Goal: Task Accomplishment & Management: Use online tool/utility

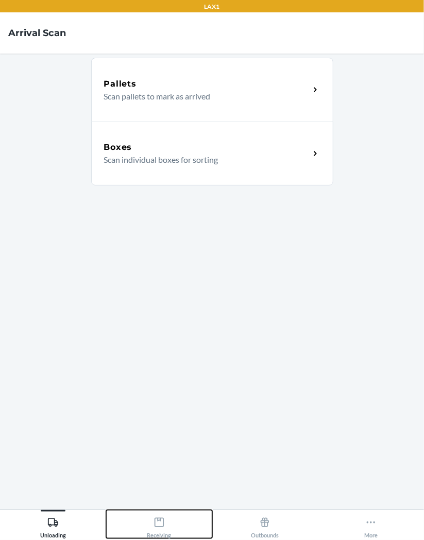
click at [150, 523] on div "Receiving" at bounding box center [159, 526] width 25 height 26
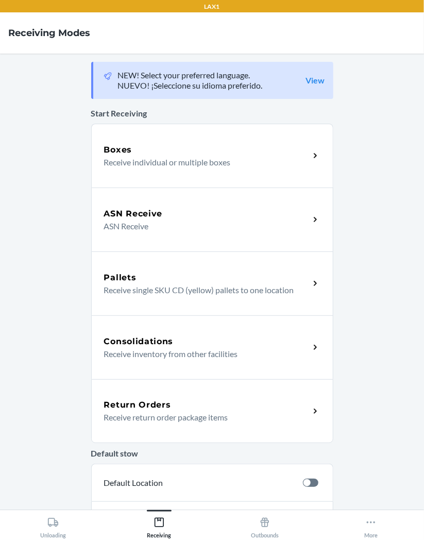
click at [206, 412] on p "Receive return order package items" at bounding box center [202, 417] width 197 height 12
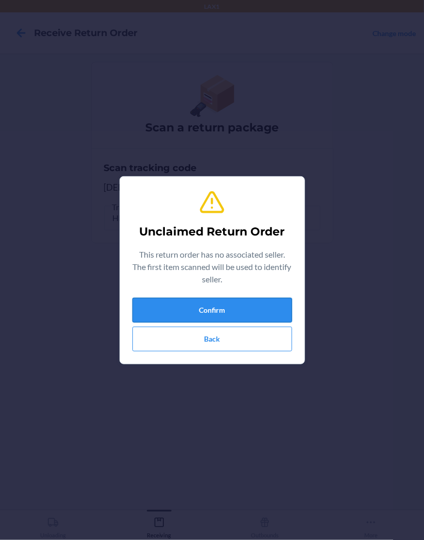
click at [220, 302] on button "Confirm" at bounding box center [212, 310] width 160 height 25
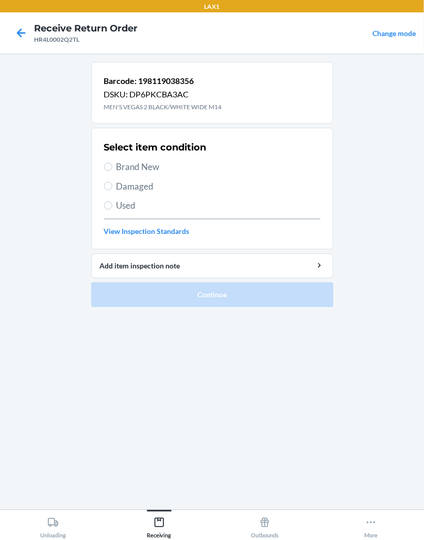
click at [150, 173] on span "Brand New" at bounding box center [218, 166] width 204 height 13
click at [112, 171] on input "Brand New" at bounding box center [108, 167] width 8 height 8
radio input "true"
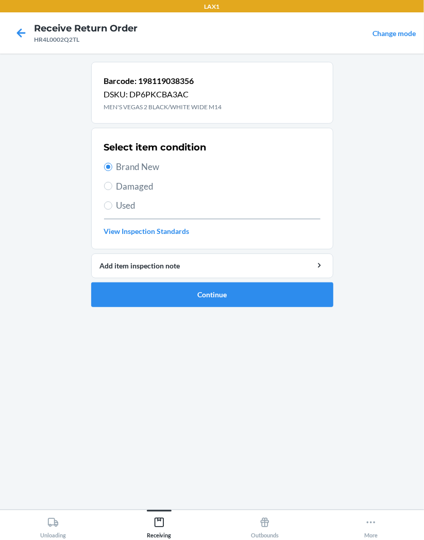
click at [182, 307] on ol "Barcode: 198119038356 DSKU: DP6PKCBA3AC MEN'S VEGAS 2 BLACK/WHITE WIDE M14 Sele…" at bounding box center [212, 189] width 242 height 254
click at [188, 296] on button "Continue" at bounding box center [212, 294] width 242 height 25
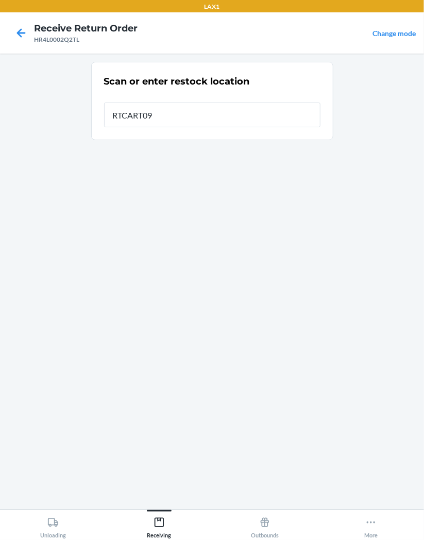
type input "RTCART090"
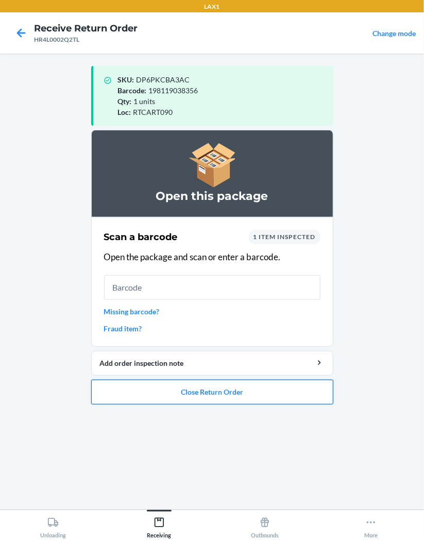
click at [238, 385] on button "Close Return Order" at bounding box center [212, 392] width 242 height 25
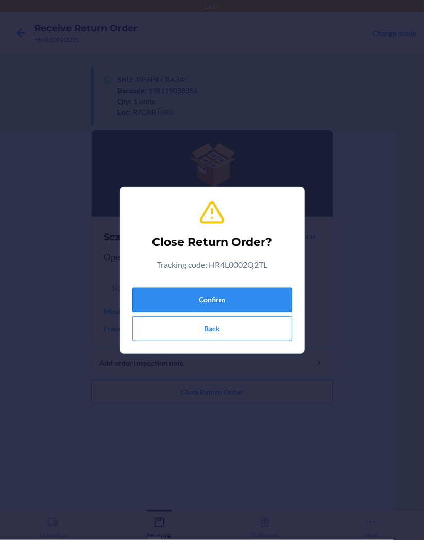
click at [220, 296] on button "Confirm" at bounding box center [212, 300] width 160 height 25
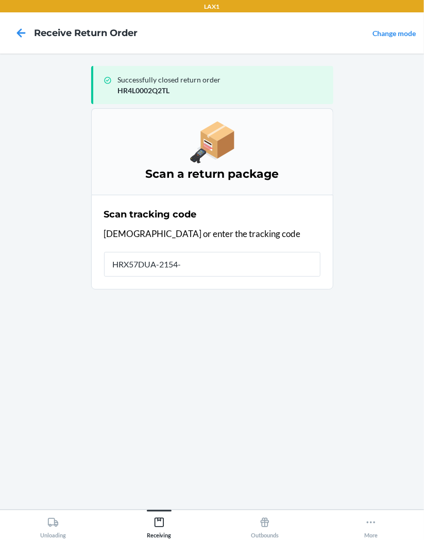
type input "HRX57DUA-2154-1"
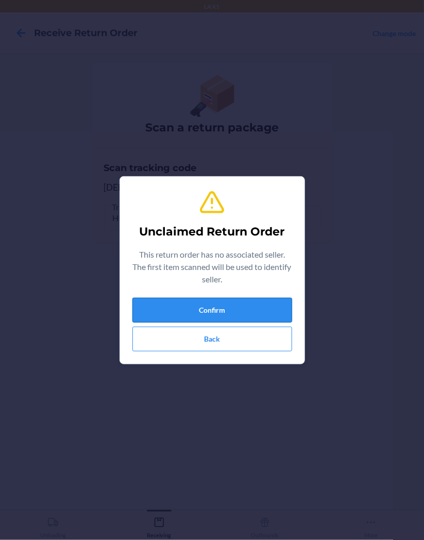
click at [182, 308] on button "Confirm" at bounding box center [212, 310] width 160 height 25
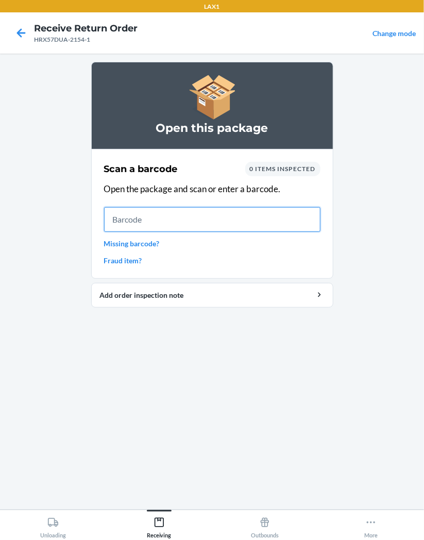
click at [197, 217] on input "text" at bounding box center [212, 219] width 216 height 25
click at [282, 217] on input "text" at bounding box center [212, 219] width 216 height 25
type input "`"
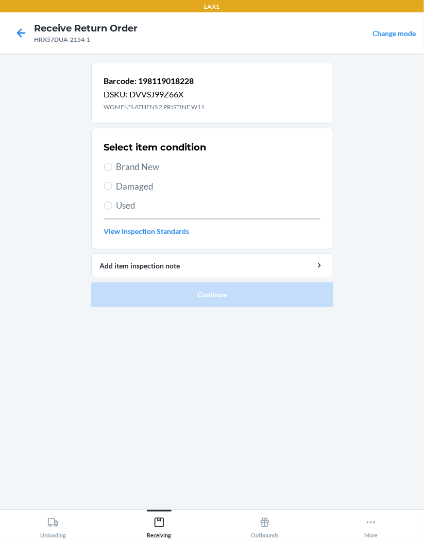
click at [148, 165] on span "Brand New" at bounding box center [218, 166] width 204 height 13
click at [112, 165] on input "Brand New" at bounding box center [108, 167] width 8 height 8
radio input "true"
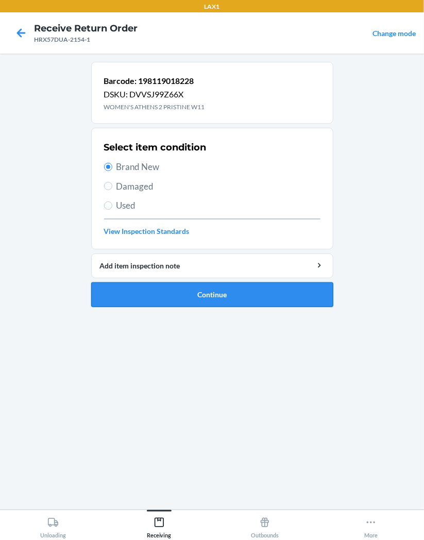
click at [151, 302] on button "Continue" at bounding box center [212, 294] width 242 height 25
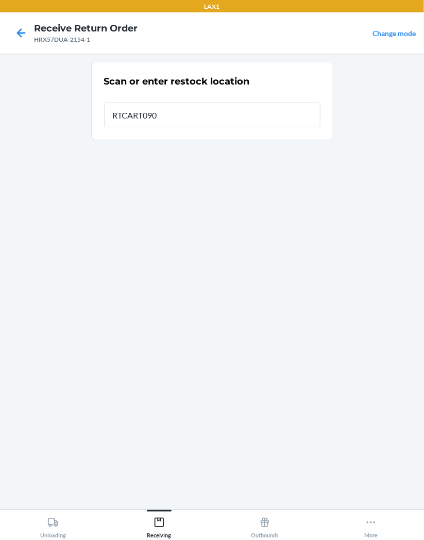
type input "RTCART090"
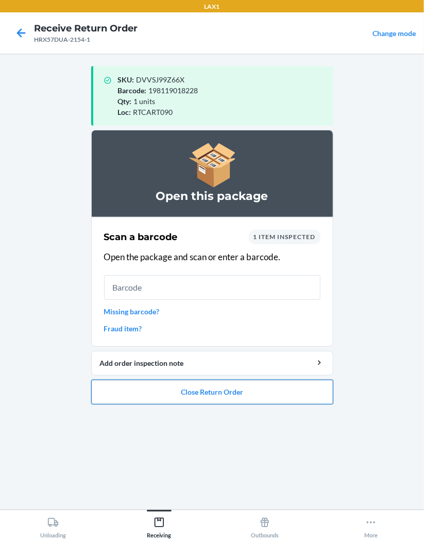
click at [153, 397] on button "Close Return Order" at bounding box center [212, 392] width 242 height 25
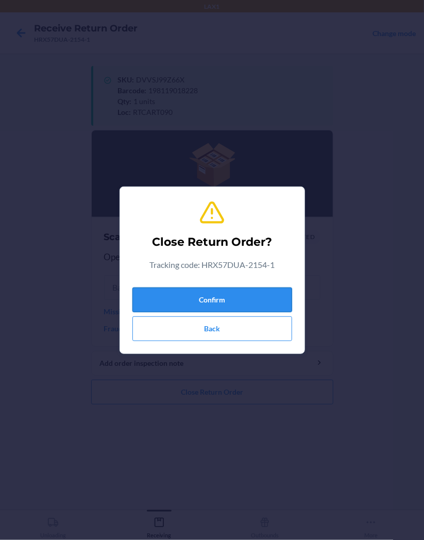
click at [193, 299] on button "Confirm" at bounding box center [212, 300] width 160 height 25
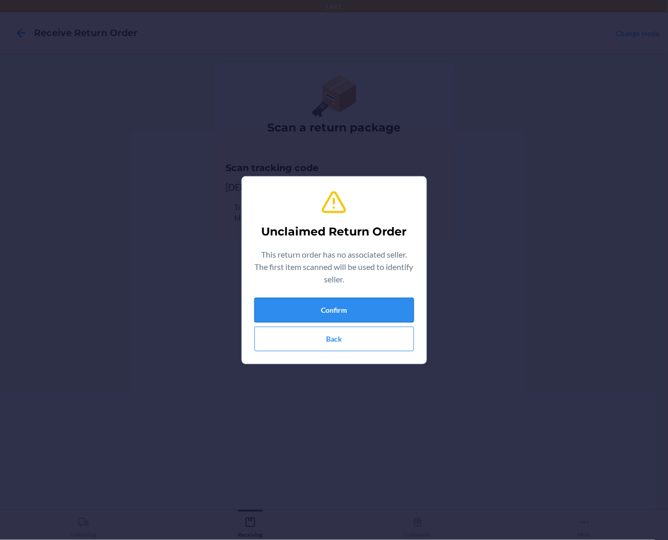
click at [313, 310] on button "Confirm" at bounding box center [335, 310] width 160 height 25
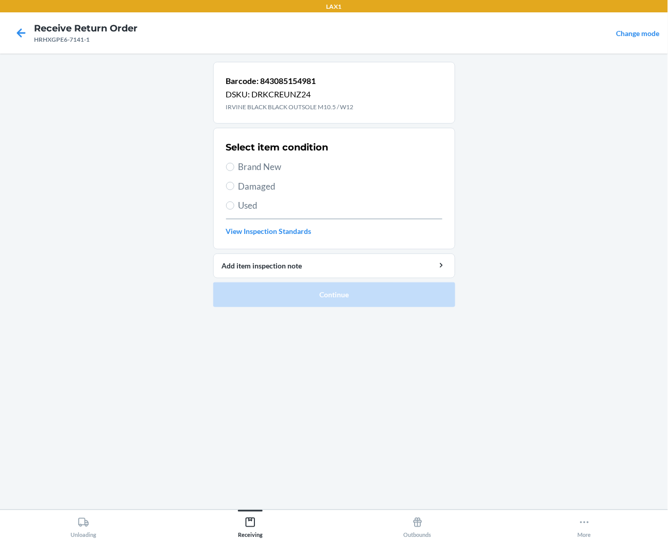
click at [276, 171] on span "Brand New" at bounding box center [341, 166] width 204 height 13
click at [234, 171] on input "Brand New" at bounding box center [230, 167] width 8 height 8
radio input "true"
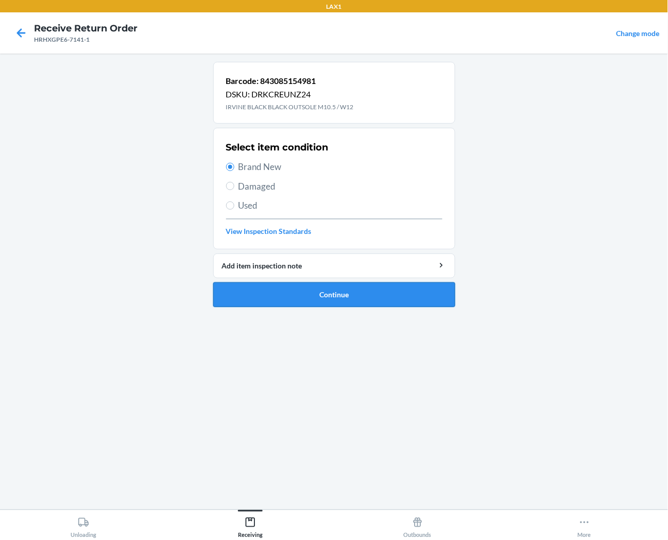
click at [280, 291] on button "Continue" at bounding box center [334, 294] width 242 height 25
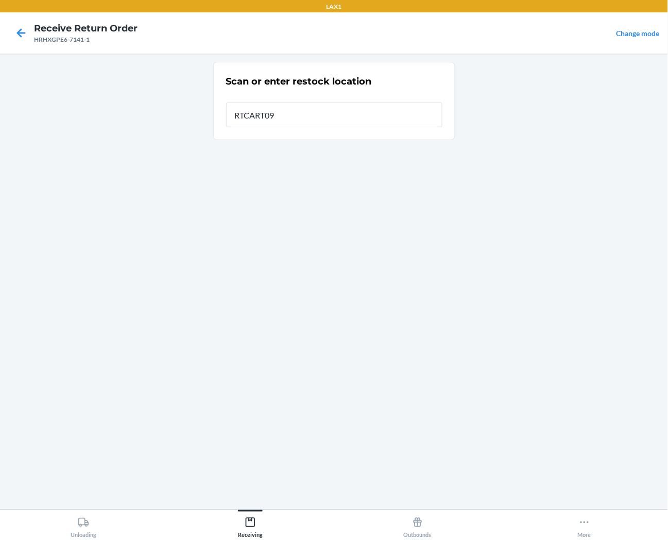
type input "RTCART090"
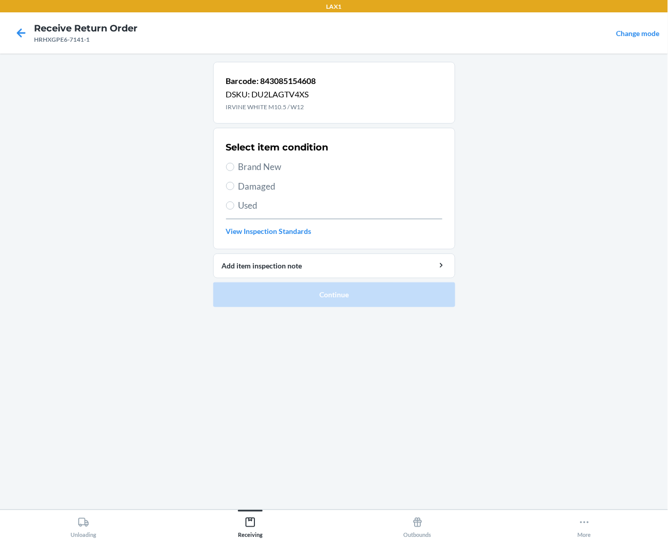
click at [259, 165] on span "Brand New" at bounding box center [341, 166] width 204 height 13
click at [234, 165] on input "Brand New" at bounding box center [230, 167] width 8 height 8
radio input "true"
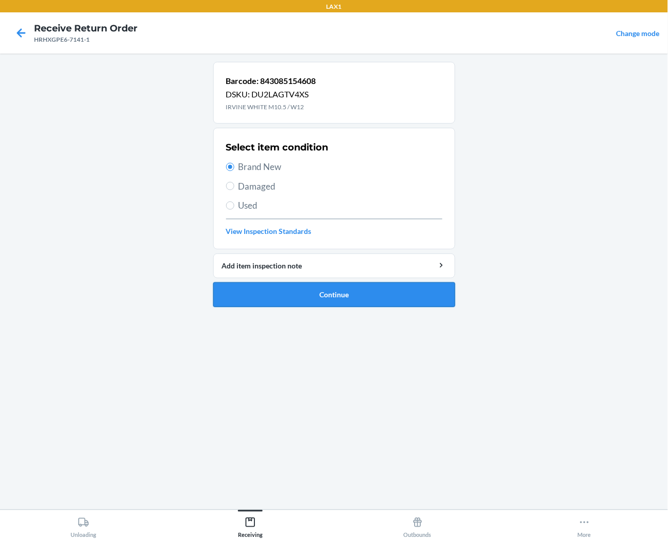
click at [261, 300] on button "Continue" at bounding box center [334, 294] width 242 height 25
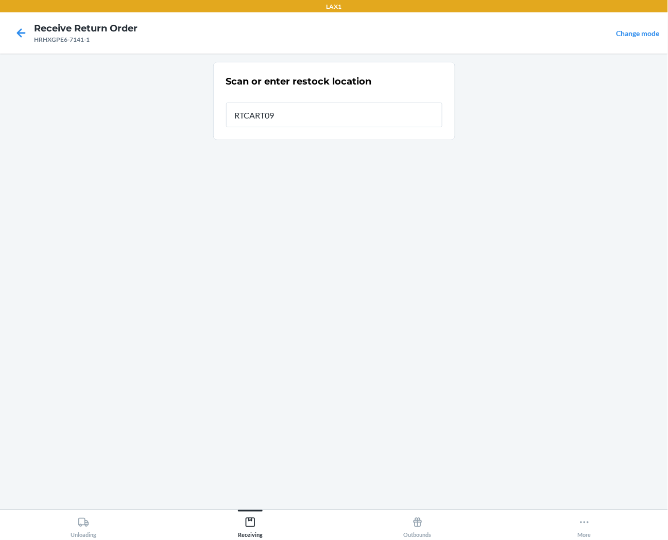
type input "RTCART090"
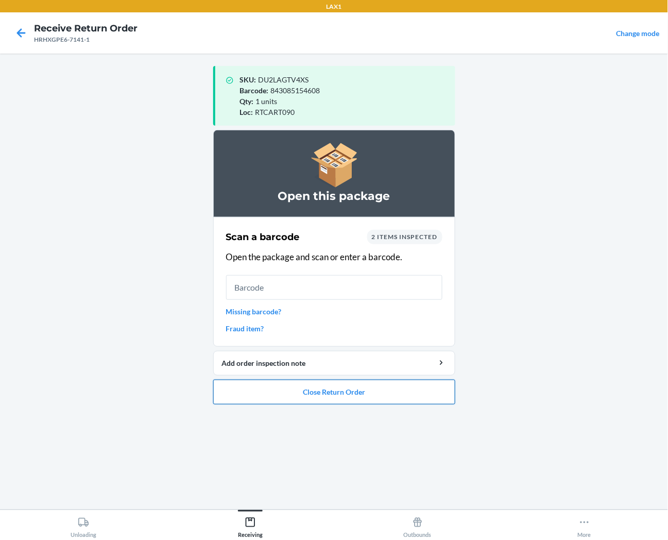
click at [267, 388] on button "Close Return Order" at bounding box center [334, 392] width 242 height 25
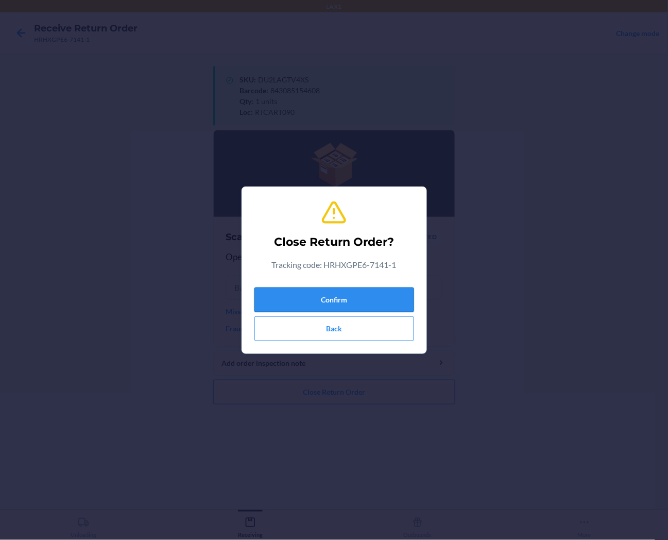
click at [269, 296] on button "Confirm" at bounding box center [335, 300] width 160 height 25
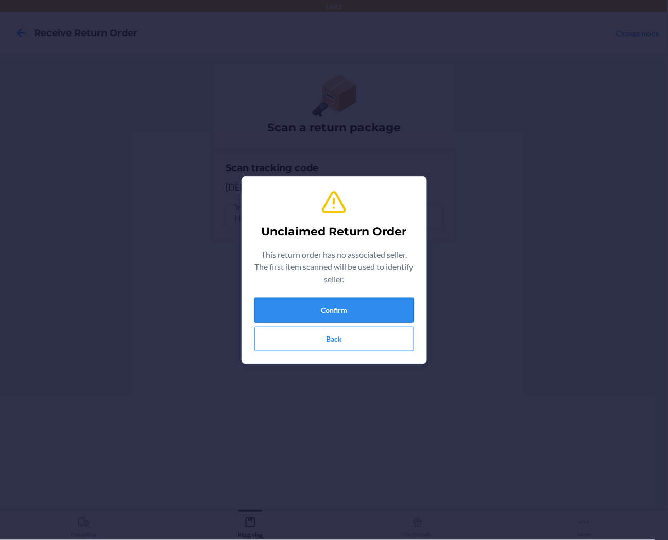
click at [401, 309] on button "Confirm" at bounding box center [335, 310] width 160 height 25
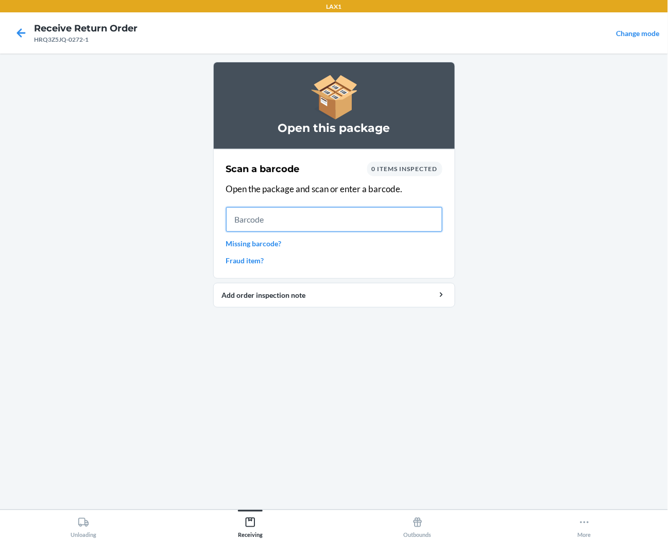
click at [411, 208] on input "text" at bounding box center [334, 219] width 216 height 25
click at [411, 210] on input "text" at bounding box center [334, 219] width 216 height 25
click at [424, 213] on input "text" at bounding box center [334, 219] width 216 height 25
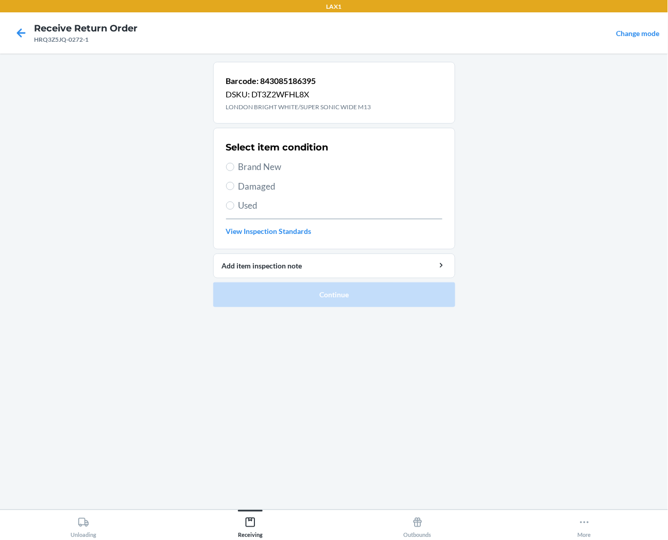
click at [264, 172] on span "Brand New" at bounding box center [341, 166] width 204 height 13
click at [234, 171] on input "Brand New" at bounding box center [230, 167] width 8 height 8
radio input "true"
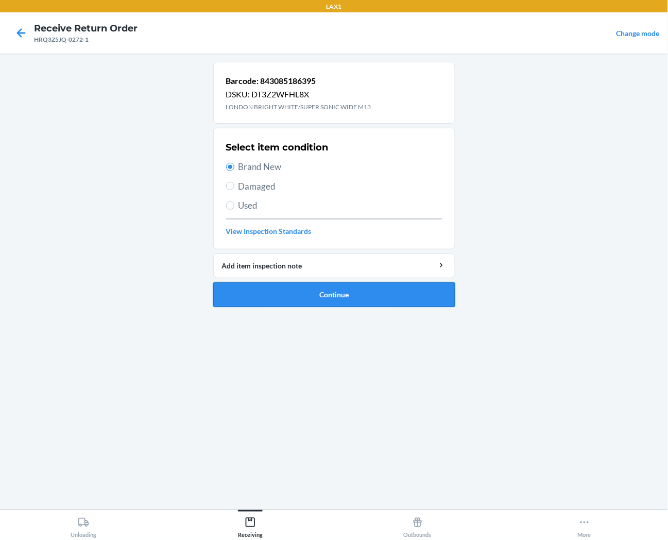
click at [265, 293] on button "Continue" at bounding box center [334, 294] width 242 height 25
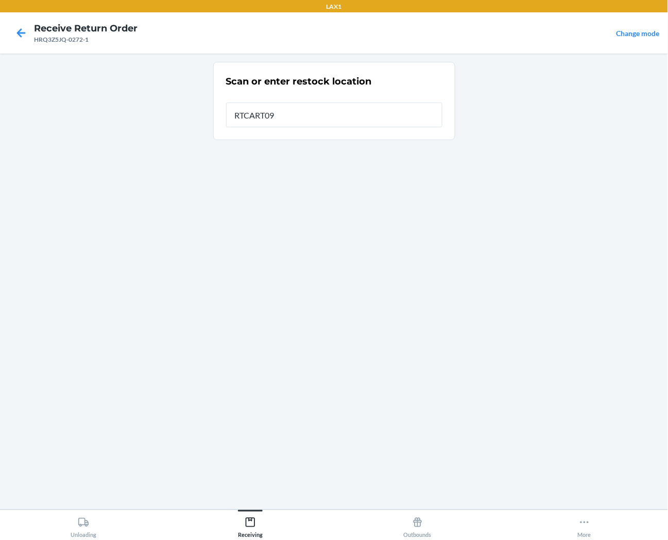
type input "RTCART090"
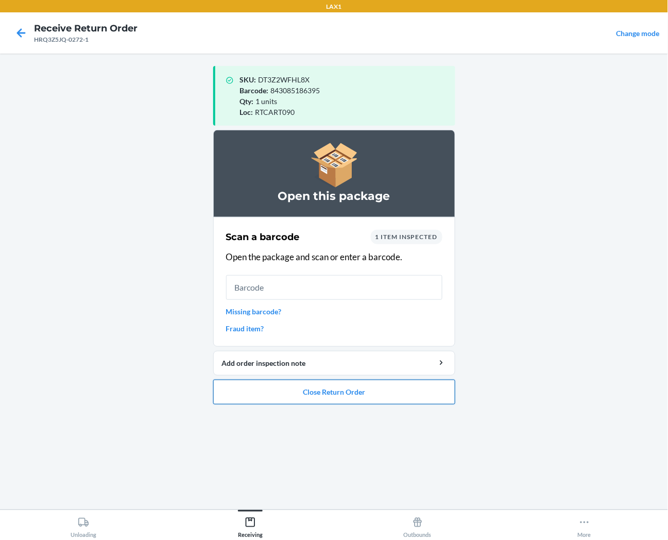
click at [368, 394] on button "Close Return Order" at bounding box center [334, 392] width 242 height 25
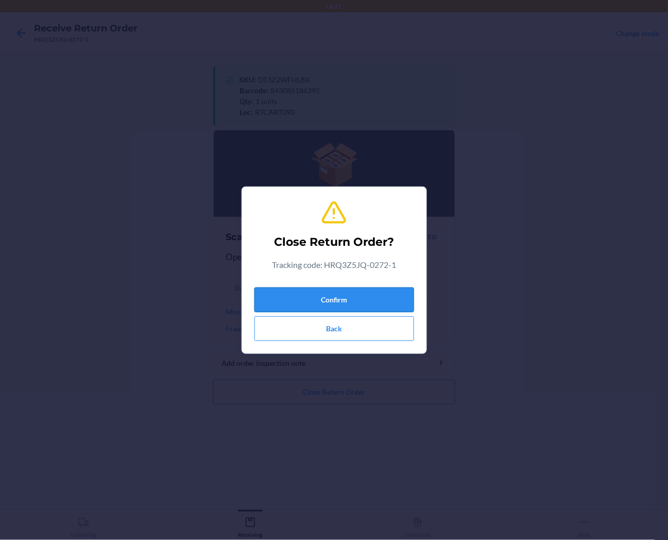
click at [376, 294] on button "Confirm" at bounding box center [335, 300] width 160 height 25
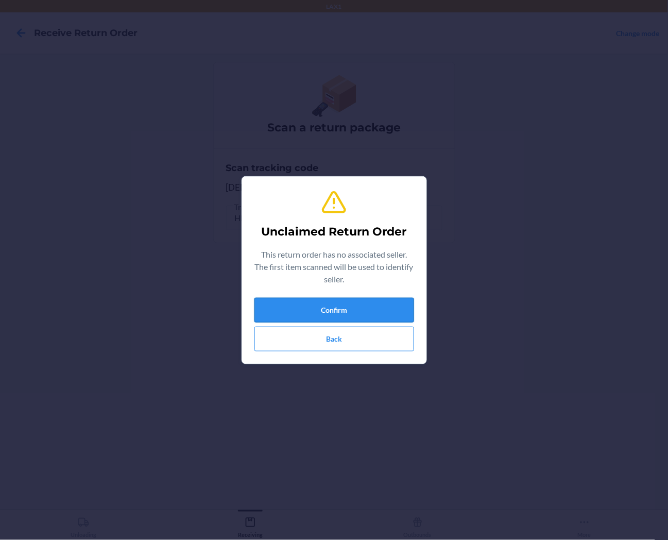
click at [374, 308] on button "Confirm" at bounding box center [335, 310] width 160 height 25
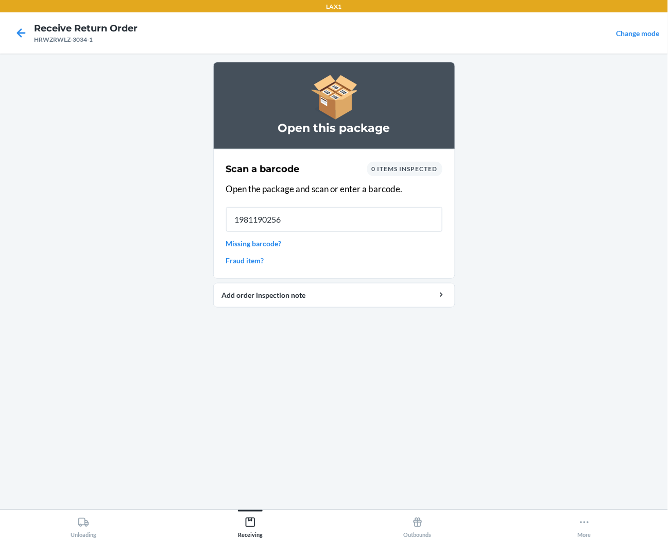
type input "19811902562"
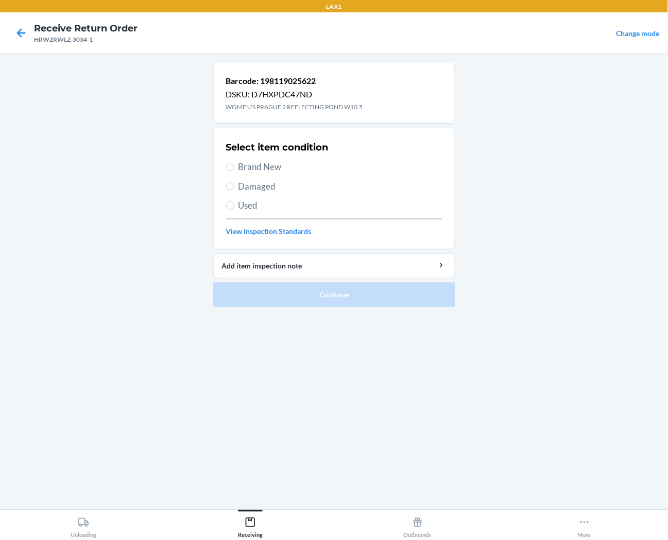
click at [256, 170] on span "Brand New" at bounding box center [341, 166] width 204 height 13
click at [234, 170] on input "Brand New" at bounding box center [230, 167] width 8 height 8
radio input "true"
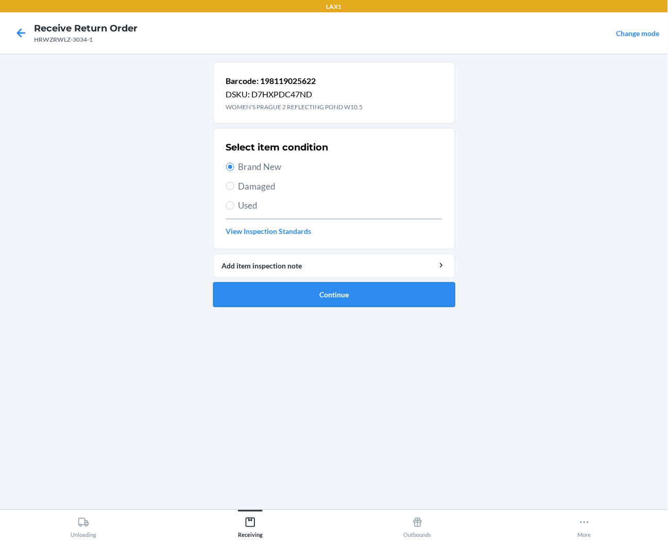
click at [259, 287] on button "Continue" at bounding box center [334, 294] width 242 height 25
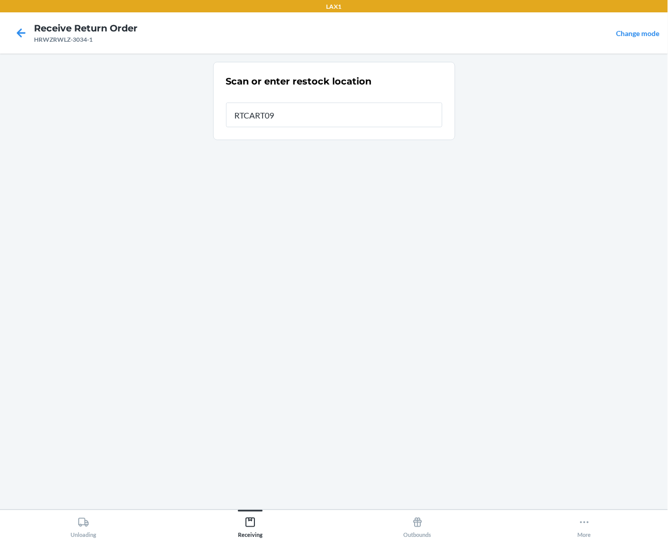
type input "RTCART090"
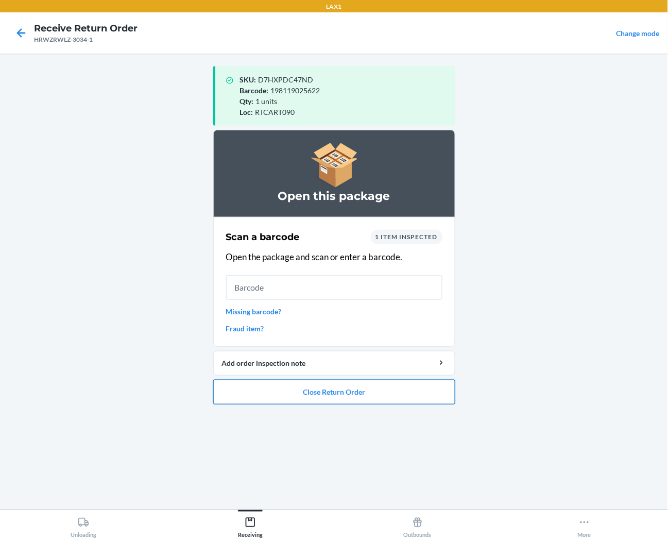
click at [302, 390] on button "Close Return Order" at bounding box center [334, 392] width 242 height 25
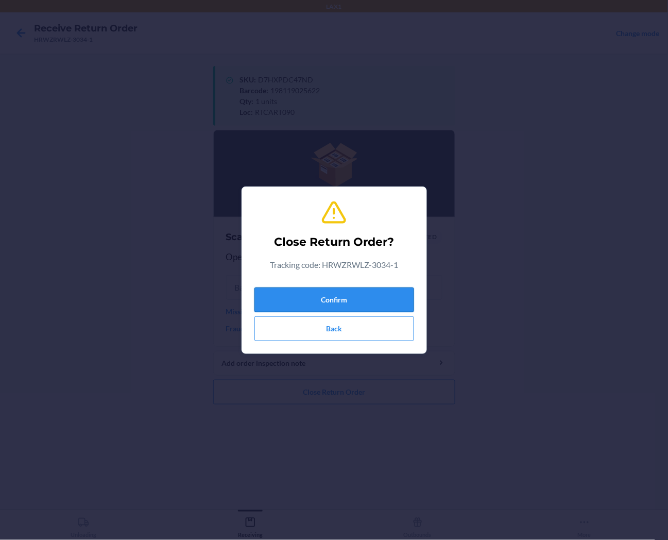
click at [329, 299] on button "Confirm" at bounding box center [335, 300] width 160 height 25
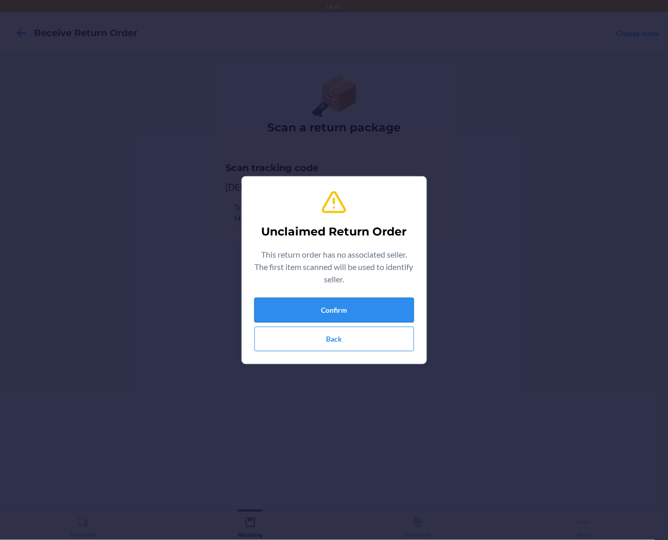
click at [368, 306] on button "Confirm" at bounding box center [335, 310] width 160 height 25
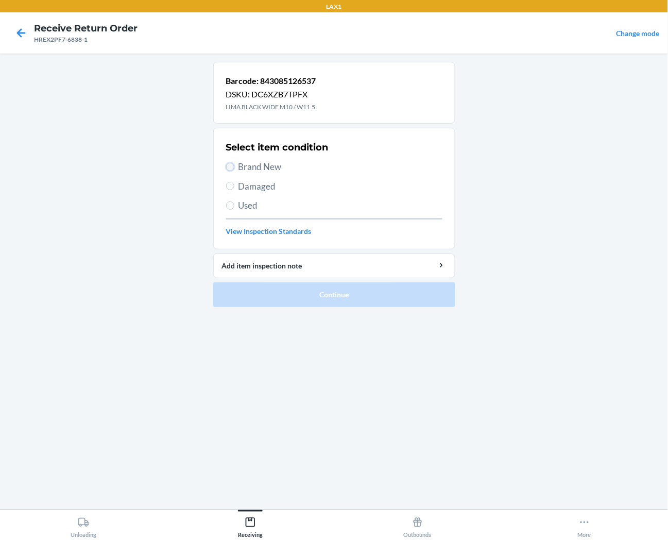
click at [227, 166] on input "Brand New" at bounding box center [230, 167] width 8 height 8
radio input "true"
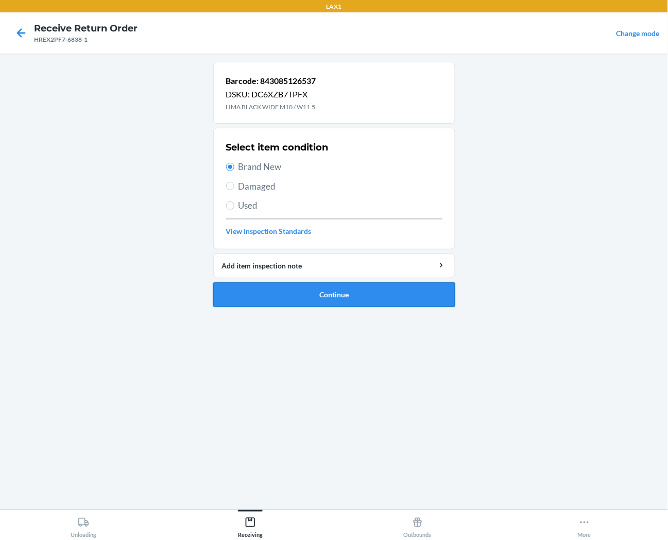
click at [281, 295] on button "Continue" at bounding box center [334, 294] width 242 height 25
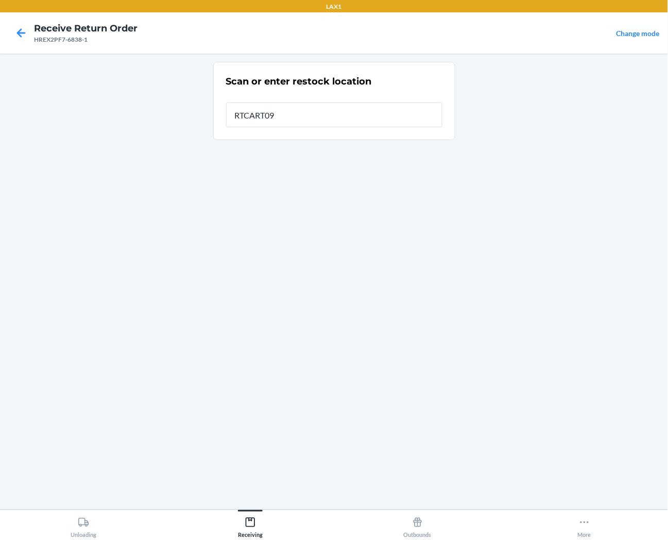
type input "RTCART090"
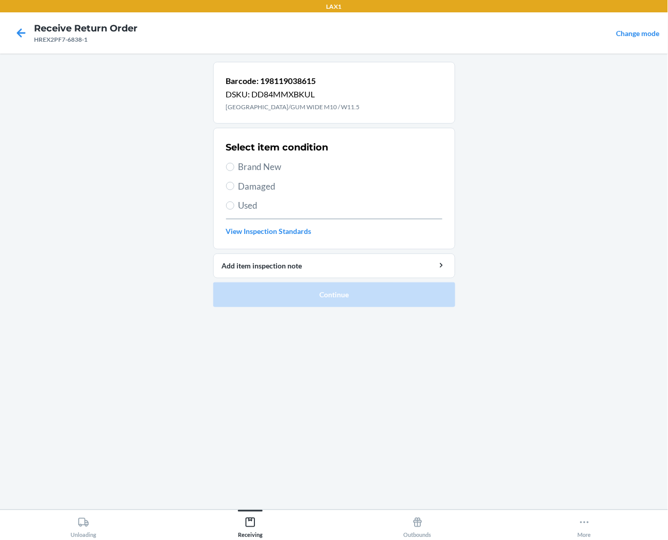
click at [280, 172] on span "Brand New" at bounding box center [341, 166] width 204 height 13
click at [234, 171] on input "Brand New" at bounding box center [230, 167] width 8 height 8
radio input "true"
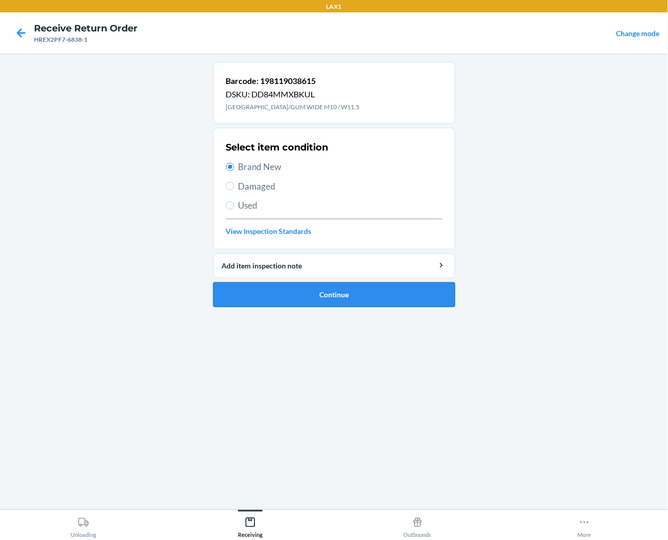
click at [296, 303] on button "Continue" at bounding box center [334, 294] width 242 height 25
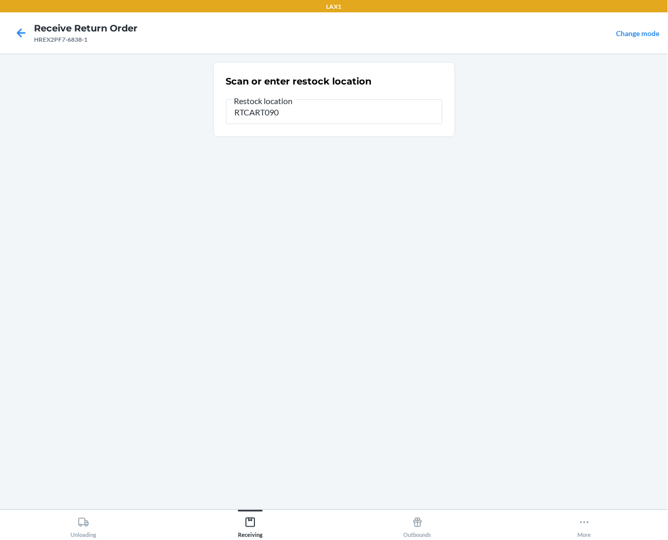
type input "RTCART090"
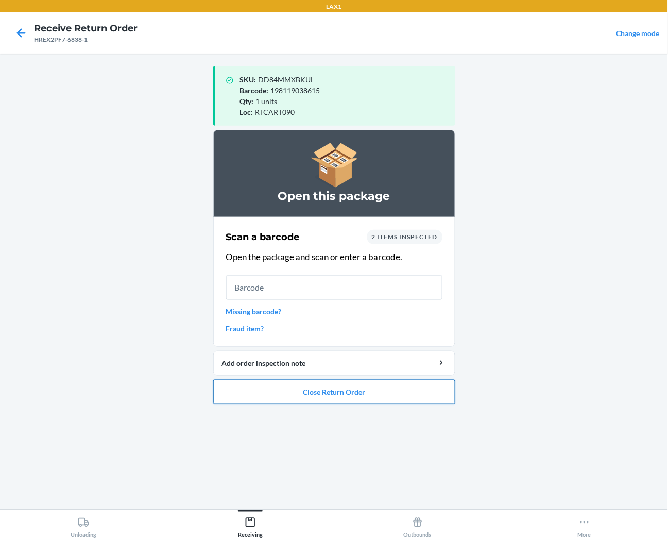
click at [339, 393] on button "Close Return Order" at bounding box center [334, 392] width 242 height 25
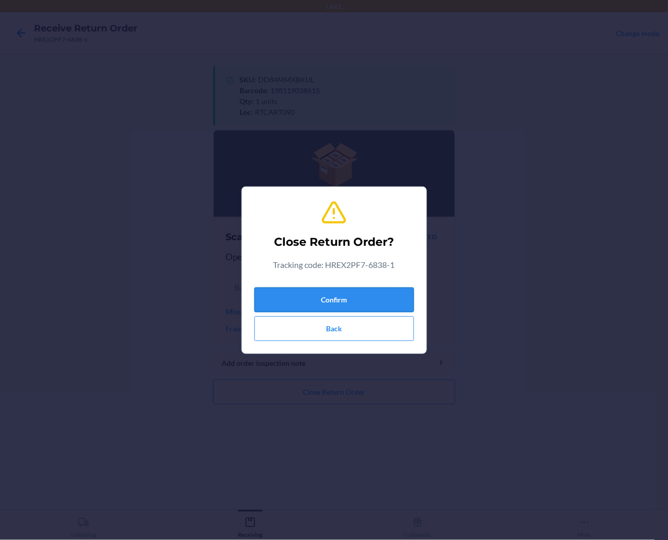
click at [357, 300] on button "Confirm" at bounding box center [335, 300] width 160 height 25
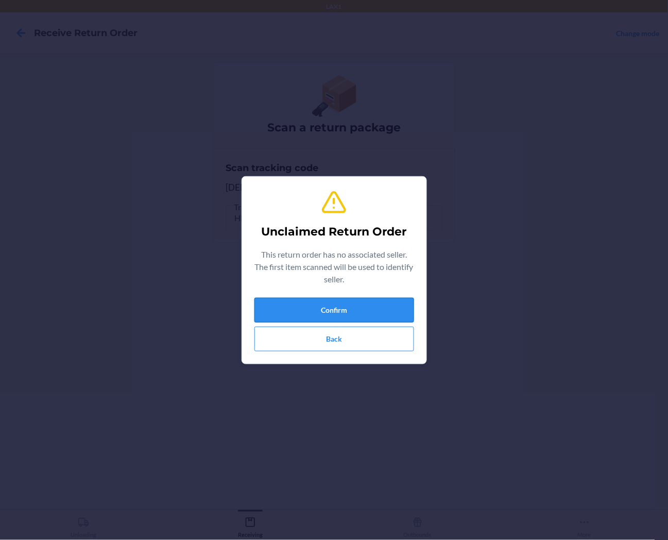
click at [383, 304] on button "Confirm" at bounding box center [335, 310] width 160 height 25
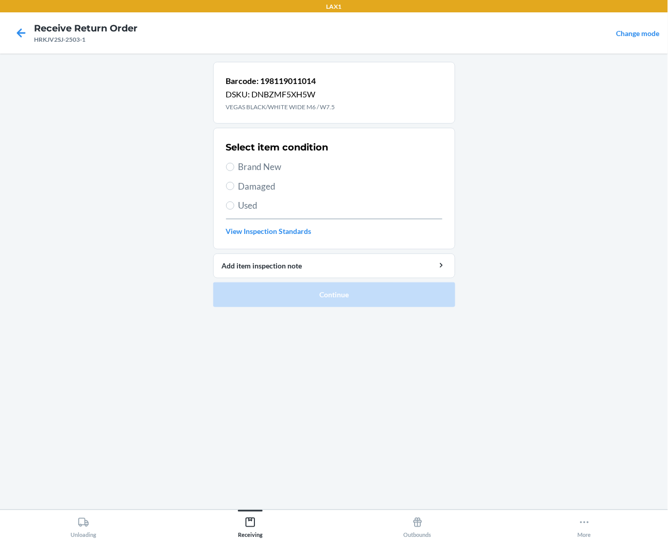
click at [270, 163] on span "Brand New" at bounding box center [341, 166] width 204 height 13
click at [234, 163] on input "Brand New" at bounding box center [230, 167] width 8 height 8
radio input "true"
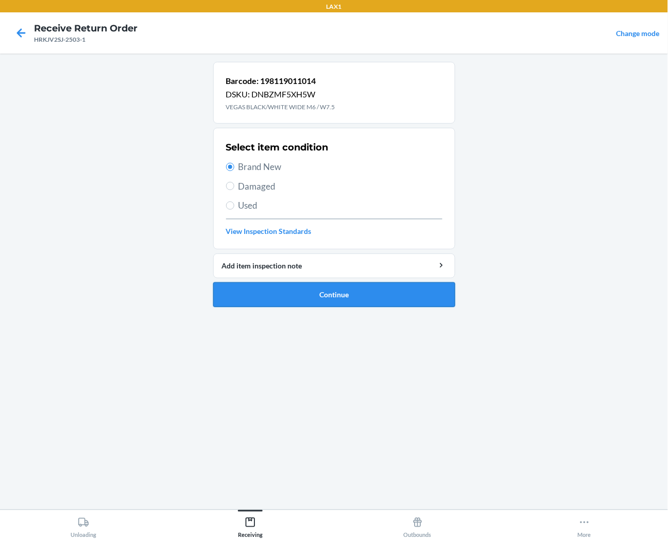
click at [281, 305] on button "Continue" at bounding box center [334, 294] width 242 height 25
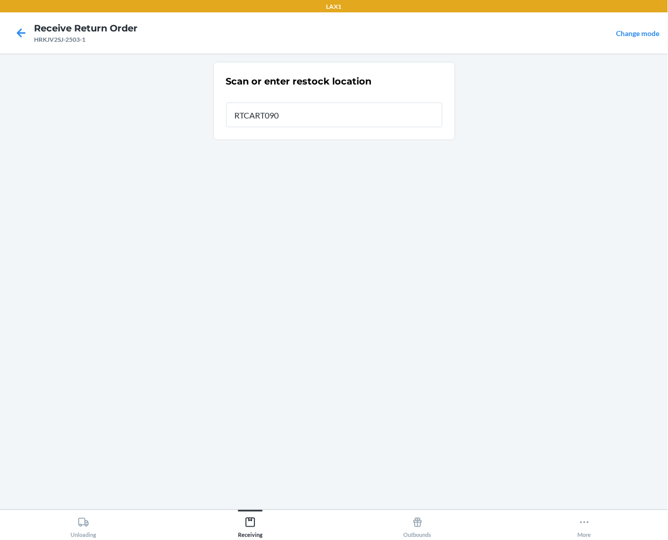
type input "RTCART090"
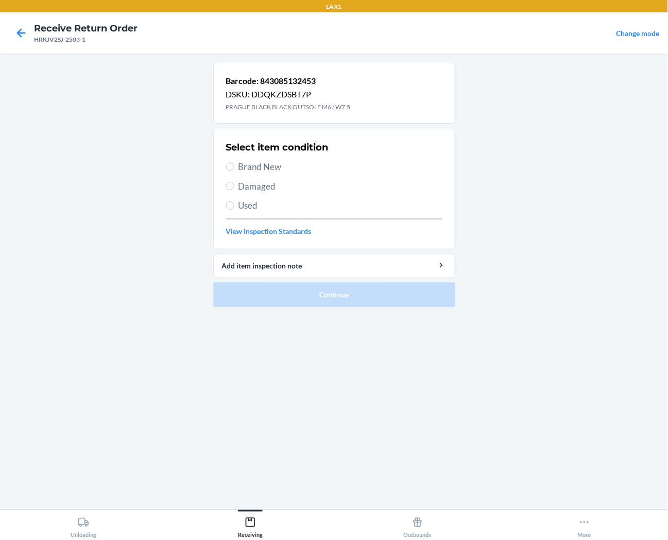
click at [253, 173] on span "Brand New" at bounding box center [341, 166] width 204 height 13
click at [234, 171] on input "Brand New" at bounding box center [230, 167] width 8 height 8
radio input "true"
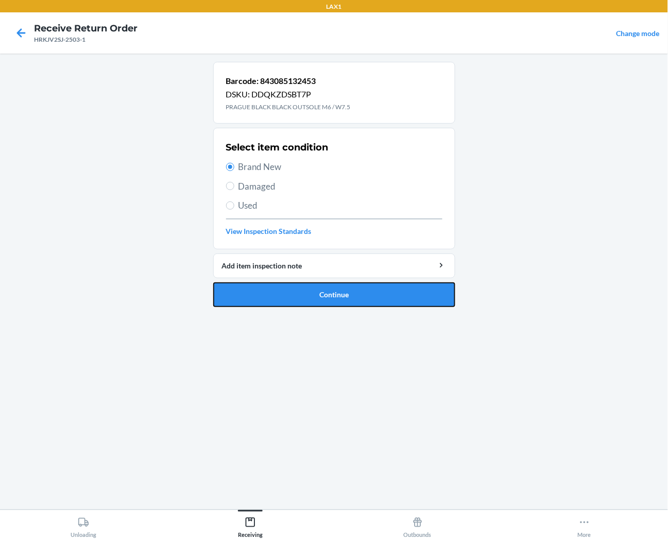
click at [250, 299] on button "Continue" at bounding box center [334, 294] width 242 height 25
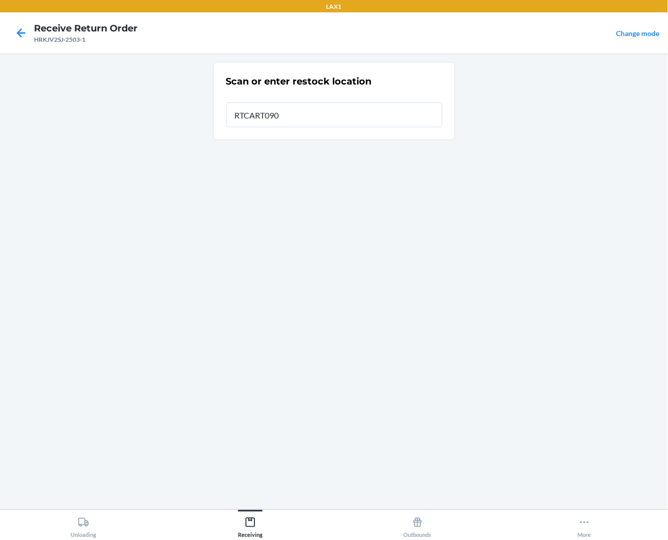
type input "RTCART090"
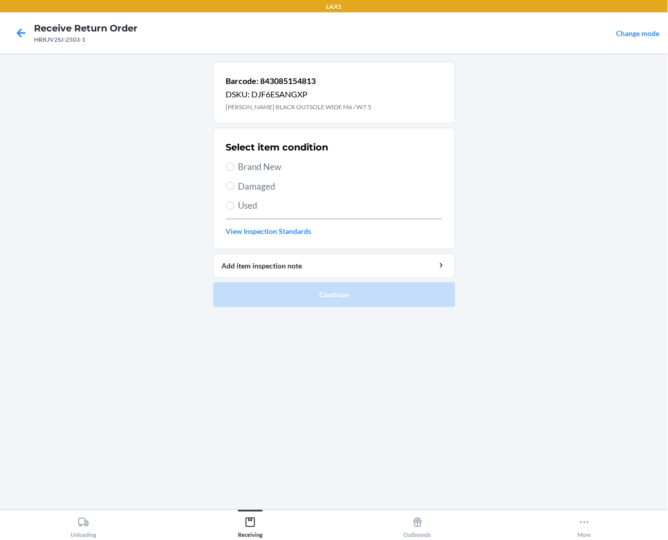
click at [272, 167] on span "Brand New" at bounding box center [341, 166] width 204 height 13
click at [234, 167] on input "Brand New" at bounding box center [230, 167] width 8 height 8
radio input "true"
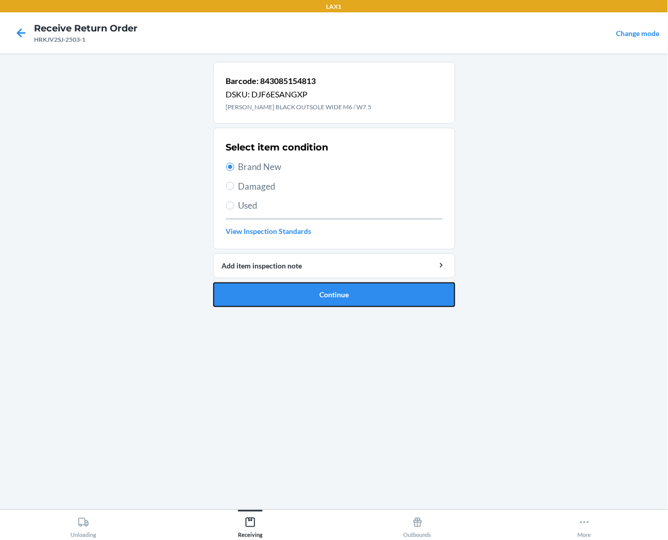
drag, startPoint x: 285, startPoint y: 291, endPoint x: 119, endPoint y: 232, distance: 177.0
click at [278, 287] on button "Continue" at bounding box center [334, 294] width 242 height 25
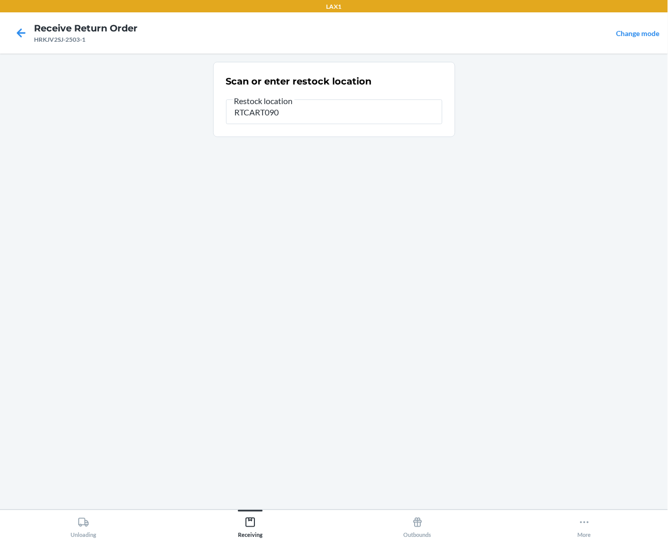
type input "RTCART090"
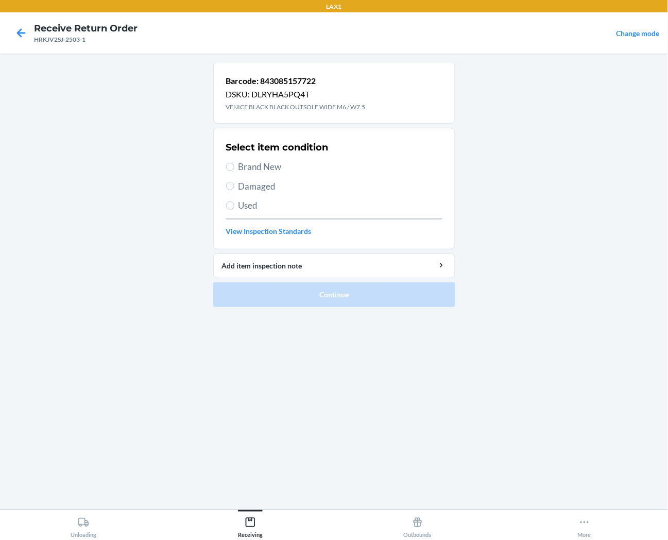
click at [266, 173] on span "Brand New" at bounding box center [341, 166] width 204 height 13
click at [234, 171] on input "Brand New" at bounding box center [230, 167] width 8 height 8
radio input "true"
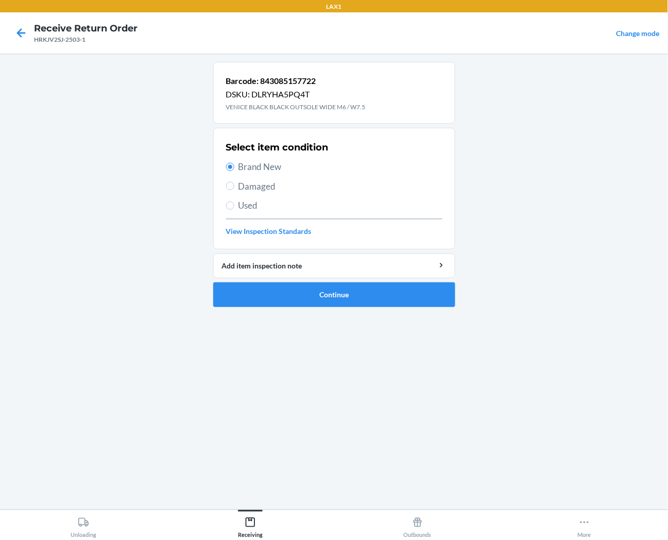
click at [283, 309] on ol "Barcode: 843085157722 DSKU: DLRYHA5PQ4T VENICE BLACK BLACK OUTSOLE WIDE M6 / W7…" at bounding box center [334, 189] width 242 height 254
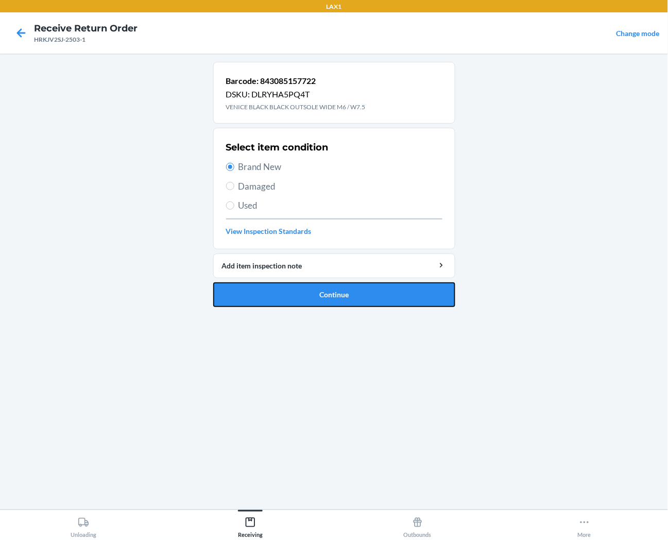
drag, startPoint x: 284, startPoint y: 300, endPoint x: 291, endPoint y: 288, distance: 14.3
click at [285, 296] on button "Continue" at bounding box center [334, 294] width 242 height 25
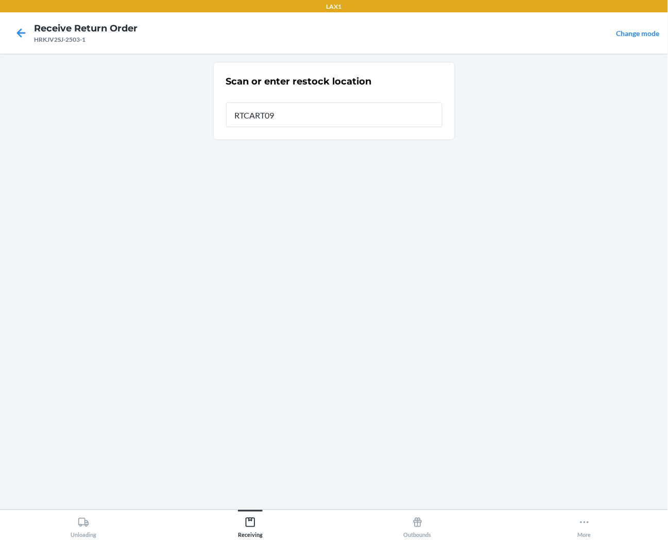
type input "RTCART090"
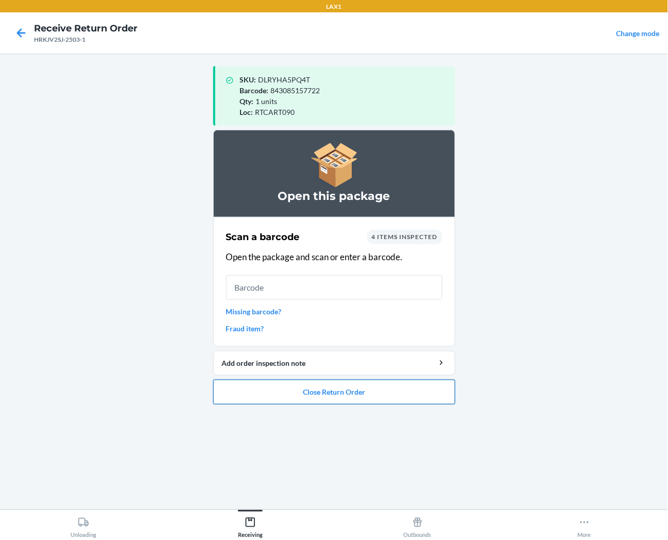
click at [303, 399] on button "Close Return Order" at bounding box center [334, 392] width 242 height 25
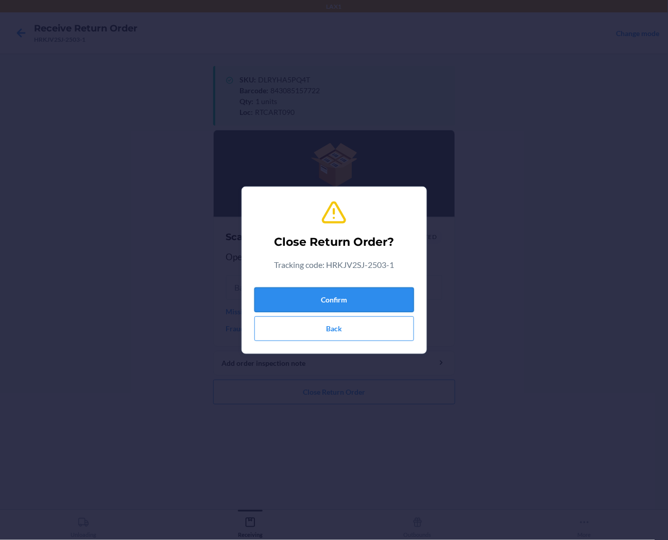
click at [336, 296] on button "Confirm" at bounding box center [335, 300] width 160 height 25
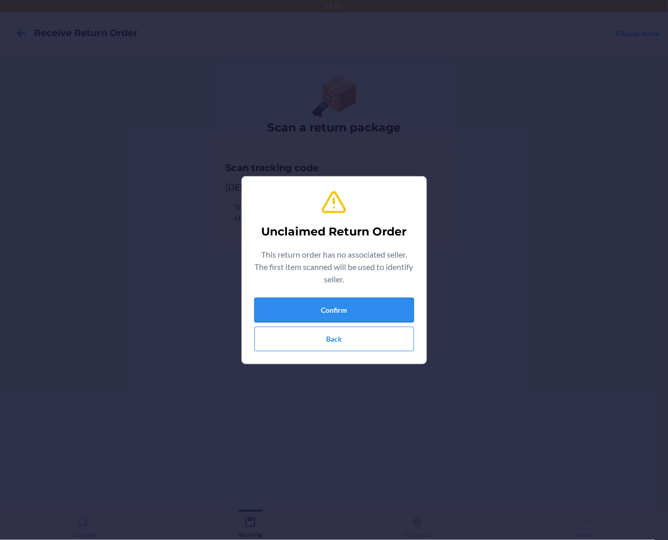
click at [342, 302] on button "Confirm" at bounding box center [335, 310] width 160 height 25
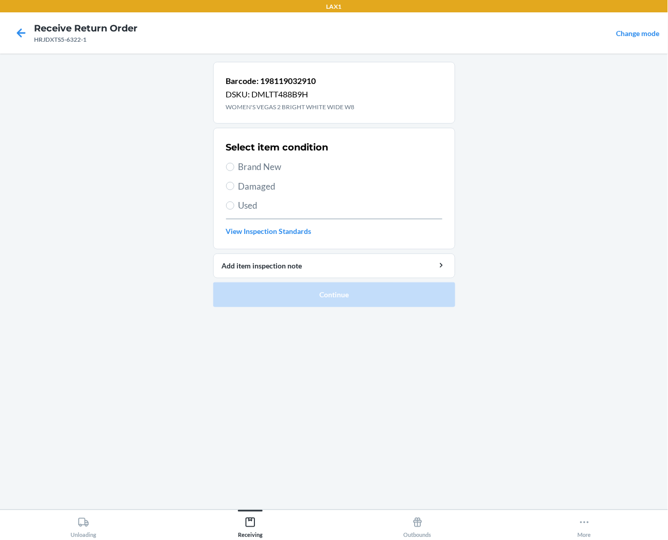
click at [276, 171] on span "Brand New" at bounding box center [341, 166] width 204 height 13
click at [234, 171] on input "Brand New" at bounding box center [230, 167] width 8 height 8
radio input "true"
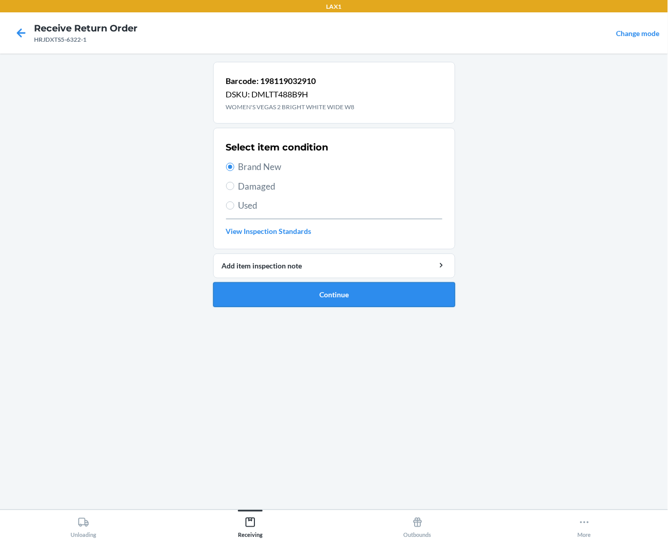
click at [281, 299] on button "Continue" at bounding box center [334, 294] width 242 height 25
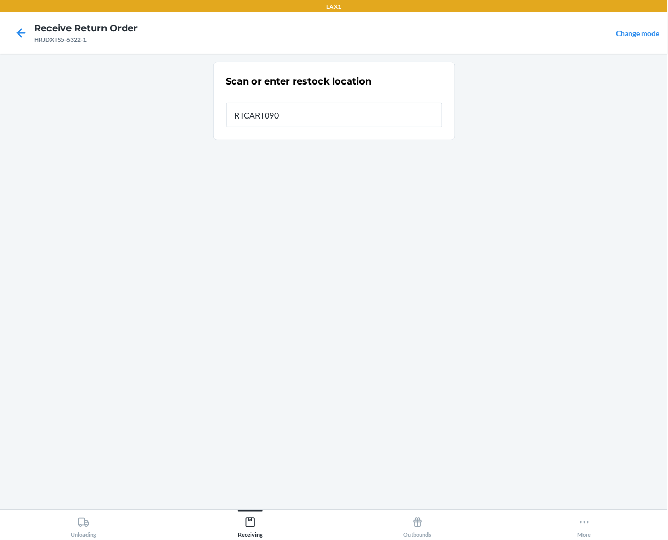
type input "RTCART090"
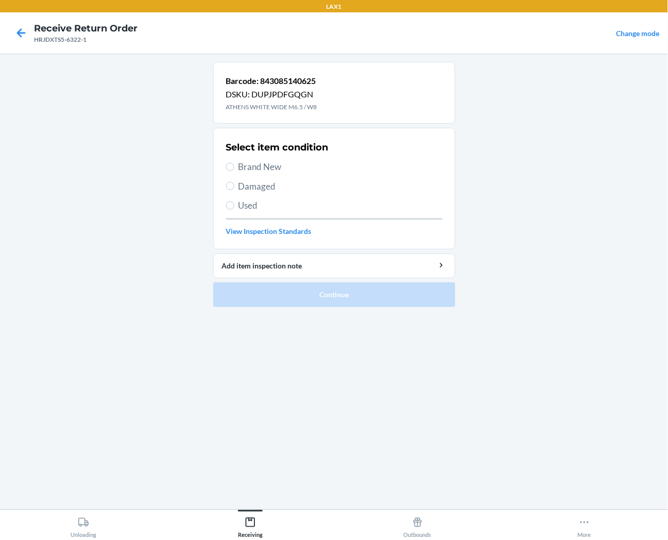
click at [237, 174] on div "Select item condition Brand New Damaged Used View Inspection Standards" at bounding box center [334, 189] width 216 height 102
click at [237, 171] on label "Brand New" at bounding box center [334, 166] width 216 height 13
click at [234, 171] on input "Brand New" at bounding box center [230, 167] width 8 height 8
radio input "true"
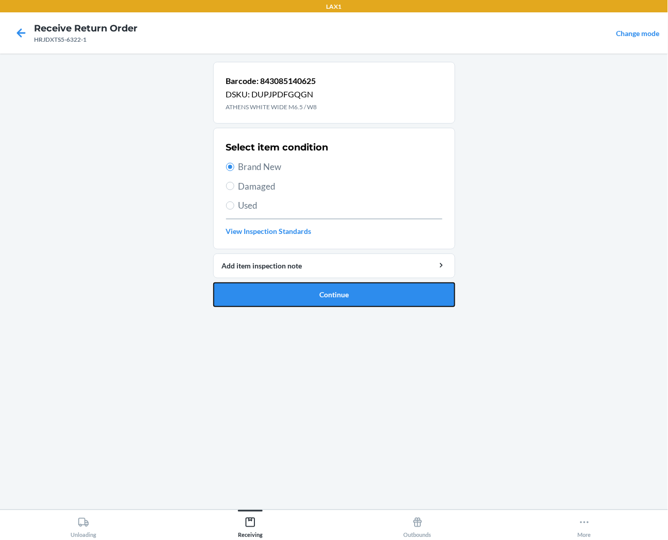
drag, startPoint x: 244, startPoint y: 299, endPoint x: 240, endPoint y: 295, distance: 6.2
click at [240, 295] on button "Continue" at bounding box center [334, 294] width 242 height 25
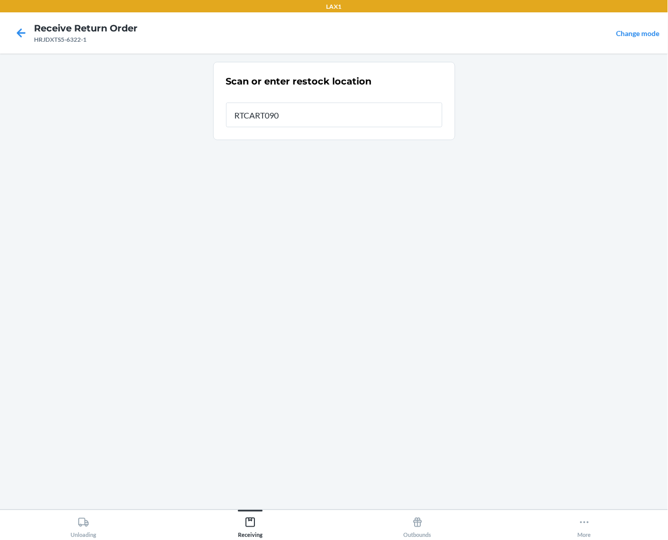
type input "RTCART090"
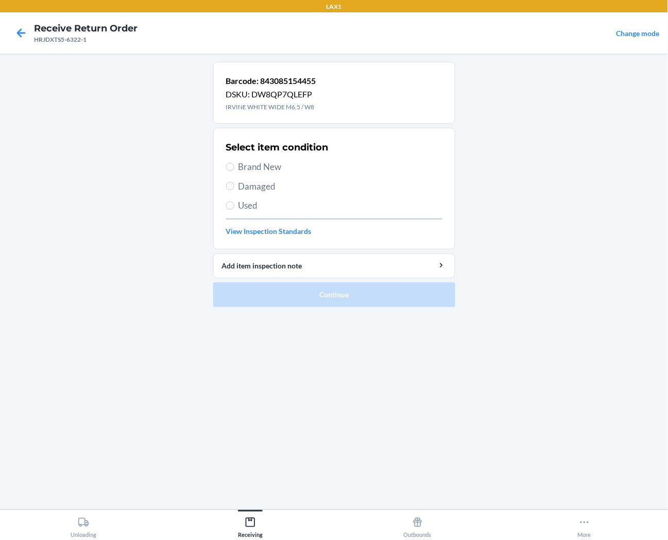
click at [266, 167] on span "Brand New" at bounding box center [341, 166] width 204 height 13
click at [234, 167] on input "Brand New" at bounding box center [230, 167] width 8 height 8
radio input "true"
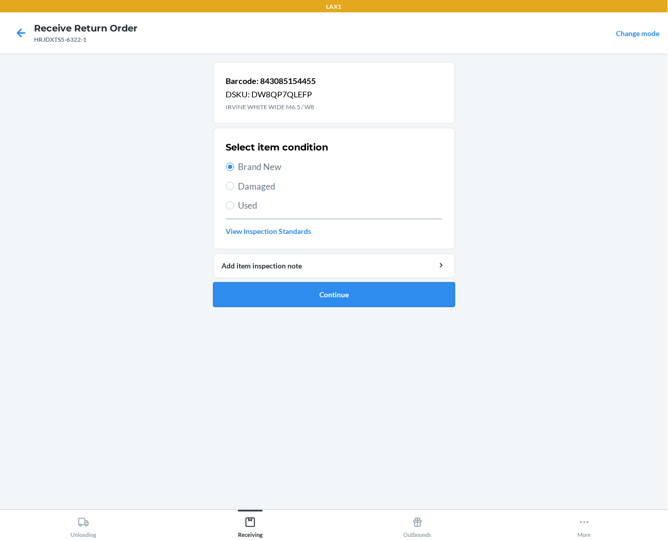
click at [279, 294] on button "Continue" at bounding box center [334, 294] width 242 height 25
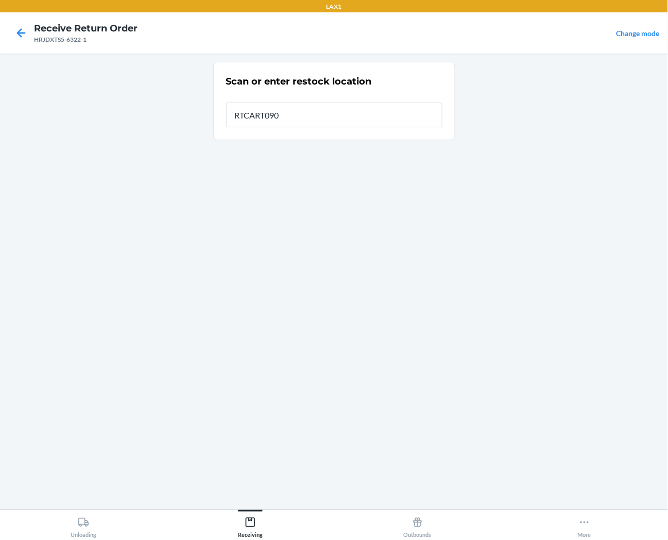
type input "RTCART090"
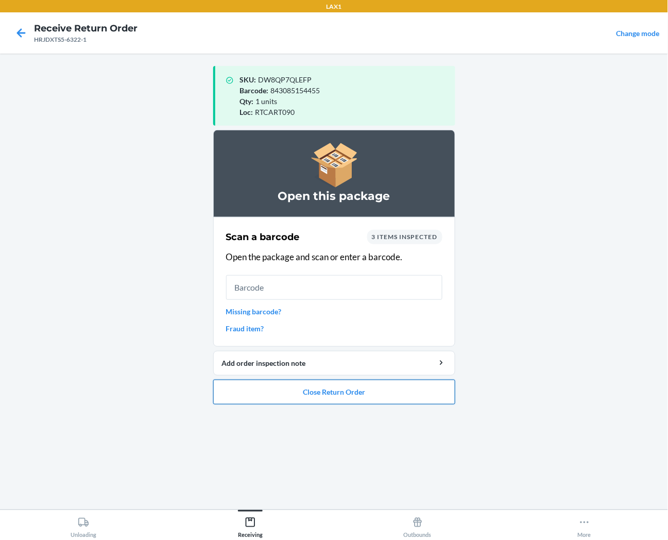
click at [312, 401] on button "Close Return Order" at bounding box center [334, 392] width 242 height 25
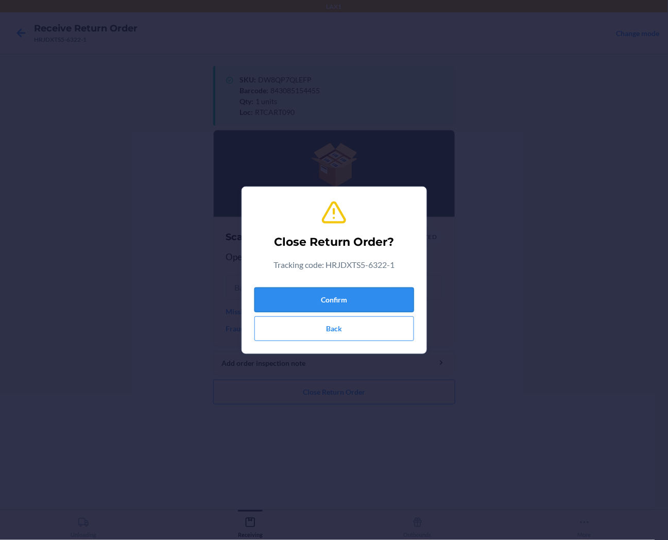
click at [335, 300] on button "Confirm" at bounding box center [335, 300] width 160 height 25
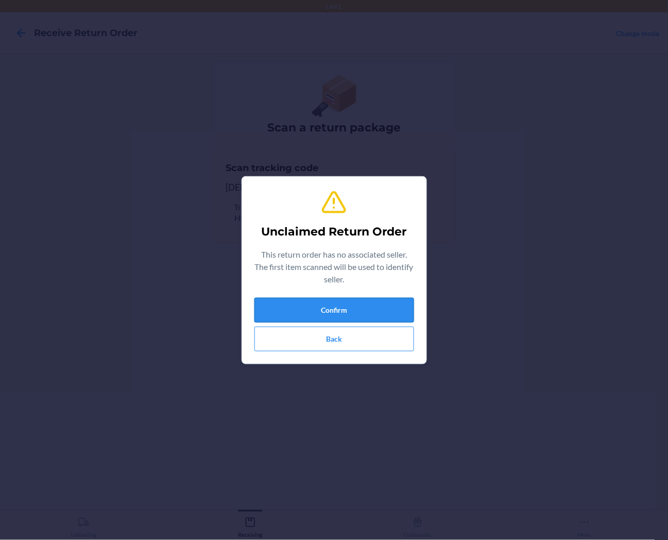
click at [350, 315] on button "Confirm" at bounding box center [335, 310] width 160 height 25
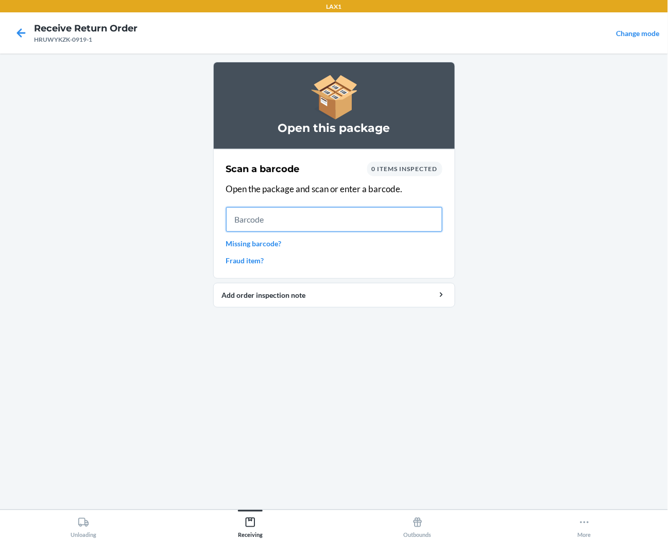
click at [424, 216] on input "text" at bounding box center [334, 219] width 216 height 25
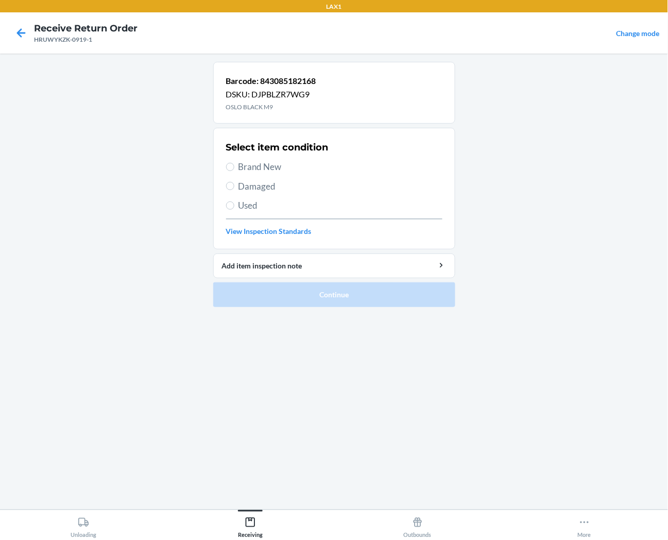
click at [279, 165] on span "Brand New" at bounding box center [341, 166] width 204 height 13
click at [234, 165] on input "Brand New" at bounding box center [230, 167] width 8 height 8
radio input "true"
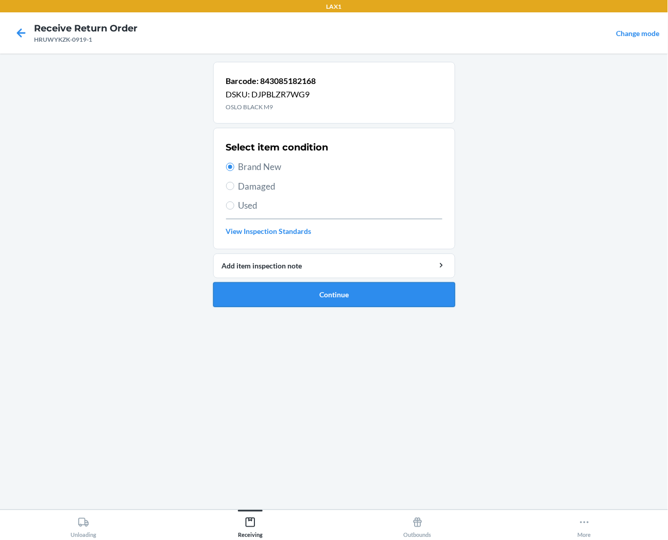
click at [300, 292] on button "Continue" at bounding box center [334, 294] width 242 height 25
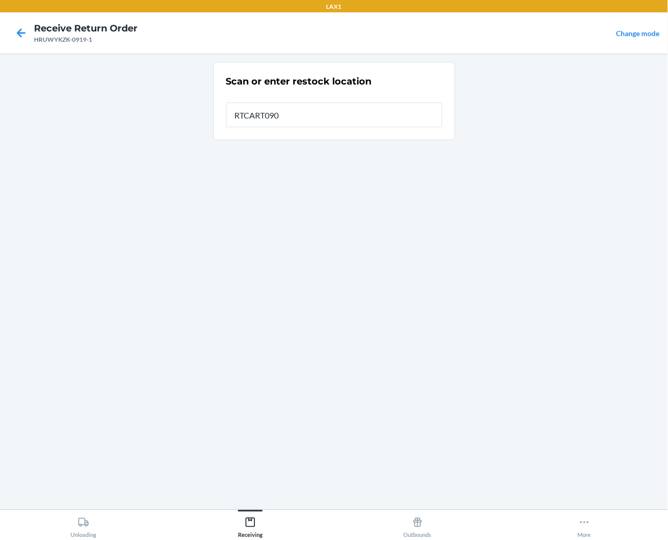
type input "RTCART090"
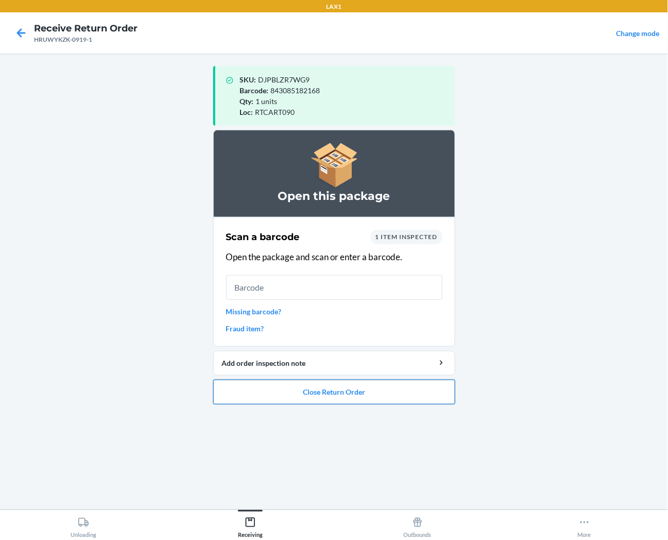
click at [351, 389] on button "Close Return Order" at bounding box center [334, 392] width 242 height 25
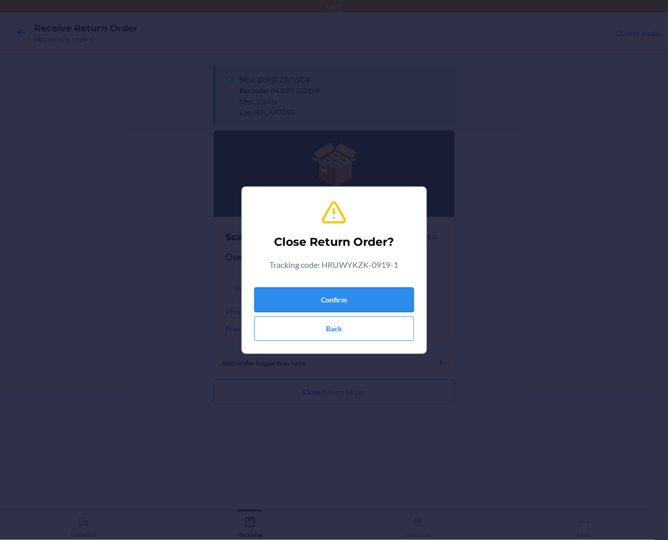
click at [369, 306] on button "Confirm" at bounding box center [335, 300] width 160 height 25
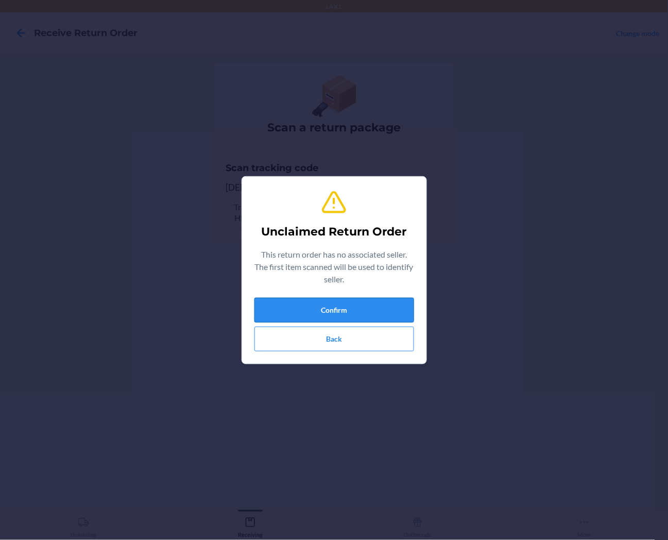
click at [327, 316] on button "Confirm" at bounding box center [335, 310] width 160 height 25
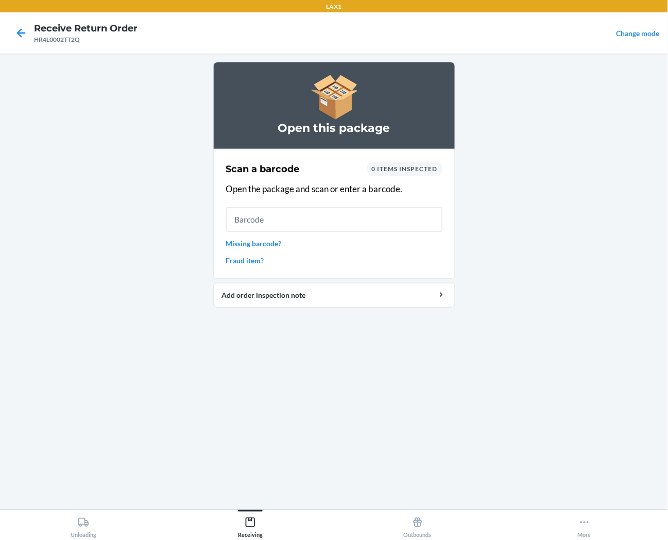
click at [237, 243] on link "Missing barcode?" at bounding box center [334, 243] width 216 height 11
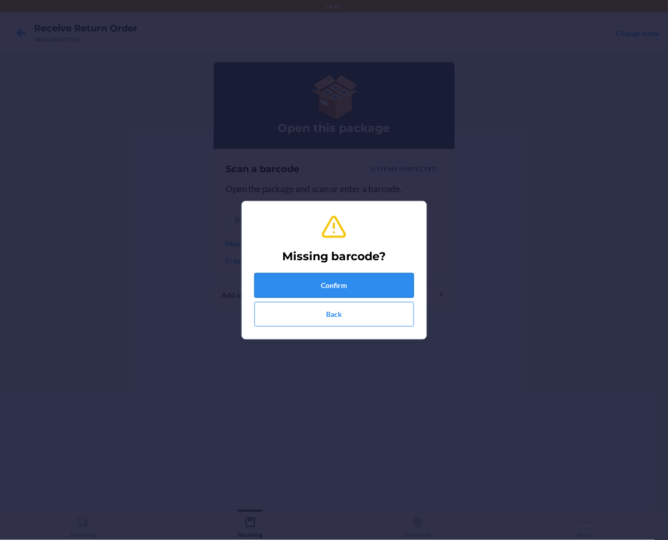
click at [336, 279] on button "Confirm" at bounding box center [335, 285] width 160 height 25
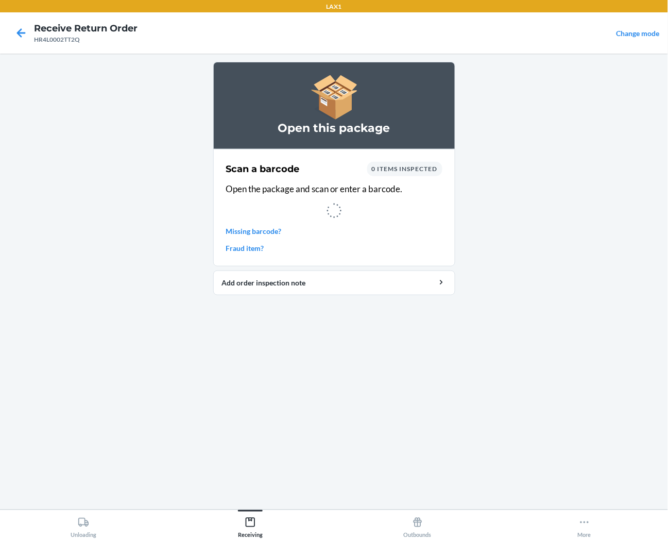
drag, startPoint x: 199, startPoint y: 413, endPoint x: 178, endPoint y: 454, distance: 46.3
drag, startPoint x: 178, startPoint y: 454, endPoint x: 558, endPoint y: 404, distance: 382.6
click at [424, 404] on main "Open this package Scan a barcode 0 items inspected Open the package and scan or…" at bounding box center [334, 282] width 668 height 456
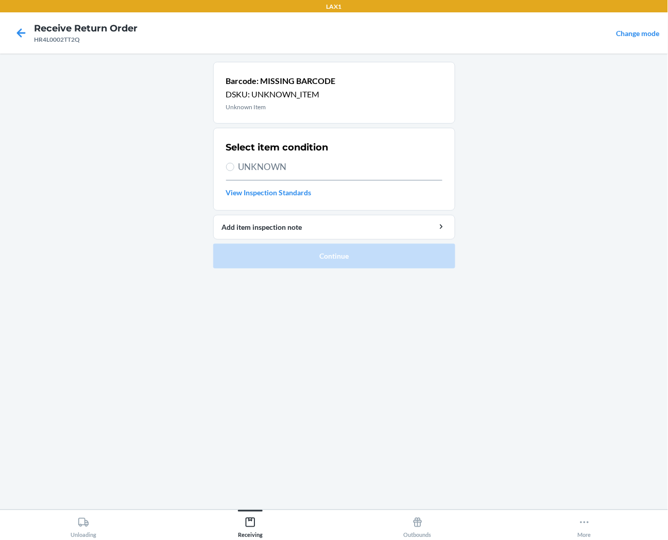
click at [271, 168] on span "UNKNOWN" at bounding box center [341, 166] width 204 height 13
click at [234, 168] on input "UNKNOWN" at bounding box center [230, 167] width 8 height 8
radio input "true"
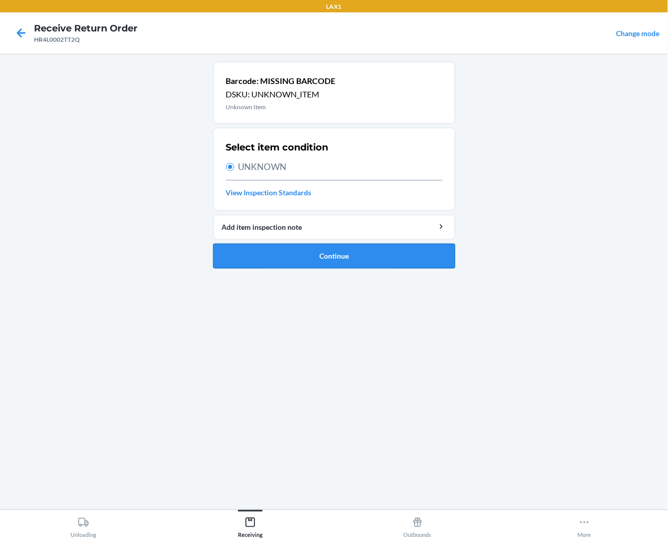
click at [274, 253] on button "Continue" at bounding box center [334, 256] width 242 height 25
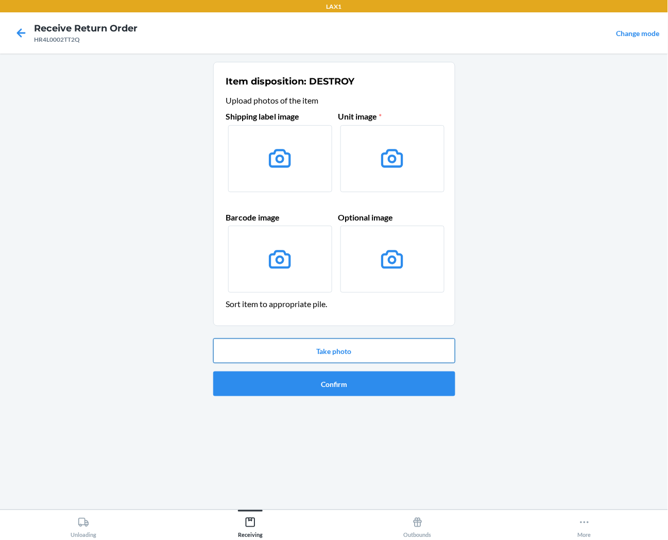
click at [280, 348] on button "Take photo" at bounding box center [334, 351] width 242 height 25
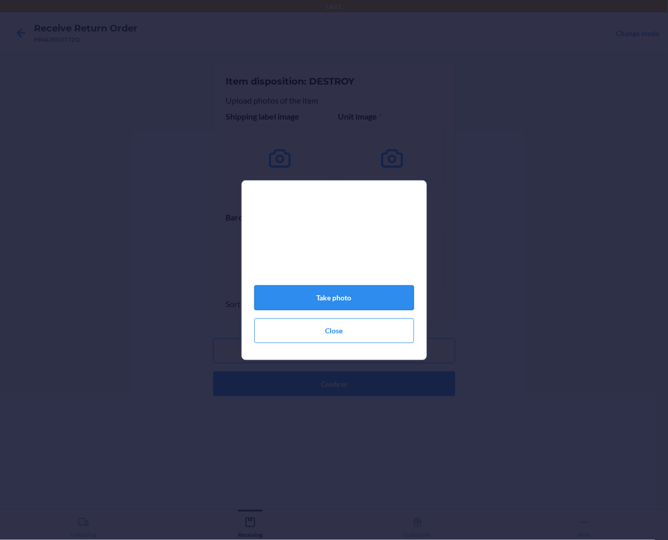
click at [341, 306] on button "Take photo" at bounding box center [335, 297] width 160 height 25
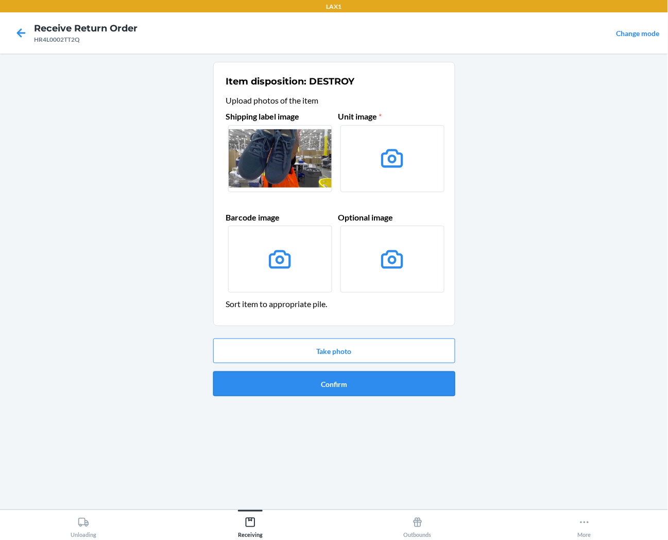
click at [369, 381] on button "Confirm" at bounding box center [334, 384] width 242 height 25
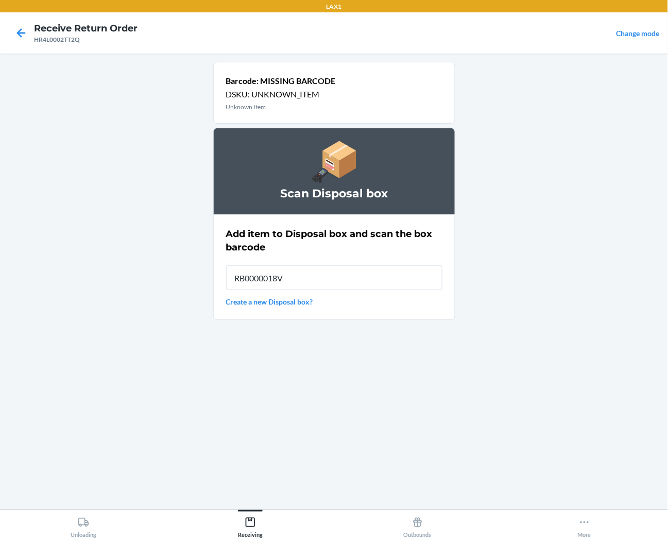
type input "RB0000018V5"
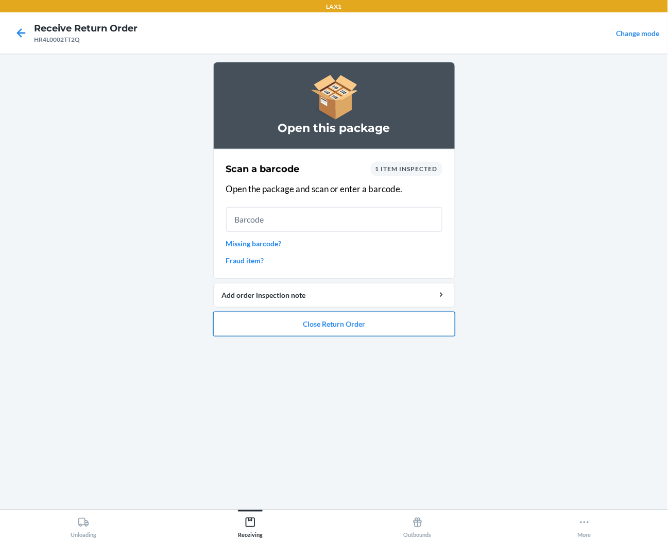
click at [424, 322] on button "Close Return Order" at bounding box center [334, 324] width 242 height 25
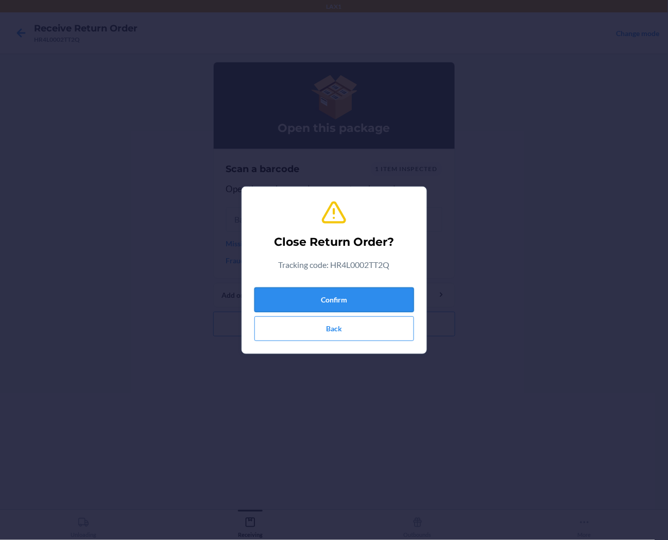
click at [403, 297] on button "Confirm" at bounding box center [335, 300] width 160 height 25
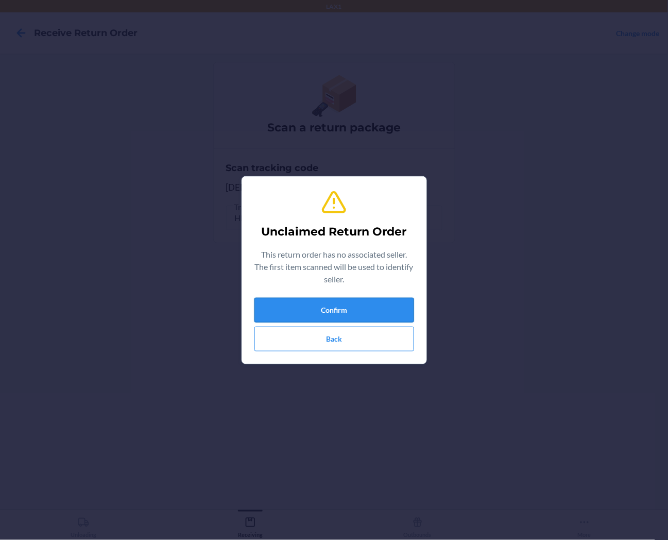
click at [402, 303] on button "Confirm" at bounding box center [335, 310] width 160 height 25
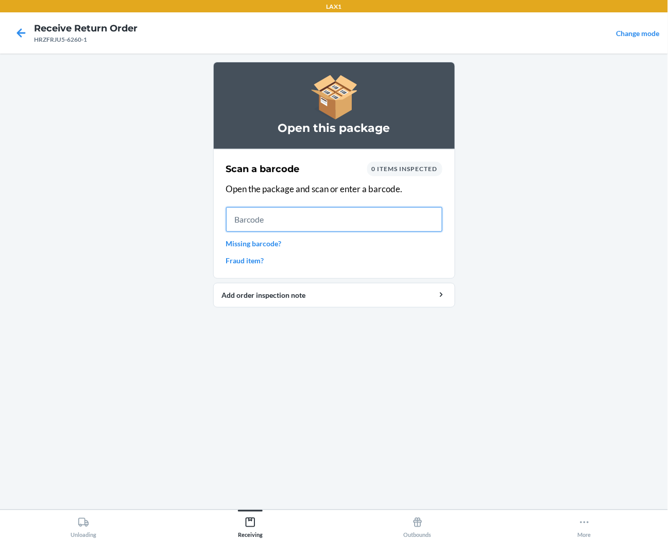
drag, startPoint x: 330, startPoint y: 228, endPoint x: 342, endPoint y: 208, distance: 23.3
click at [332, 222] on input "text" at bounding box center [334, 219] width 216 height 25
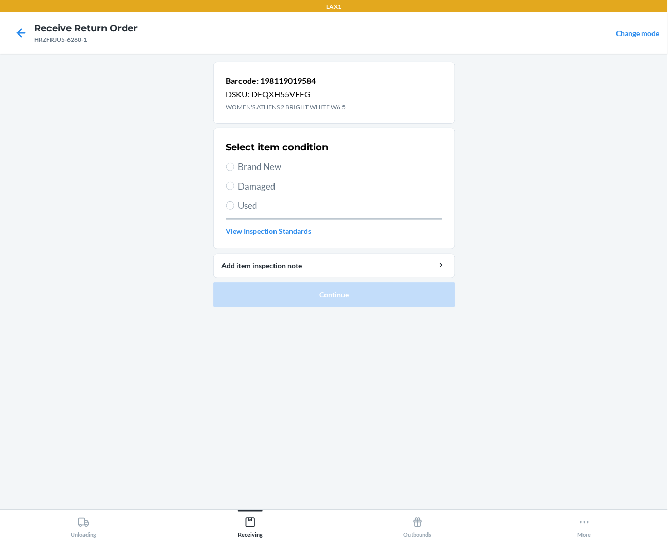
click at [251, 164] on span "Brand New" at bounding box center [341, 166] width 204 height 13
click at [234, 164] on input "Brand New" at bounding box center [230, 167] width 8 height 8
radio input "true"
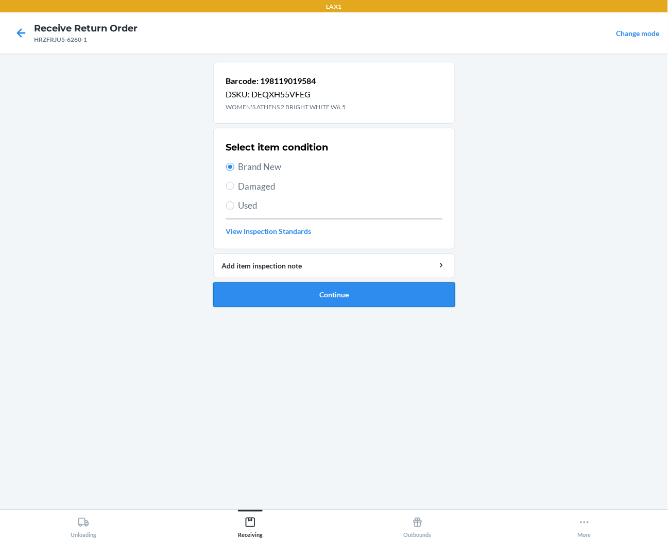
click at [279, 297] on button "Continue" at bounding box center [334, 294] width 242 height 25
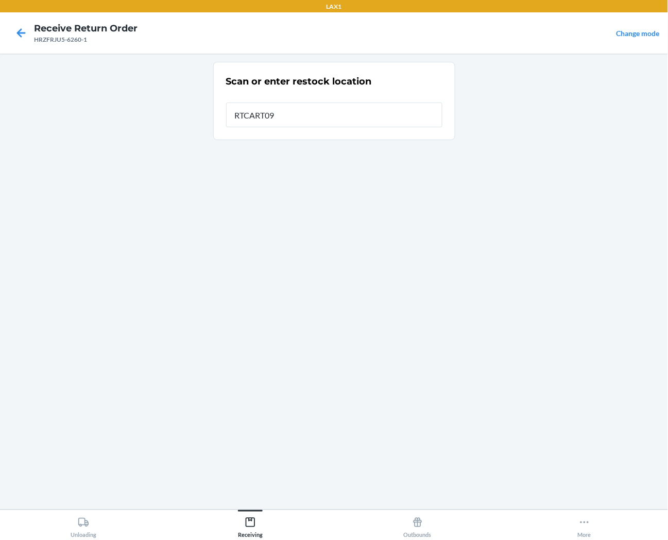
type input "RTCART090"
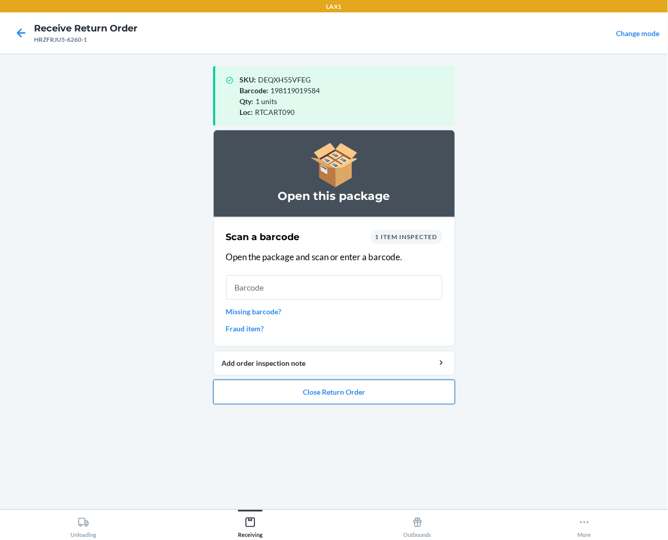
click at [408, 401] on button "Close Return Order" at bounding box center [334, 392] width 242 height 25
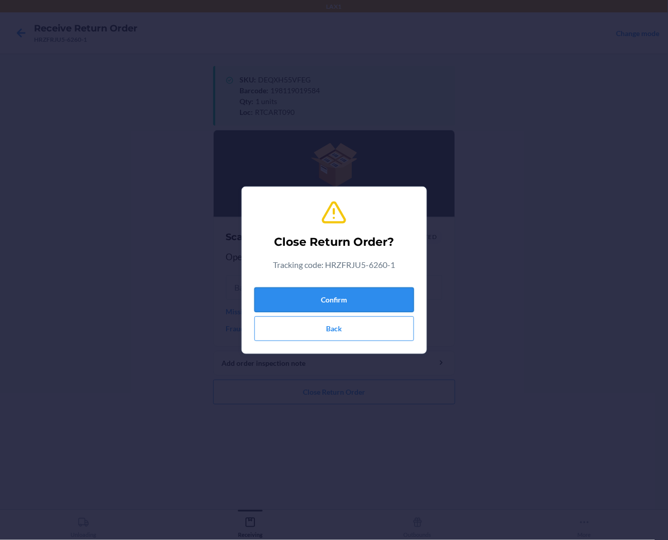
click at [406, 300] on button "Confirm" at bounding box center [335, 300] width 160 height 25
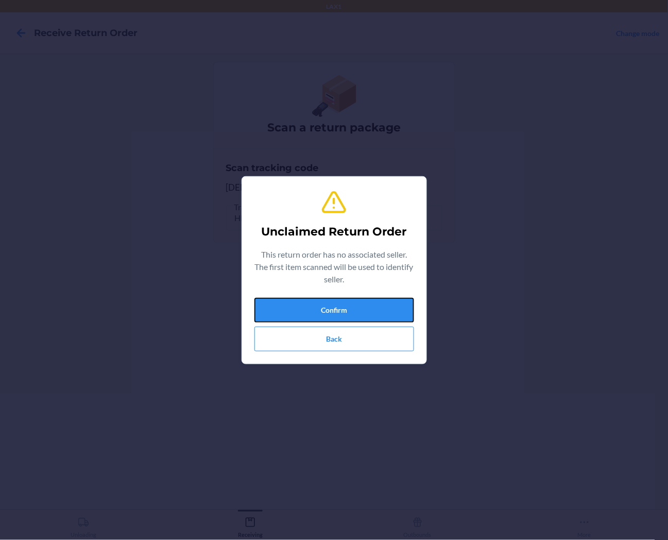
click at [406, 300] on button "Confirm" at bounding box center [335, 310] width 160 height 25
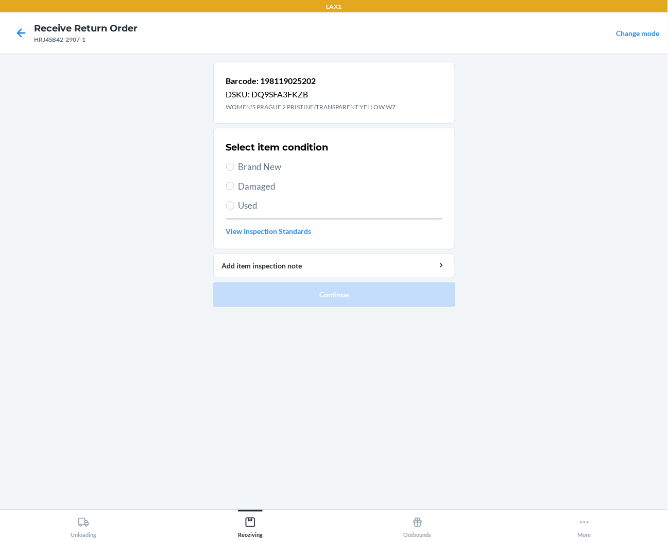
click at [272, 171] on span "Brand New" at bounding box center [341, 166] width 204 height 13
click at [234, 171] on input "Brand New" at bounding box center [230, 167] width 8 height 8
radio input "true"
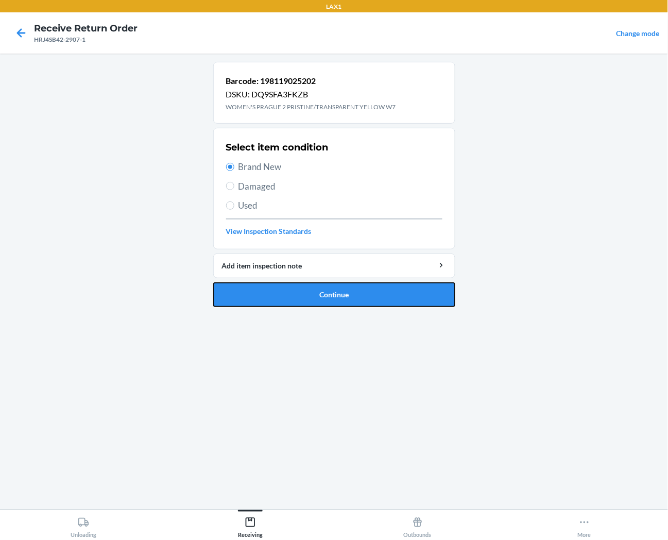
click at [303, 287] on button "Continue" at bounding box center [334, 294] width 242 height 25
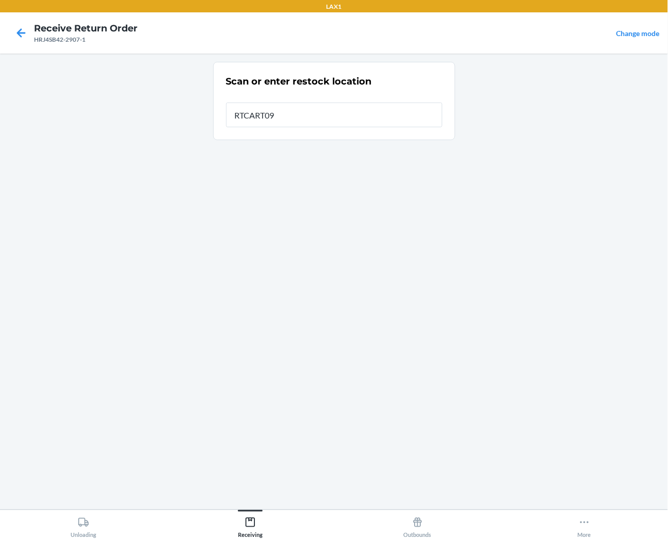
type input "RTCART090"
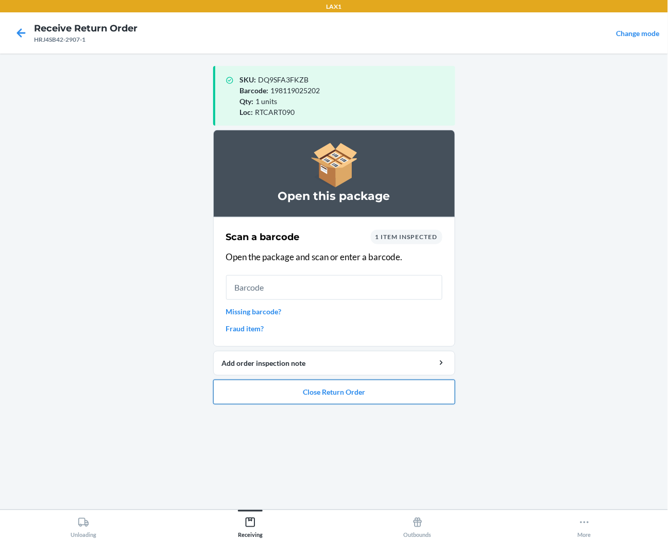
click at [400, 398] on button "Close Return Order" at bounding box center [334, 392] width 242 height 25
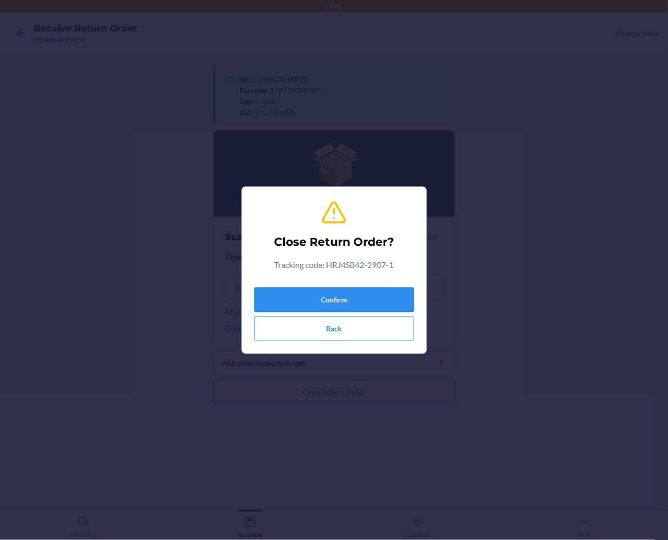
click at [387, 310] on button "Confirm" at bounding box center [335, 300] width 160 height 25
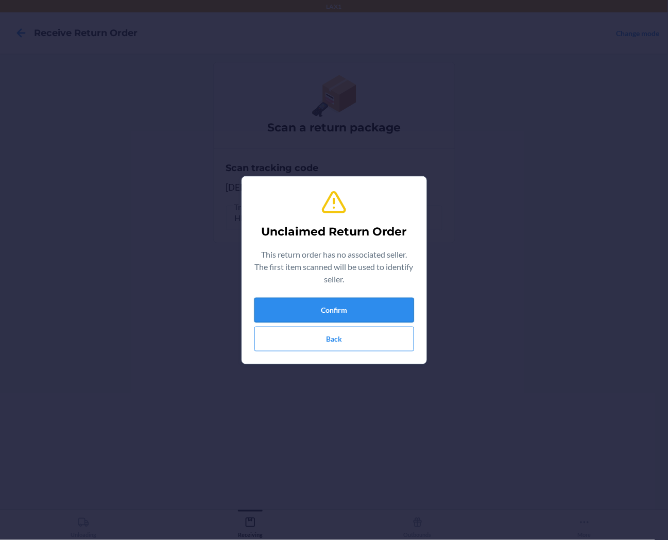
click at [380, 302] on button "Confirm" at bounding box center [335, 310] width 160 height 25
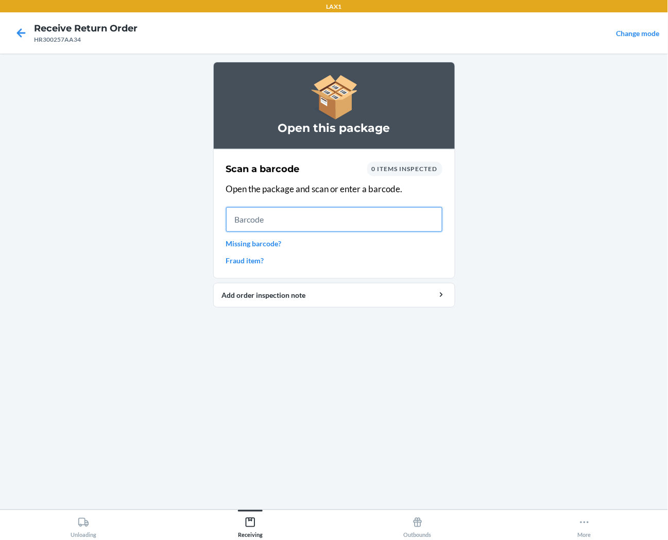
click at [341, 226] on input "text" at bounding box center [334, 219] width 216 height 25
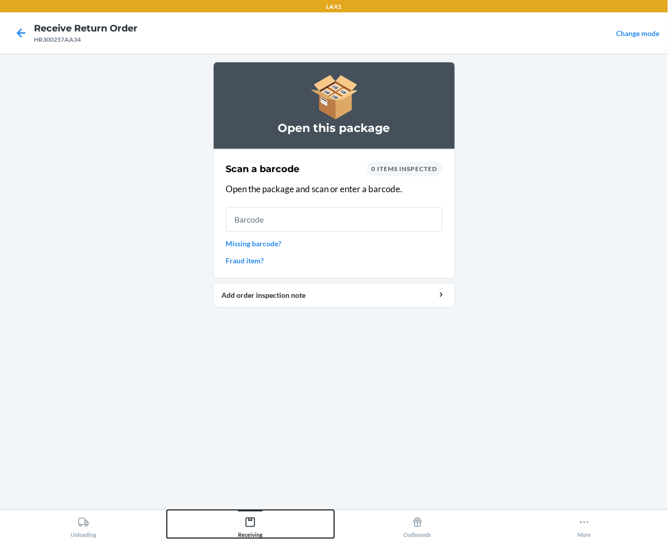
click at [249, 527] on icon at bounding box center [250, 522] width 11 height 11
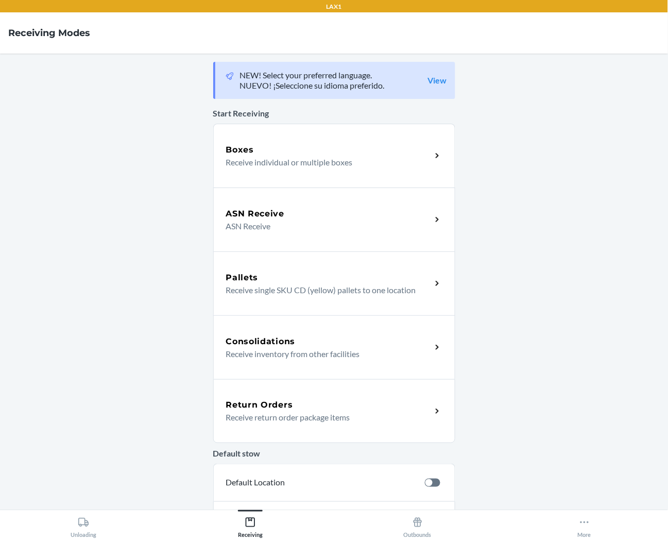
click at [272, 404] on h5 "Return Orders" at bounding box center [259, 405] width 67 height 12
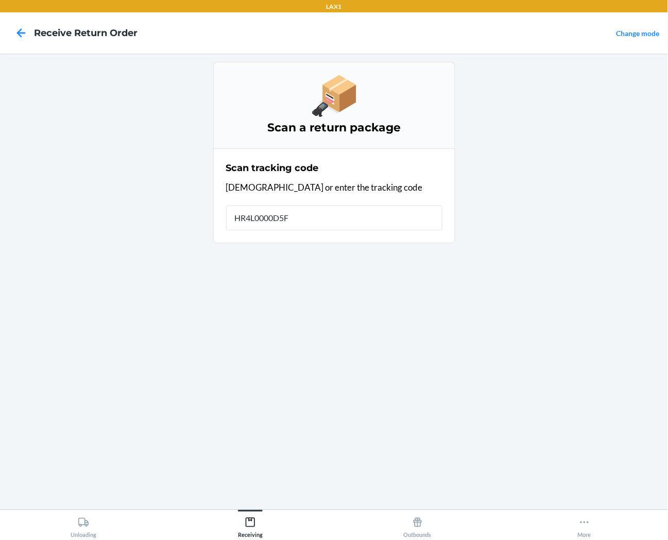
type input "HR4L0000D5FL"
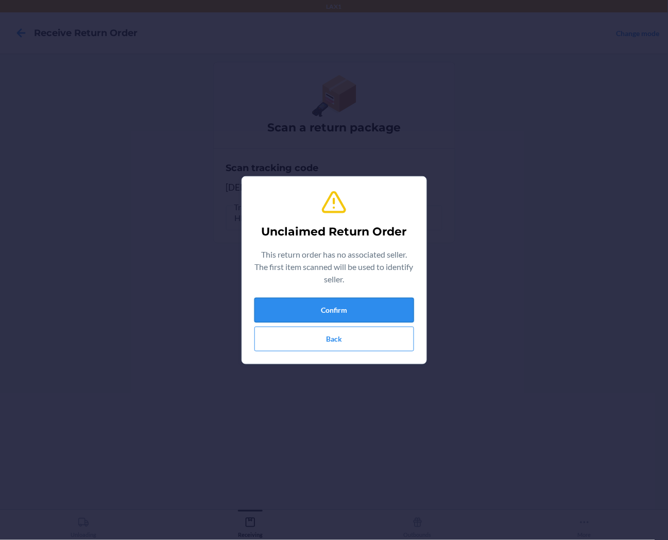
click at [372, 309] on button "Confirm" at bounding box center [335, 310] width 160 height 25
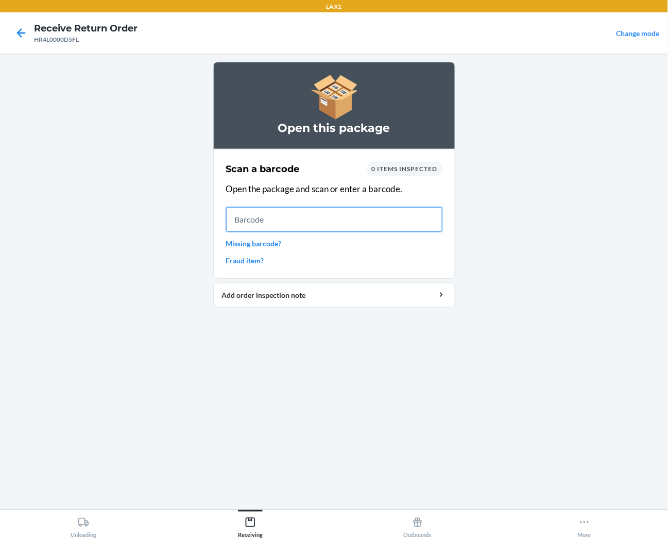
click at [296, 222] on input "text" at bounding box center [334, 219] width 216 height 25
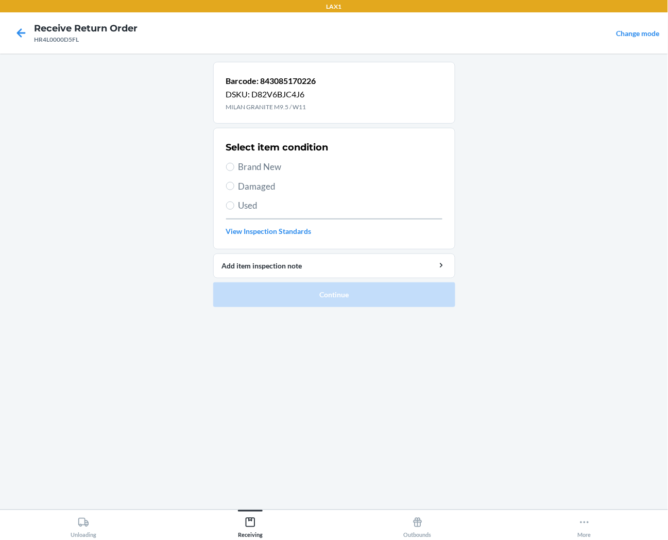
click at [256, 172] on span "Brand New" at bounding box center [341, 166] width 204 height 13
click at [234, 171] on input "Brand New" at bounding box center [230, 167] width 8 height 8
radio input "true"
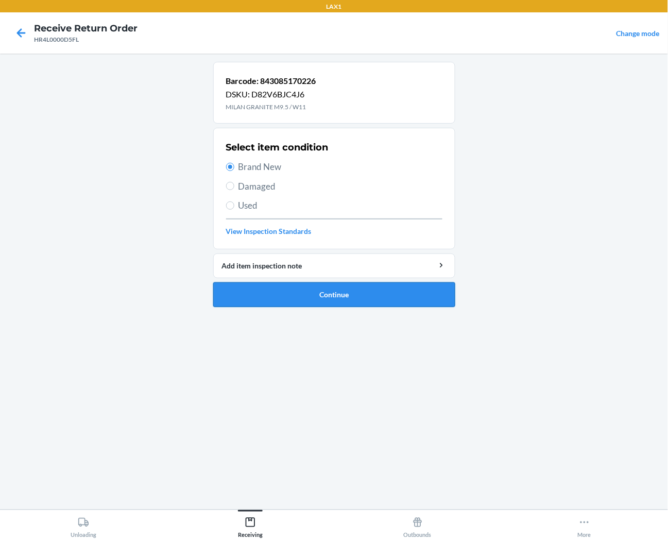
click at [283, 289] on button "Continue" at bounding box center [334, 294] width 242 height 25
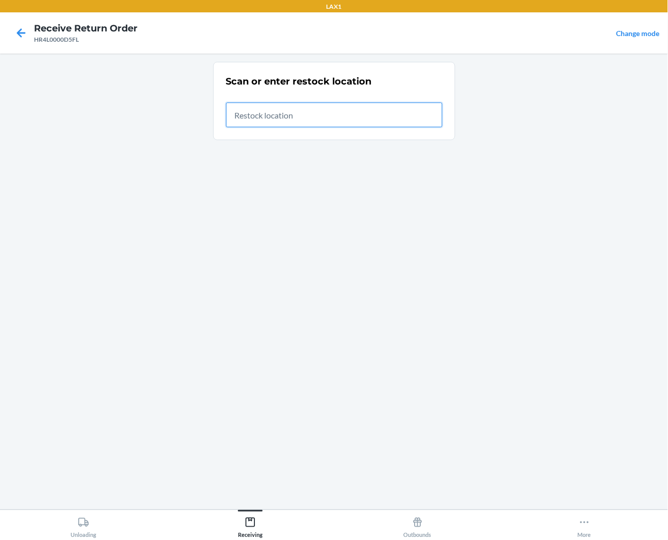
click at [391, 105] on input "text" at bounding box center [334, 115] width 216 height 25
type input "RTCART090"
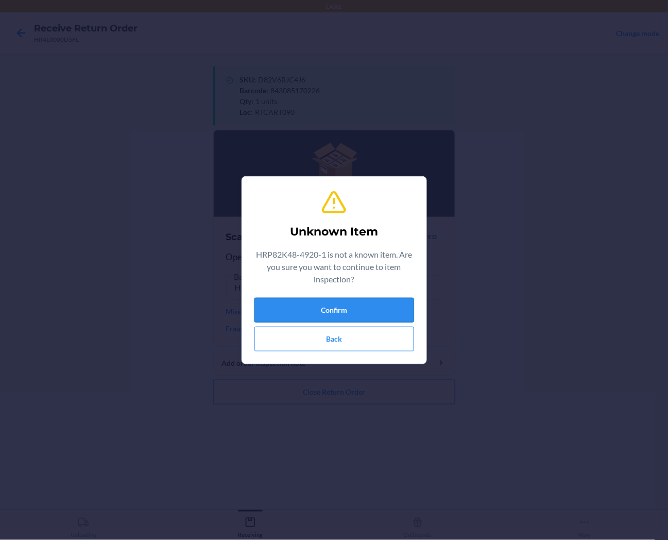
click at [370, 312] on button "Confirm" at bounding box center [335, 310] width 160 height 25
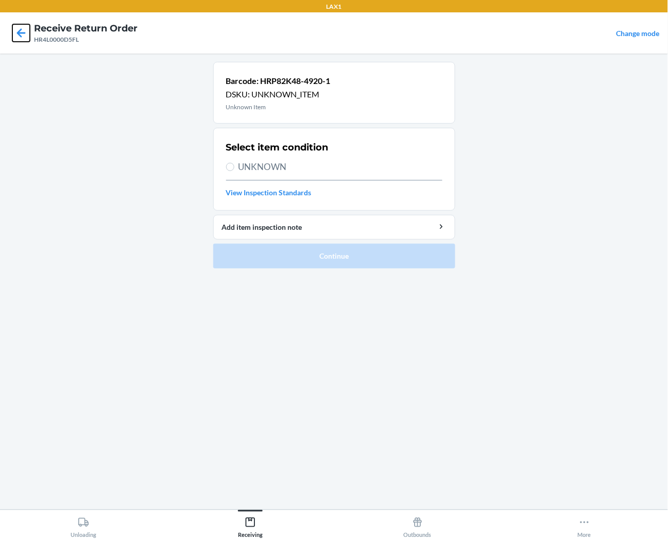
click at [16, 25] on icon at bounding box center [21, 33] width 18 height 18
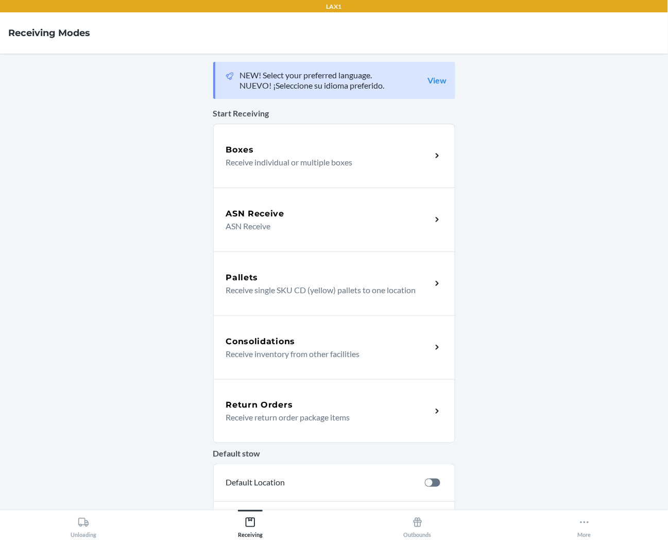
click at [281, 426] on div "Return Orders Receive return order package items" at bounding box center [334, 411] width 242 height 64
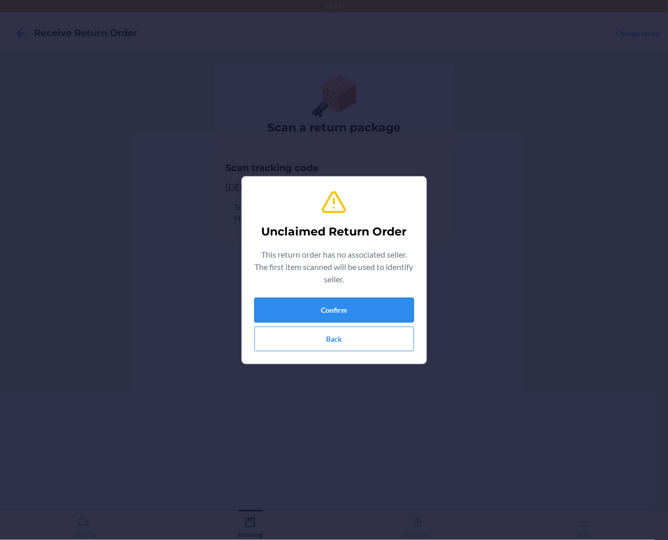
click at [374, 315] on button "Confirm" at bounding box center [335, 310] width 160 height 25
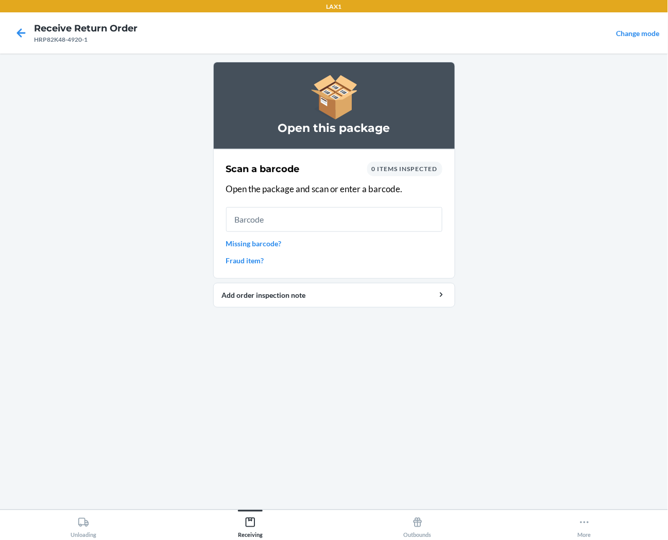
click at [224, 222] on section "Scan a barcode 0 items inspected Open the package and scan or enter a barcode. …" at bounding box center [334, 214] width 242 height 130
click at [239, 214] on input "text" at bounding box center [334, 219] width 216 height 25
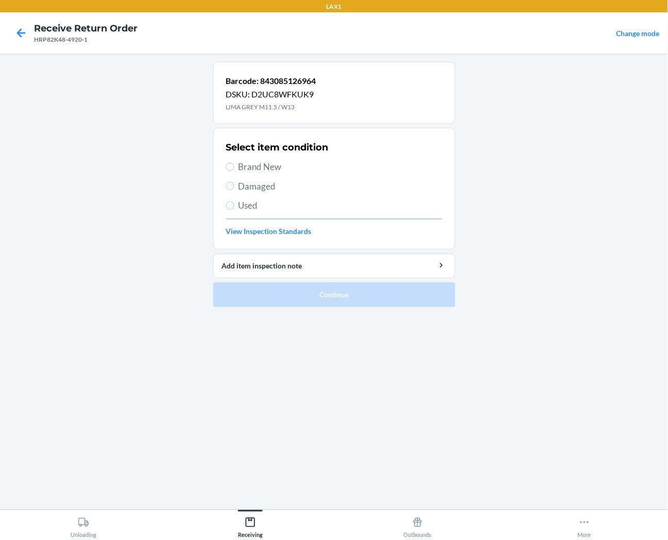
click at [234, 211] on label "Used" at bounding box center [334, 205] width 216 height 13
click at [234, 210] on input "Used" at bounding box center [230, 205] width 8 height 8
radio input "true"
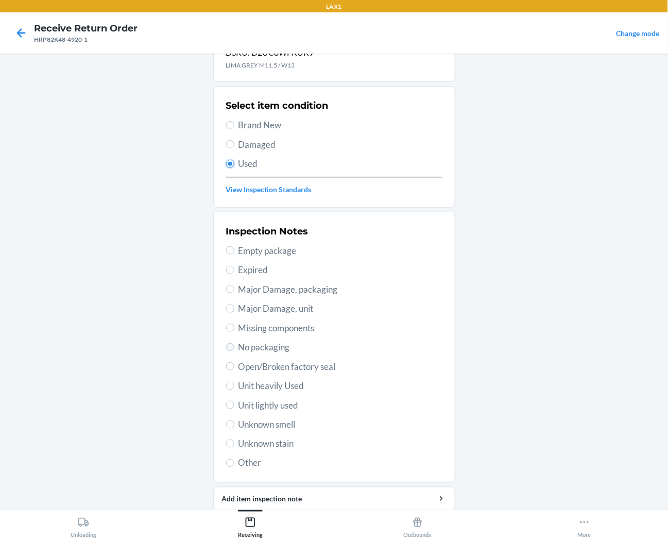
scroll to position [80, 0]
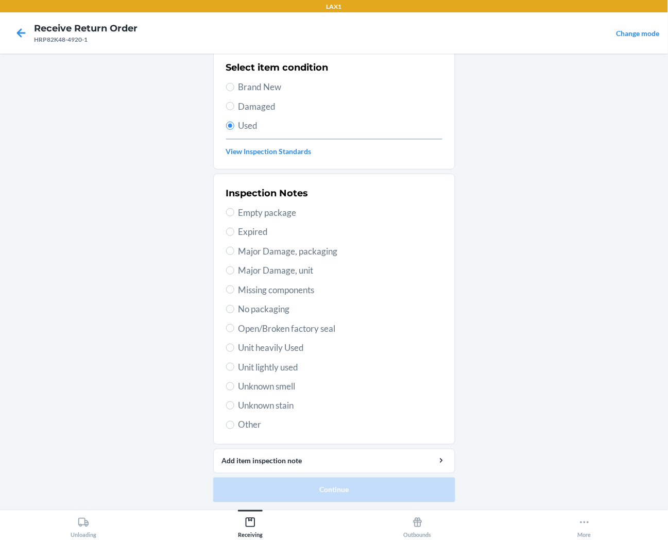
click at [257, 343] on span "Unit heavily Used" at bounding box center [341, 347] width 204 height 13
click at [234, 344] on input "Unit heavily Used" at bounding box center [230, 348] width 8 height 8
radio input "true"
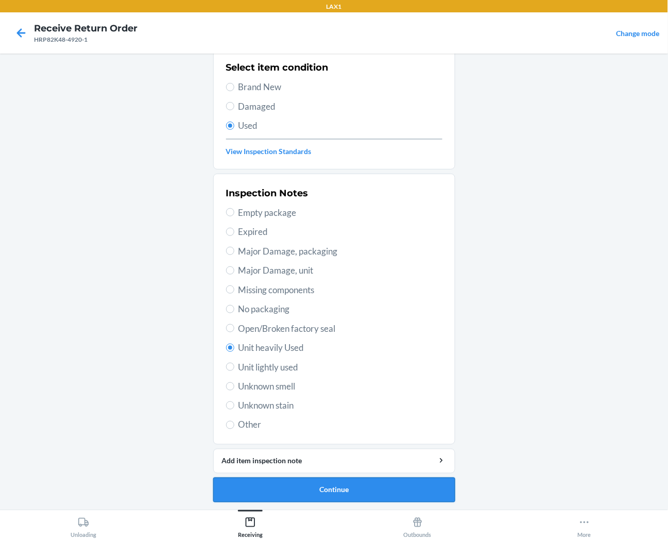
click at [263, 493] on button "Continue" at bounding box center [334, 490] width 242 height 25
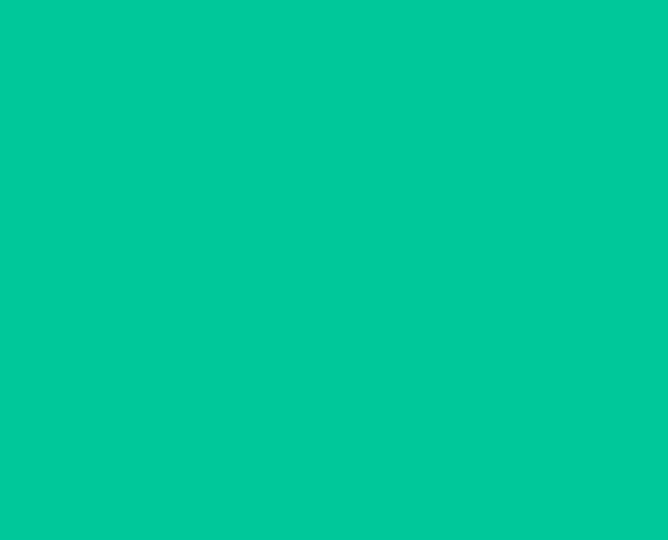
scroll to position [0, 0]
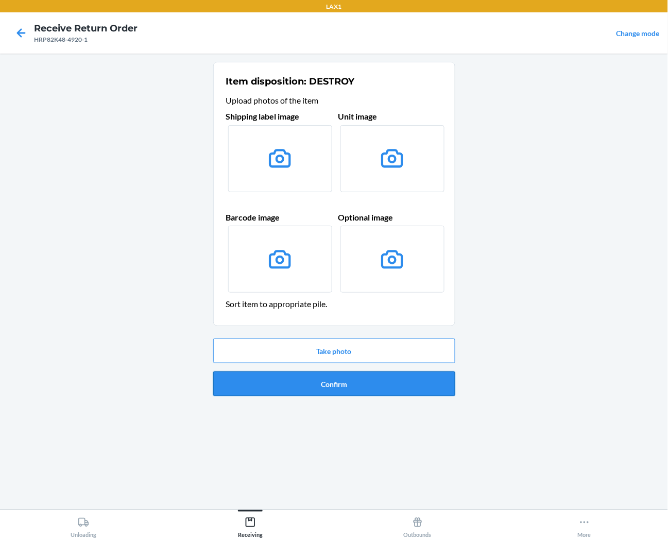
click at [297, 384] on button "Confirm" at bounding box center [334, 384] width 242 height 25
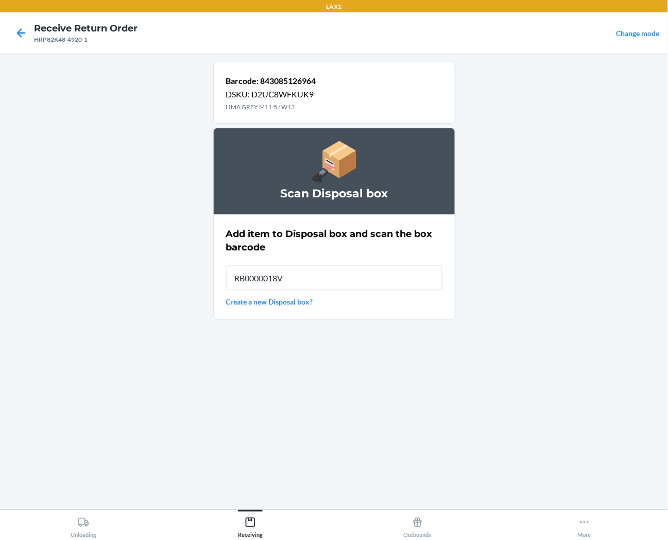
type input "RB0000018V5"
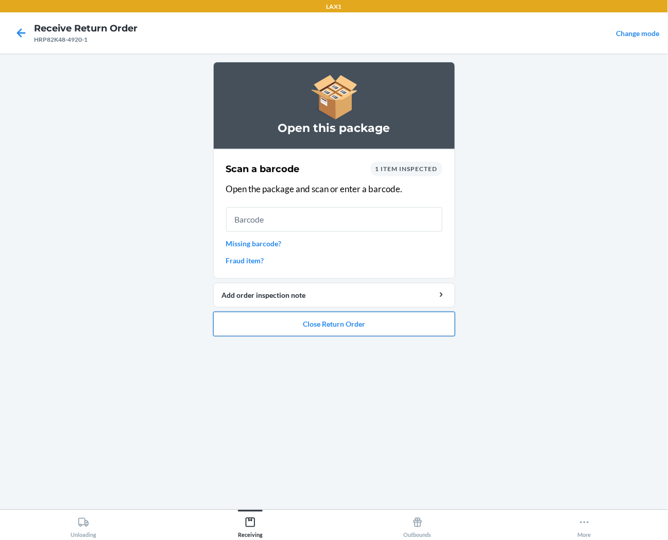
click at [311, 329] on button "Close Return Order" at bounding box center [334, 324] width 242 height 25
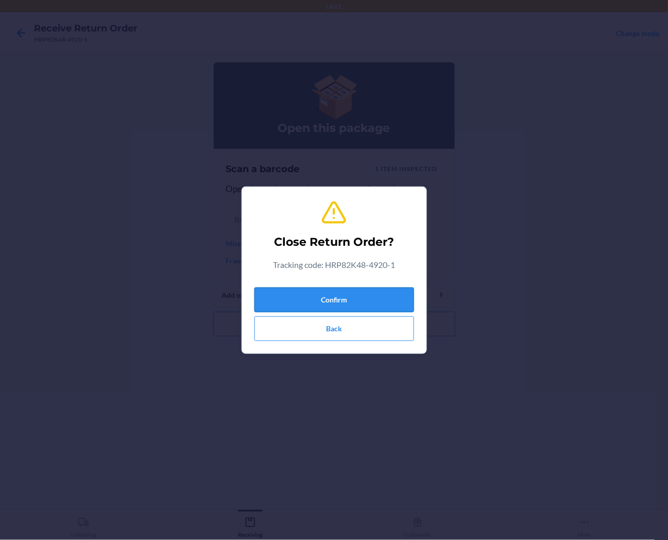
click at [332, 302] on button "Confirm" at bounding box center [335, 300] width 160 height 25
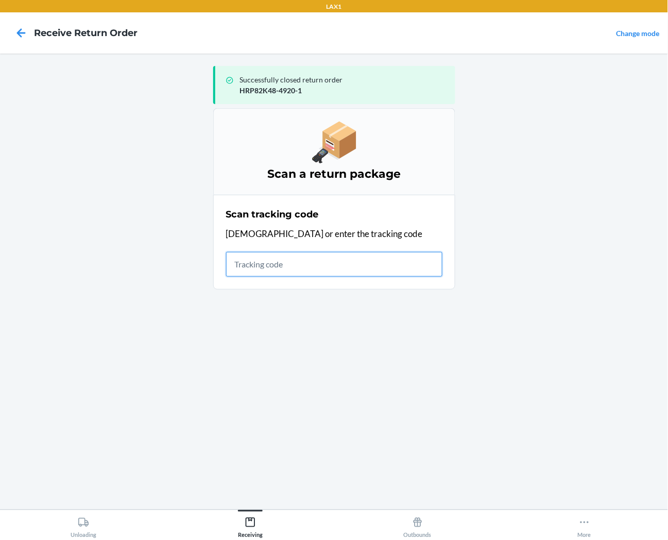
click at [378, 265] on input "text" at bounding box center [334, 264] width 216 height 25
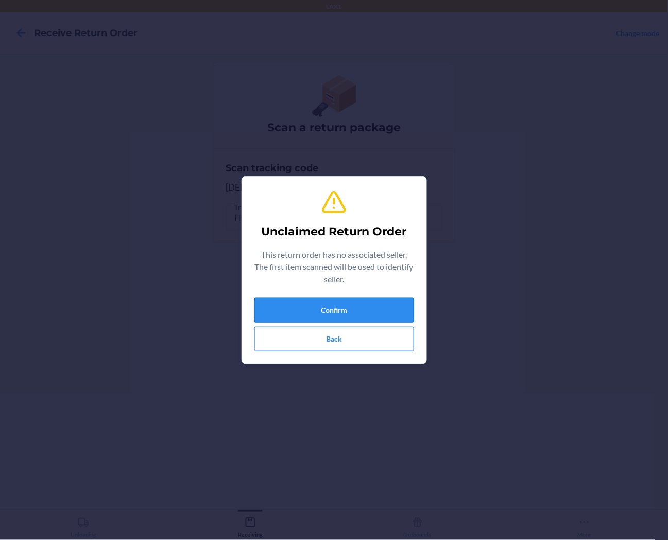
click at [306, 310] on button "Confirm" at bounding box center [335, 310] width 160 height 25
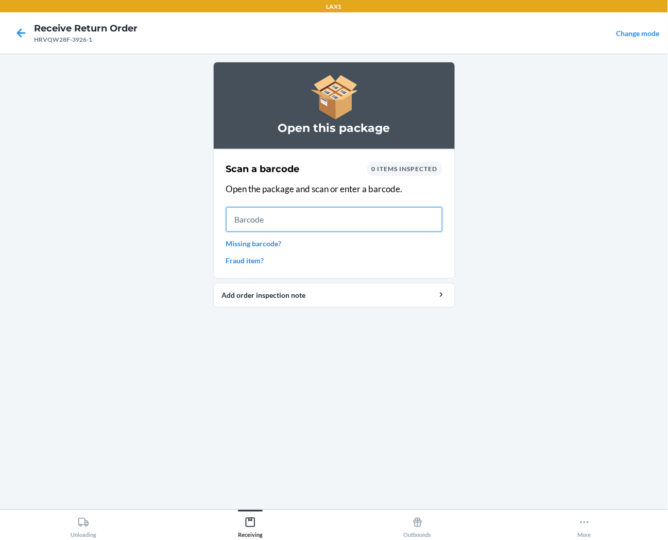
click at [399, 230] on input "text" at bounding box center [334, 219] width 216 height 25
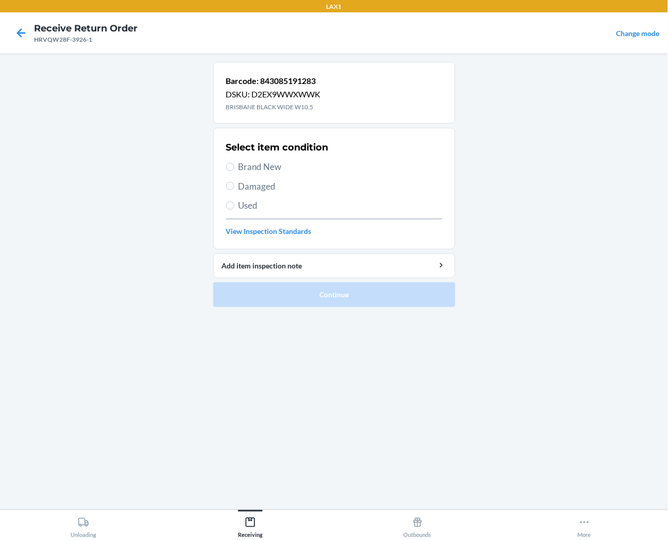
click at [258, 163] on span "Brand New" at bounding box center [341, 166] width 204 height 13
click at [234, 163] on input "Brand New" at bounding box center [230, 167] width 8 height 8
radio input "true"
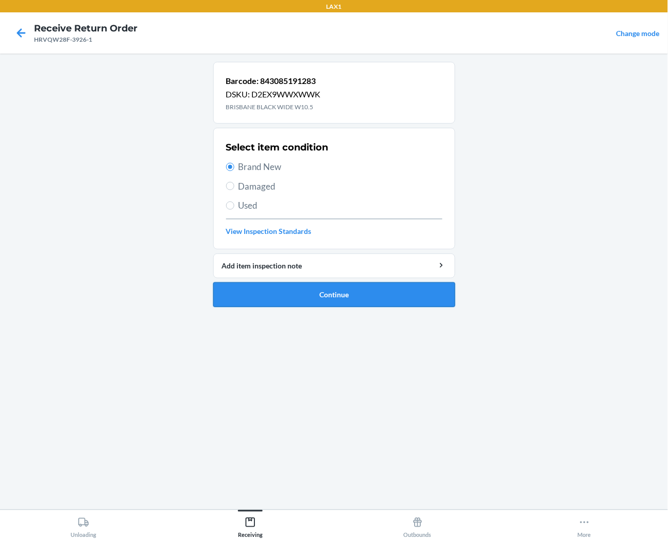
click at [268, 291] on button "Continue" at bounding box center [334, 294] width 242 height 25
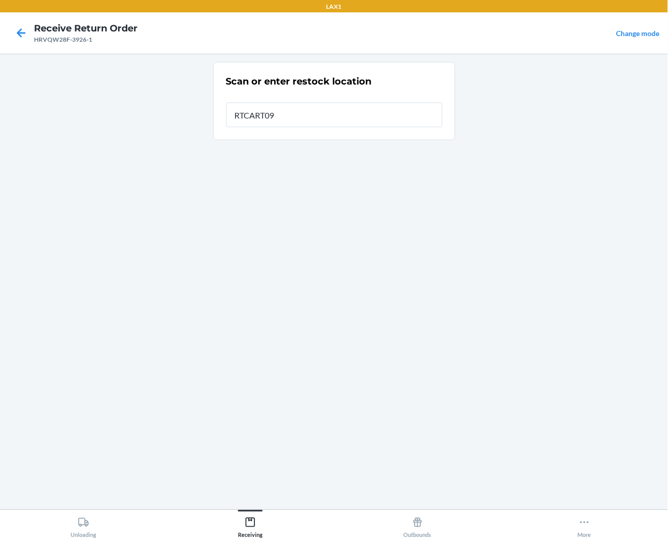
type input "RTCART090"
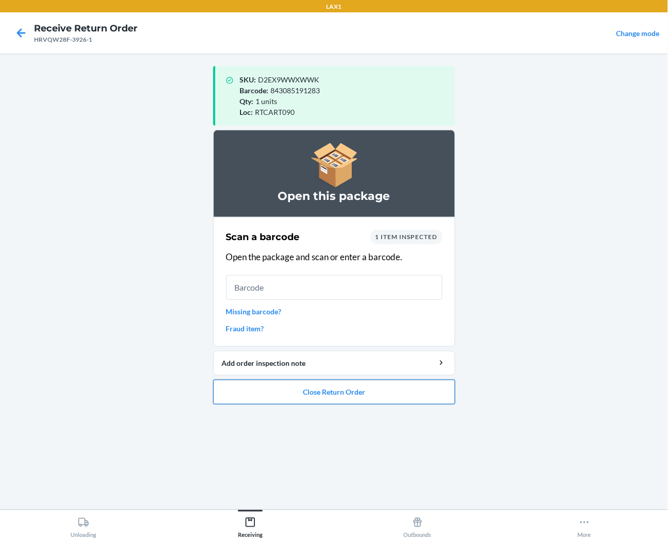
click at [273, 394] on button "Close Return Order" at bounding box center [334, 392] width 242 height 25
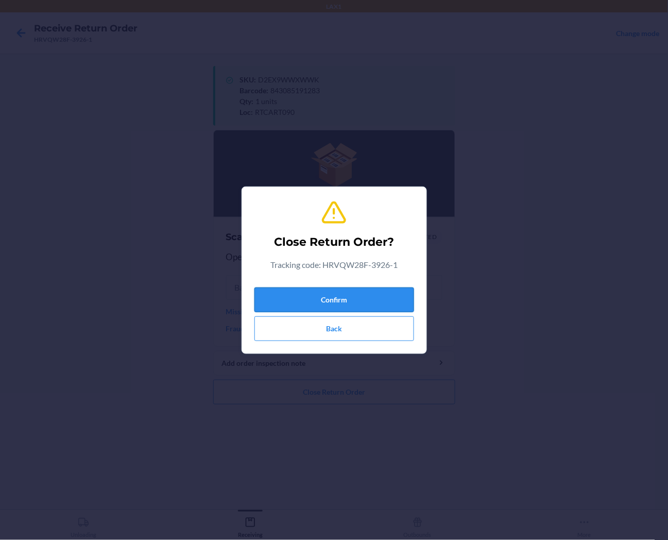
click at [349, 300] on button "Confirm" at bounding box center [335, 300] width 160 height 25
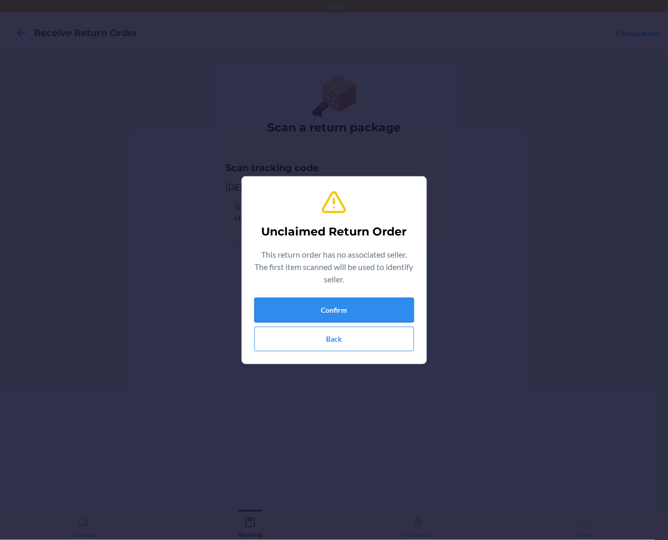
click at [377, 311] on button "Confirm" at bounding box center [335, 310] width 160 height 25
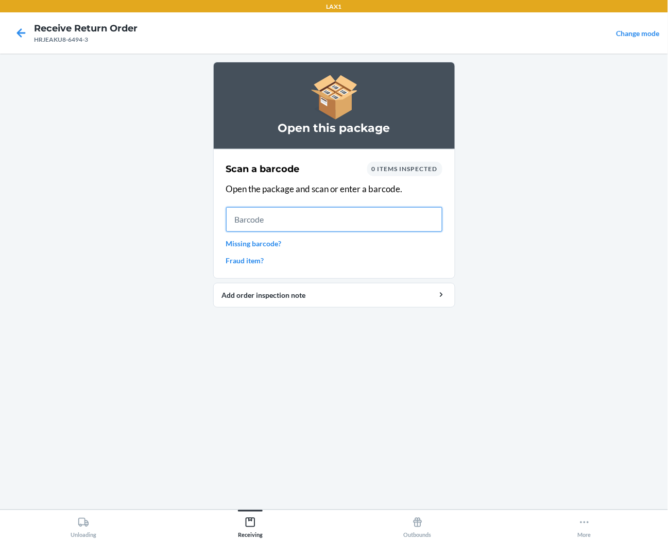
click at [424, 220] on input "text" at bounding box center [334, 219] width 216 height 25
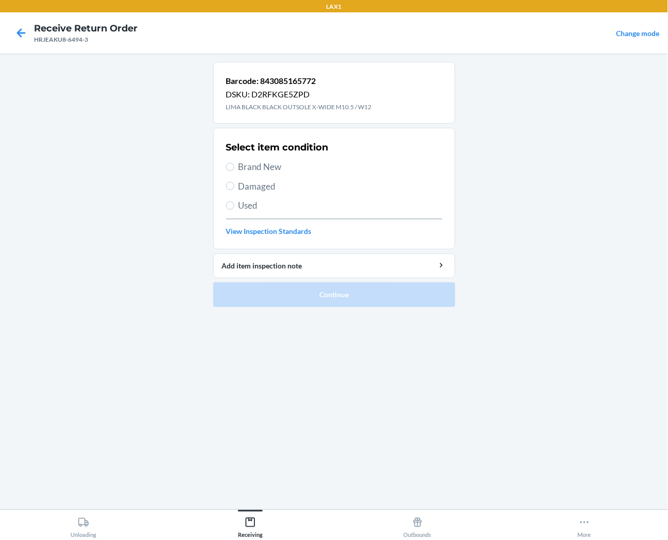
click at [279, 171] on span "Brand New" at bounding box center [341, 166] width 204 height 13
click at [234, 171] on input "Brand New" at bounding box center [230, 167] width 8 height 8
radio input "true"
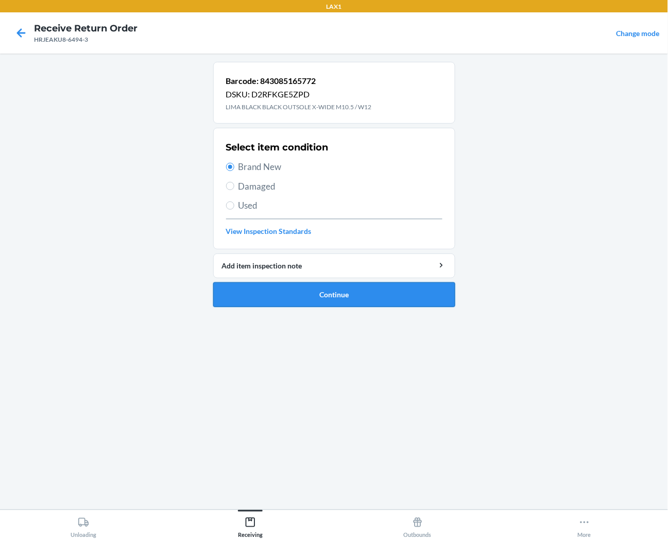
click at [286, 299] on button "Continue" at bounding box center [334, 294] width 242 height 25
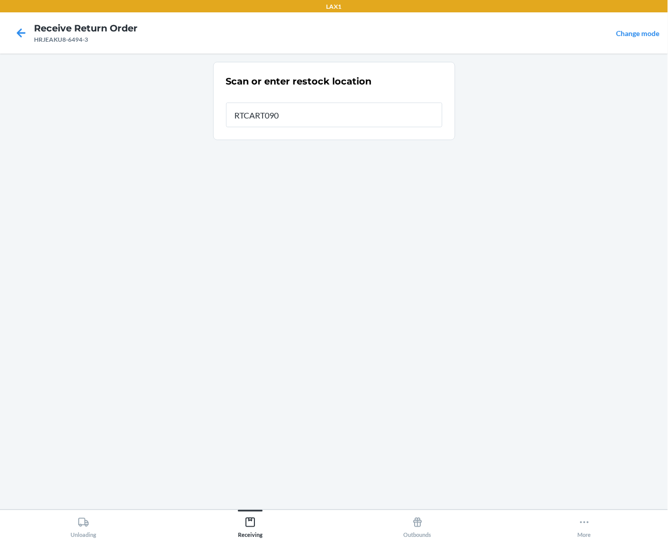
type input "RTCART090"
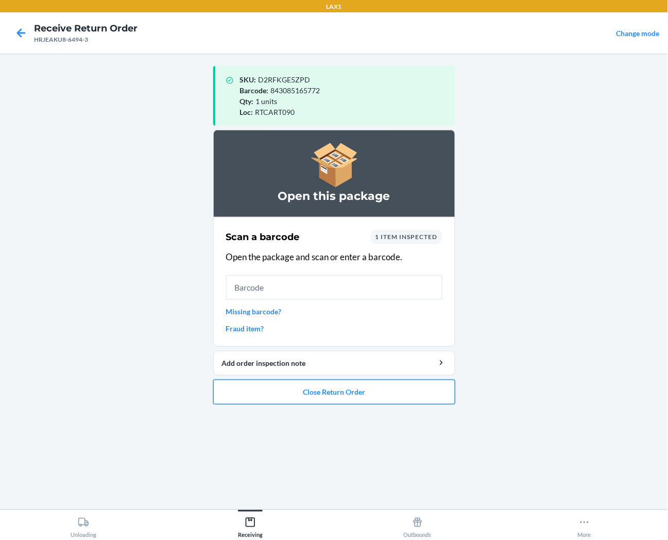
click at [424, 397] on button "Close Return Order" at bounding box center [334, 392] width 242 height 25
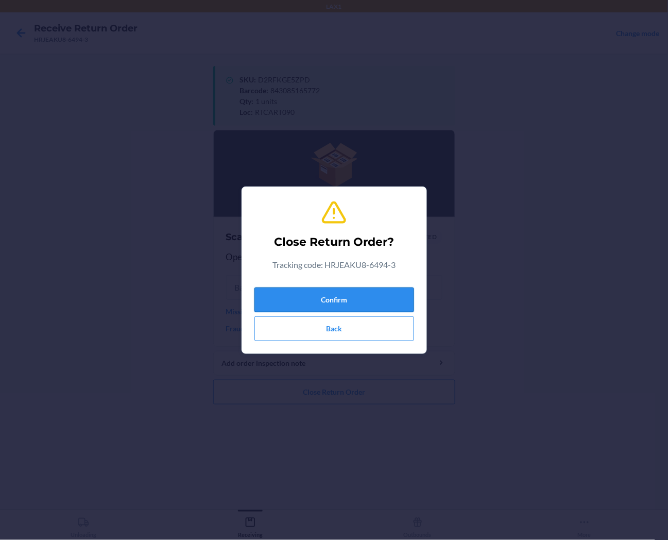
click at [375, 295] on button "Confirm" at bounding box center [335, 300] width 160 height 25
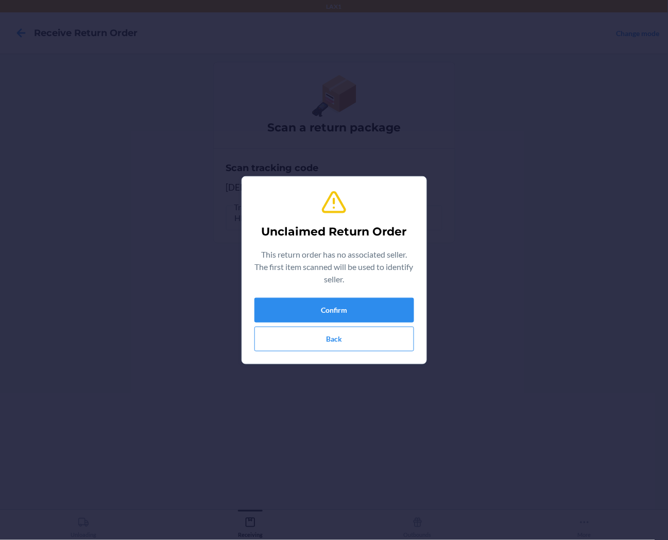
click at [372, 234] on h2 "Unclaimed Return Order" at bounding box center [334, 232] width 145 height 16
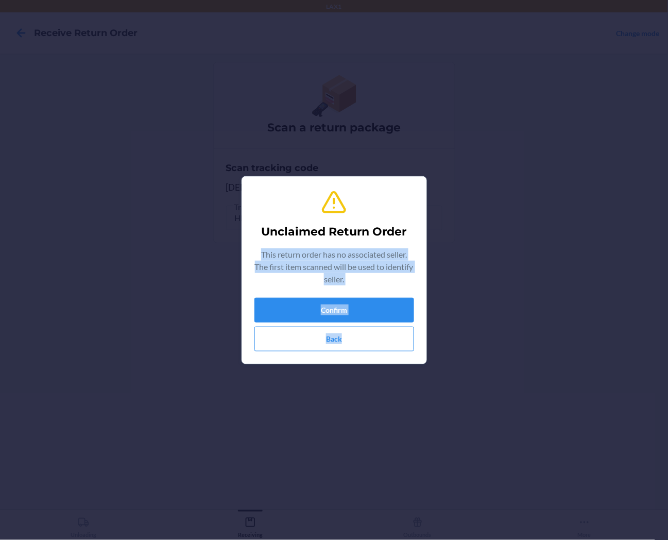
drag, startPoint x: 531, startPoint y: 352, endPoint x: 658, endPoint y: 402, distance: 136.3
click at [424, 402] on div "Unclaimed Return Order This return order has no associated seller. The first it…" at bounding box center [334, 270] width 668 height 540
click at [411, 316] on button "Confirm" at bounding box center [335, 310] width 160 height 25
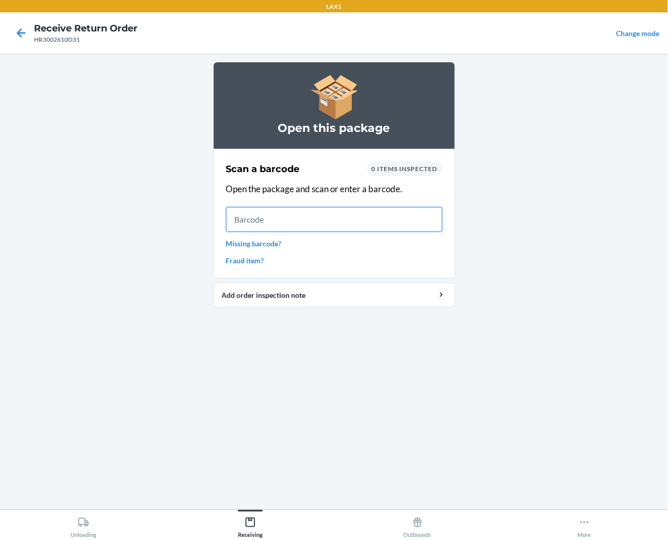
click at [303, 215] on input "text" at bounding box center [334, 219] width 216 height 25
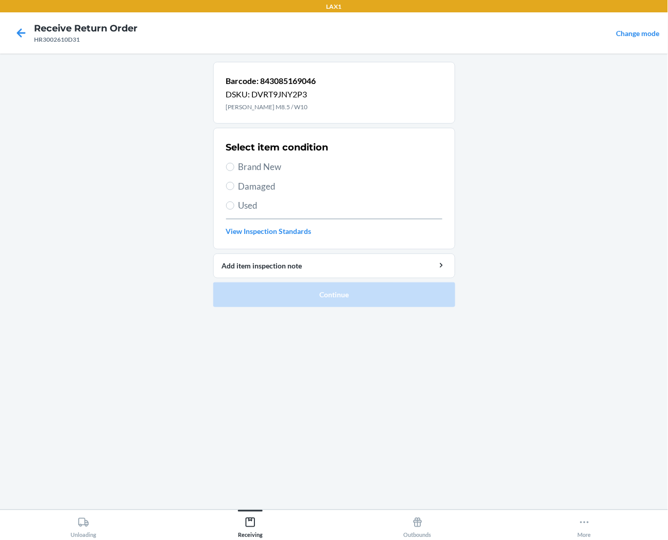
click at [327, 170] on span "Brand New" at bounding box center [341, 166] width 204 height 13
click at [234, 170] on input "Brand New" at bounding box center [230, 167] width 8 height 8
radio input "true"
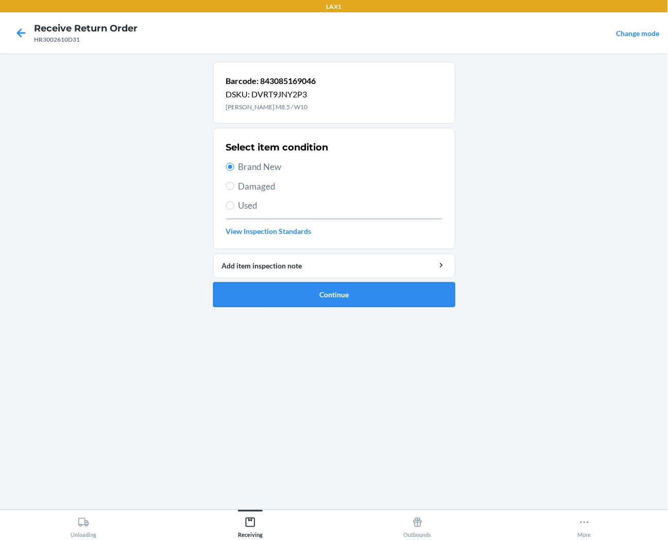
click at [310, 296] on button "Continue" at bounding box center [334, 294] width 242 height 25
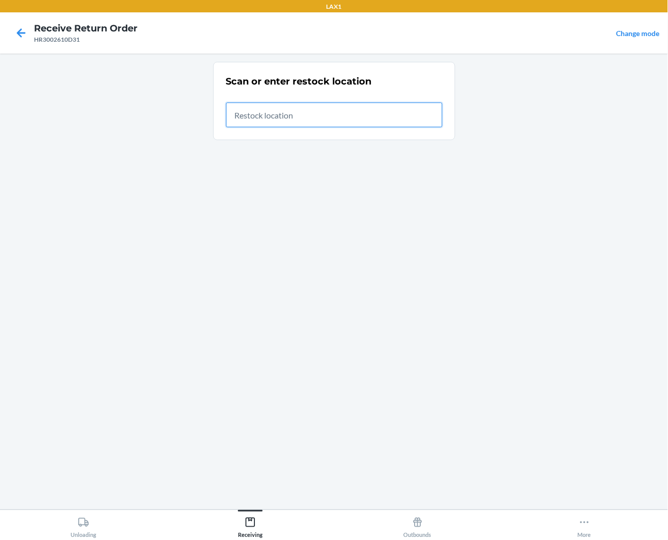
click at [424, 111] on input "text" at bounding box center [334, 115] width 216 height 25
type input "RTCART090"
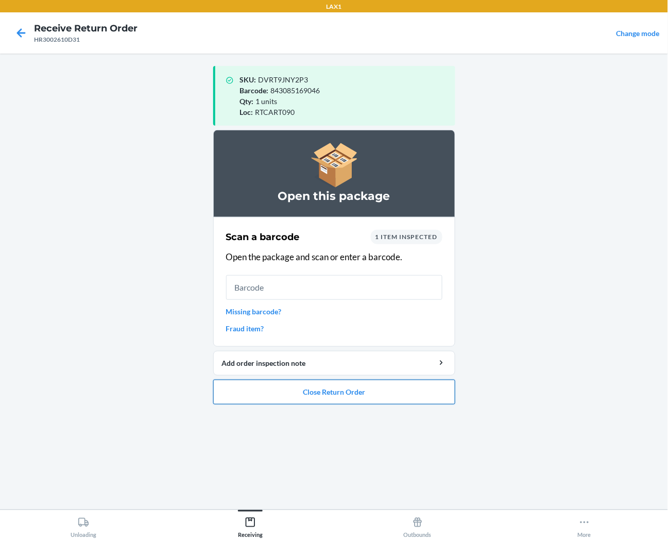
click at [418, 389] on button "Close Return Order" at bounding box center [334, 392] width 242 height 25
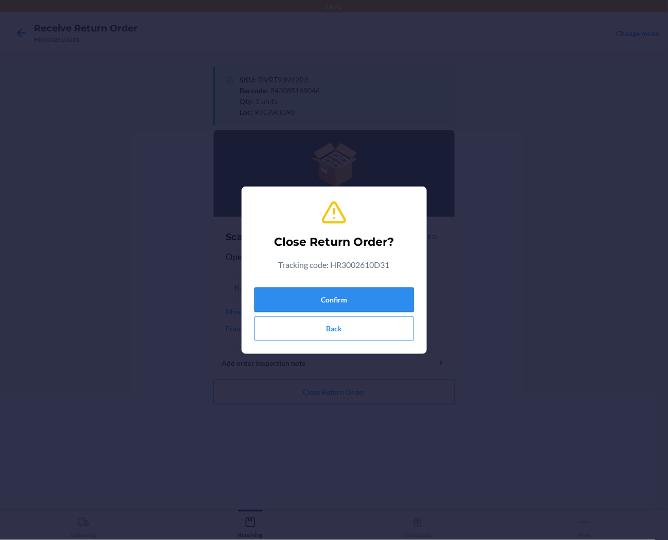
click at [408, 300] on button "Confirm" at bounding box center [335, 300] width 160 height 25
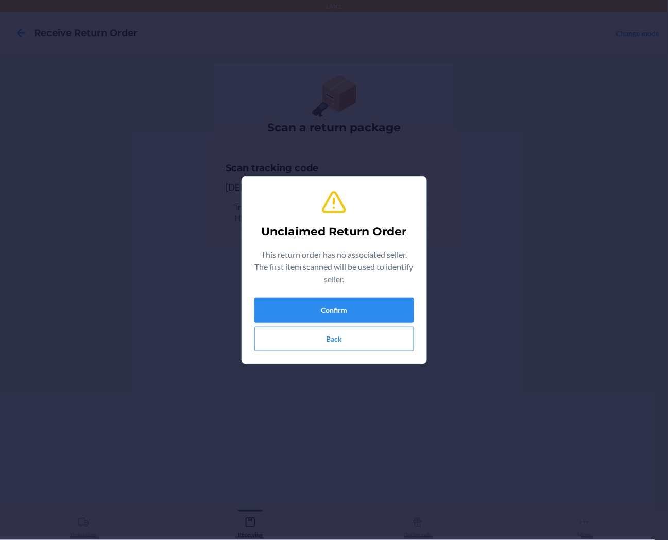
click at [415, 301] on section "Unclaimed Return Order This return order has no associated seller. The first it…" at bounding box center [334, 270] width 185 height 188
click at [398, 302] on button "Confirm" at bounding box center [335, 310] width 160 height 25
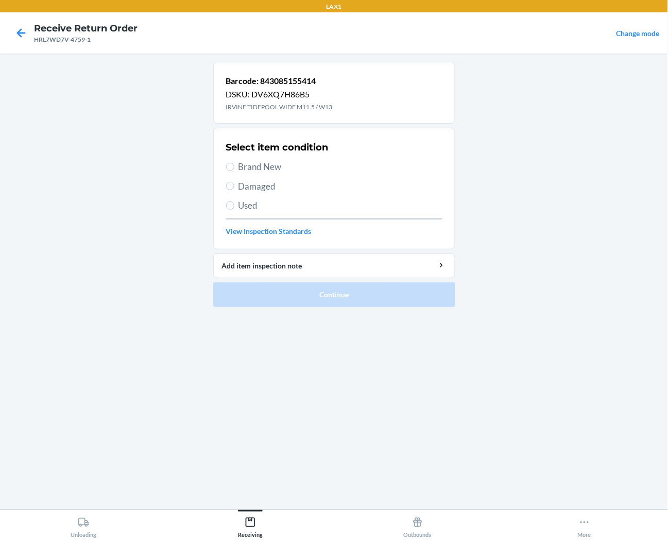
click at [278, 169] on span "Brand New" at bounding box center [341, 166] width 204 height 13
click at [234, 169] on input "Brand New" at bounding box center [230, 167] width 8 height 8
radio input "true"
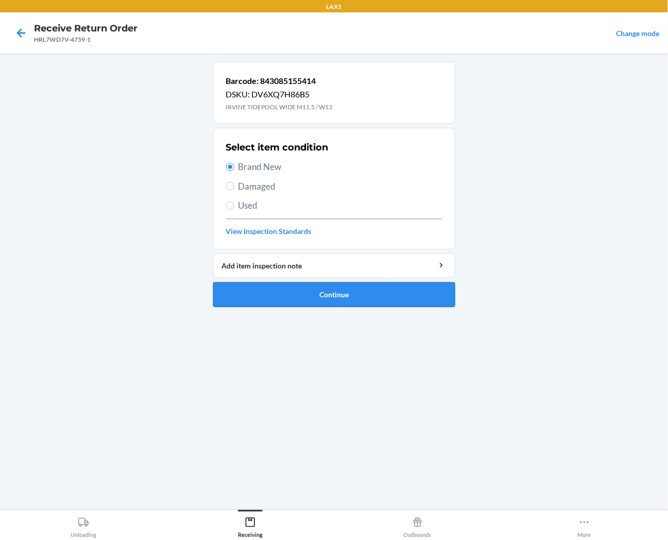
click at [299, 291] on button "Continue" at bounding box center [334, 294] width 242 height 25
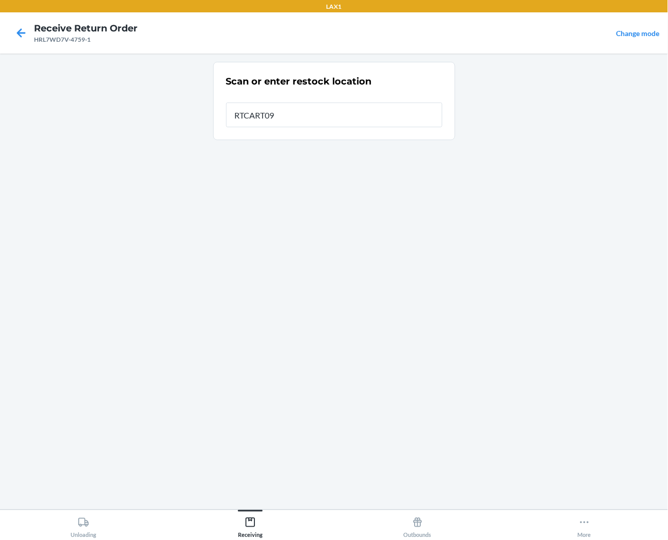
type input "RTCART090"
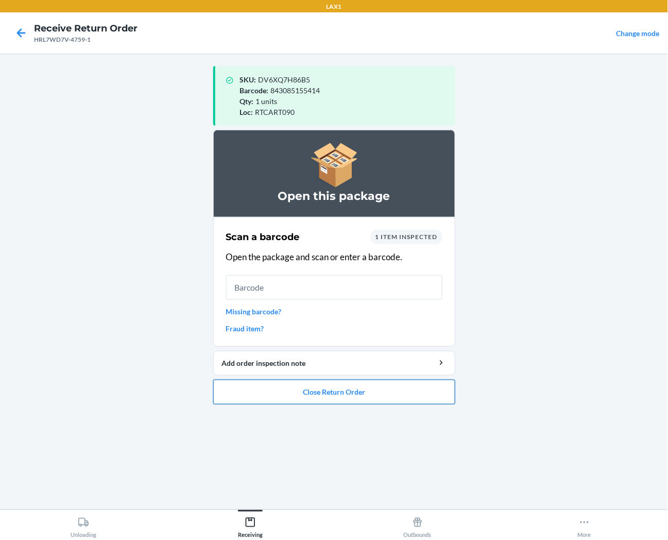
click at [365, 400] on button "Close Return Order" at bounding box center [334, 392] width 242 height 25
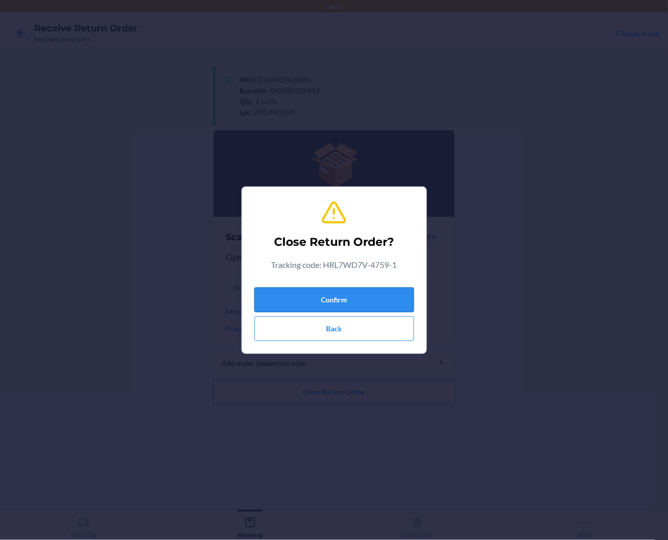
click at [389, 300] on button "Confirm" at bounding box center [335, 300] width 160 height 25
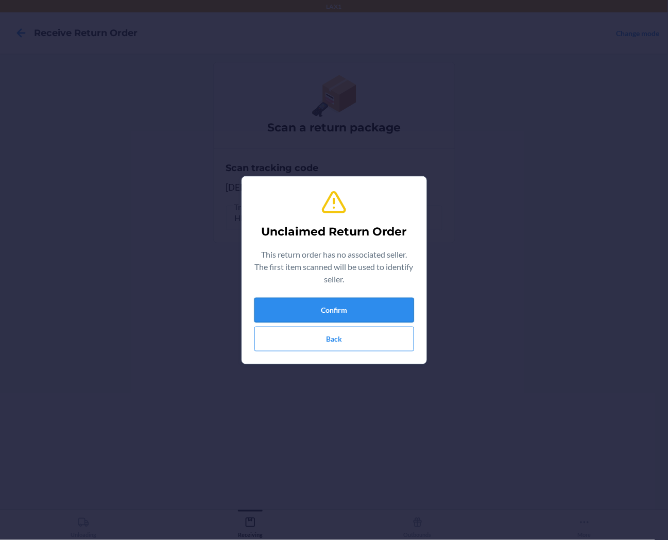
click at [382, 305] on button "Confirm" at bounding box center [335, 310] width 160 height 25
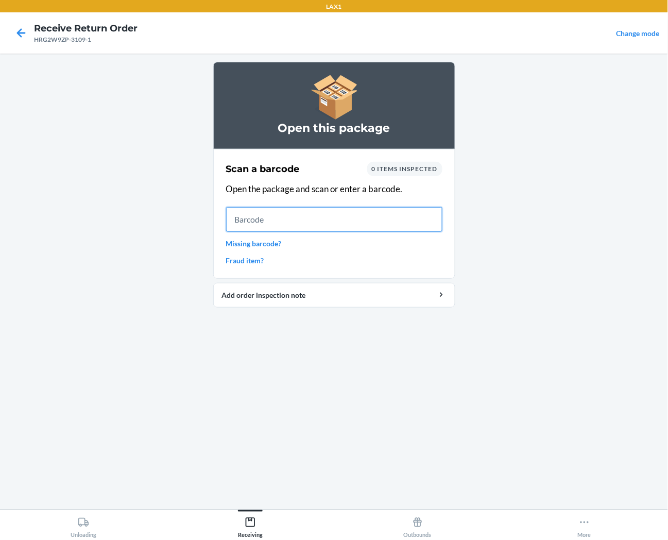
click at [250, 214] on input "text" at bounding box center [334, 219] width 216 height 25
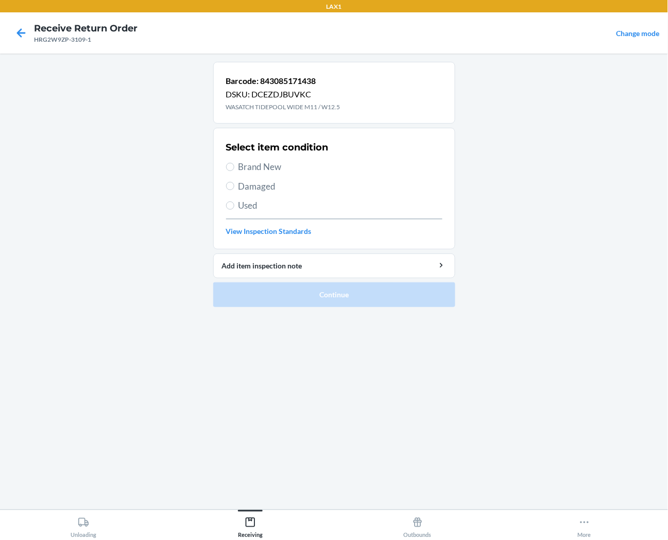
click at [234, 165] on label "Brand New" at bounding box center [334, 166] width 216 height 13
click at [234, 165] on input "Brand New" at bounding box center [230, 167] width 8 height 8
radio input "true"
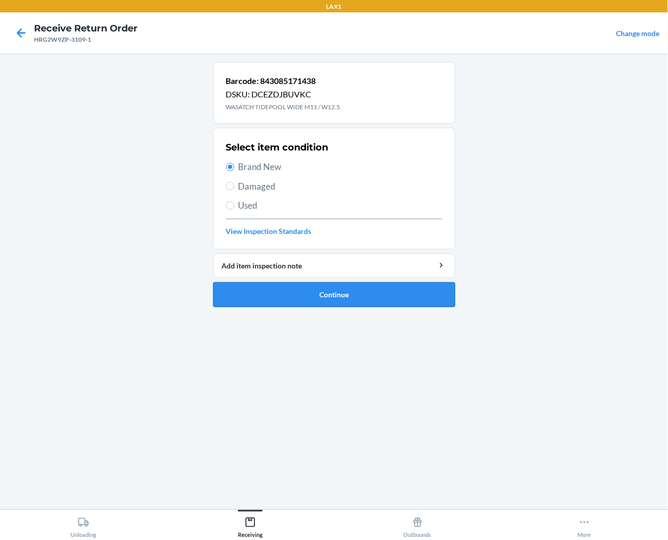
click at [251, 290] on button "Continue" at bounding box center [334, 294] width 242 height 25
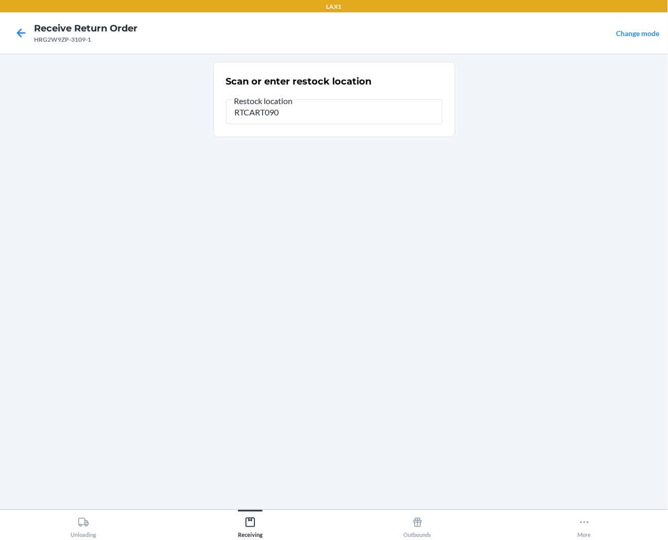
type input "RTCART090"
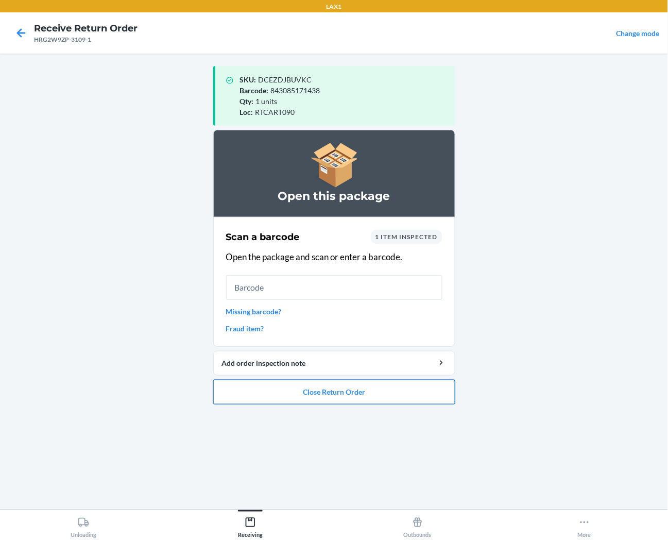
click at [411, 394] on button "Close Return Order" at bounding box center [334, 392] width 242 height 25
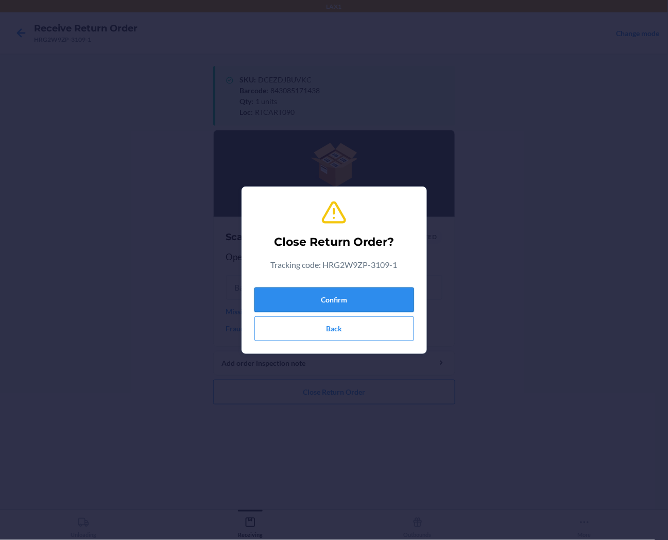
click at [403, 300] on button "Confirm" at bounding box center [335, 300] width 160 height 25
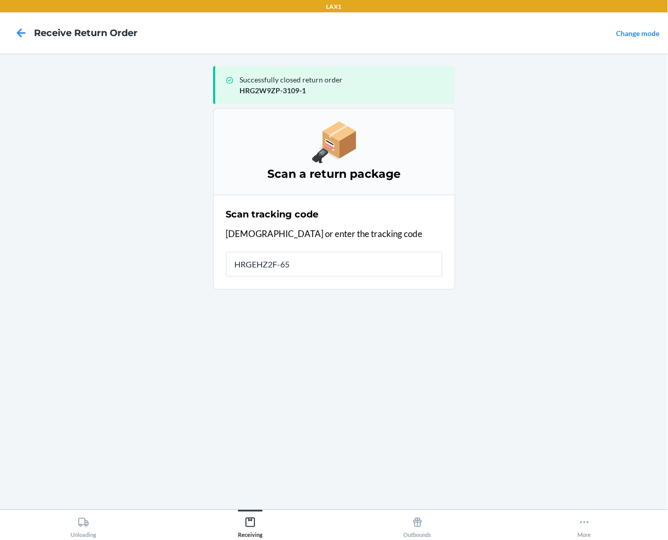
type input "HRGEHZ2F-654"
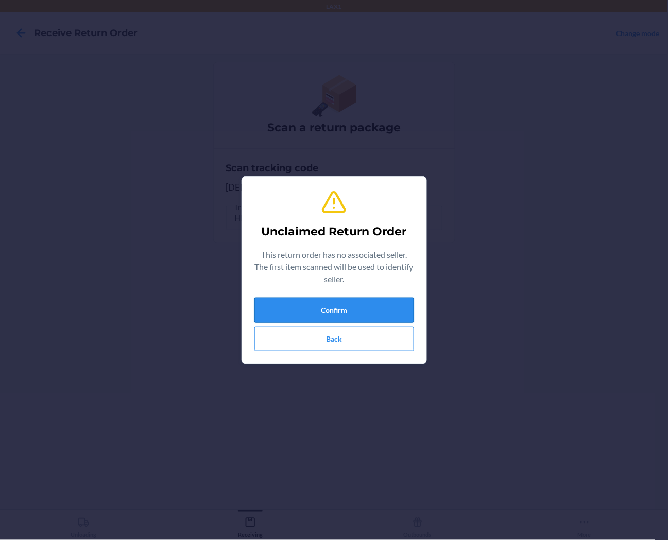
click at [394, 306] on button "Confirm" at bounding box center [335, 310] width 160 height 25
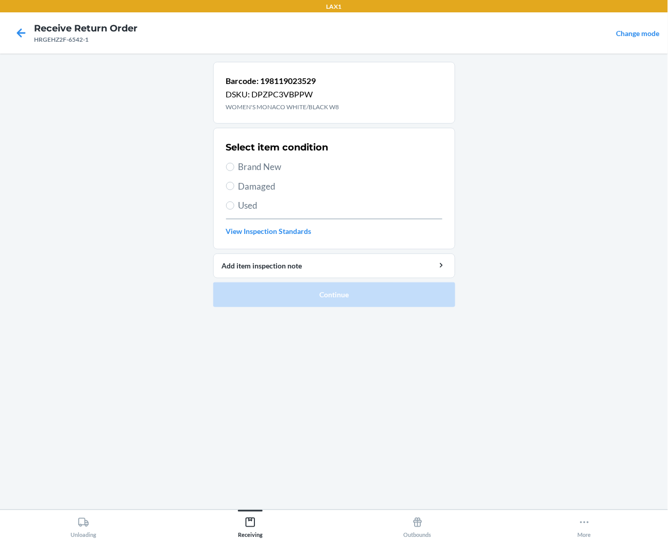
click at [233, 170] on label "Brand New" at bounding box center [334, 166] width 216 height 13
click at [233, 170] on input "Brand New" at bounding box center [230, 167] width 8 height 8
radio input "true"
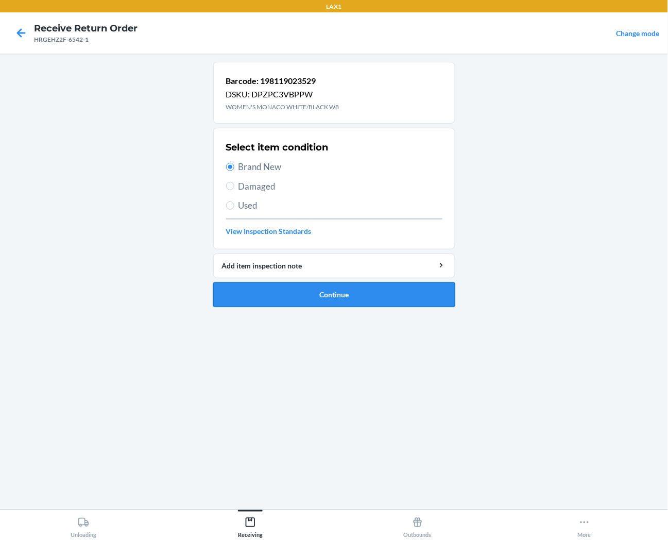
click at [254, 302] on button "Continue" at bounding box center [334, 294] width 242 height 25
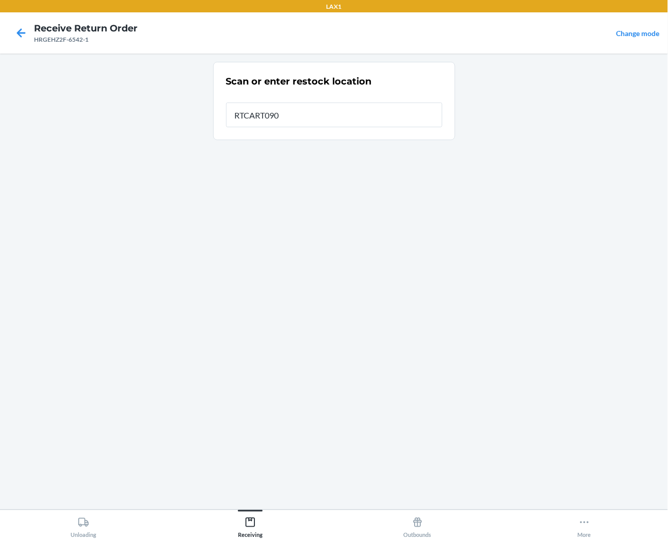
type input "RTCART090"
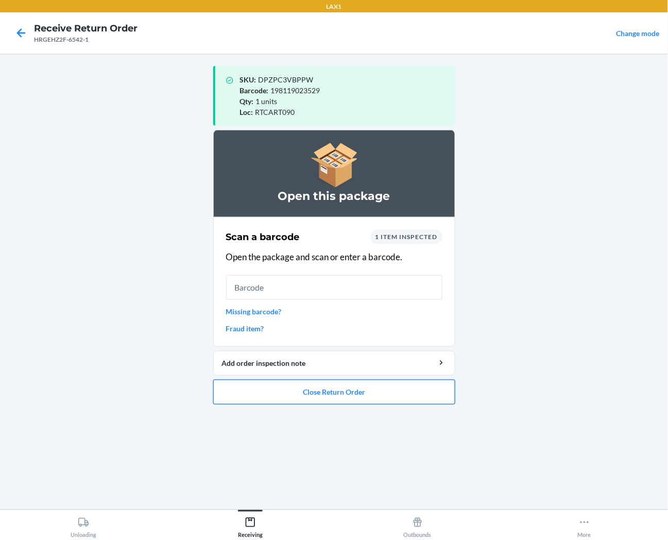
click at [252, 386] on button "Close Return Order" at bounding box center [334, 392] width 242 height 25
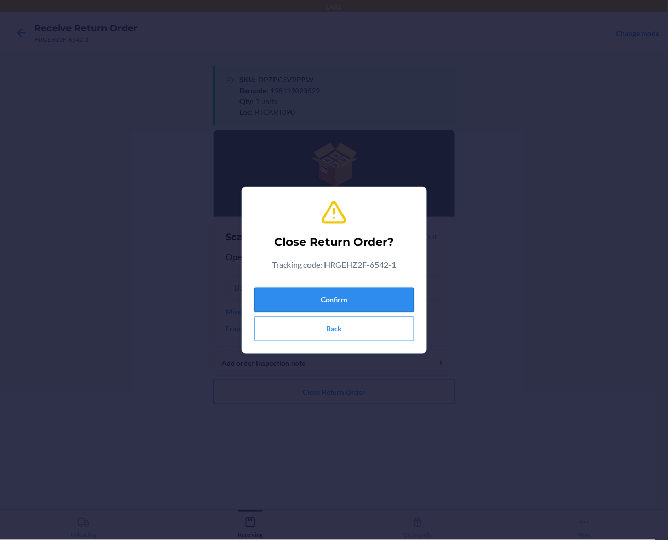
click at [308, 295] on button "Confirm" at bounding box center [335, 300] width 160 height 25
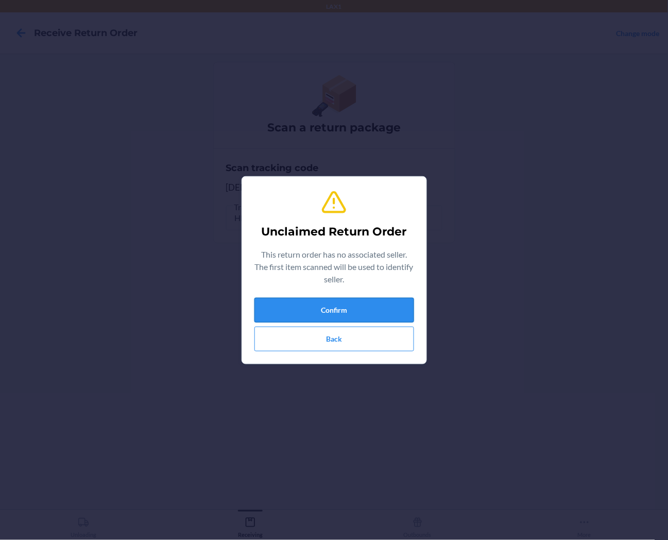
click at [314, 307] on button "Confirm" at bounding box center [335, 310] width 160 height 25
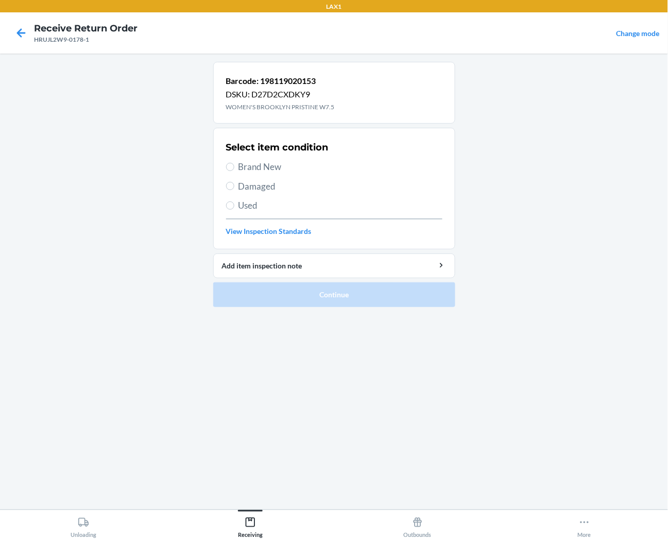
click at [271, 167] on span "Brand New" at bounding box center [341, 166] width 204 height 13
click at [234, 167] on input "Brand New" at bounding box center [230, 167] width 8 height 8
radio input "true"
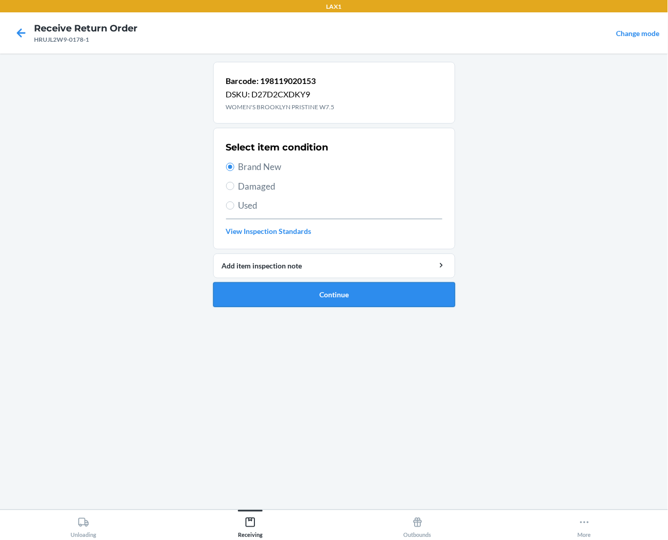
click at [299, 294] on button "Continue" at bounding box center [334, 294] width 242 height 25
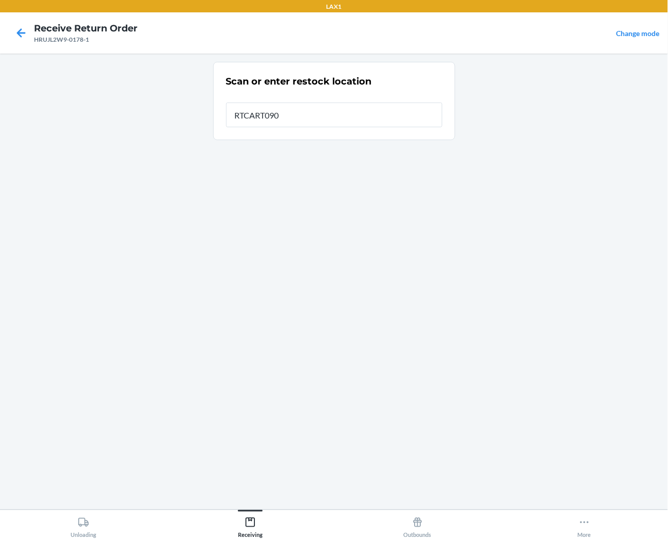
type input "RTCART090"
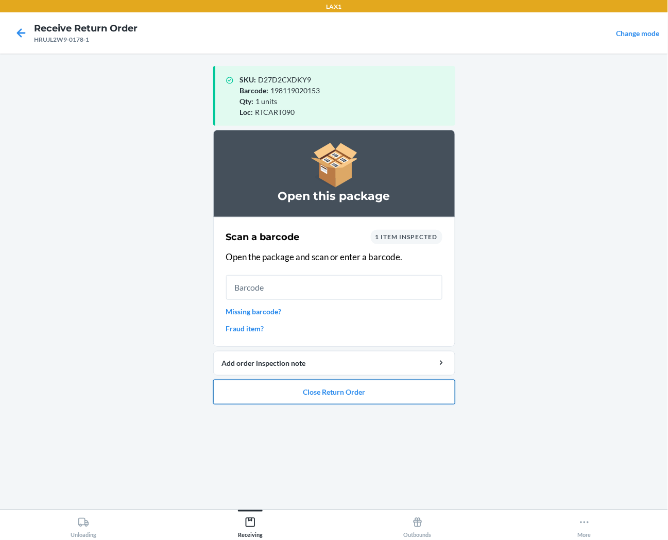
click at [276, 393] on button "Close Return Order" at bounding box center [334, 392] width 242 height 25
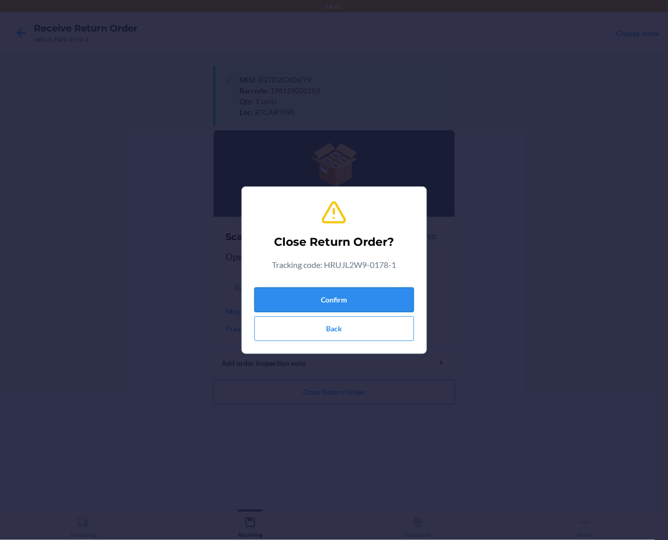
click at [292, 296] on button "Confirm" at bounding box center [335, 300] width 160 height 25
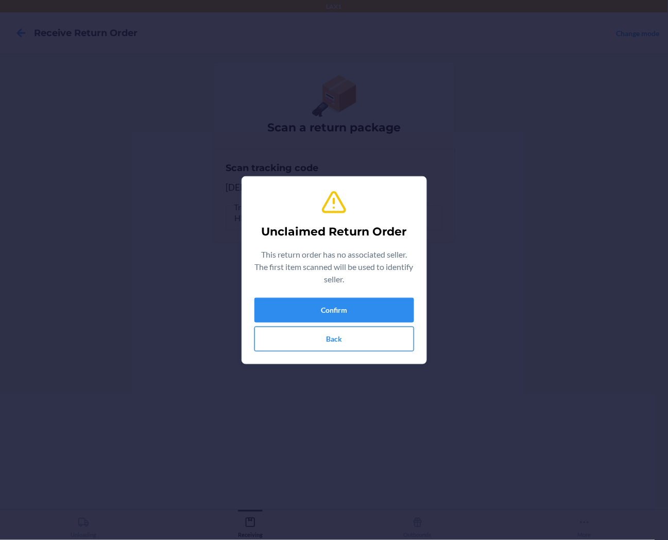
click at [308, 328] on button "Back" at bounding box center [335, 339] width 160 height 25
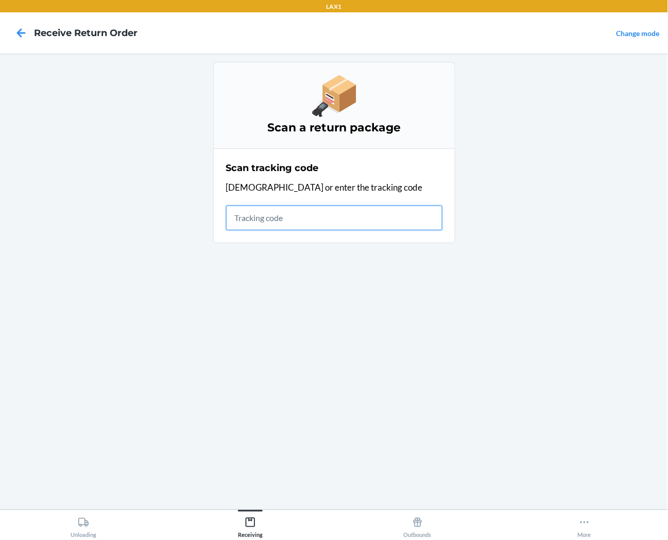
click at [323, 215] on input "text" at bounding box center [334, 218] width 216 height 25
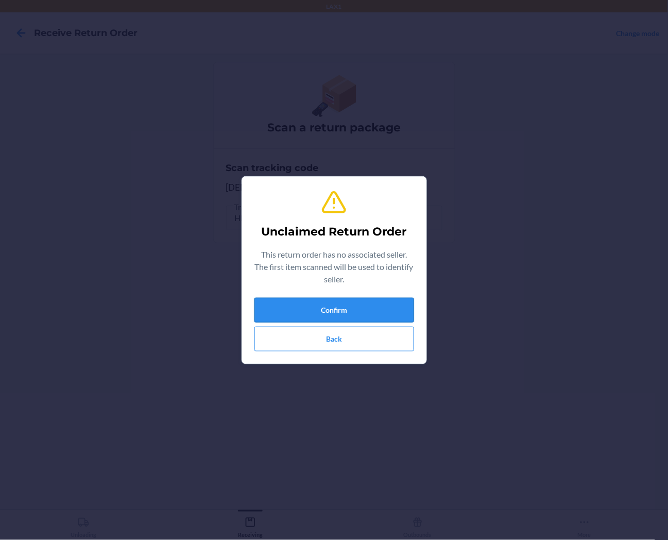
click at [337, 306] on button "Confirm" at bounding box center [335, 310] width 160 height 25
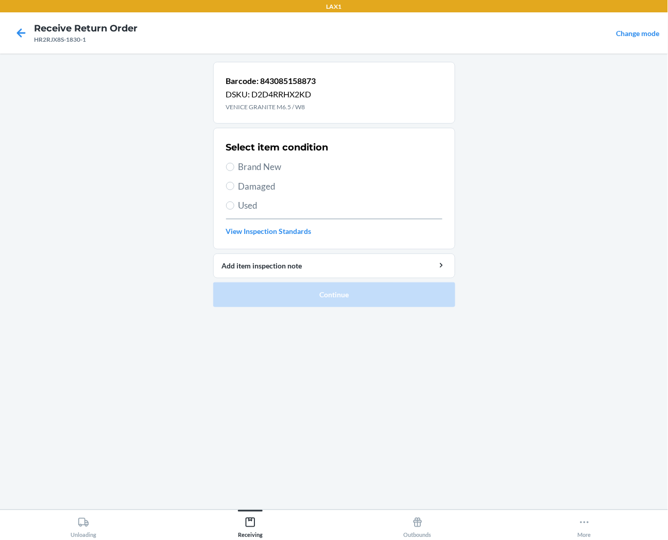
click at [234, 212] on label "Used" at bounding box center [334, 205] width 216 height 13
click at [234, 210] on input "Used" at bounding box center [230, 205] width 8 height 8
radio input "true"
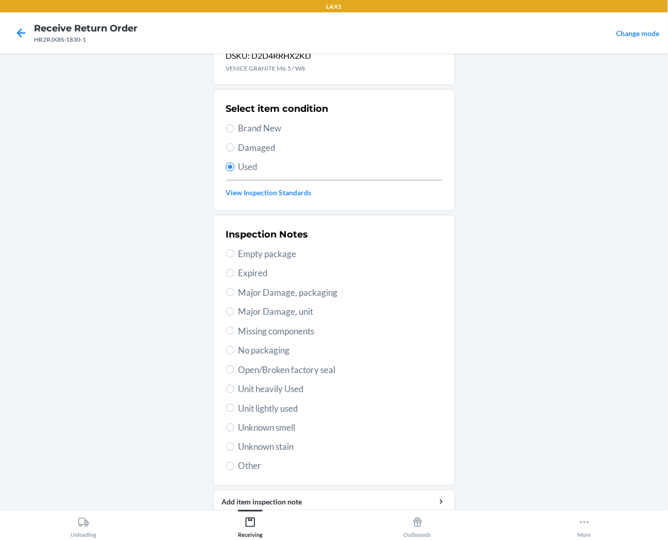
scroll to position [80, 0]
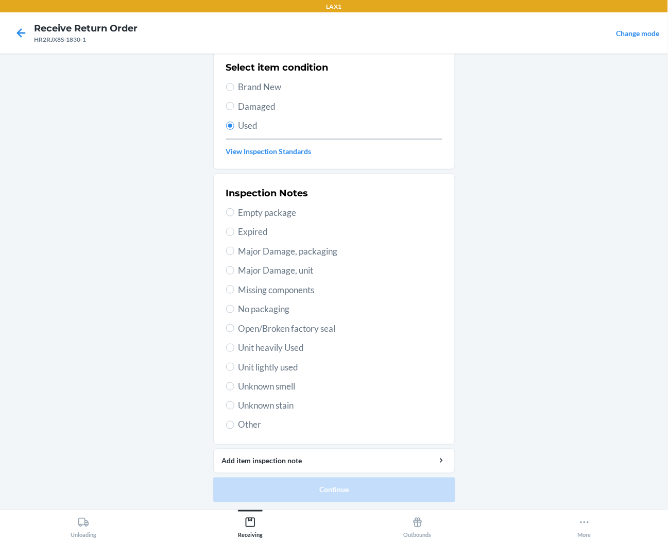
click at [247, 361] on span "Unit lightly used" at bounding box center [341, 367] width 204 height 13
click at [234, 363] on input "Unit lightly used" at bounding box center [230, 367] width 8 height 8
radio input "true"
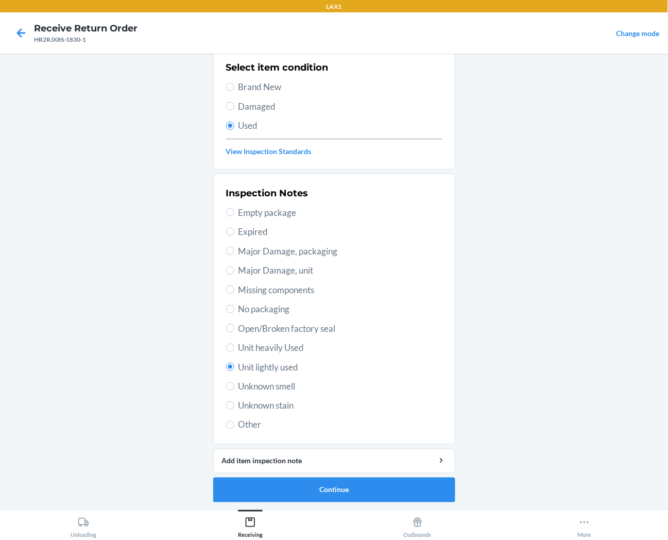
click at [248, 342] on span "Unit heavily Used" at bounding box center [341, 347] width 204 height 13
click at [234, 344] on input "Unit heavily Used" at bounding box center [230, 348] width 8 height 8
radio input "true"
radio input "false"
click at [260, 490] on button "Continue" at bounding box center [334, 490] width 242 height 25
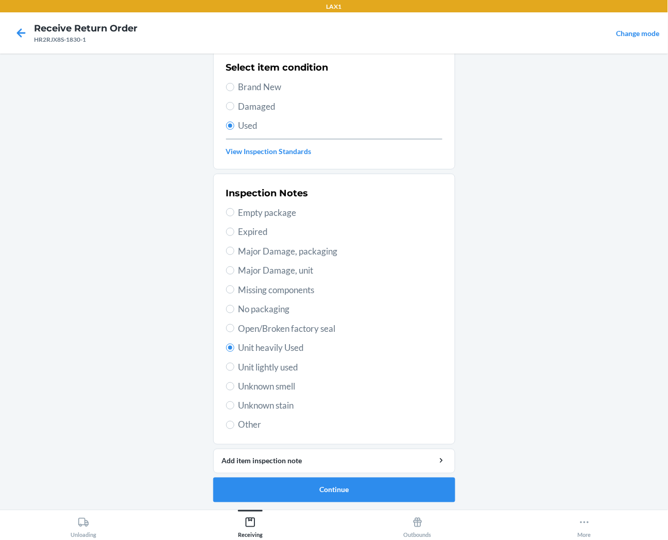
scroll to position [0, 0]
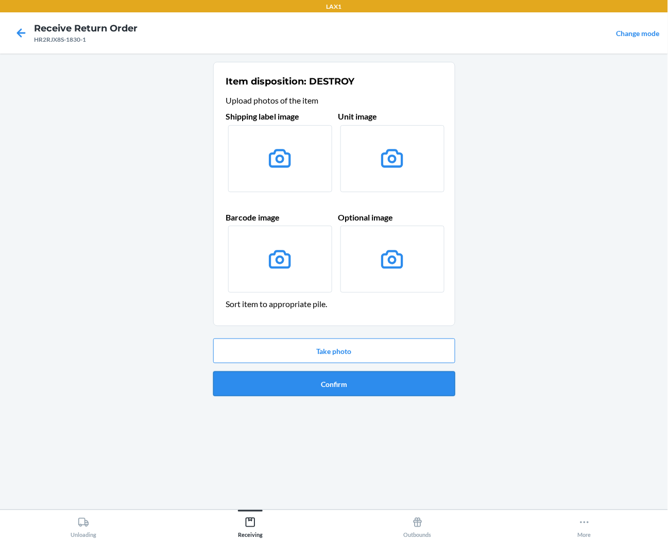
click at [283, 389] on button "Confirm" at bounding box center [334, 384] width 242 height 25
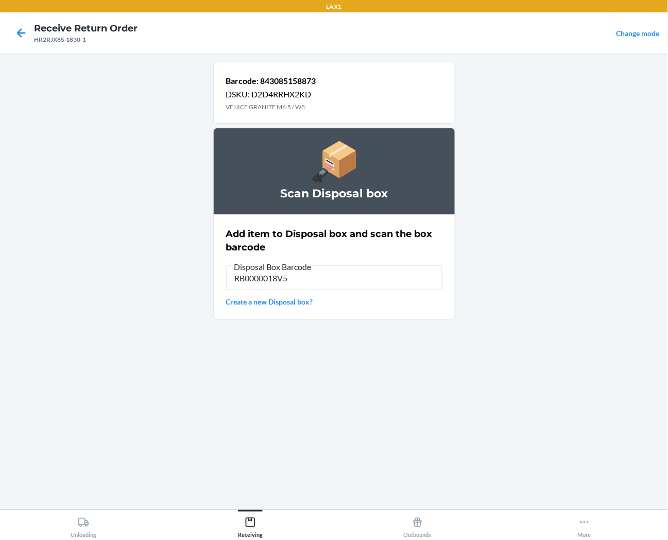
type input "RB0000018V5"
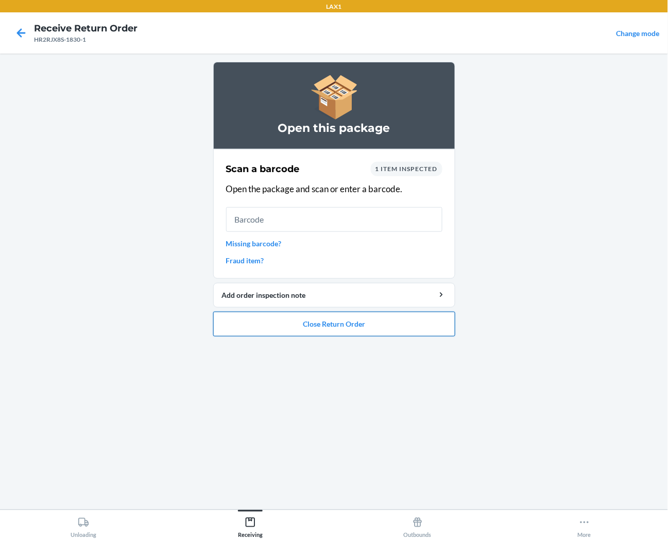
click at [260, 328] on button "Close Return Order" at bounding box center [334, 324] width 242 height 25
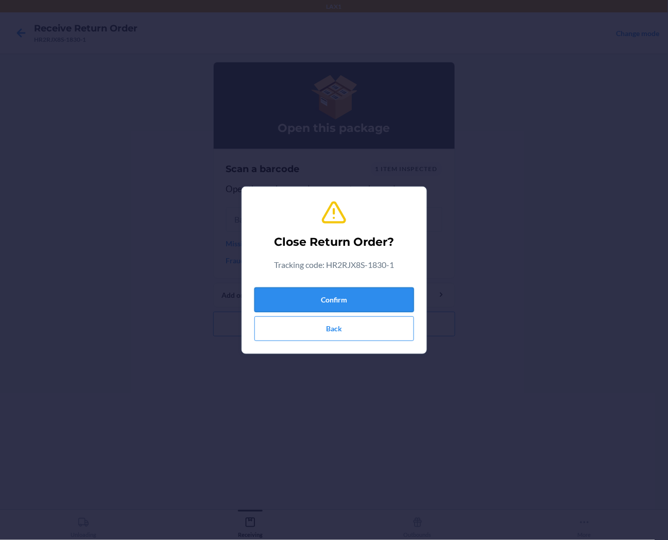
click at [277, 294] on button "Confirm" at bounding box center [335, 300] width 160 height 25
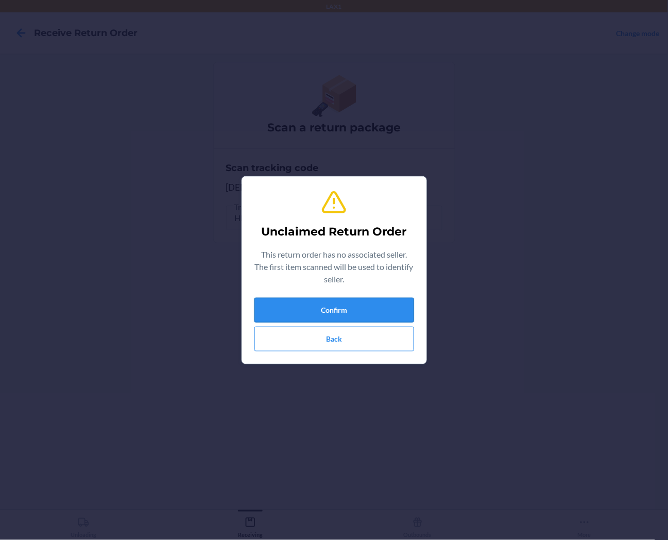
click at [283, 309] on button "Confirm" at bounding box center [335, 310] width 160 height 25
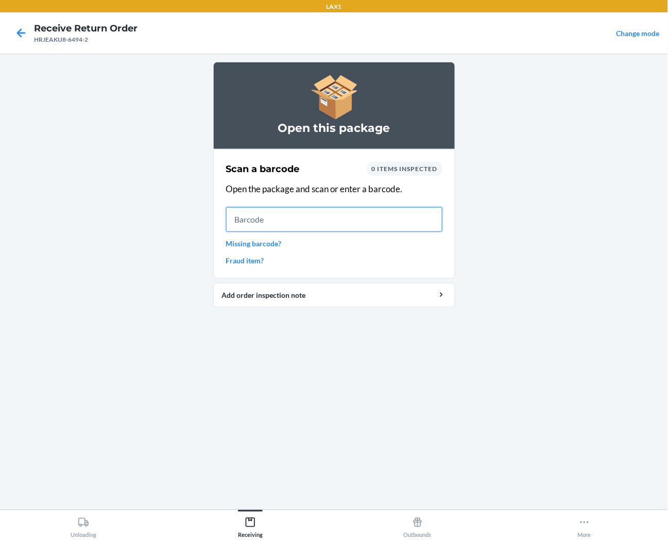
click at [383, 212] on input "text" at bounding box center [334, 219] width 216 height 25
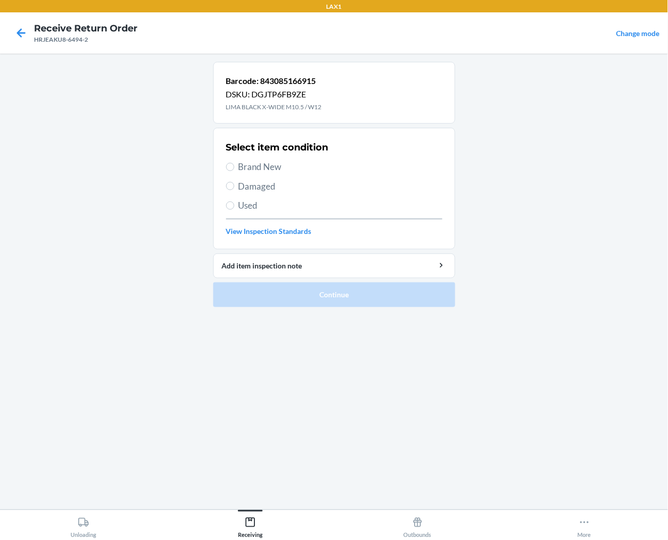
click at [284, 163] on span "Brand New" at bounding box center [341, 166] width 204 height 13
click at [234, 163] on input "Brand New" at bounding box center [230, 167] width 8 height 8
radio input "true"
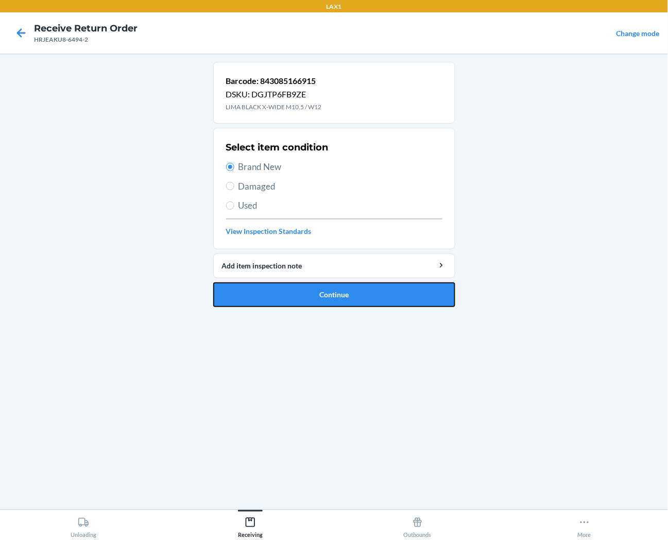
drag, startPoint x: 313, startPoint y: 292, endPoint x: 286, endPoint y: 273, distance: 32.5
click at [303, 284] on button "Continue" at bounding box center [334, 294] width 242 height 25
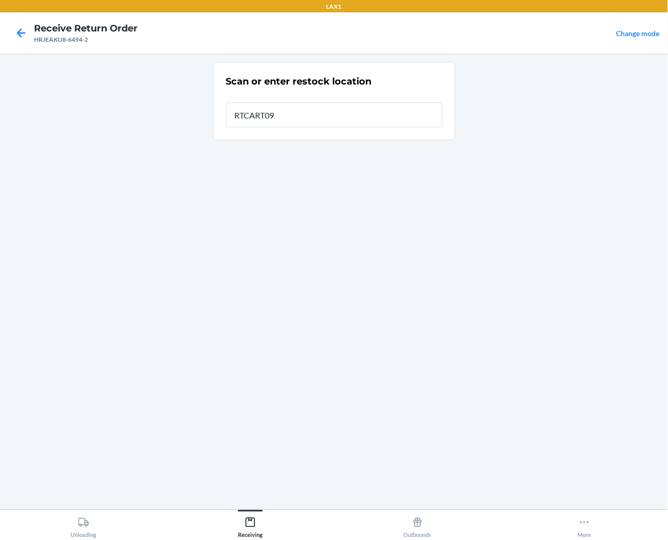
type input "RTCART090"
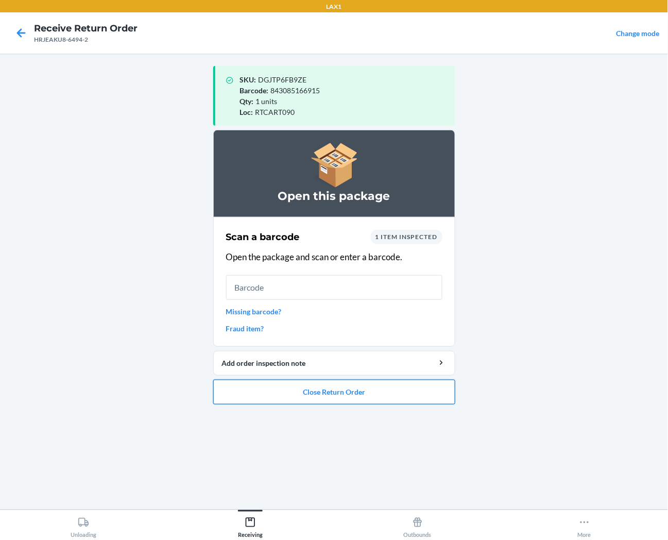
click at [231, 396] on button "Close Return Order" at bounding box center [334, 392] width 242 height 25
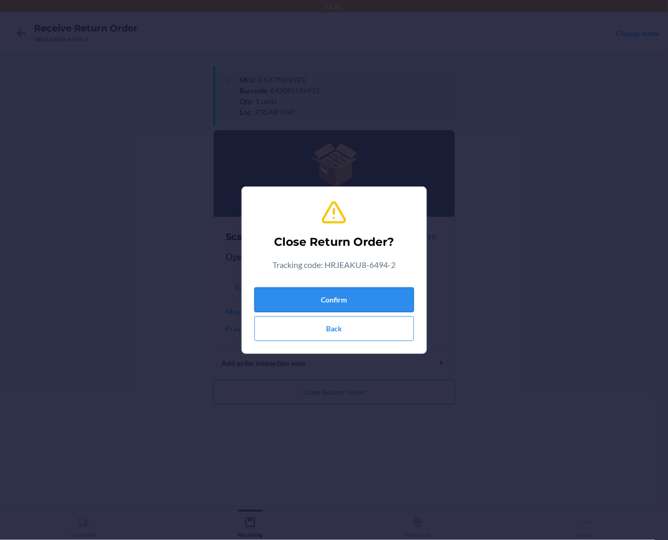
click at [291, 309] on button "Confirm" at bounding box center [335, 300] width 160 height 25
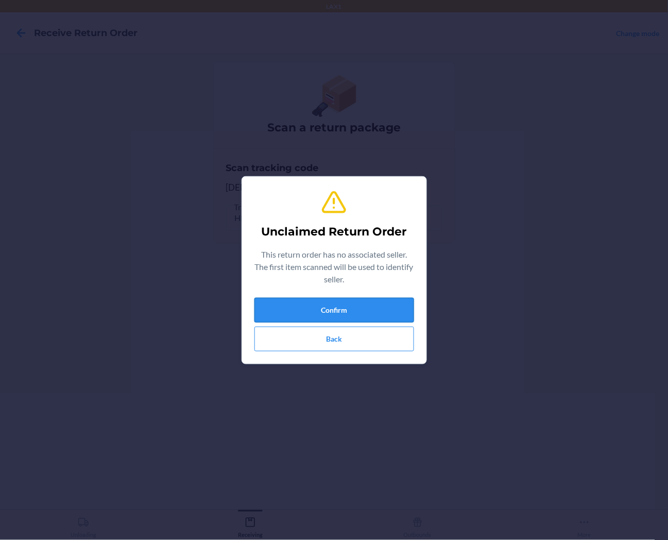
click at [297, 306] on button "Confirm" at bounding box center [335, 310] width 160 height 25
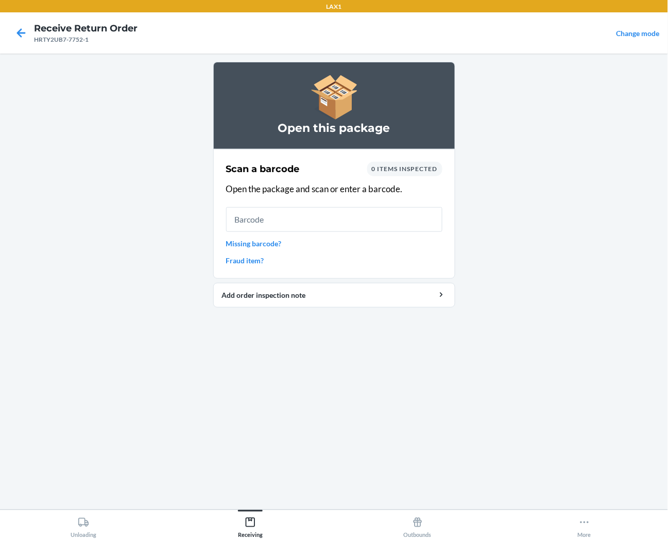
click at [261, 248] on link "Missing barcode?" at bounding box center [334, 243] width 216 height 11
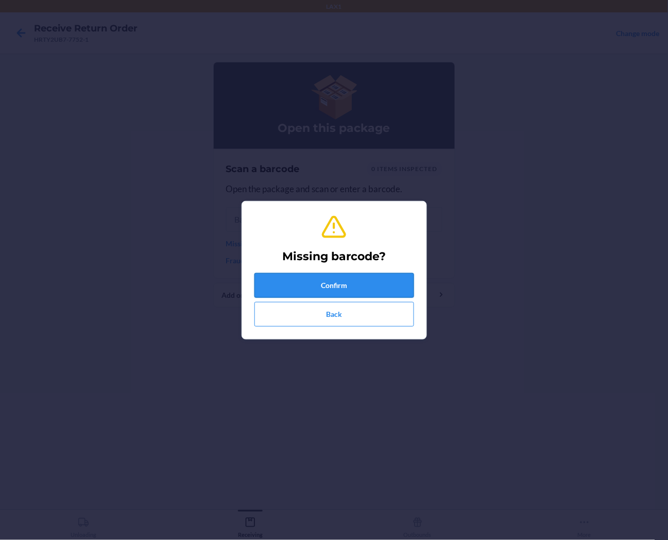
click at [296, 288] on button "Confirm" at bounding box center [335, 285] width 160 height 25
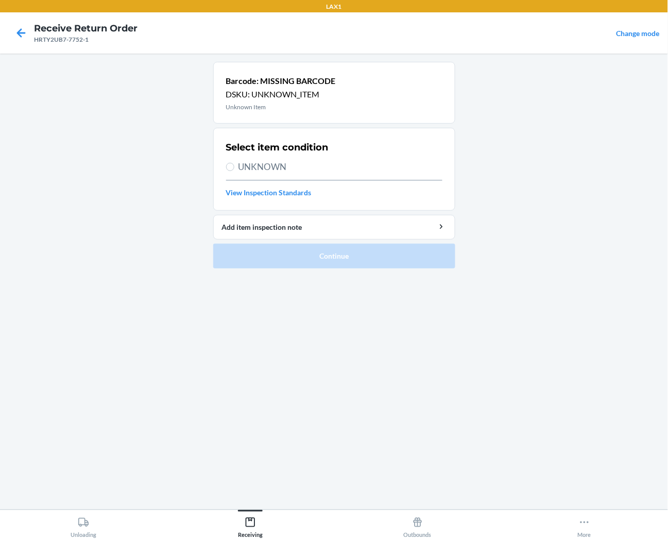
click at [280, 160] on span "UNKNOWN" at bounding box center [341, 166] width 204 height 13
click at [234, 163] on input "UNKNOWN" at bounding box center [230, 167] width 8 height 8
radio input "true"
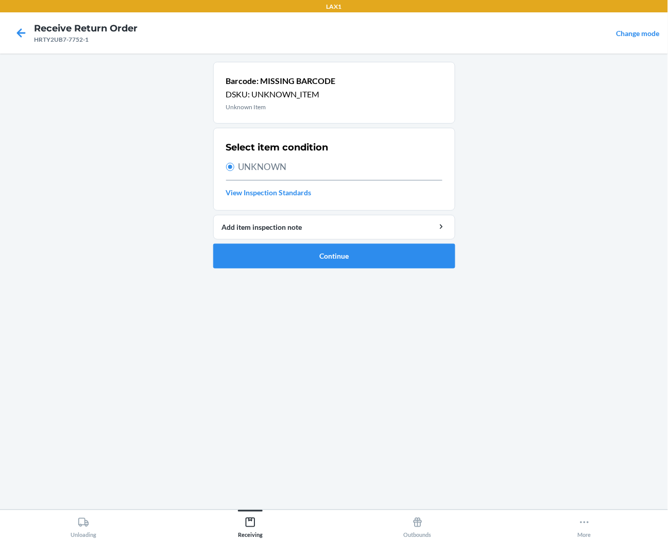
click at [340, 269] on ol "Barcode: MISSING BARCODE DSKU: UNKNOWN_ITEM Unknown Item Select item condition …" at bounding box center [334, 169] width 242 height 215
click at [340, 263] on button "Continue" at bounding box center [334, 256] width 242 height 25
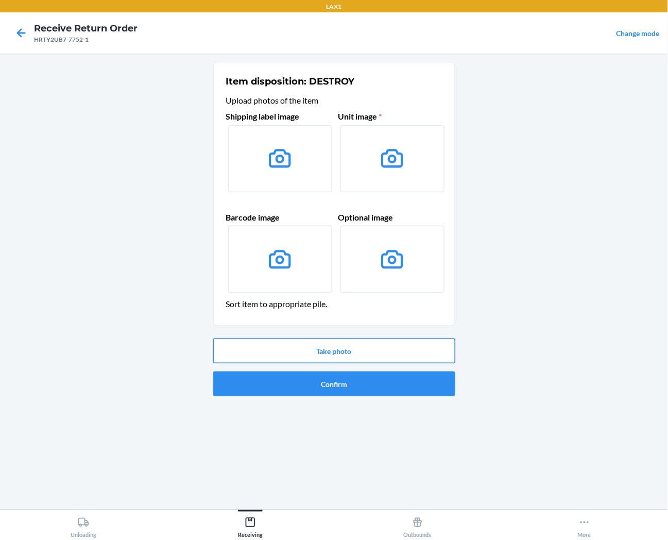
click at [327, 348] on button "Take photo" at bounding box center [334, 351] width 242 height 25
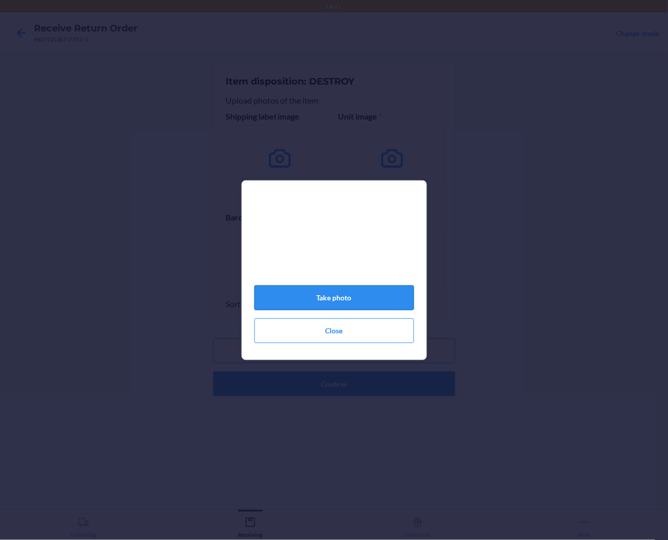
click at [343, 306] on button "Take photo" at bounding box center [335, 297] width 160 height 25
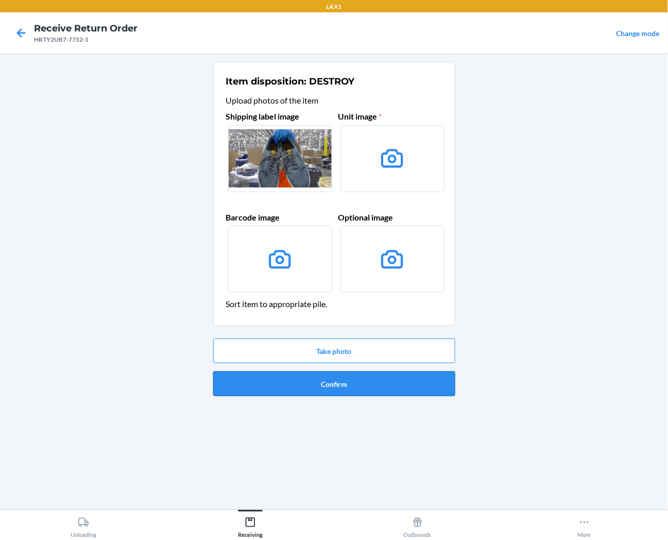
click at [392, 385] on button "Confirm" at bounding box center [334, 384] width 242 height 25
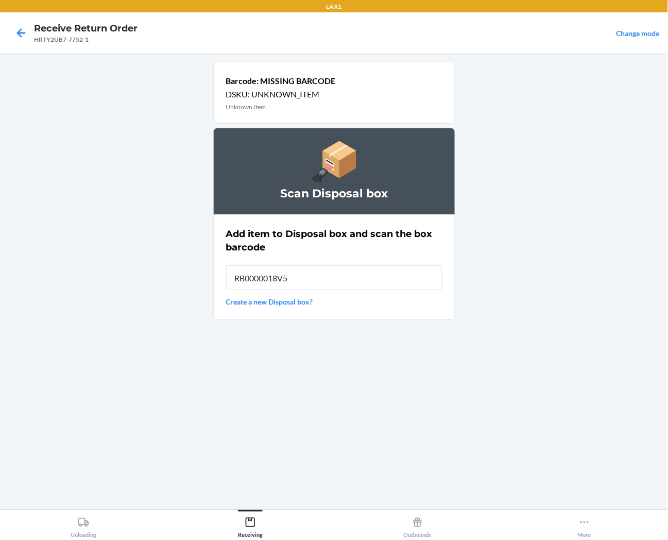
type input "RB0000018V5"
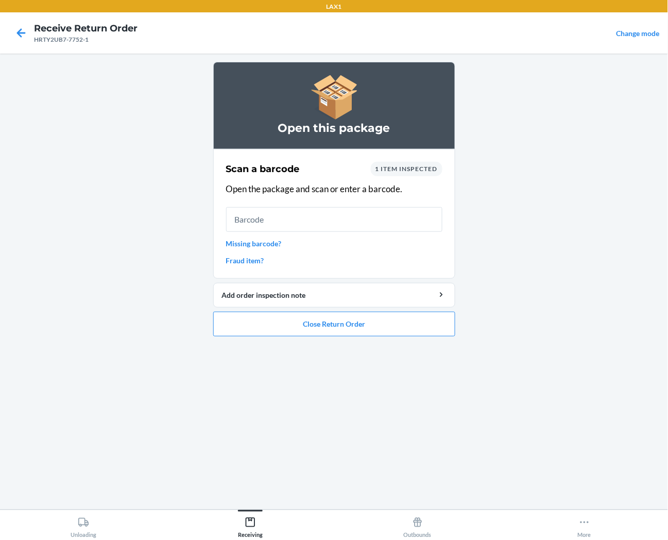
click at [270, 245] on link "Missing barcode?" at bounding box center [334, 243] width 216 height 11
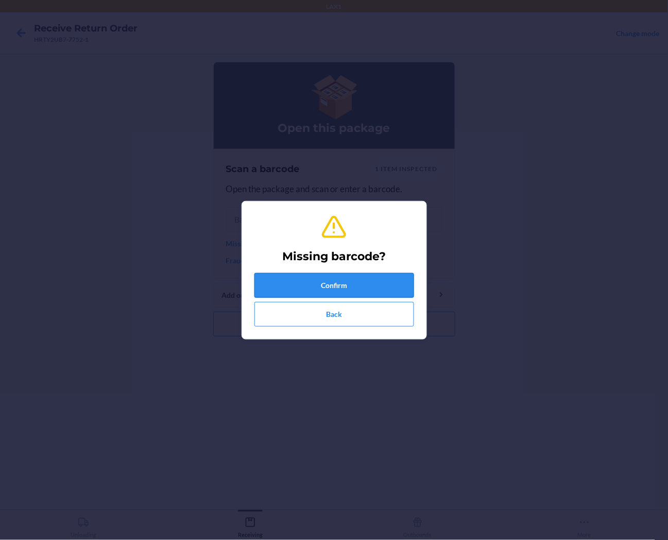
click at [275, 285] on button "Confirm" at bounding box center [335, 285] width 160 height 25
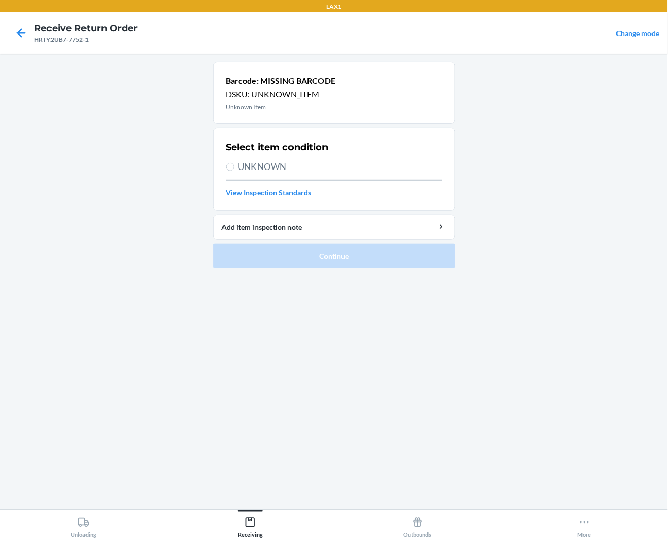
click at [279, 162] on span "UNKNOWN" at bounding box center [341, 166] width 204 height 13
click at [234, 163] on input "UNKNOWN" at bounding box center [230, 167] width 8 height 8
radio input "true"
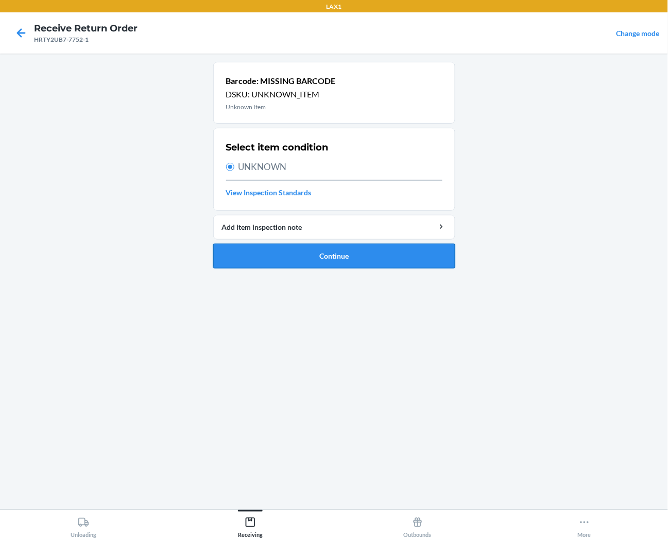
click at [326, 265] on button "Continue" at bounding box center [334, 256] width 242 height 25
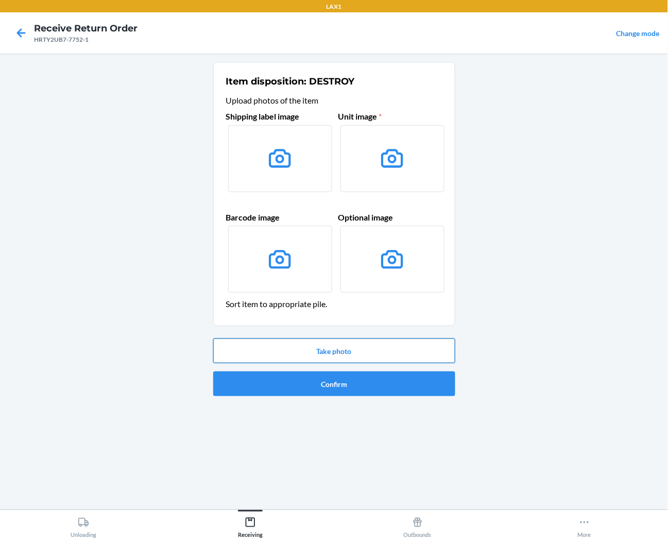
click at [356, 354] on button "Take photo" at bounding box center [334, 351] width 242 height 25
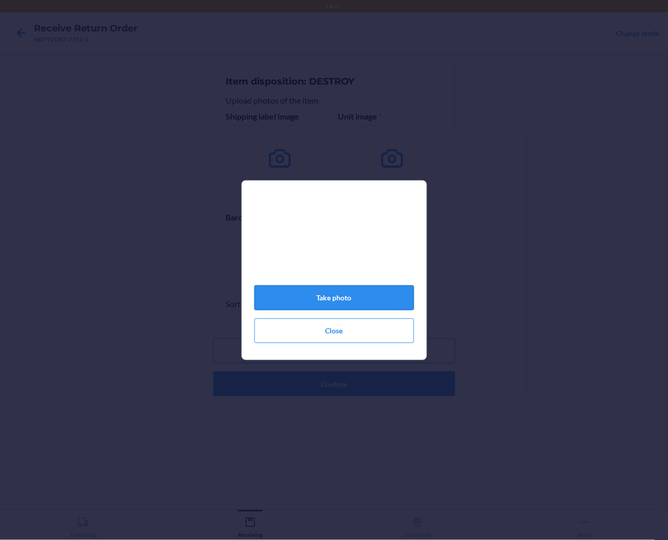
click at [356, 304] on button "Take photo" at bounding box center [335, 297] width 160 height 25
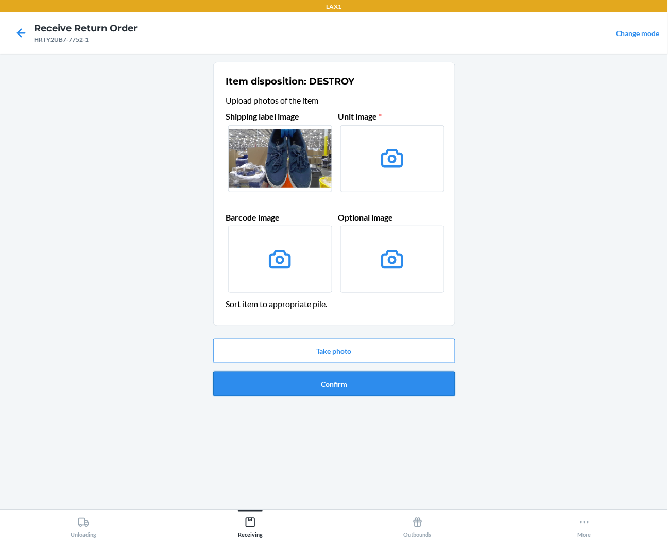
click at [359, 380] on button "Confirm" at bounding box center [334, 384] width 242 height 25
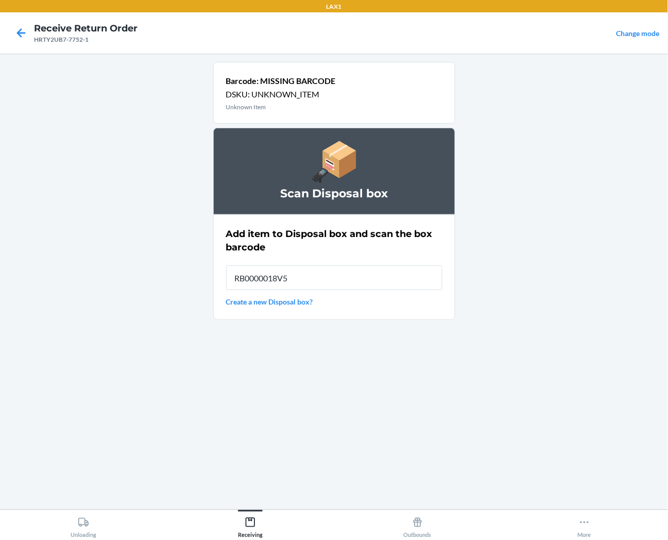
type input "RB0000018V5"
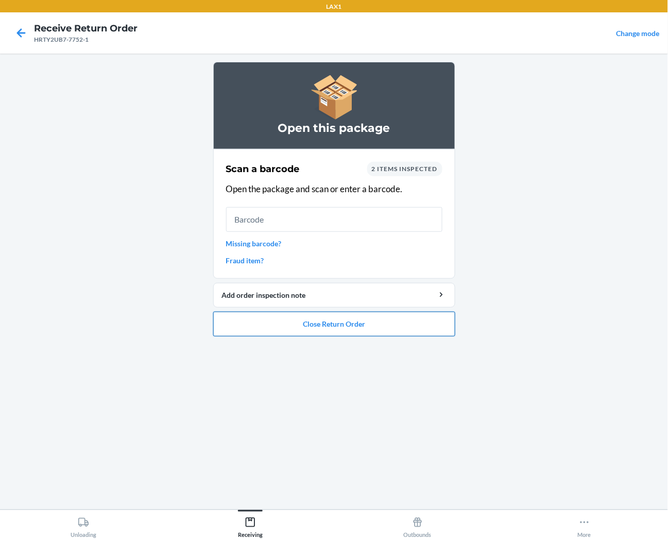
click at [365, 326] on button "Close Return Order" at bounding box center [334, 324] width 242 height 25
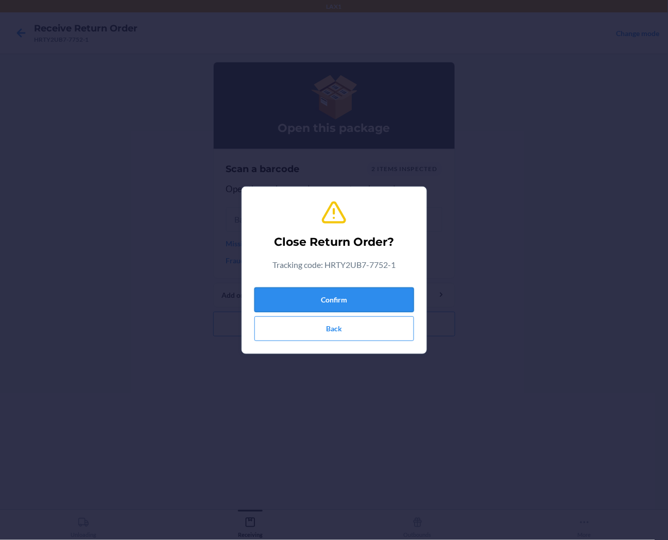
click at [359, 297] on button "Confirm" at bounding box center [335, 300] width 160 height 25
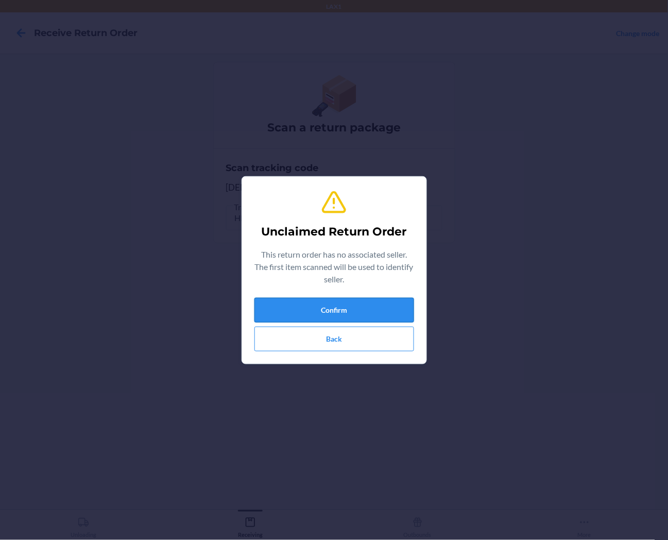
click at [362, 313] on button "Confirm" at bounding box center [335, 310] width 160 height 25
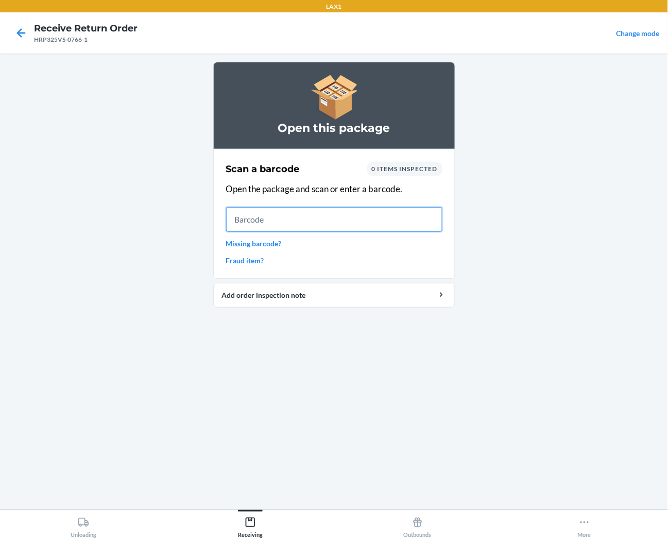
click at [323, 218] on input "text" at bounding box center [334, 219] width 216 height 25
click at [399, 218] on input "text" at bounding box center [334, 219] width 216 height 25
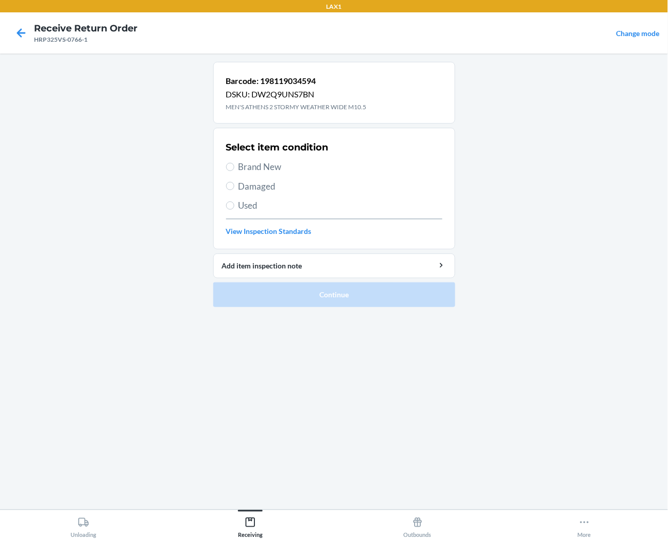
click at [264, 172] on span "Brand New" at bounding box center [341, 166] width 204 height 13
click at [234, 171] on input "Brand New" at bounding box center [230, 167] width 8 height 8
radio input "true"
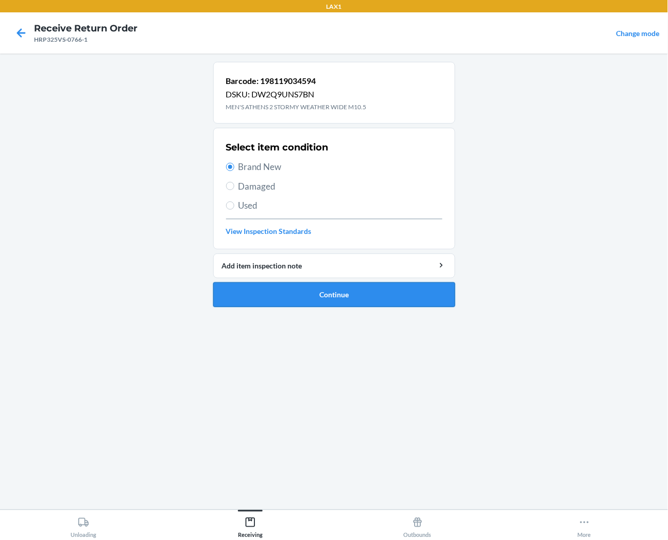
click at [302, 300] on button "Continue" at bounding box center [334, 294] width 242 height 25
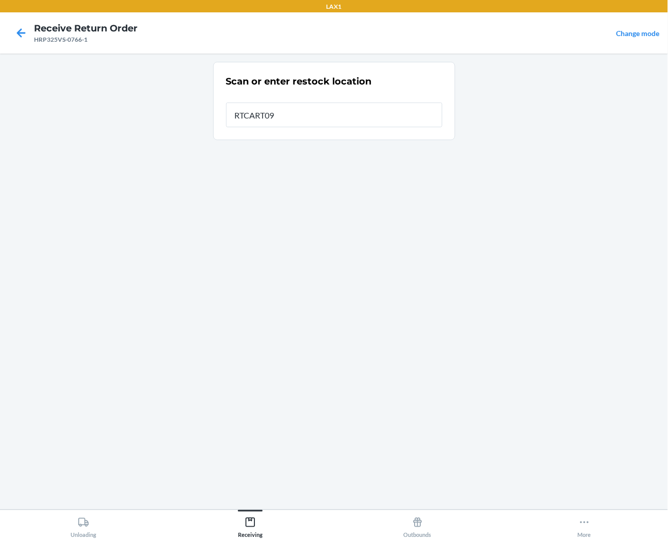
type input "RTCART090"
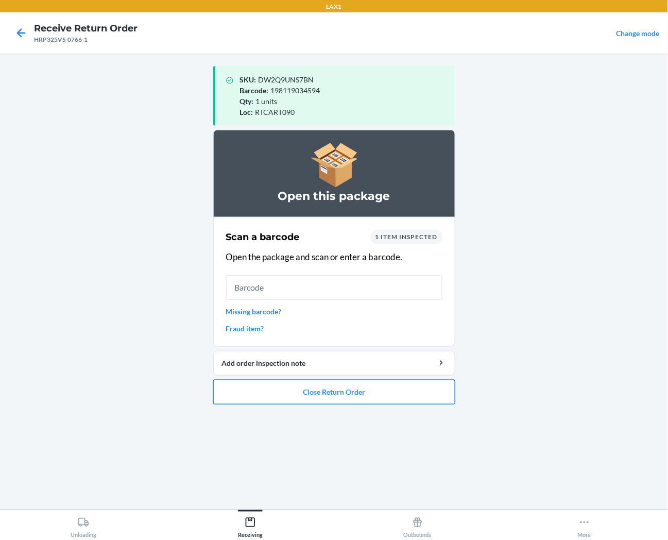
click at [304, 397] on button "Close Return Order" at bounding box center [334, 392] width 242 height 25
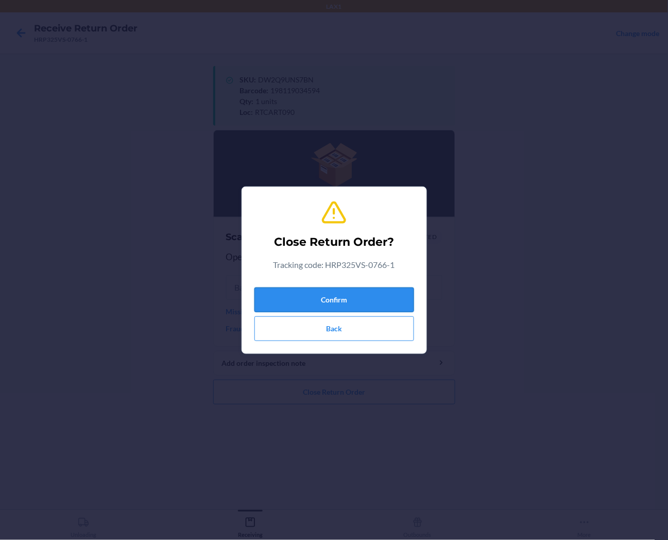
click at [316, 306] on button "Confirm" at bounding box center [335, 300] width 160 height 25
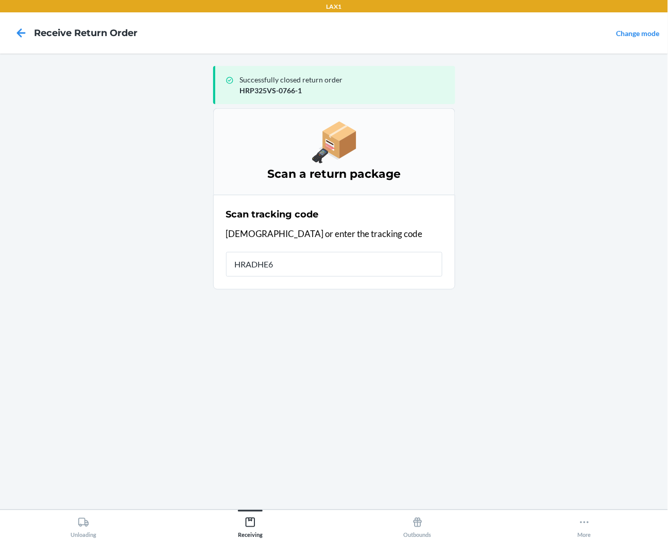
type input "HRADHE6U"
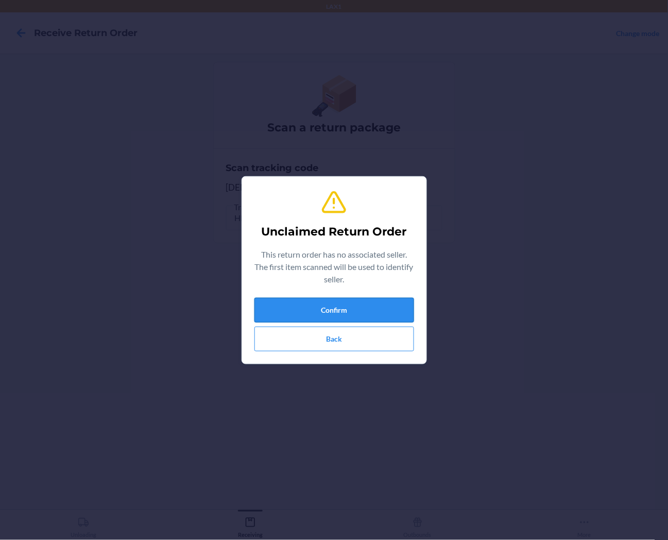
click at [276, 313] on button "Confirm" at bounding box center [335, 310] width 160 height 25
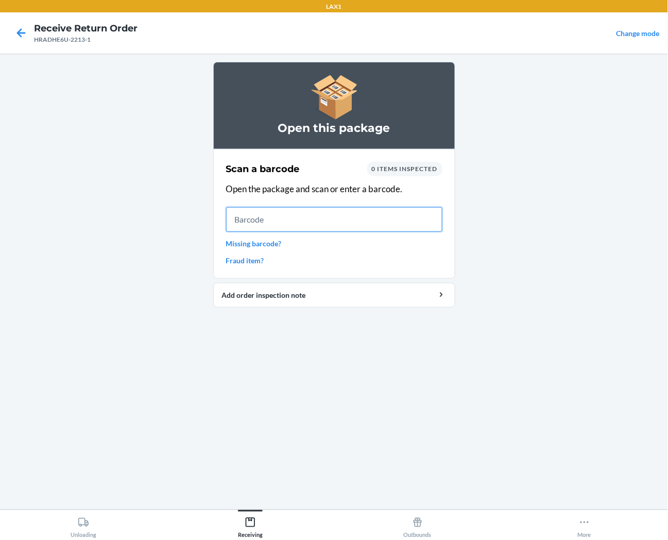
click at [254, 210] on input "text" at bounding box center [334, 219] width 216 height 25
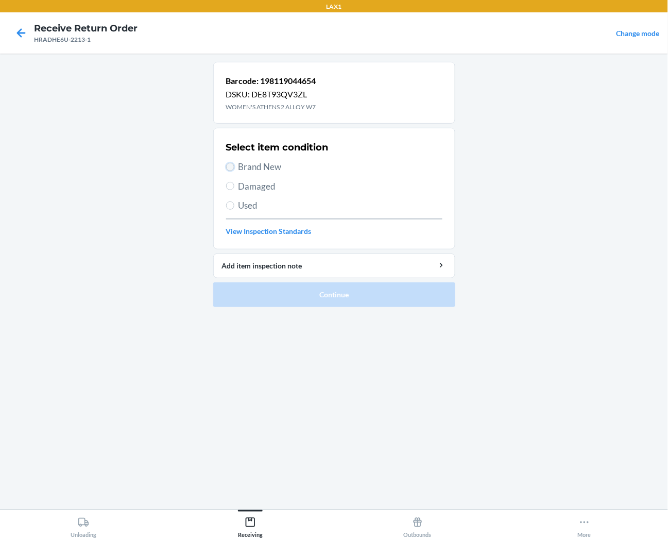
click at [232, 170] on input "Brand New" at bounding box center [230, 167] width 8 height 8
radio input "true"
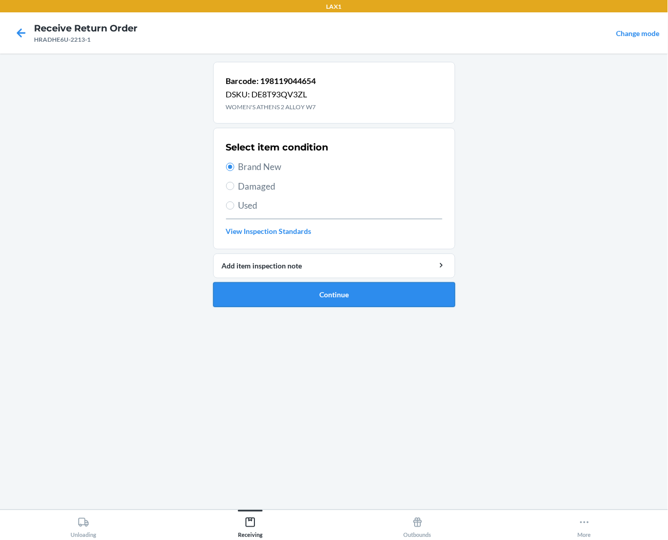
drag, startPoint x: 255, startPoint y: 312, endPoint x: 258, endPoint y: 301, distance: 11.1
click at [256, 308] on ol "Barcode: 198119044654 DSKU: DE8T93QV3ZL WOMEN'S ATHENS 2 ALLOY W7 Select item c…" at bounding box center [334, 189] width 242 height 254
click at [260, 294] on button "Continue" at bounding box center [334, 294] width 242 height 25
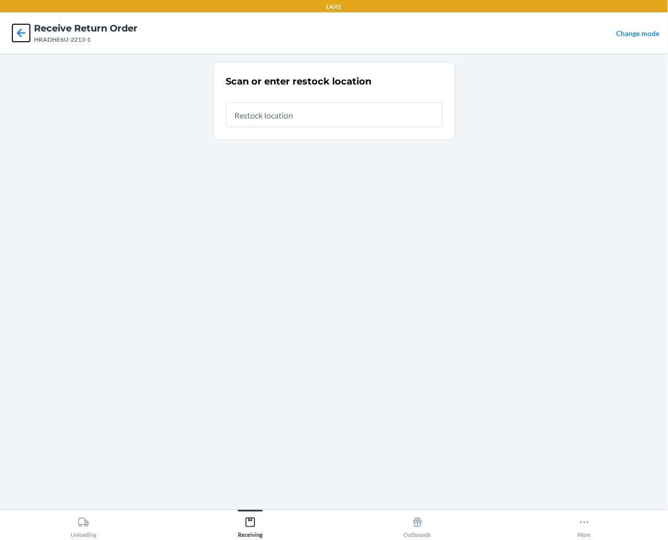
click at [22, 29] on icon at bounding box center [21, 32] width 9 height 9
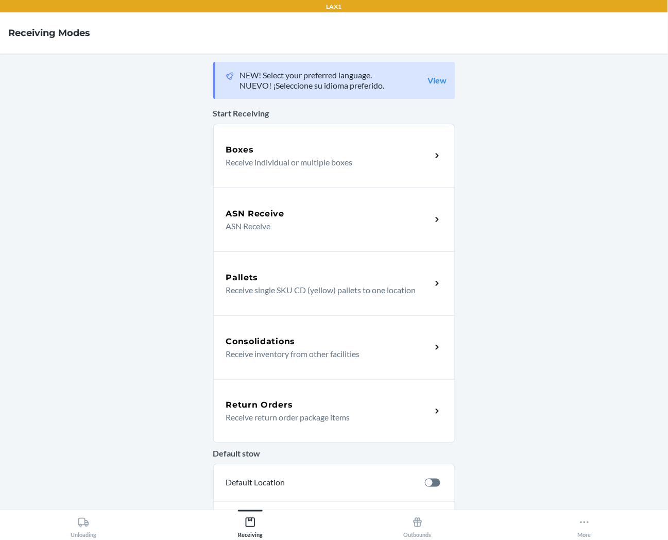
click at [252, 418] on p "Receive return order package items" at bounding box center [324, 417] width 197 height 12
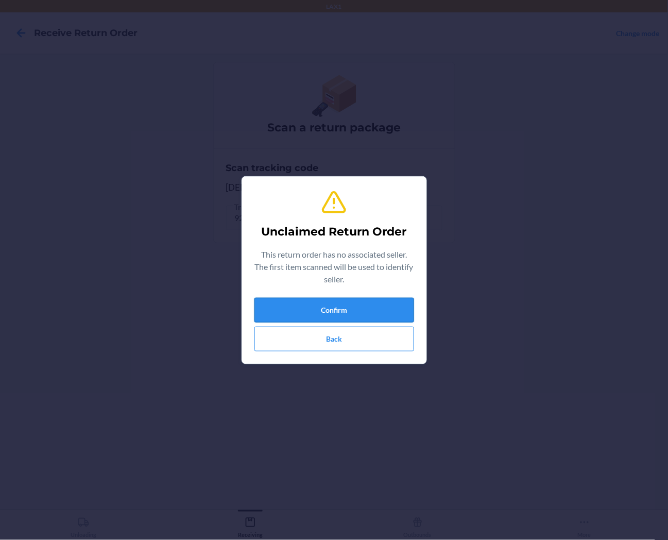
click at [280, 300] on button "Confirm" at bounding box center [335, 310] width 160 height 25
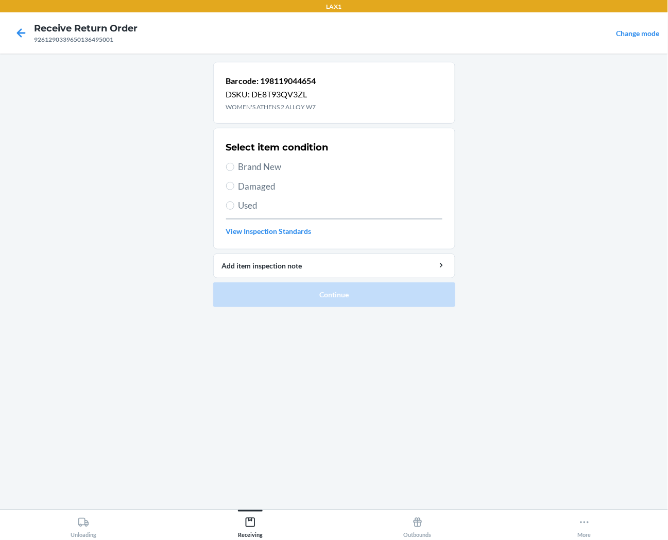
click at [251, 202] on span "Used" at bounding box center [341, 205] width 204 height 13
click at [234, 202] on input "Used" at bounding box center [230, 205] width 8 height 8
radio input "true"
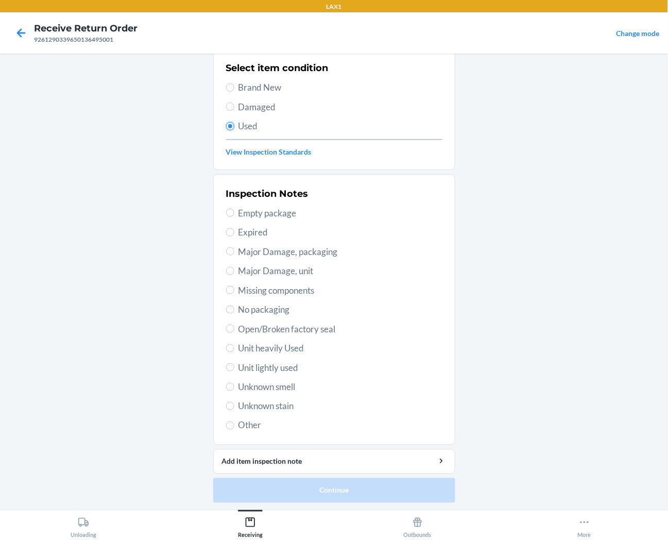
scroll to position [80, 0]
click at [249, 372] on span "Unit lightly used" at bounding box center [341, 367] width 204 height 13
click at [234, 371] on input "Unit lightly used" at bounding box center [230, 367] width 8 height 8
radio input "true"
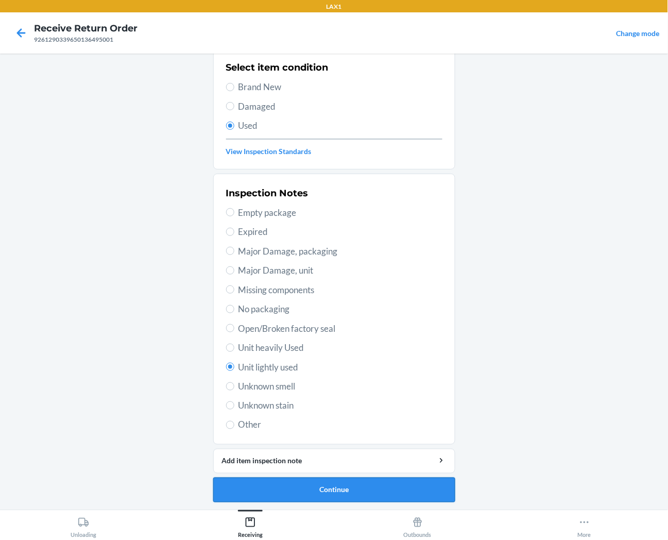
click at [301, 490] on button "Continue" at bounding box center [334, 490] width 242 height 25
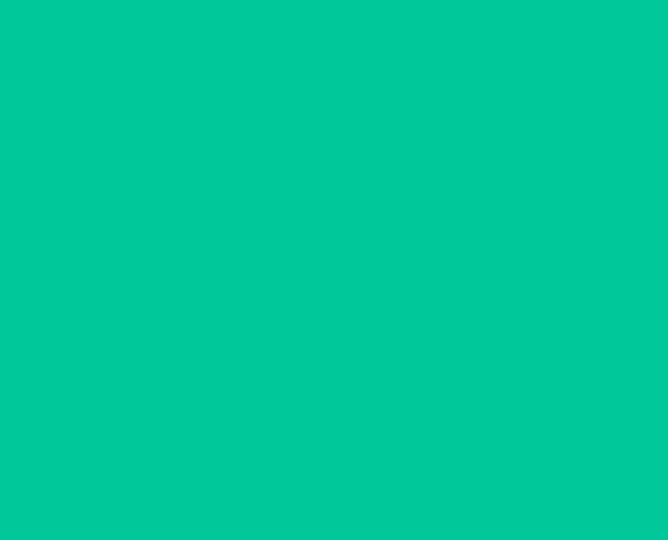
scroll to position [0, 0]
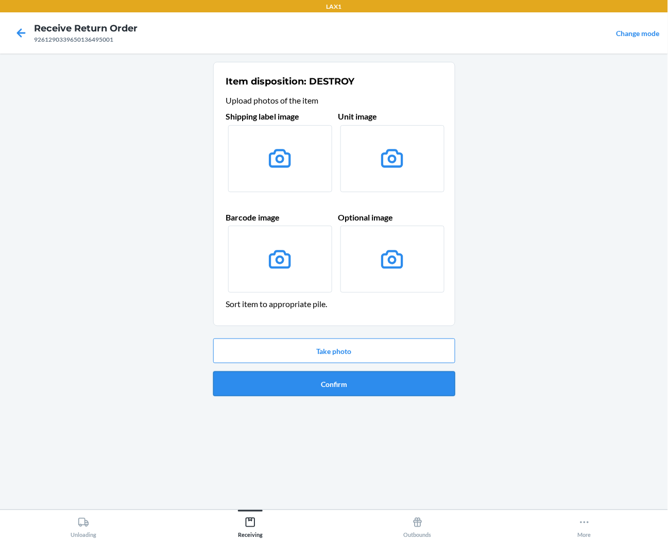
click at [309, 390] on button "Confirm" at bounding box center [334, 384] width 242 height 25
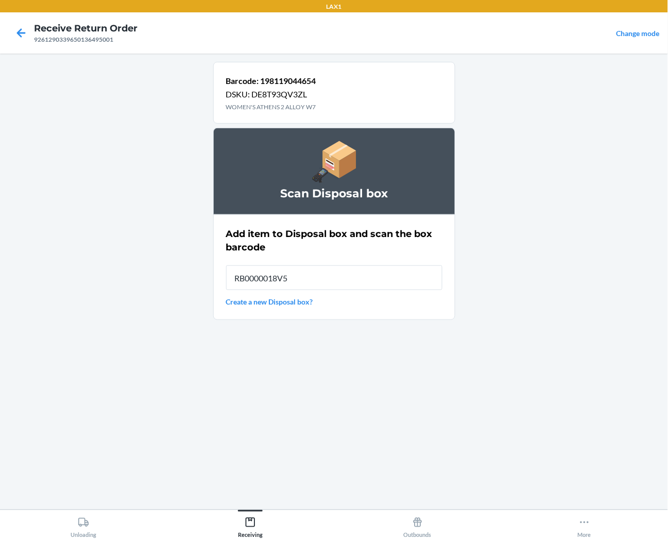
type input "RB0000018V5"
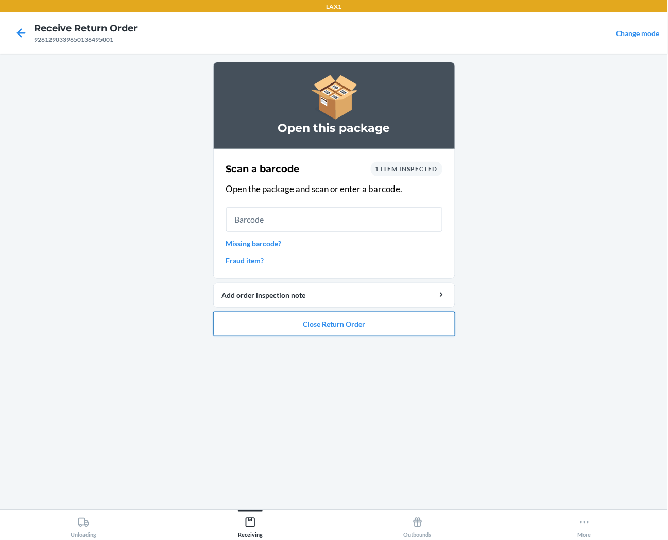
click at [240, 315] on button "Close Return Order" at bounding box center [334, 324] width 242 height 25
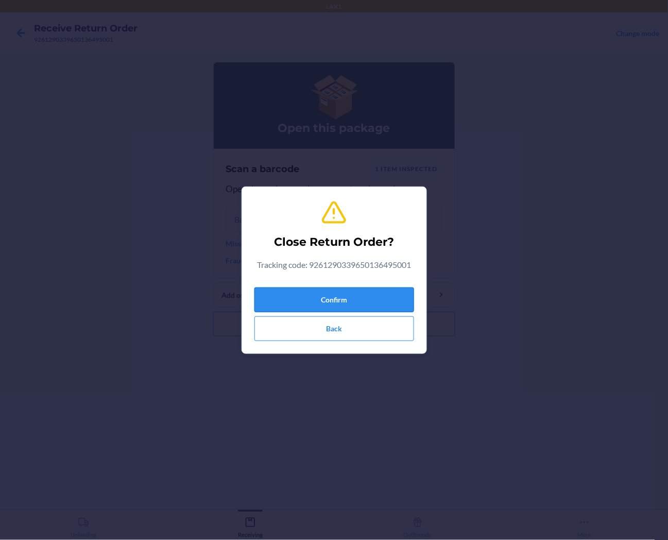
click at [263, 301] on button "Confirm" at bounding box center [335, 300] width 160 height 25
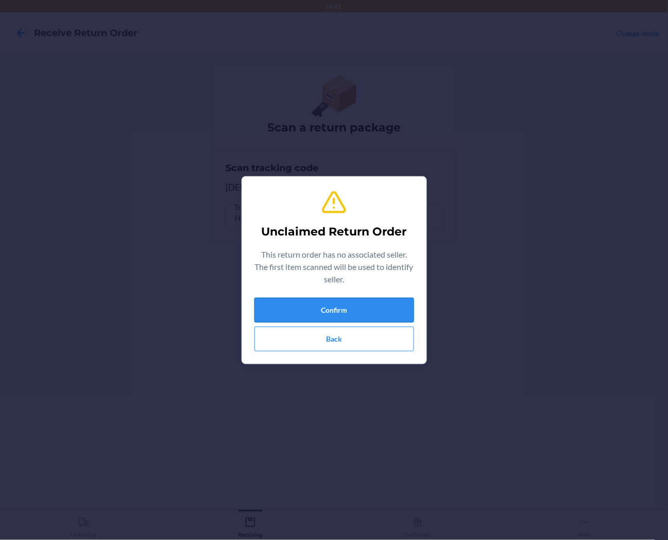
click at [287, 309] on button "Confirm" at bounding box center [335, 310] width 160 height 25
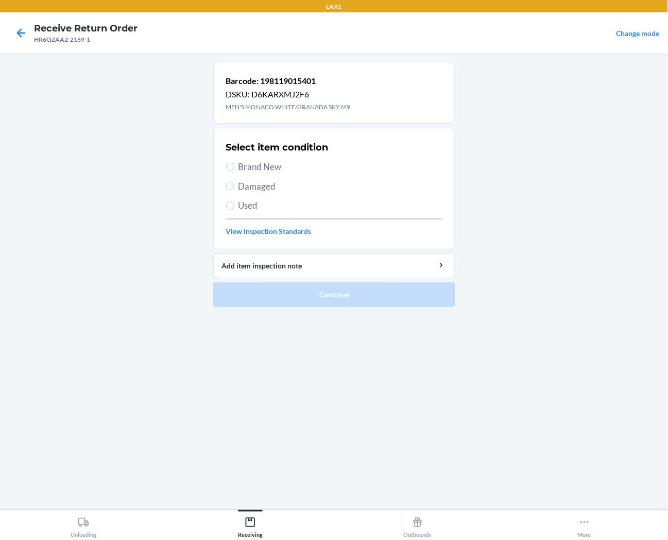
drag, startPoint x: 264, startPoint y: 167, endPoint x: 268, endPoint y: 178, distance: 11.1
click at [264, 167] on span "Brand New" at bounding box center [341, 166] width 204 height 13
click at [234, 167] on input "Brand New" at bounding box center [230, 167] width 8 height 8
radio input "true"
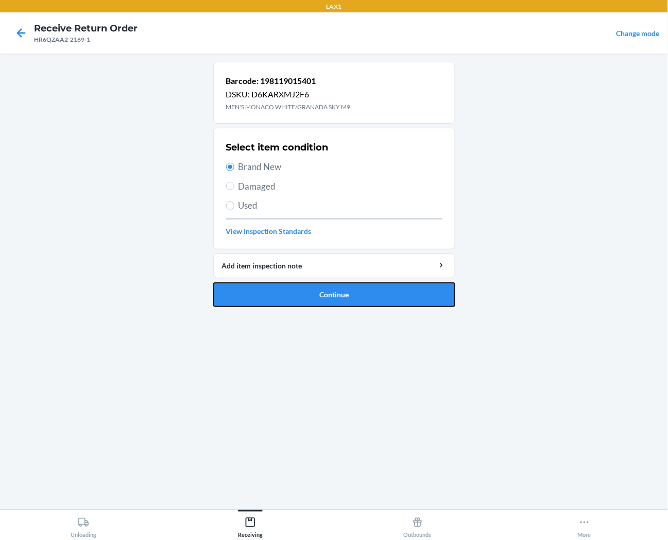
click at [299, 292] on button "Continue" at bounding box center [334, 294] width 242 height 25
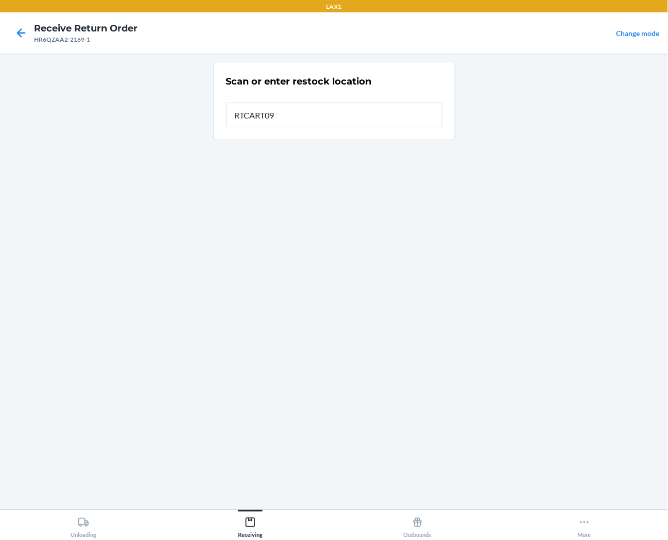
type input "RTCART090"
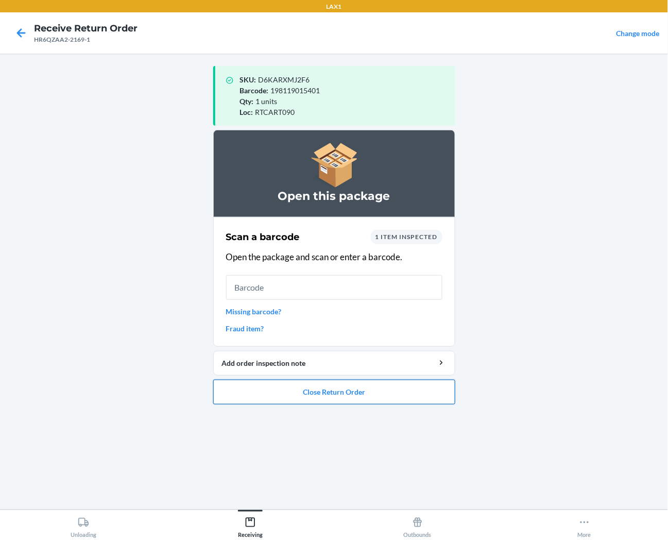
click at [267, 387] on button "Close Return Order" at bounding box center [334, 392] width 242 height 25
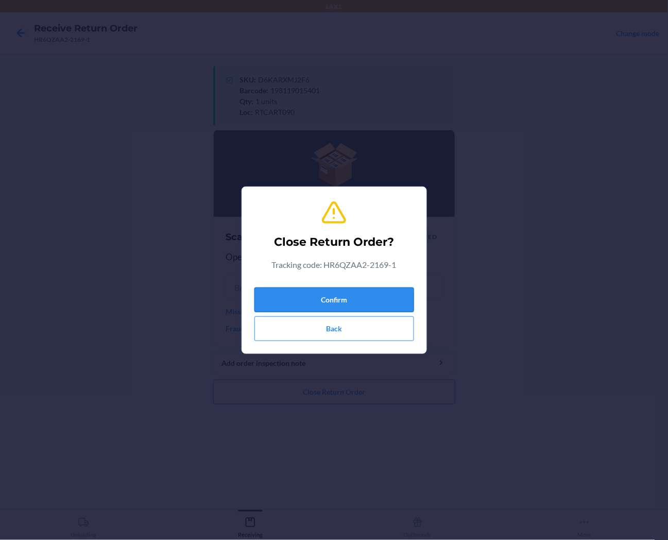
click at [288, 307] on button "Confirm" at bounding box center [335, 300] width 160 height 25
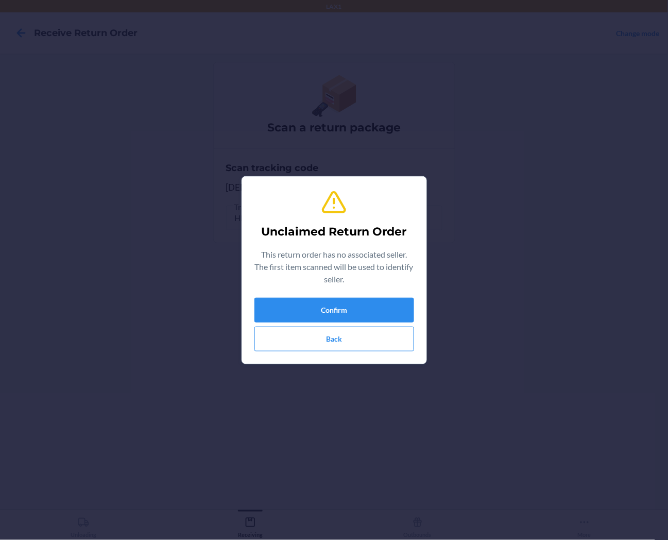
click at [402, 325] on div "Confirm Back" at bounding box center [335, 325] width 160 height 54
click at [404, 306] on button "Confirm" at bounding box center [335, 310] width 160 height 25
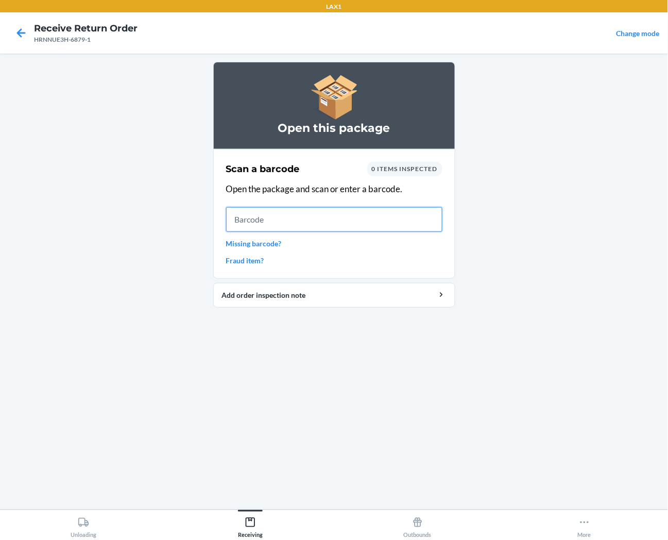
click at [406, 222] on input "text" at bounding box center [334, 219] width 216 height 25
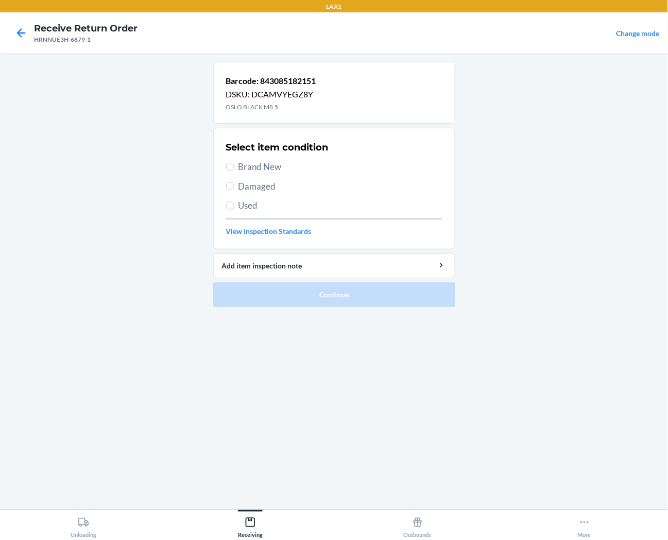
click at [269, 161] on span "Brand New" at bounding box center [341, 166] width 204 height 13
click at [234, 163] on input "Brand New" at bounding box center [230, 167] width 8 height 8
radio input "true"
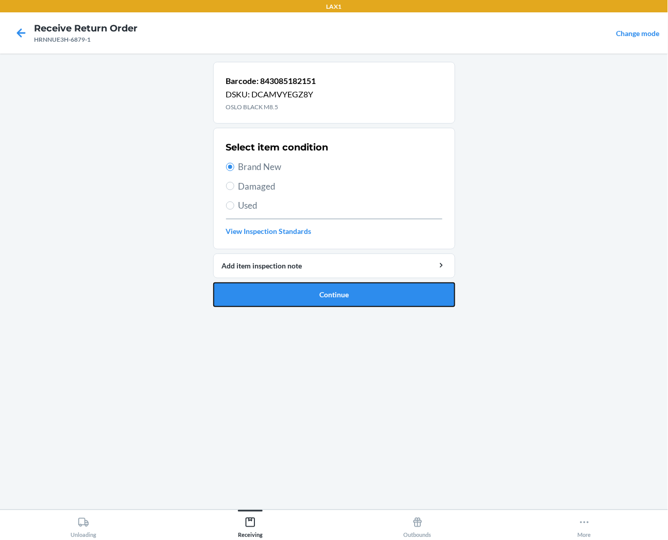
drag, startPoint x: 279, startPoint y: 296, endPoint x: 175, endPoint y: 272, distance: 106.9
click at [276, 297] on button "Continue" at bounding box center [334, 294] width 242 height 25
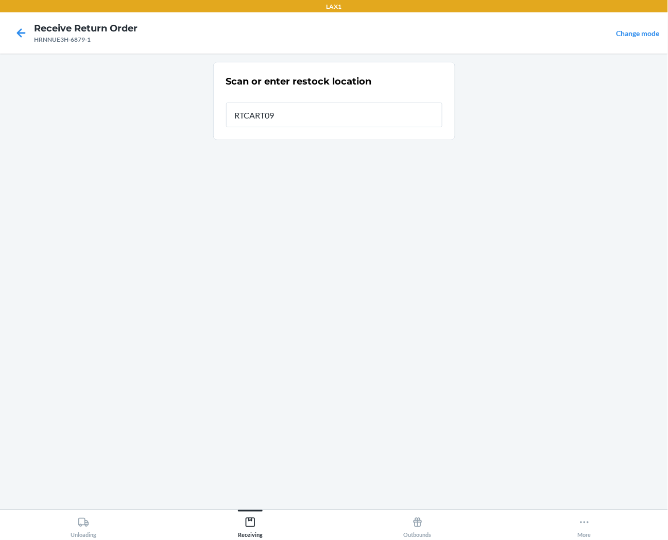
type input "RTCART090"
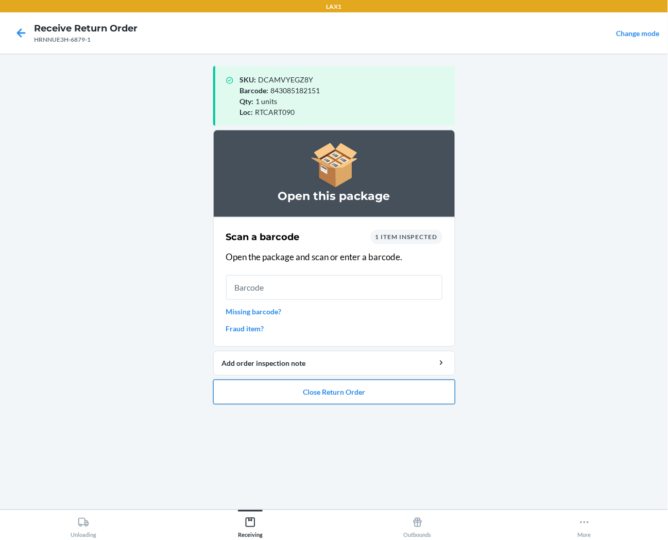
click at [338, 389] on button "Close Return Order" at bounding box center [334, 392] width 242 height 25
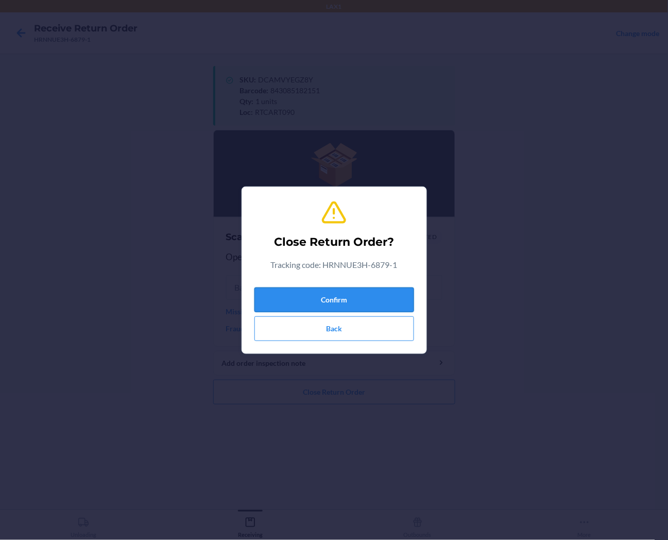
click at [347, 303] on button "Confirm" at bounding box center [335, 300] width 160 height 25
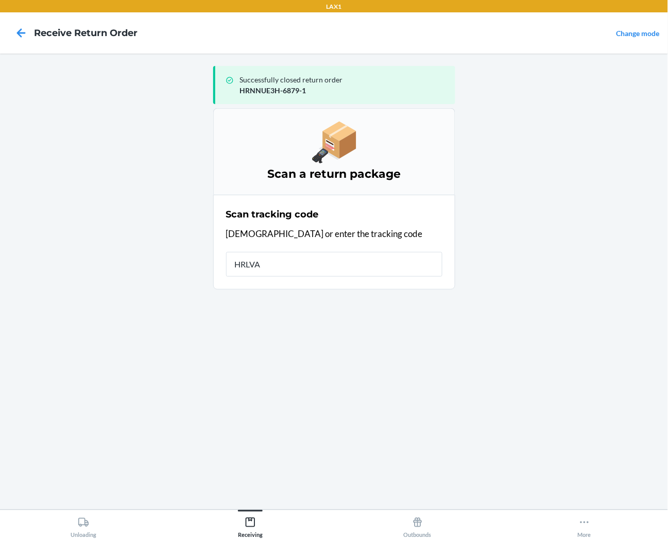
type input "HRLVAY"
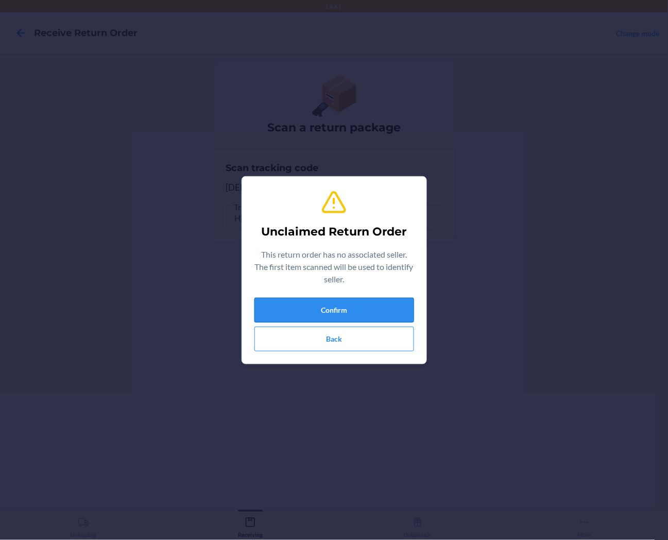
click at [342, 305] on button "Confirm" at bounding box center [335, 310] width 160 height 25
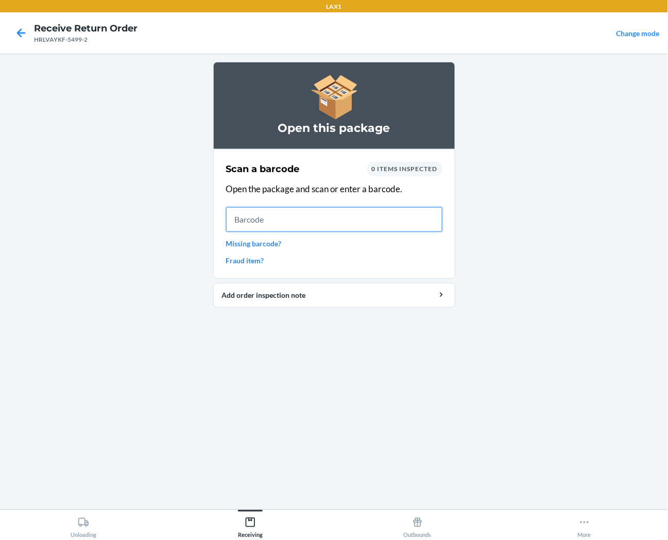
click at [404, 222] on input "text" at bounding box center [334, 219] width 216 height 25
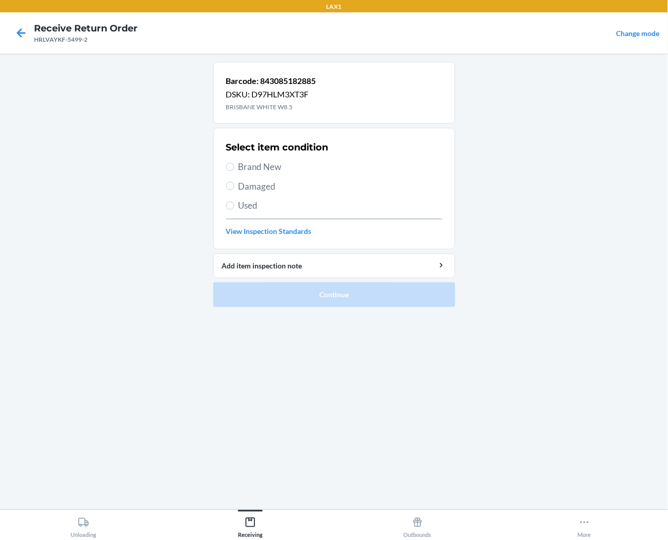
click at [275, 170] on span "Brand New" at bounding box center [341, 166] width 204 height 13
click at [234, 170] on input "Brand New" at bounding box center [230, 167] width 8 height 8
radio input "true"
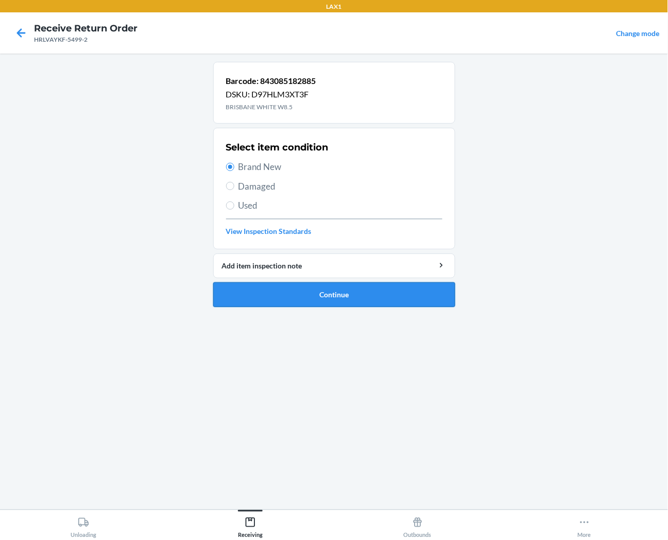
click at [280, 297] on button "Continue" at bounding box center [334, 294] width 242 height 25
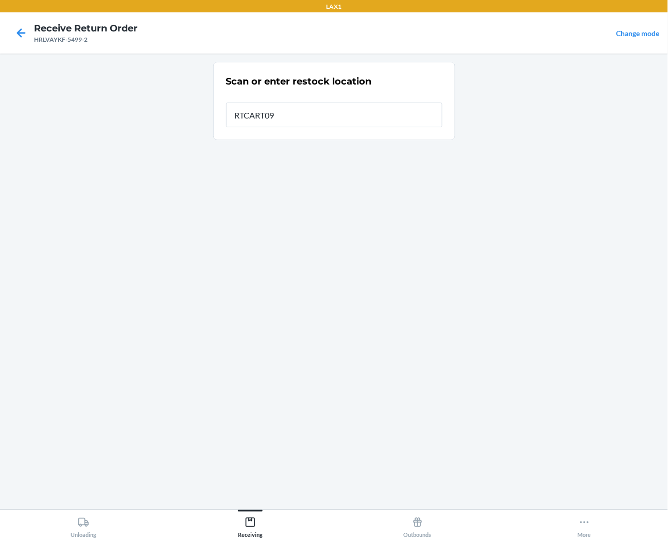
type input "RTCART090"
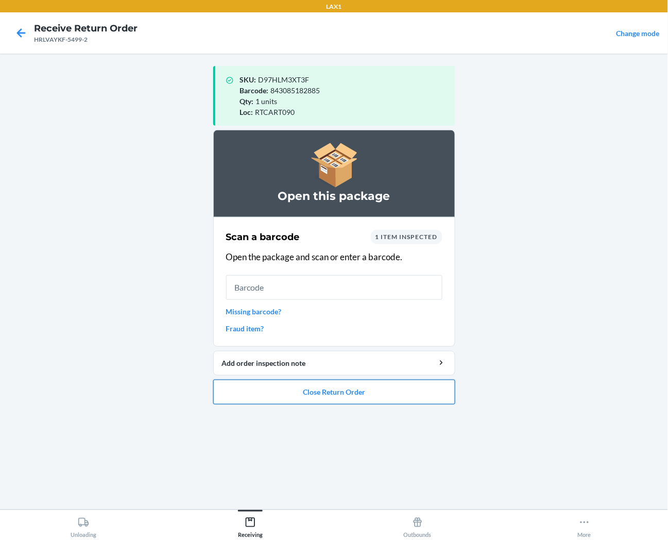
click at [319, 398] on button "Close Return Order" at bounding box center [334, 392] width 242 height 25
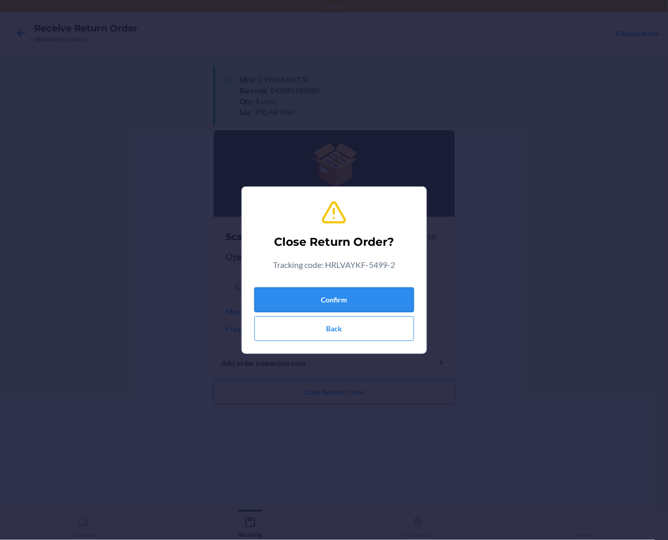
click at [335, 306] on button "Confirm" at bounding box center [335, 300] width 160 height 25
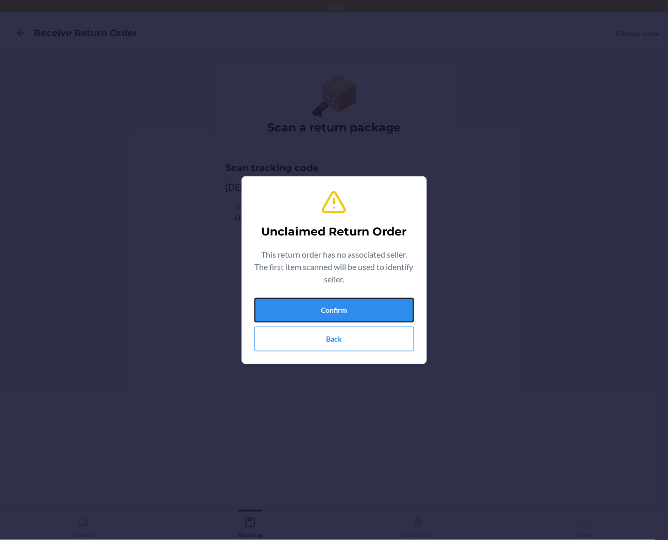
click at [335, 303] on button "Confirm" at bounding box center [335, 310] width 160 height 25
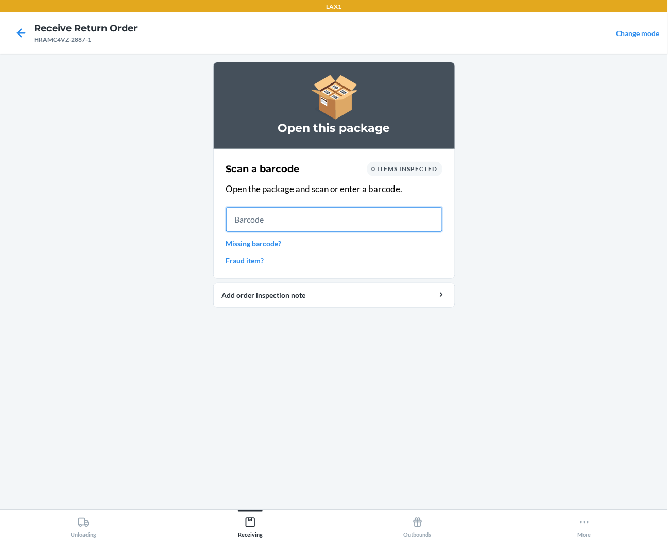
click at [424, 228] on input "text" at bounding box center [334, 219] width 216 height 25
click at [336, 211] on input "text" at bounding box center [334, 219] width 216 height 25
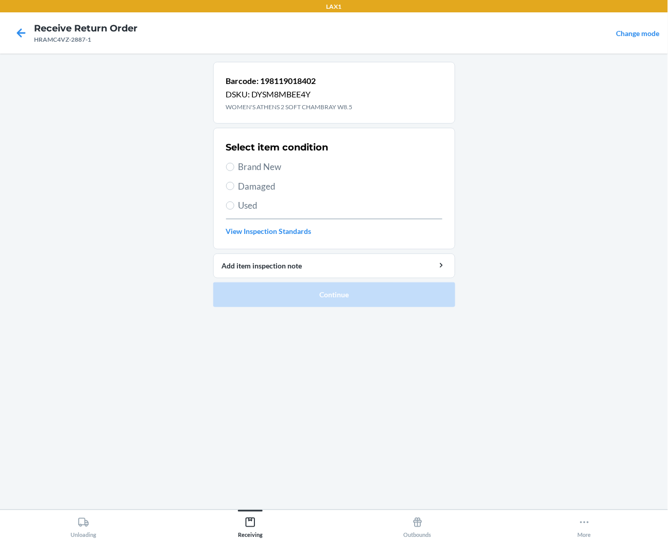
click at [251, 171] on span "Brand New" at bounding box center [341, 166] width 204 height 13
click at [234, 171] on input "Brand New" at bounding box center [230, 167] width 8 height 8
radio input "true"
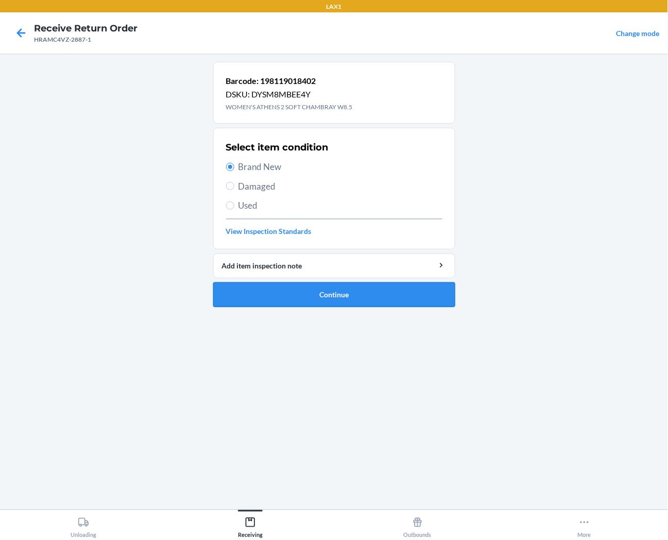
click at [284, 300] on button "Continue" at bounding box center [334, 294] width 242 height 25
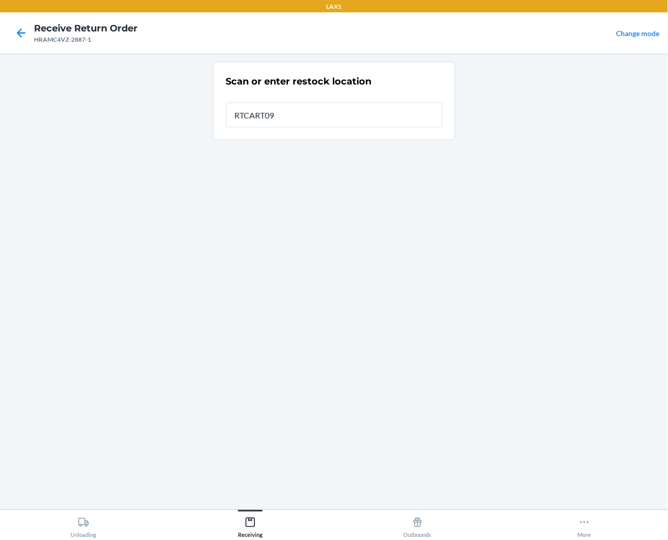
type input "RTCART090"
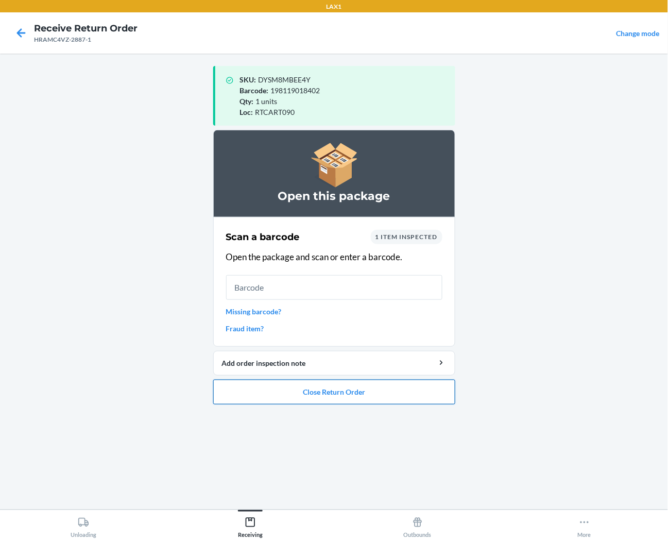
click at [415, 392] on button "Close Return Order" at bounding box center [334, 392] width 242 height 25
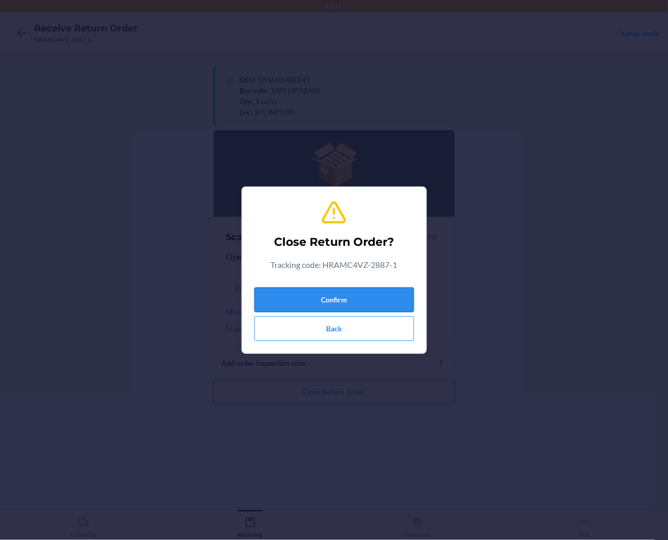
click at [397, 300] on button "Confirm" at bounding box center [335, 300] width 160 height 25
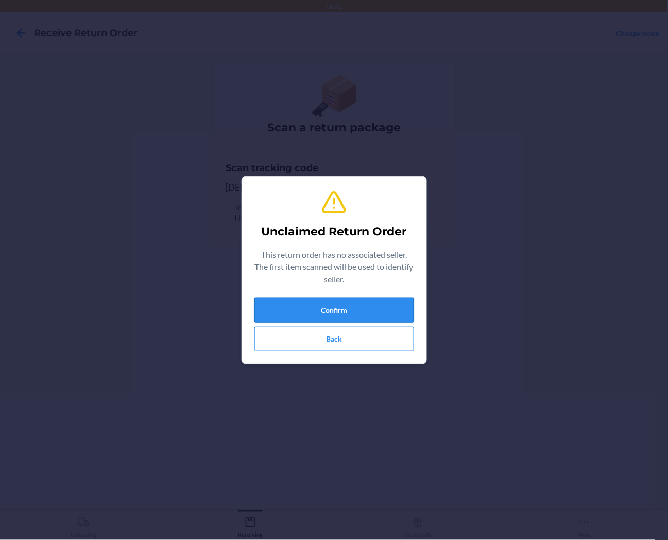
click at [285, 311] on button "Confirm" at bounding box center [335, 310] width 160 height 25
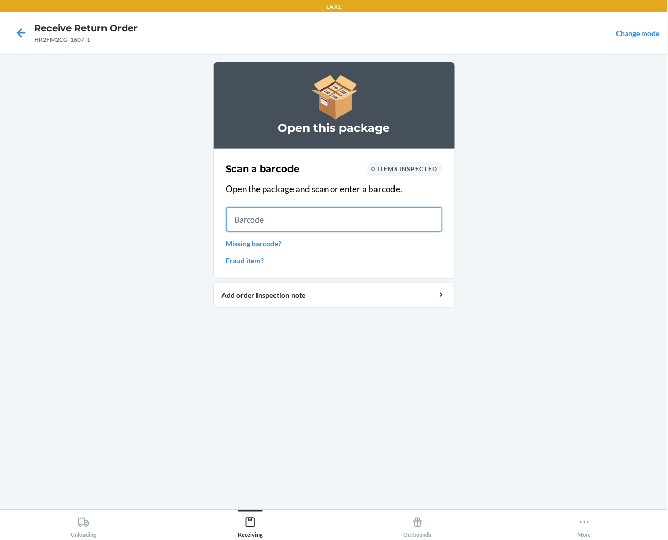
click at [416, 223] on input "text" at bounding box center [334, 219] width 216 height 25
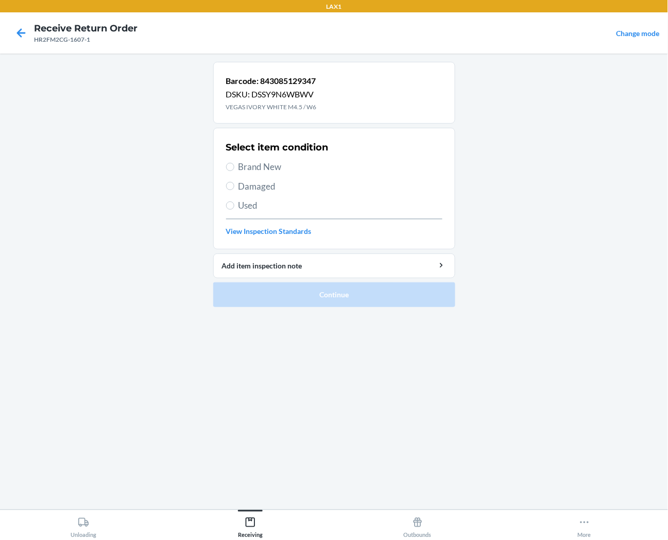
click at [271, 167] on span "Brand New" at bounding box center [341, 166] width 204 height 13
click at [234, 167] on input "Brand New" at bounding box center [230, 167] width 8 height 8
radio input "true"
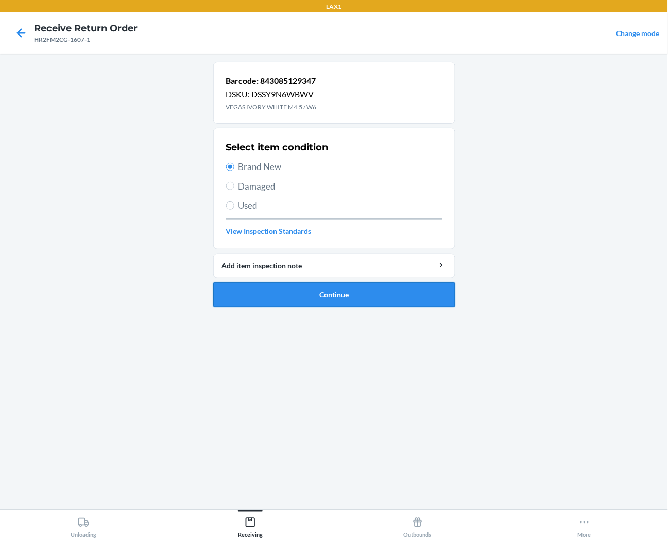
click at [279, 289] on button "Continue" at bounding box center [334, 294] width 242 height 25
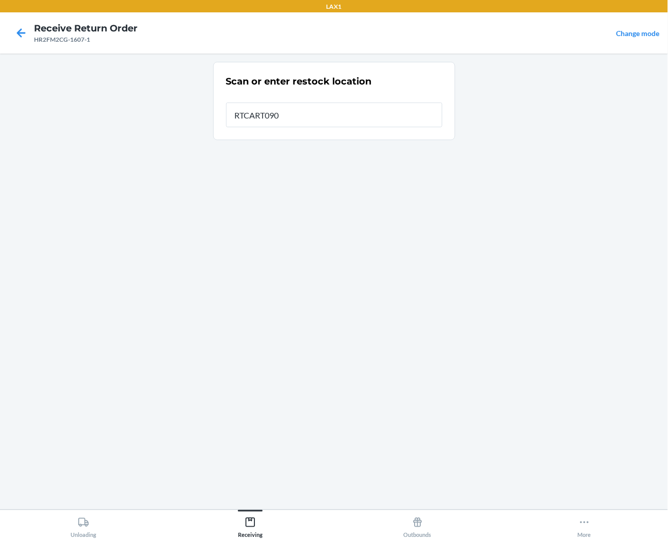
type input "RTCART090"
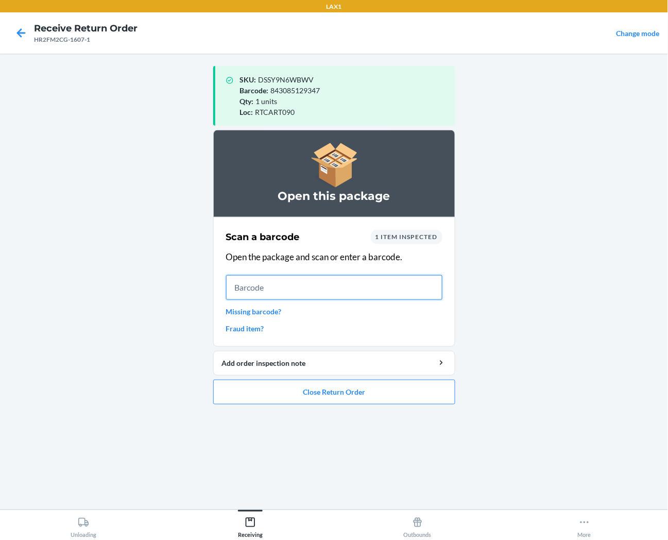
click at [372, 298] on input "text" at bounding box center [334, 287] width 216 height 25
click at [365, 408] on ol "Open this package Scan a barcode 1 item inspected Open the package and scan or …" at bounding box center [334, 271] width 242 height 283
click at [369, 397] on button "Close Return Order" at bounding box center [334, 392] width 242 height 25
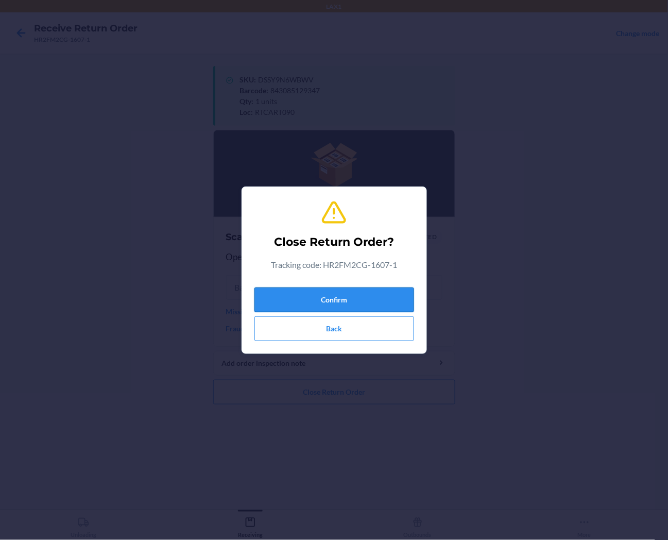
click at [377, 300] on button "Confirm" at bounding box center [335, 300] width 160 height 25
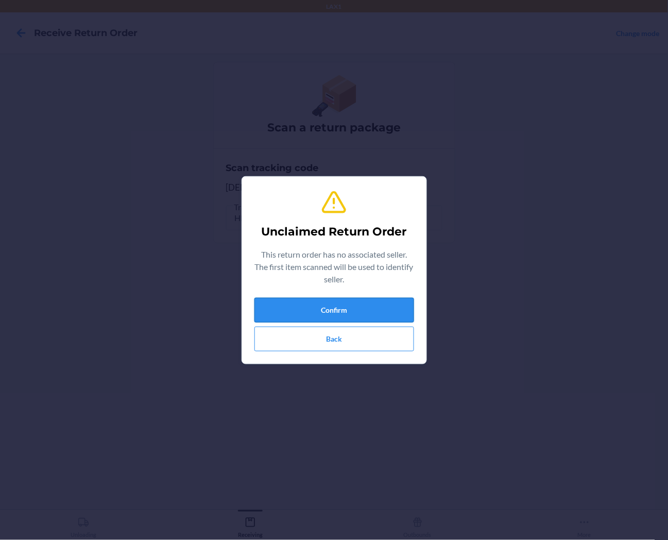
click at [312, 315] on button "Confirm" at bounding box center [335, 310] width 160 height 25
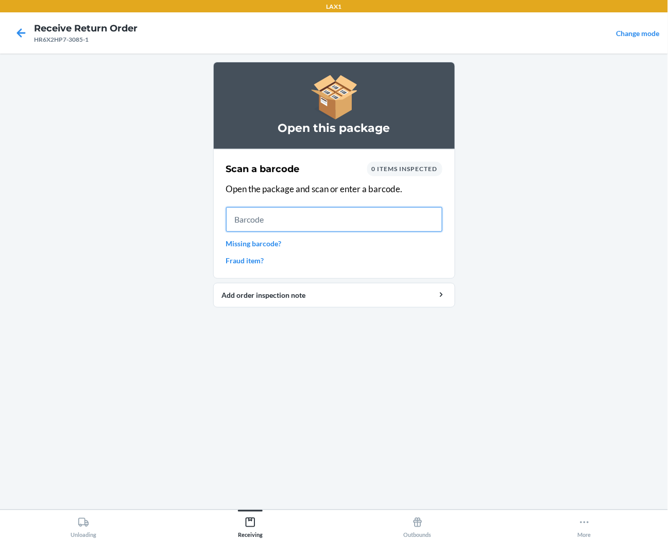
click at [376, 212] on input "text" at bounding box center [334, 219] width 216 height 25
click at [380, 221] on input "text" at bounding box center [334, 219] width 216 height 25
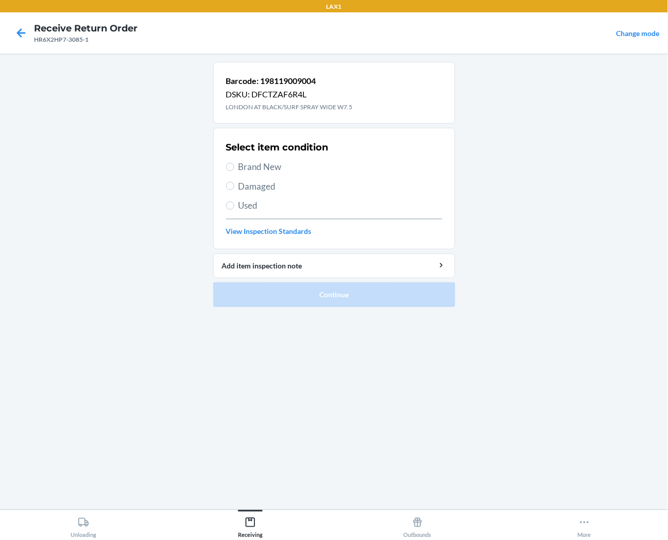
click at [278, 170] on span "Brand New" at bounding box center [341, 166] width 204 height 13
click at [234, 170] on input "Brand New" at bounding box center [230, 167] width 8 height 8
radio input "true"
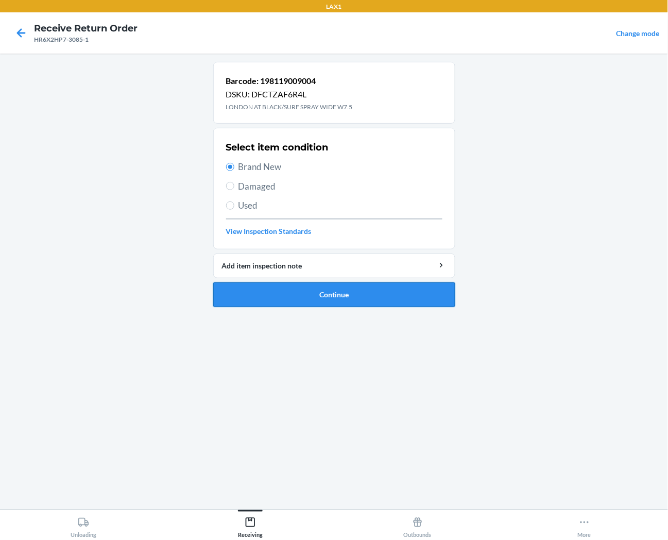
click at [280, 296] on button "Continue" at bounding box center [334, 294] width 242 height 25
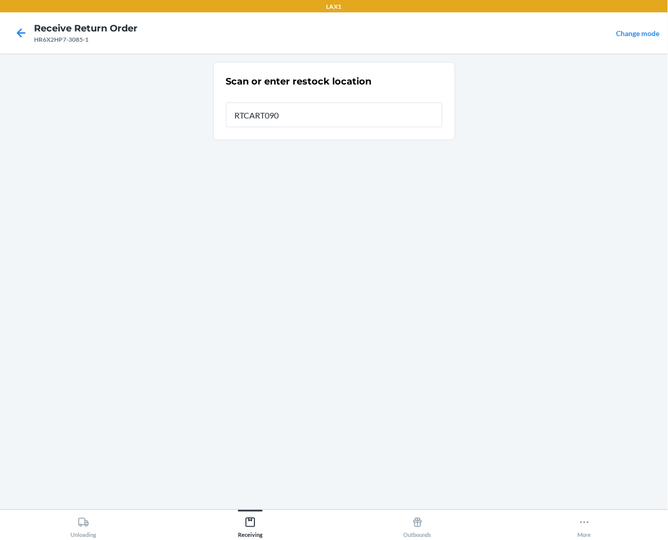
type input "RTCART090"
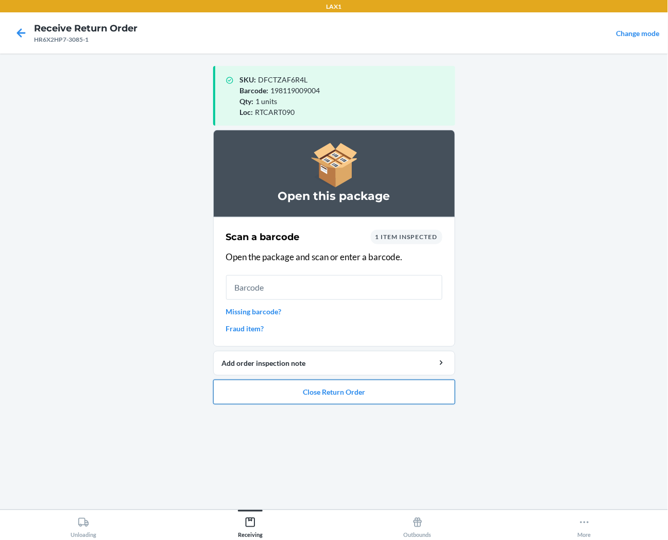
click at [305, 394] on button "Close Return Order" at bounding box center [334, 392] width 242 height 25
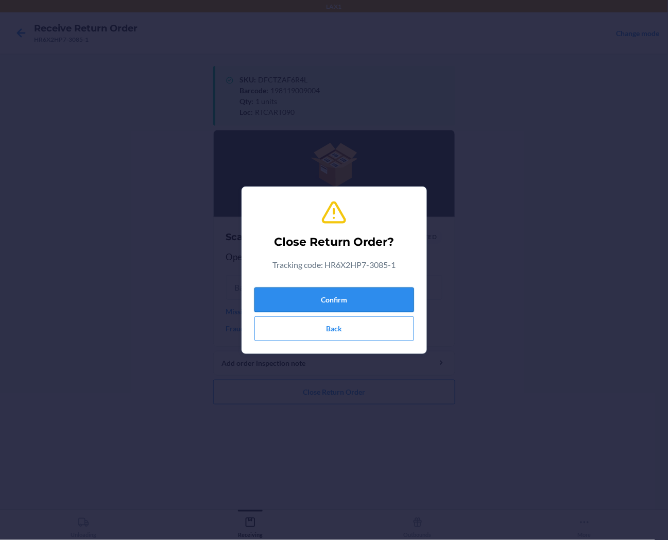
click at [342, 295] on button "Confirm" at bounding box center [335, 300] width 160 height 25
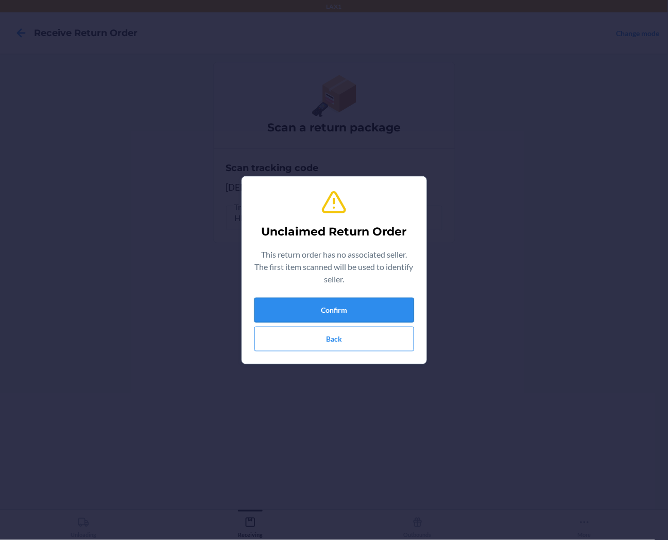
click at [344, 310] on button "Confirm" at bounding box center [335, 310] width 160 height 25
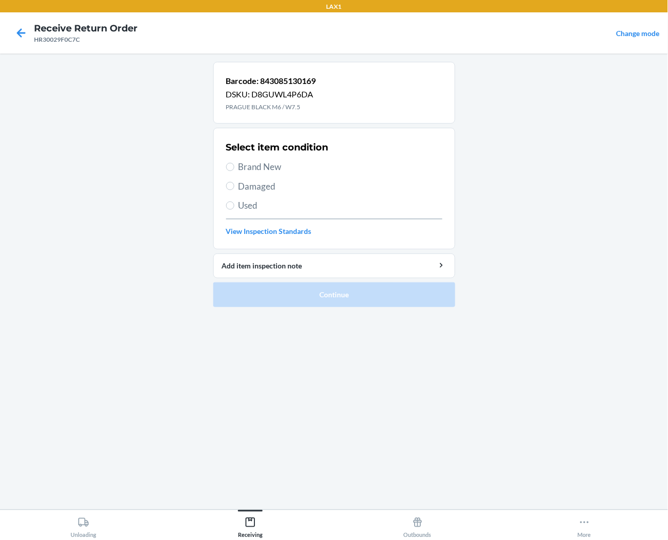
click at [272, 167] on span "Brand New" at bounding box center [341, 166] width 204 height 13
click at [234, 167] on input "Brand New" at bounding box center [230, 167] width 8 height 8
radio input "true"
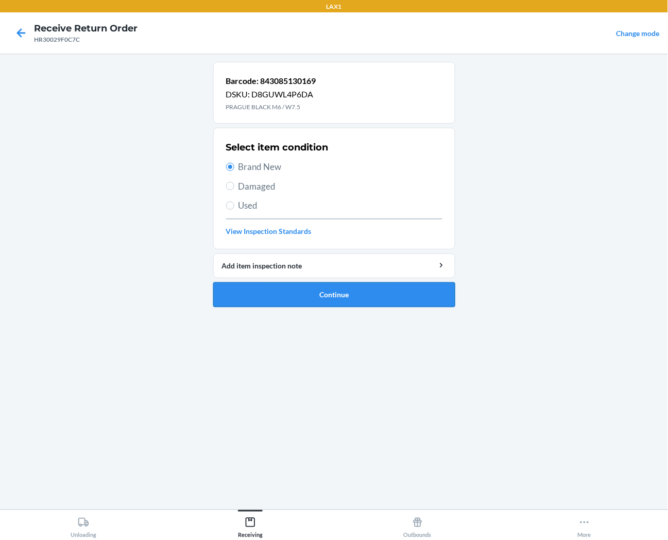
click at [275, 295] on button "Continue" at bounding box center [334, 294] width 242 height 25
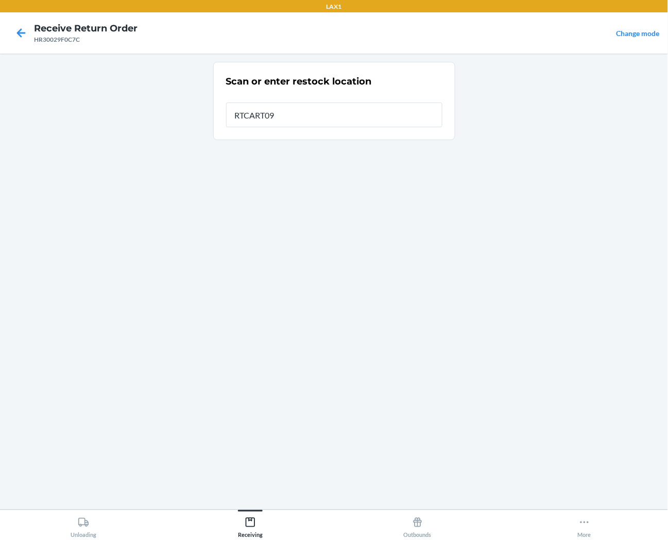
type input "RTCART090"
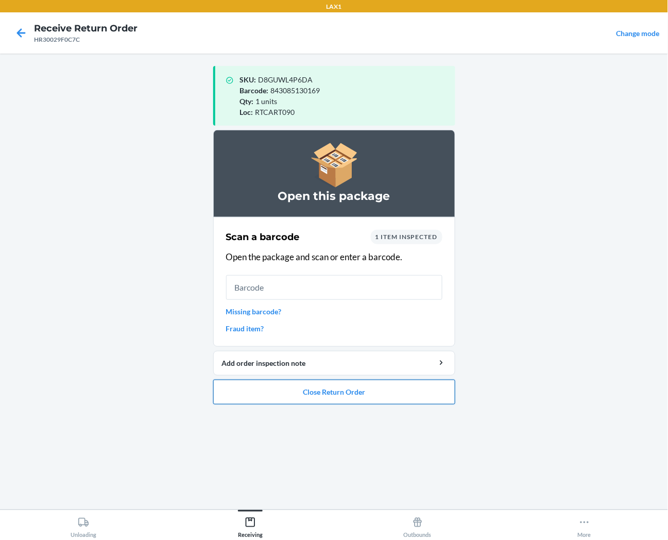
click at [268, 397] on button "Close Return Order" at bounding box center [334, 392] width 242 height 25
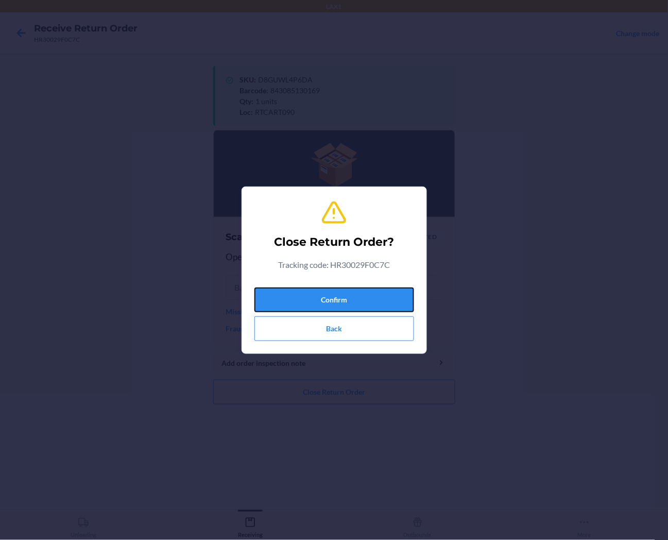
drag, startPoint x: 307, startPoint y: 299, endPoint x: 372, endPoint y: 255, distance: 78.2
click at [325, 279] on div "Close Return Order? Tracking code: HR30029F0C7C Confirm Back" at bounding box center [335, 270] width 160 height 150
click at [379, 294] on button "Confirm" at bounding box center [335, 300] width 160 height 25
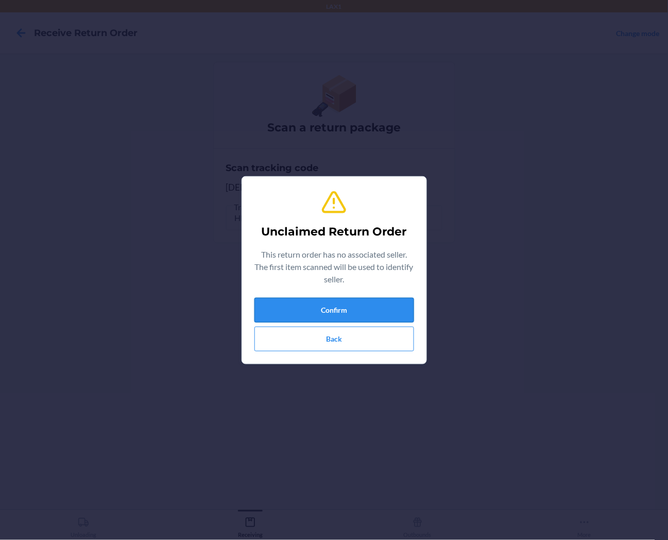
click at [359, 311] on button "Confirm" at bounding box center [335, 310] width 160 height 25
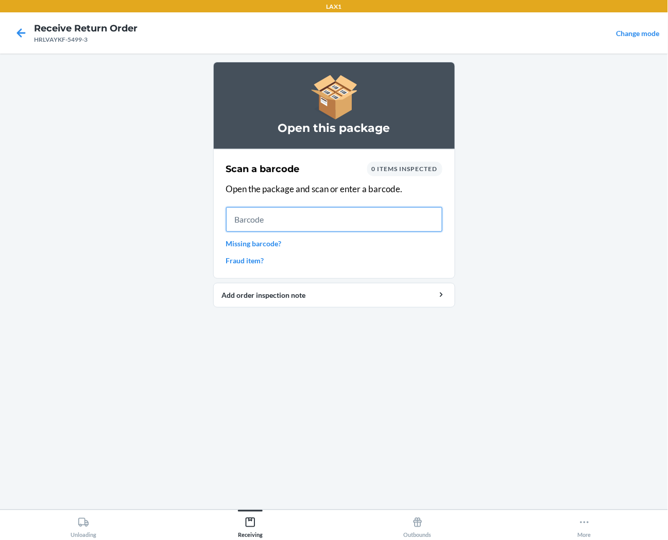
click at [403, 224] on input "text" at bounding box center [334, 219] width 216 height 25
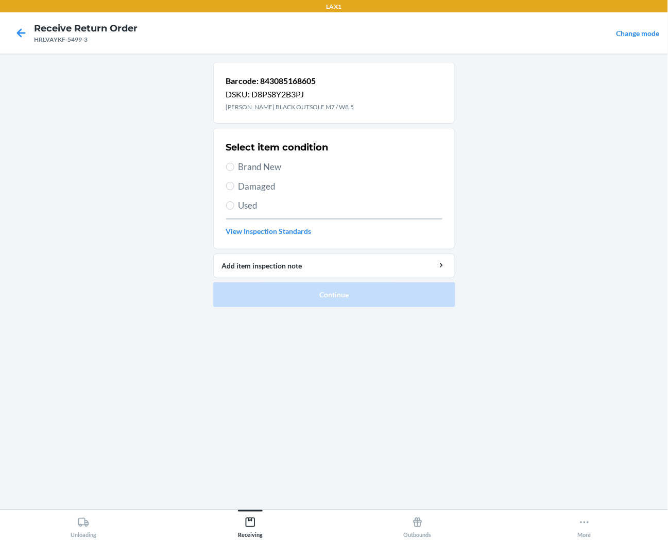
click at [277, 163] on span "Brand New" at bounding box center [341, 166] width 204 height 13
click at [234, 163] on input "Brand New" at bounding box center [230, 167] width 8 height 8
radio input "true"
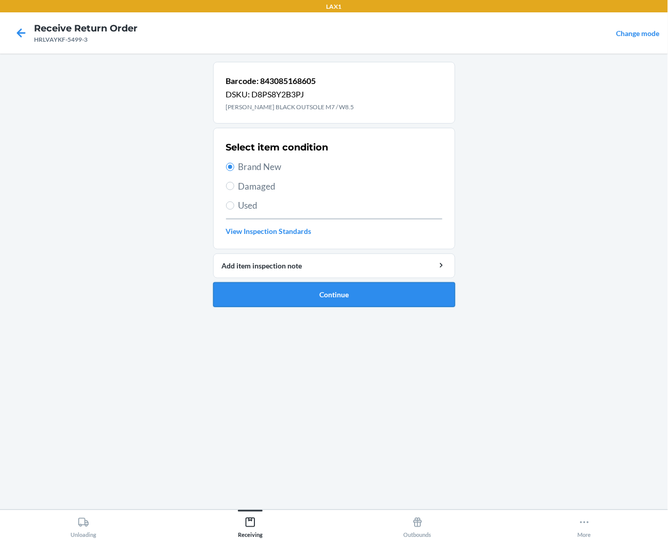
click at [291, 291] on button "Continue" at bounding box center [334, 294] width 242 height 25
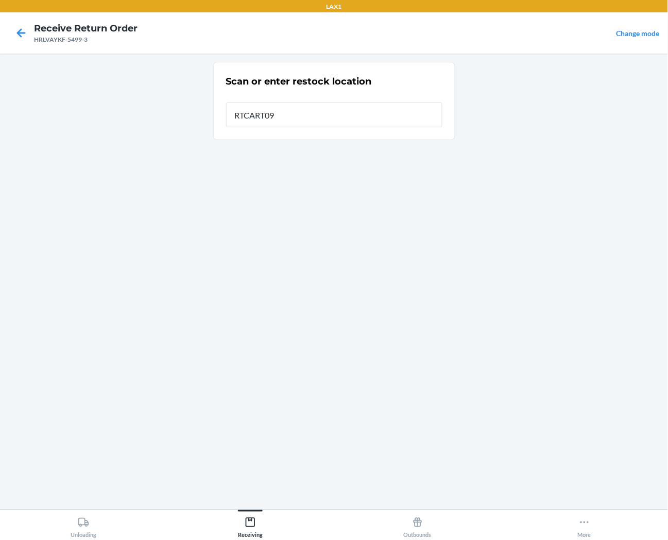
type input "RTCART090"
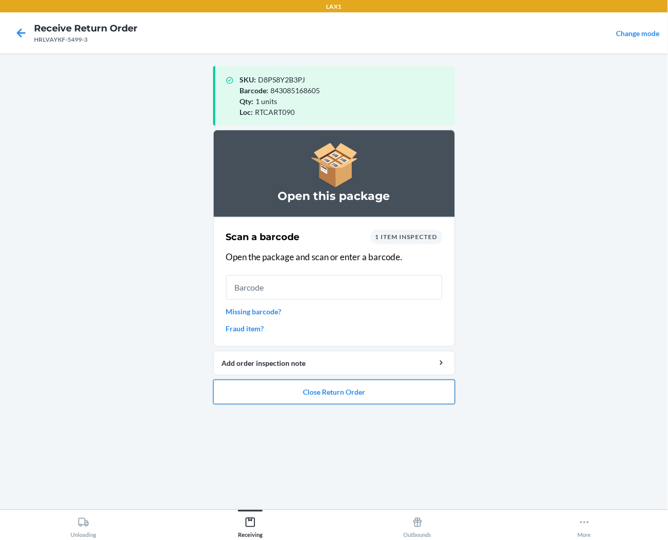
click at [366, 395] on button "Close Return Order" at bounding box center [334, 392] width 242 height 25
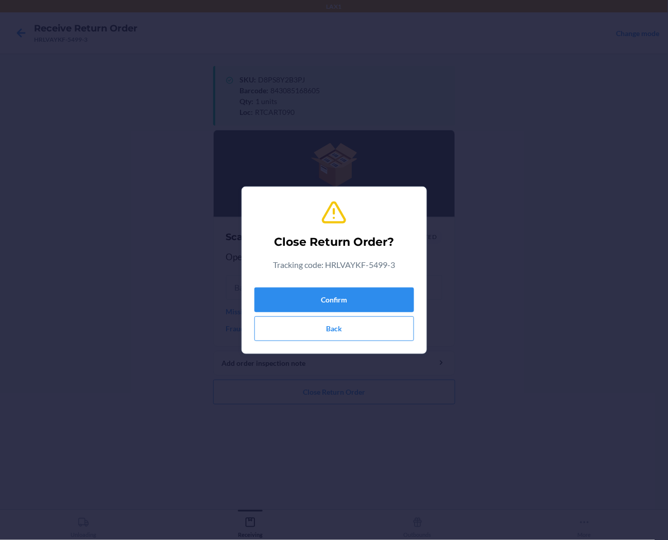
click at [361, 285] on div "Confirm Back" at bounding box center [335, 312] width 160 height 58
click at [362, 301] on button "Confirm" at bounding box center [335, 300] width 160 height 25
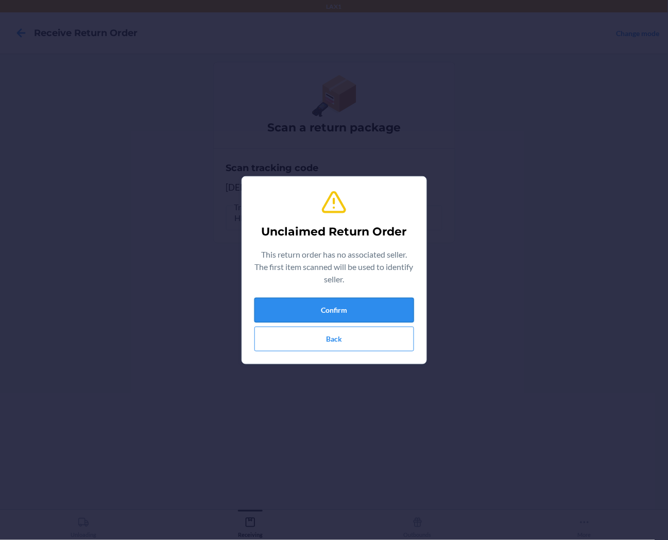
drag, startPoint x: 364, startPoint y: 310, endPoint x: 354, endPoint y: 297, distance: 16.6
click at [362, 308] on button "Confirm" at bounding box center [335, 310] width 160 height 25
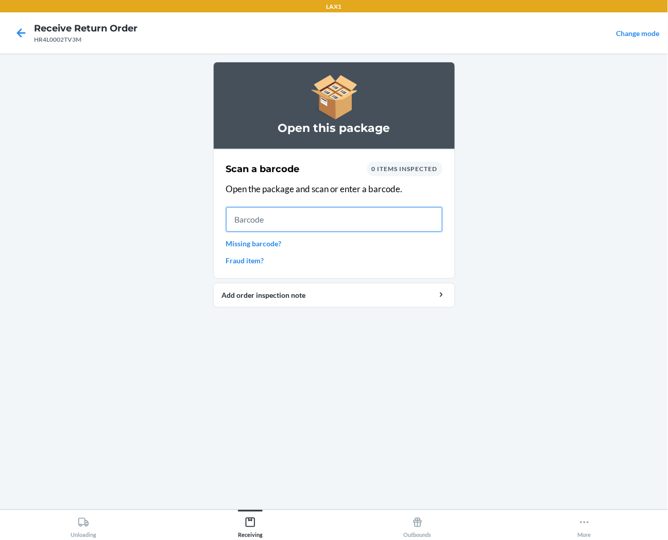
click at [380, 228] on input "text" at bounding box center [334, 219] width 216 height 25
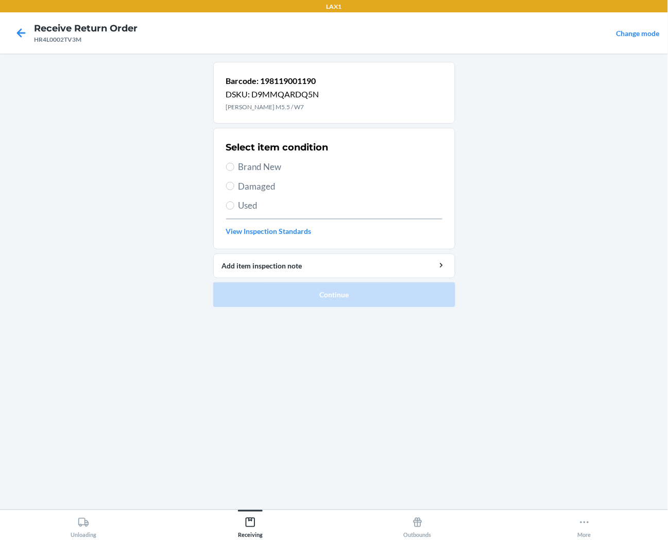
click at [256, 167] on span "Brand New" at bounding box center [341, 166] width 204 height 13
click at [234, 167] on input "Brand New" at bounding box center [230, 167] width 8 height 8
radio input "true"
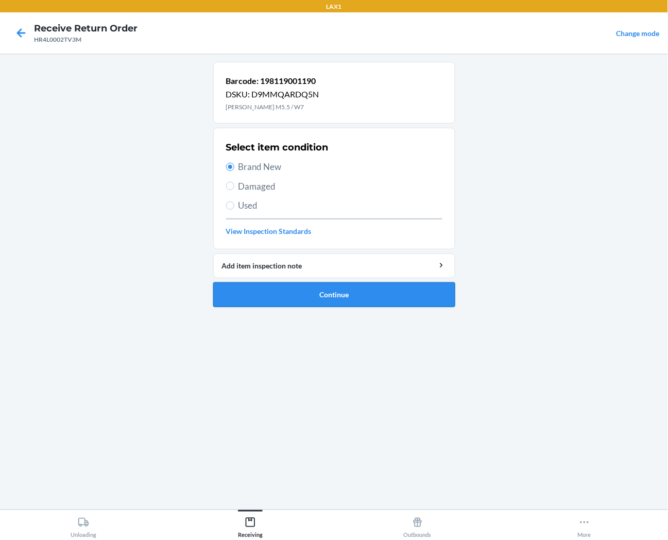
click at [243, 296] on button "Continue" at bounding box center [334, 294] width 242 height 25
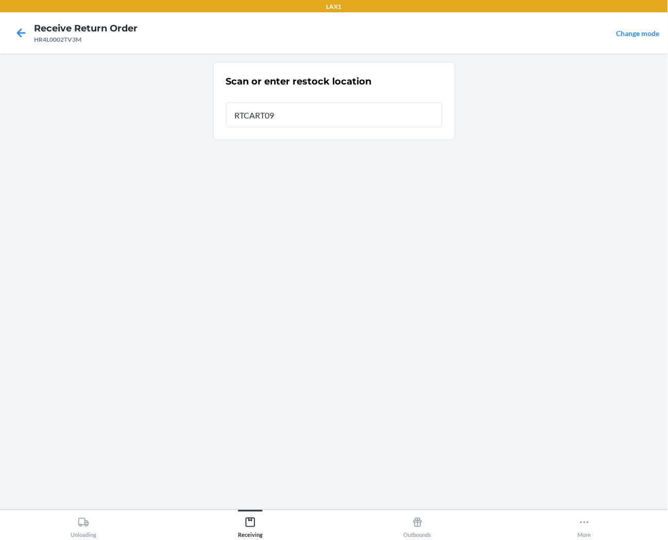
type input "RTCART090"
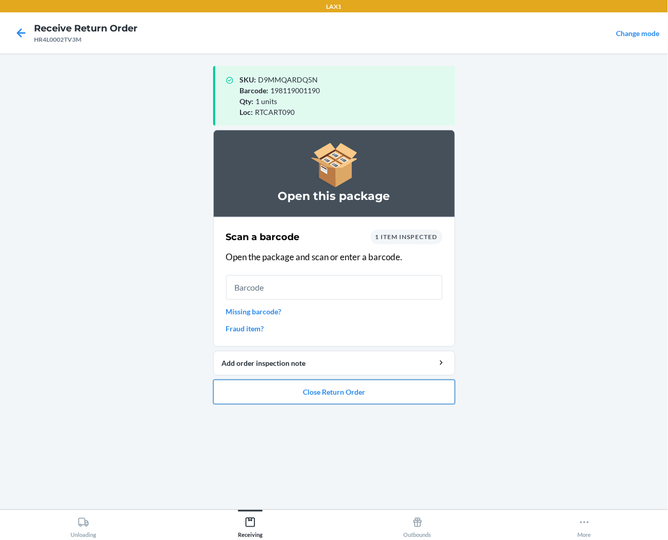
click at [266, 390] on button "Close Return Order" at bounding box center [334, 392] width 242 height 25
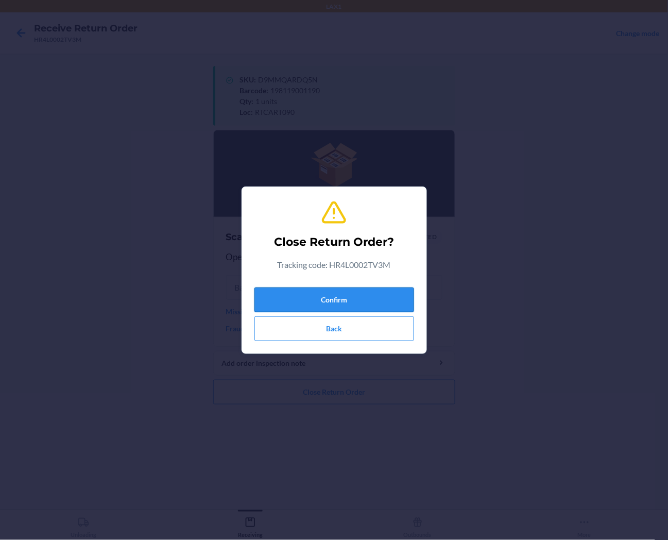
click at [289, 304] on button "Confirm" at bounding box center [335, 300] width 160 height 25
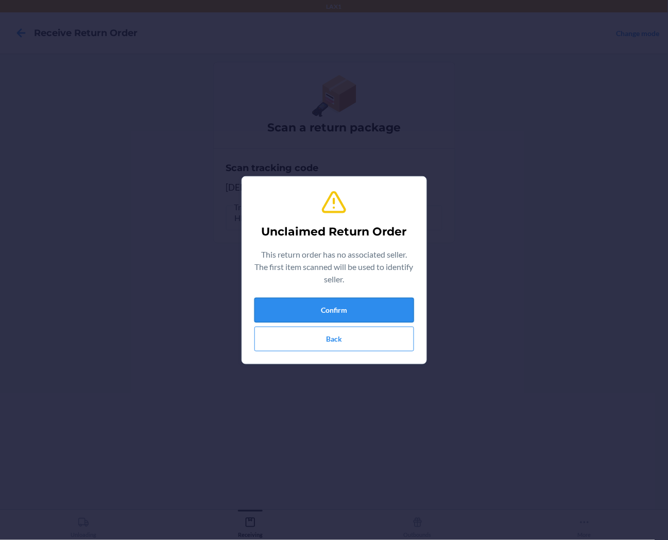
click at [393, 315] on button "Confirm" at bounding box center [335, 310] width 160 height 25
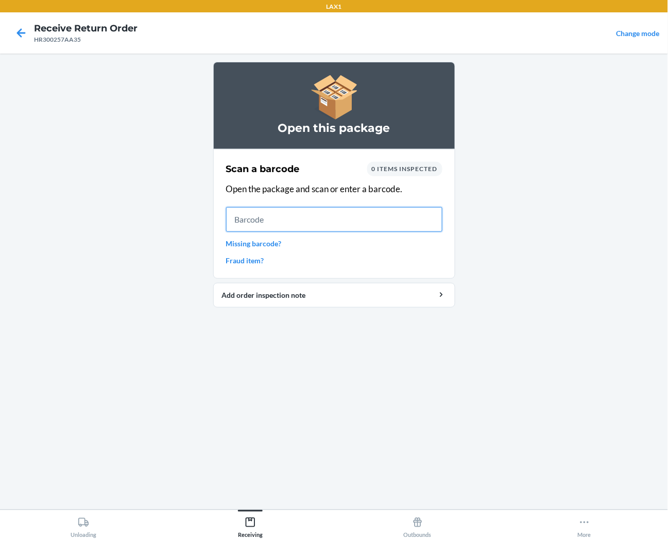
click at [420, 229] on input "text" at bounding box center [334, 219] width 216 height 25
click at [413, 213] on input "text" at bounding box center [334, 219] width 216 height 25
click at [424, 217] on input "text" at bounding box center [334, 219] width 216 height 25
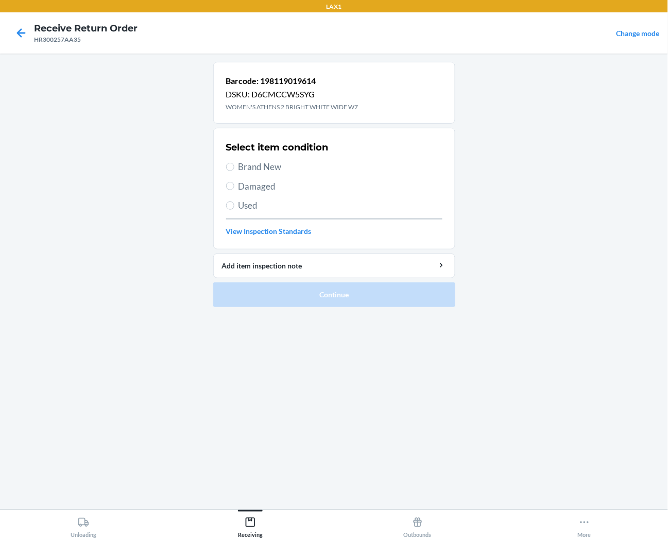
click at [242, 166] on span "Brand New" at bounding box center [341, 166] width 204 height 13
click at [234, 166] on input "Brand New" at bounding box center [230, 167] width 8 height 8
radio input "true"
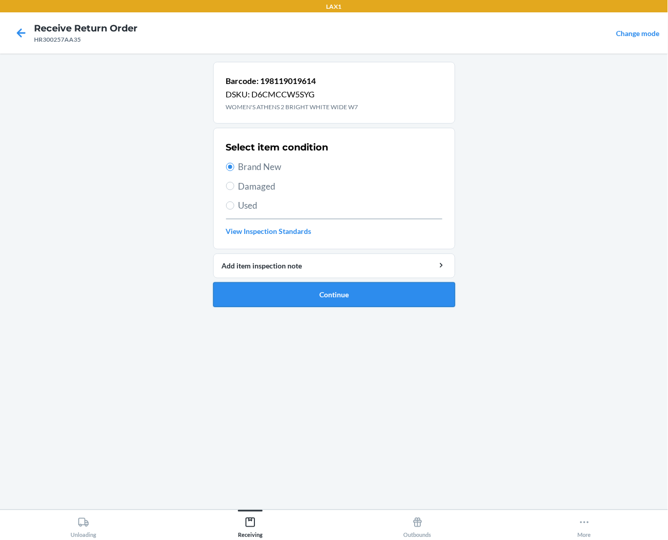
click at [277, 291] on button "Continue" at bounding box center [334, 294] width 242 height 25
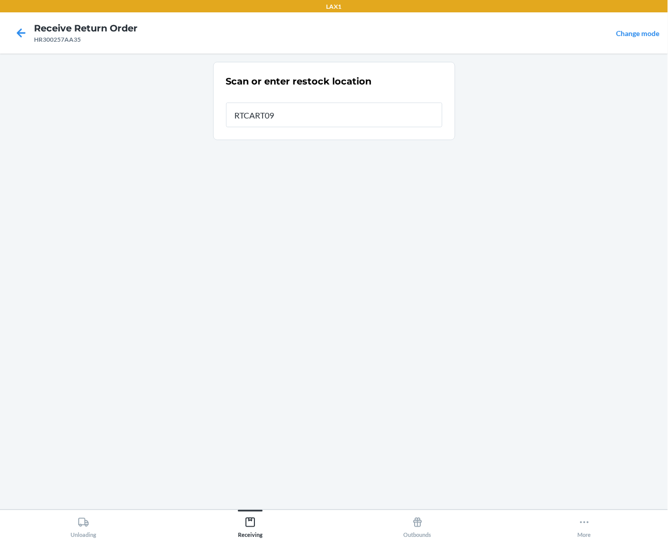
type input "RTCART090"
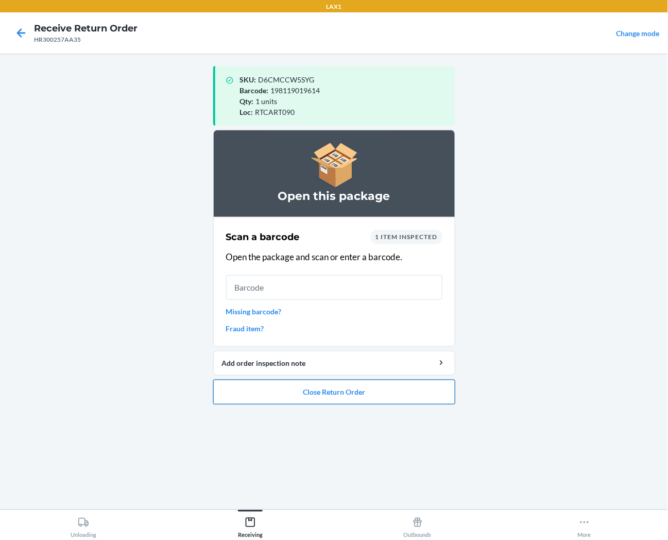
click at [390, 398] on button "Close Return Order" at bounding box center [334, 392] width 242 height 25
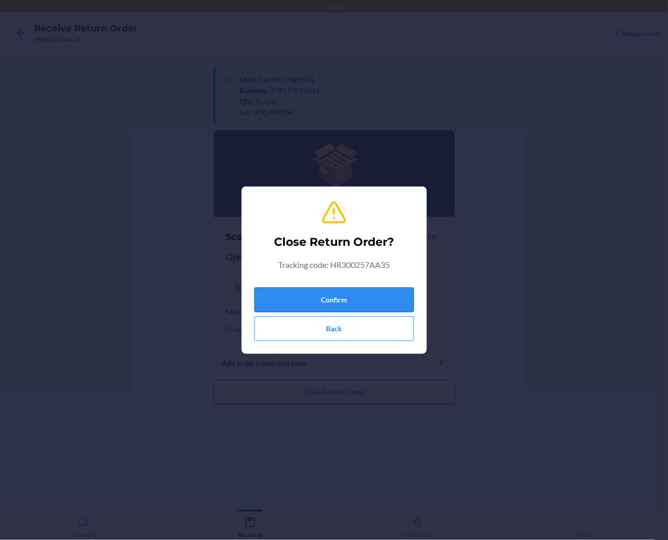
click at [402, 291] on button "Confirm" at bounding box center [335, 300] width 160 height 25
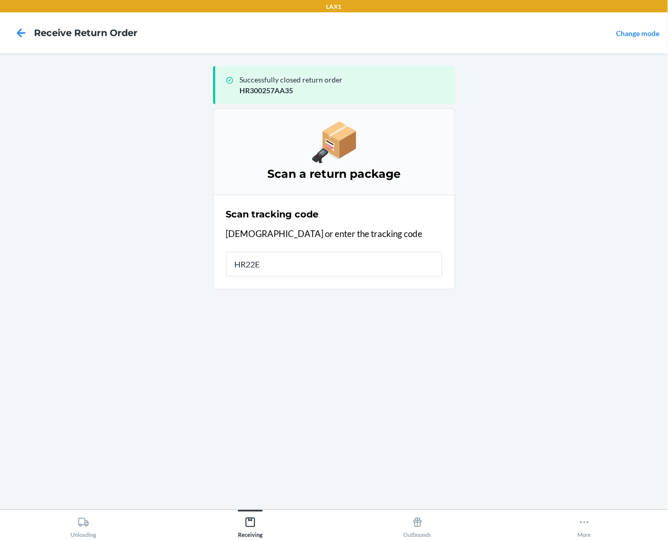
type input "HR22E7"
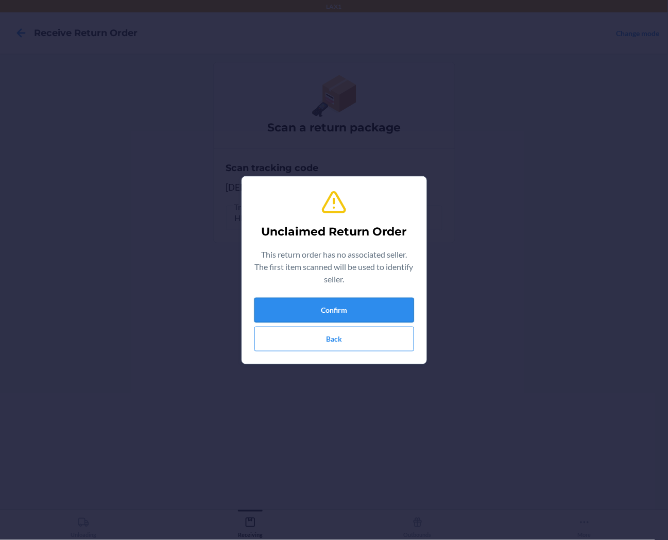
click at [367, 313] on button "Confirm" at bounding box center [335, 310] width 160 height 25
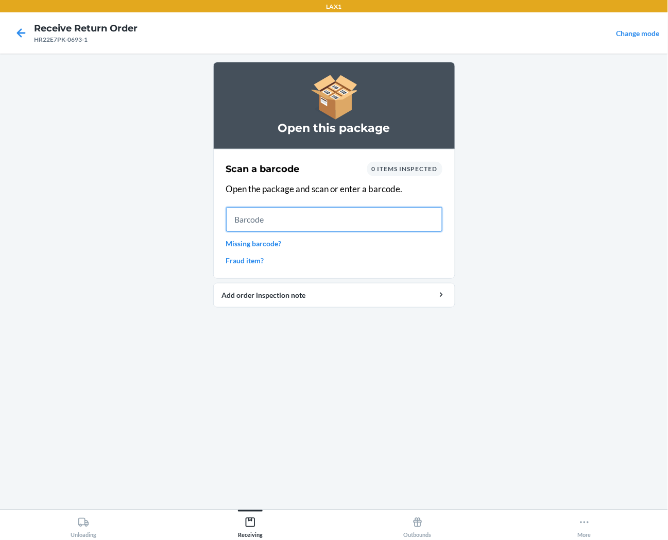
click at [424, 211] on input "text" at bounding box center [334, 219] width 216 height 25
click at [349, 224] on input "text" at bounding box center [334, 219] width 216 height 25
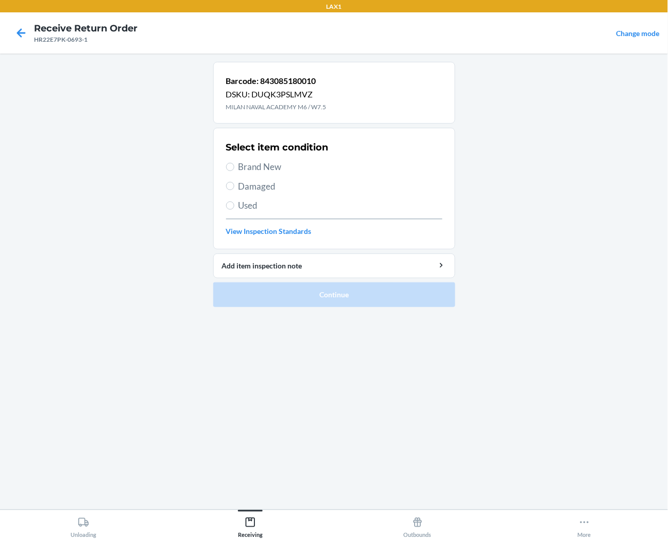
click at [273, 166] on span "Brand New" at bounding box center [341, 166] width 204 height 13
click at [234, 166] on input "Brand New" at bounding box center [230, 167] width 8 height 8
radio input "true"
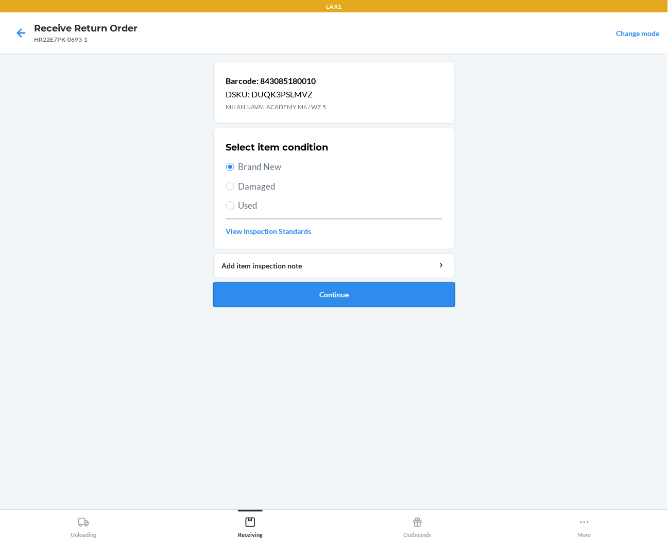
click at [292, 296] on button "Continue" at bounding box center [334, 294] width 242 height 25
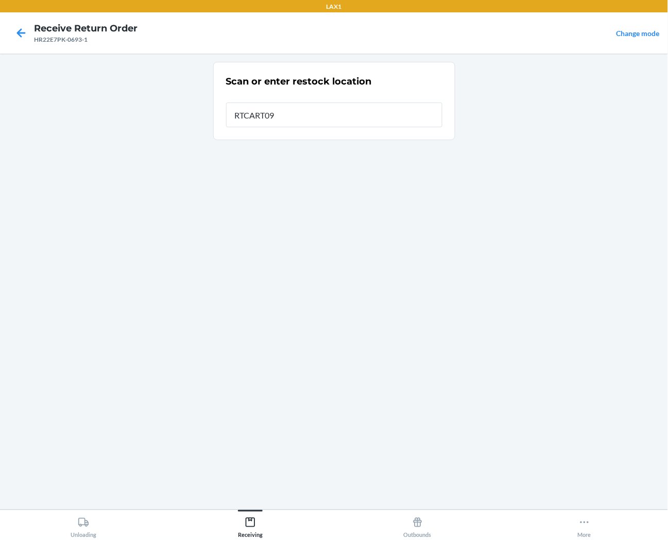
type input "RTCART090"
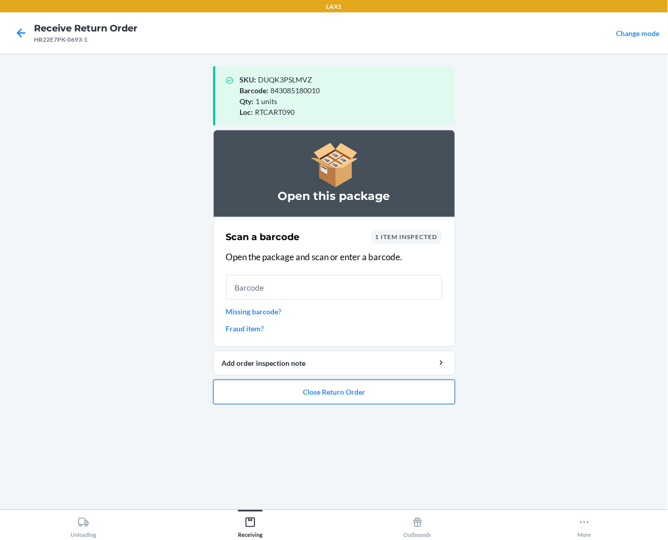
click at [396, 392] on button "Close Return Order" at bounding box center [334, 392] width 242 height 25
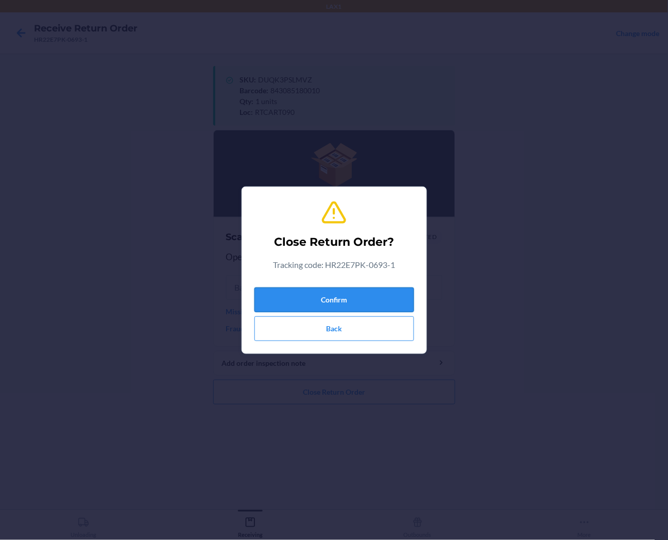
click at [403, 307] on button "Confirm" at bounding box center [335, 300] width 160 height 25
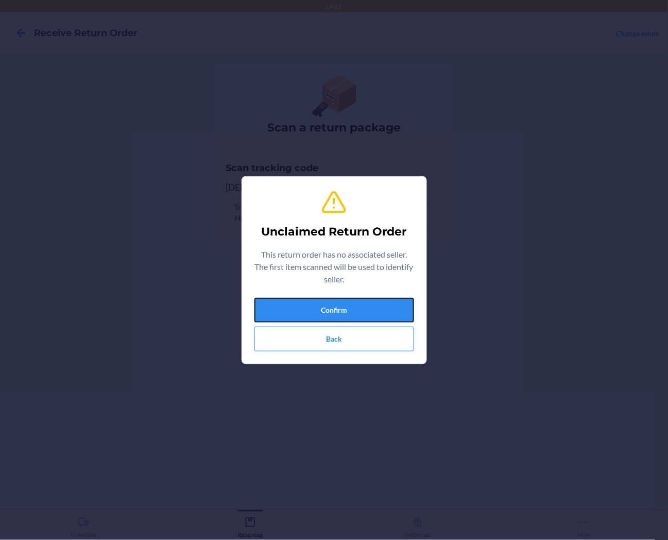
click at [383, 298] on button "Confirm" at bounding box center [335, 310] width 160 height 25
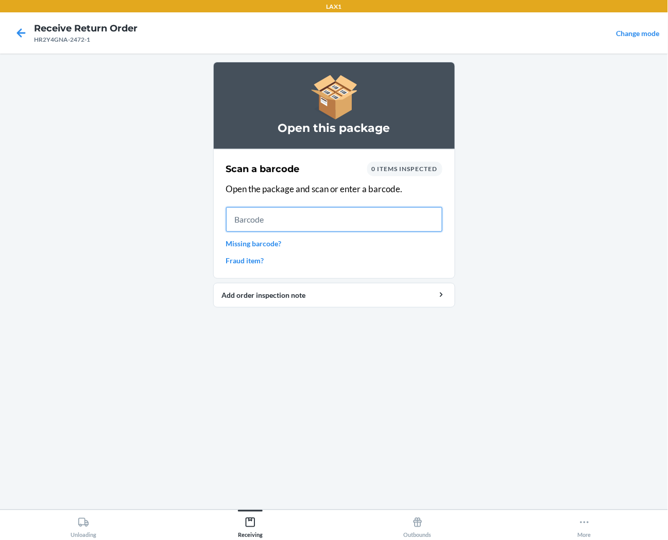
click at [271, 214] on input "text" at bounding box center [334, 219] width 216 height 25
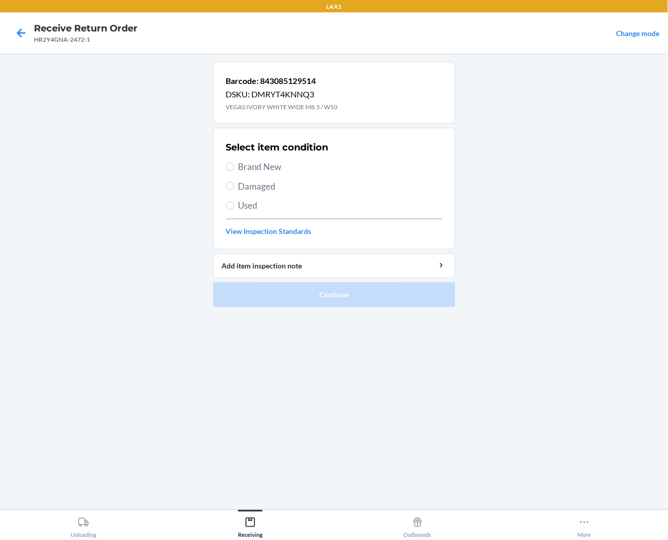
click at [270, 176] on div "Select item condition Brand New Damaged Used View Inspection Standards" at bounding box center [334, 189] width 216 height 102
click at [270, 171] on span "Brand New" at bounding box center [341, 166] width 204 height 13
click at [234, 171] on input "Brand New" at bounding box center [230, 167] width 8 height 8
radio input "true"
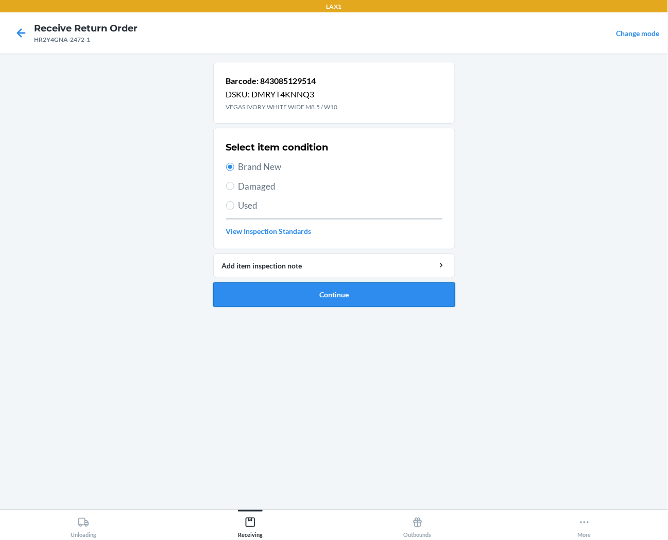
click at [277, 293] on button "Continue" at bounding box center [334, 294] width 242 height 25
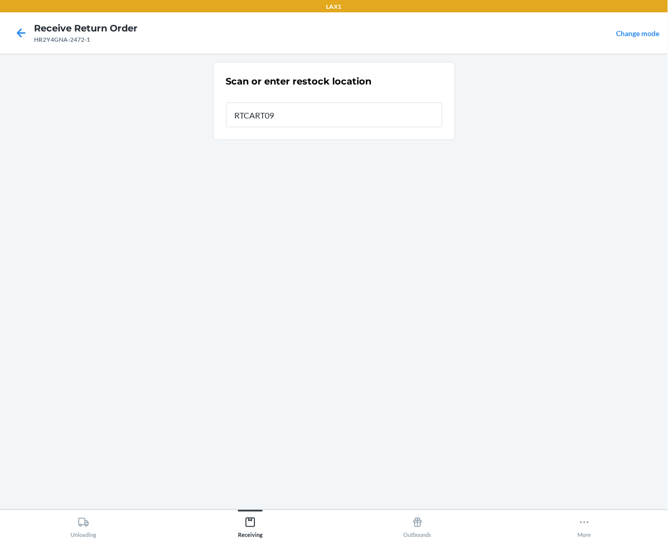
type input "RTCART090"
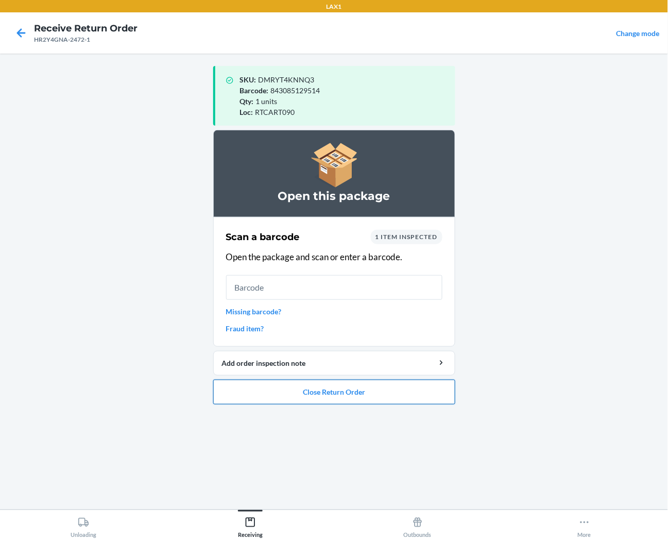
click at [299, 384] on button "Close Return Order" at bounding box center [334, 392] width 242 height 25
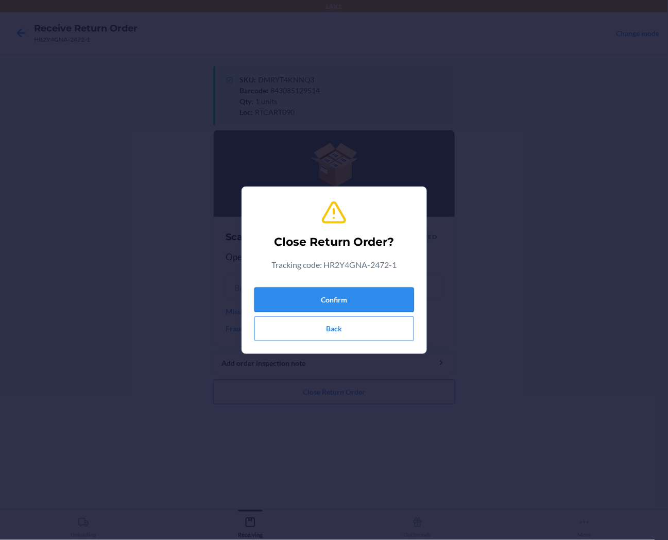
click at [325, 306] on button "Confirm" at bounding box center [335, 300] width 160 height 25
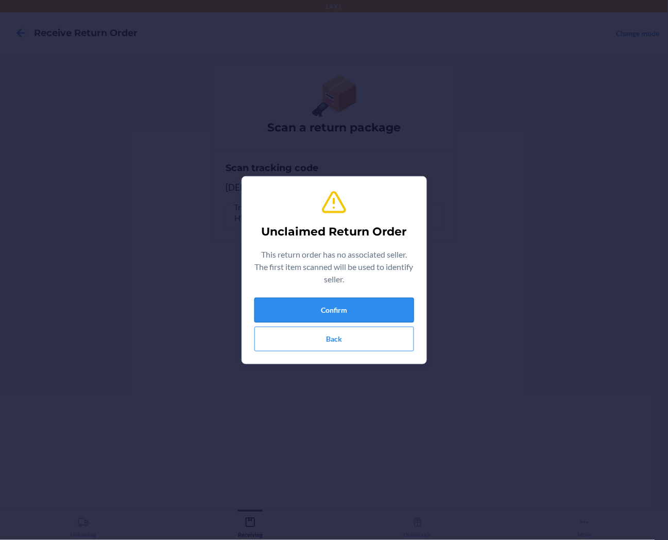
click at [393, 311] on button "Confirm" at bounding box center [335, 310] width 160 height 25
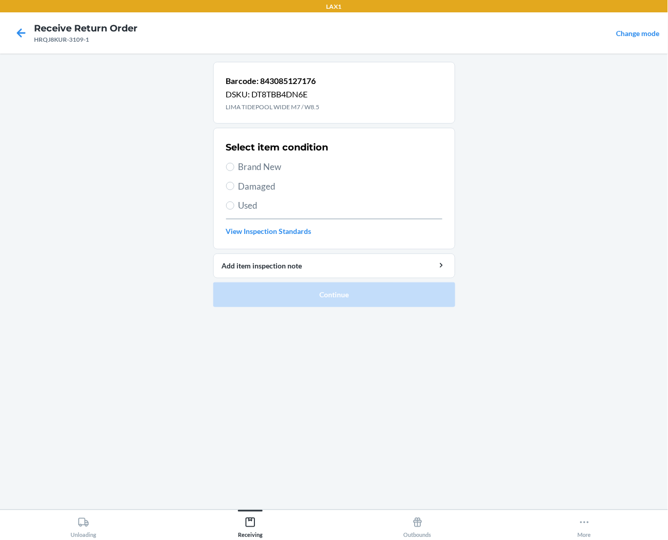
click at [274, 164] on span "Brand New" at bounding box center [341, 166] width 204 height 13
click at [234, 164] on input "Brand New" at bounding box center [230, 167] width 8 height 8
radio input "true"
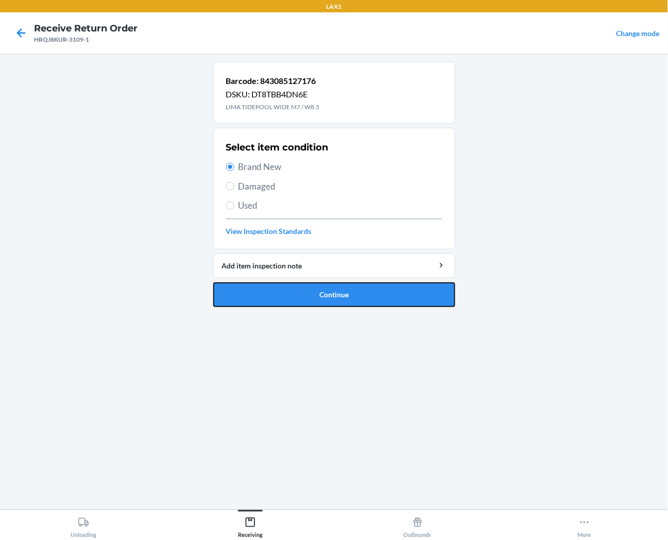
drag, startPoint x: 282, startPoint y: 297, endPoint x: 226, endPoint y: 293, distance: 56.4
click at [282, 297] on button "Continue" at bounding box center [334, 294] width 242 height 25
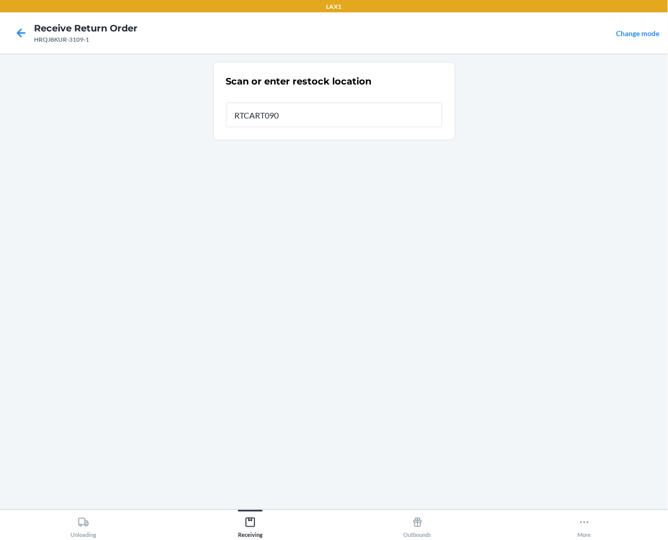
type input "RTCART090"
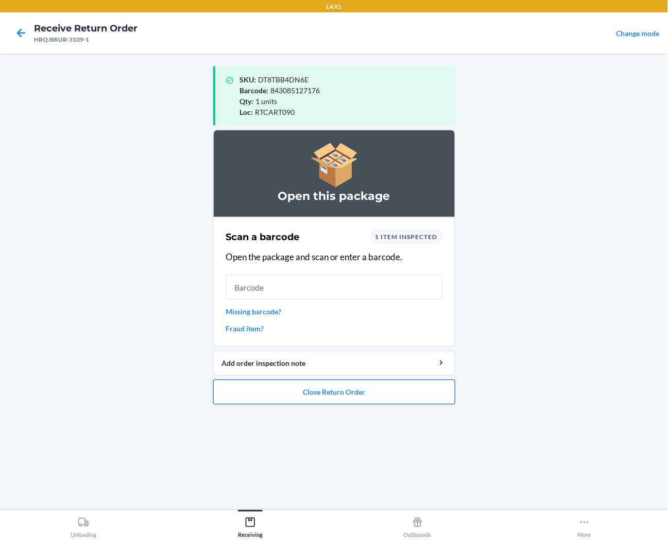
click at [312, 394] on button "Close Return Order" at bounding box center [334, 392] width 242 height 25
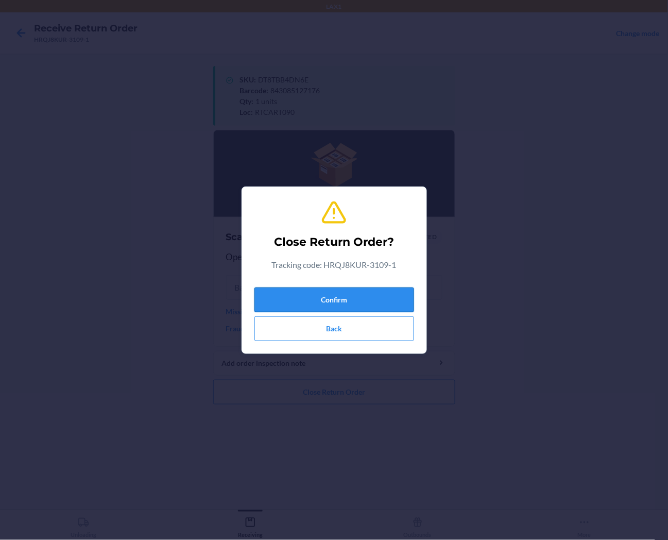
click at [350, 302] on button "Confirm" at bounding box center [335, 300] width 160 height 25
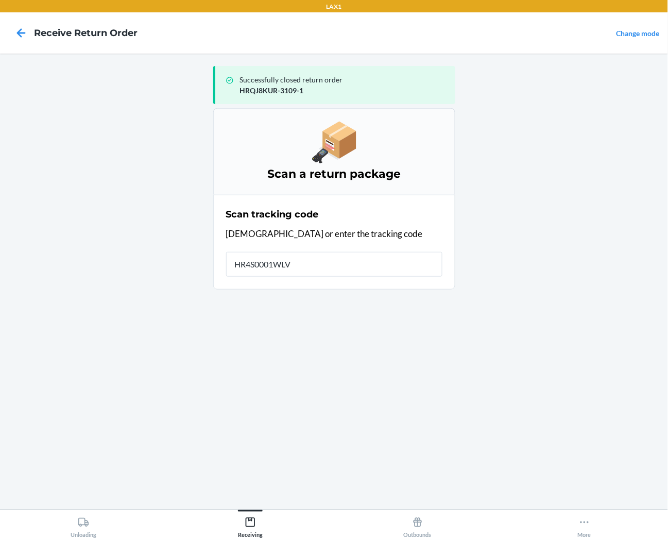
type input "HR4S0001WLVH"
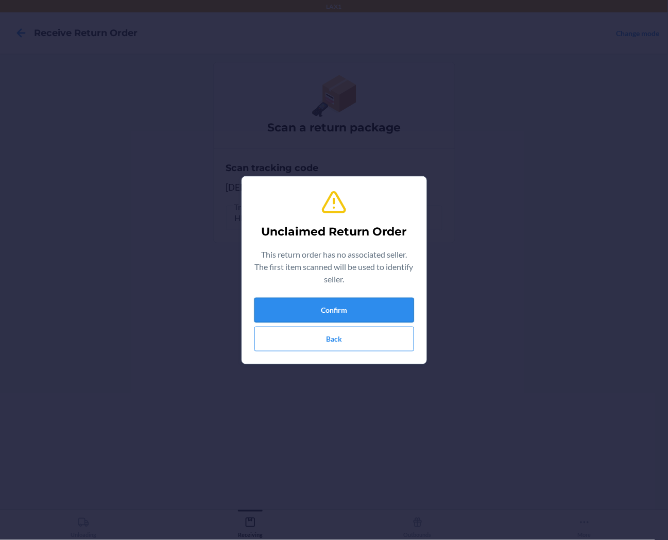
click at [347, 313] on button "Confirm" at bounding box center [335, 310] width 160 height 25
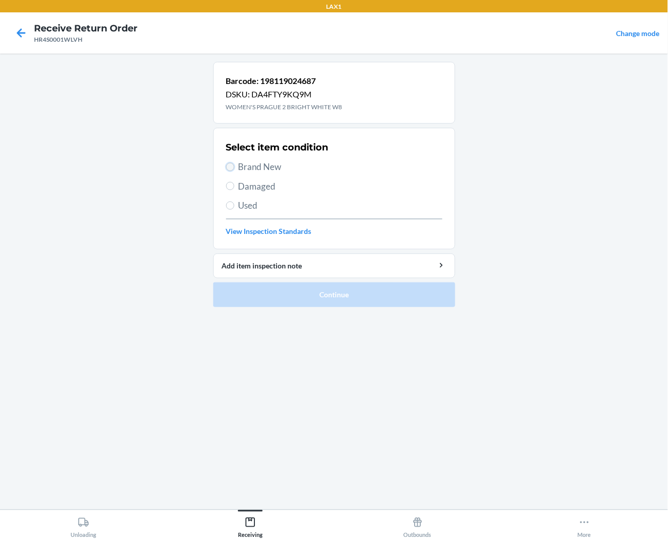
click at [232, 166] on input "Brand New" at bounding box center [230, 167] width 8 height 8
radio input "true"
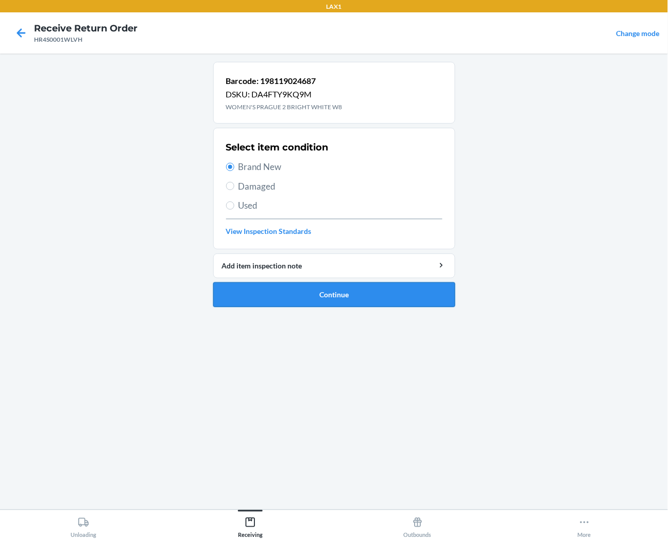
click at [245, 297] on button "Continue" at bounding box center [334, 294] width 242 height 25
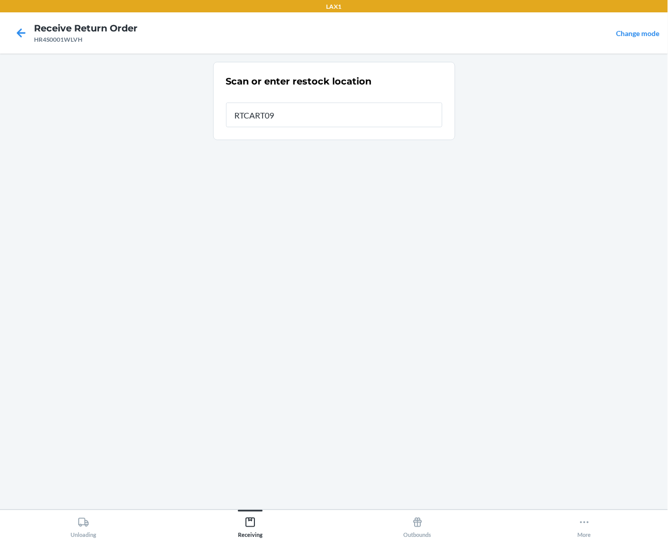
type input "RTCART090"
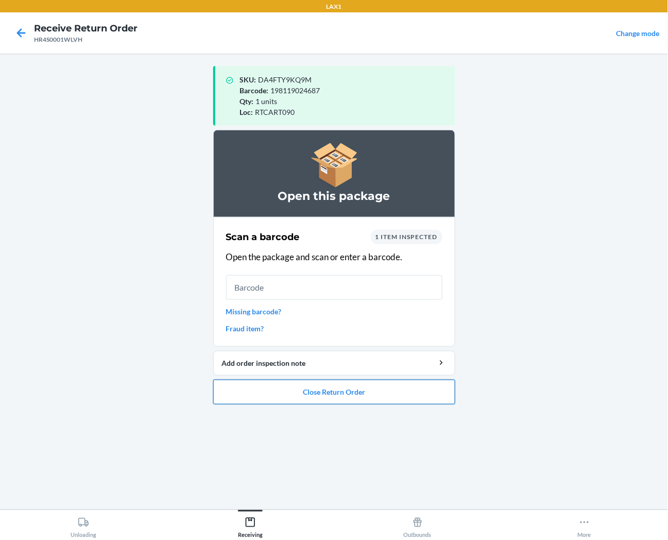
click at [216, 393] on button "Close Return Order" at bounding box center [334, 392] width 242 height 25
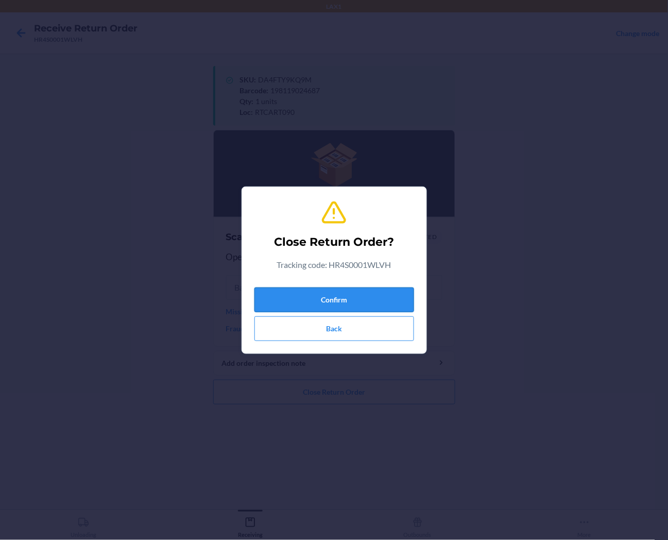
click at [291, 300] on button "Confirm" at bounding box center [335, 300] width 160 height 25
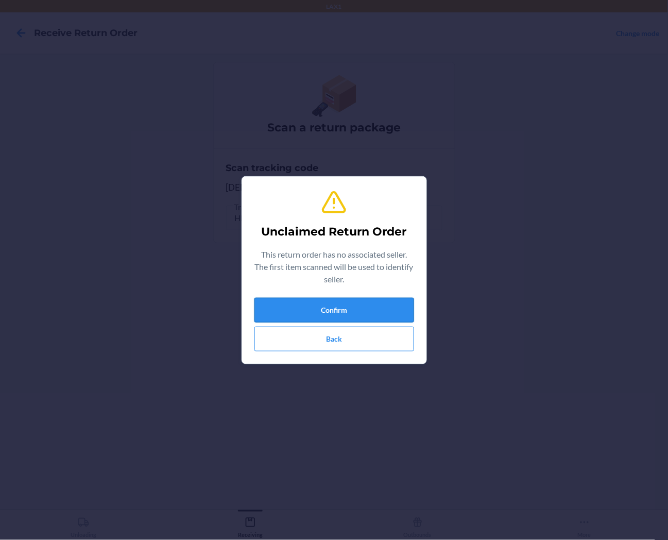
click at [296, 308] on button "Confirm" at bounding box center [335, 310] width 160 height 25
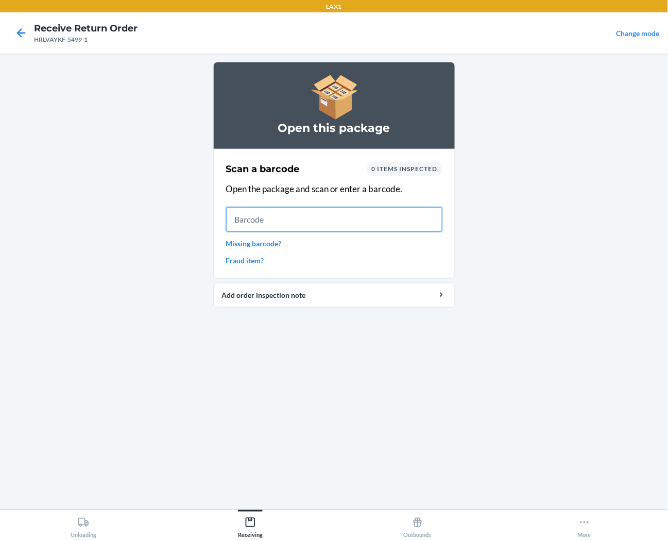
click at [408, 229] on input "text" at bounding box center [334, 219] width 216 height 25
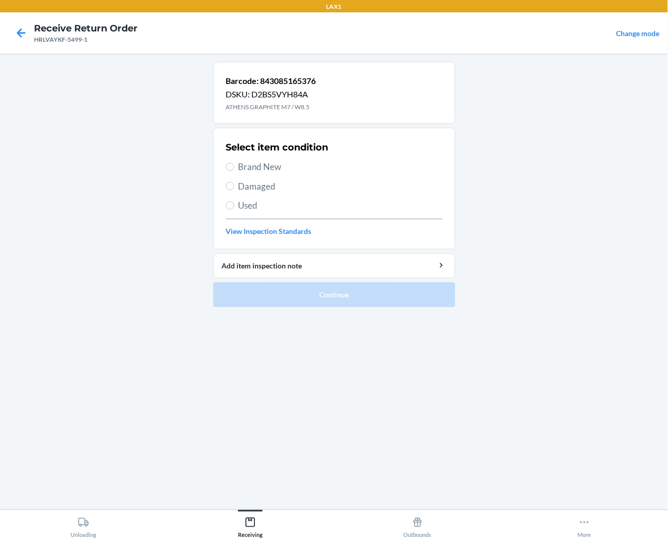
click at [269, 167] on span "Brand New" at bounding box center [341, 166] width 204 height 13
click at [234, 167] on input "Brand New" at bounding box center [230, 167] width 8 height 8
radio input "true"
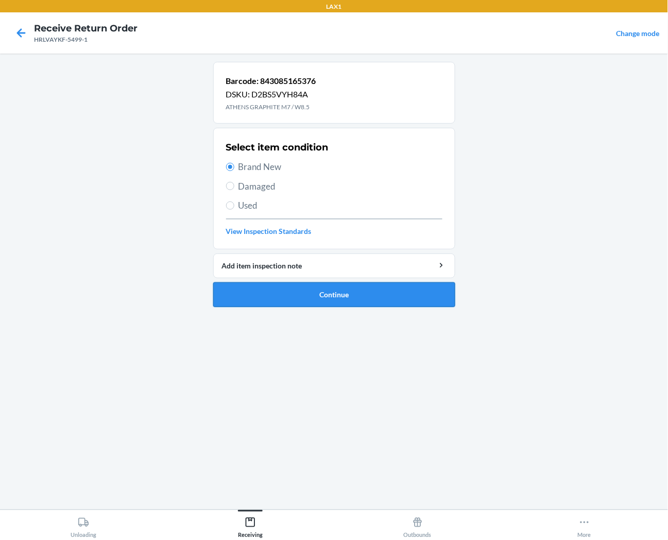
click at [315, 298] on button "Continue" at bounding box center [334, 294] width 242 height 25
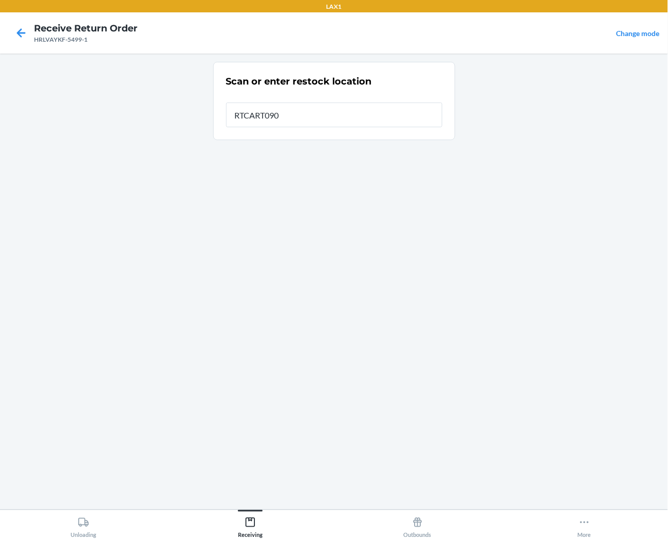
type input "RTCART090"
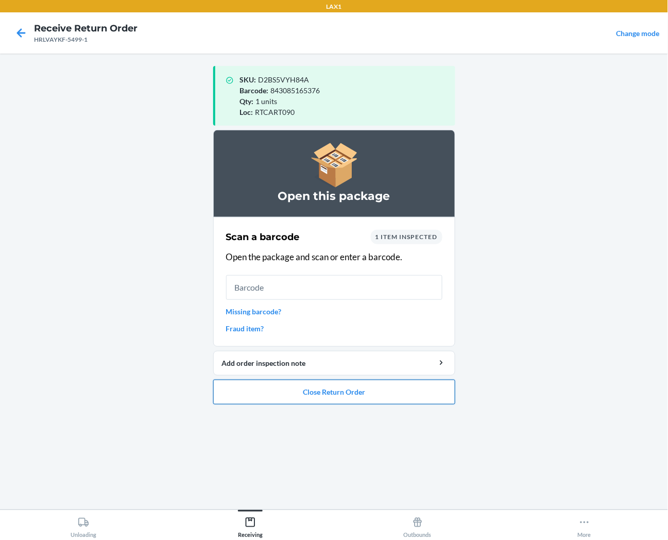
click at [369, 397] on button "Close Return Order" at bounding box center [334, 392] width 242 height 25
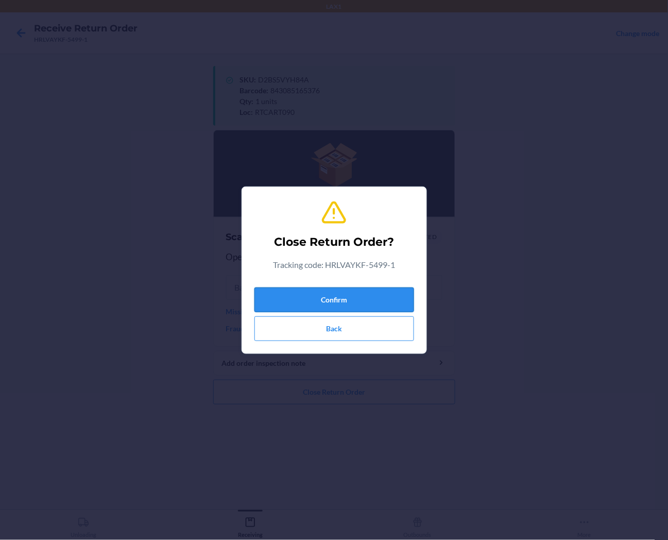
click at [377, 302] on button "Confirm" at bounding box center [335, 300] width 160 height 25
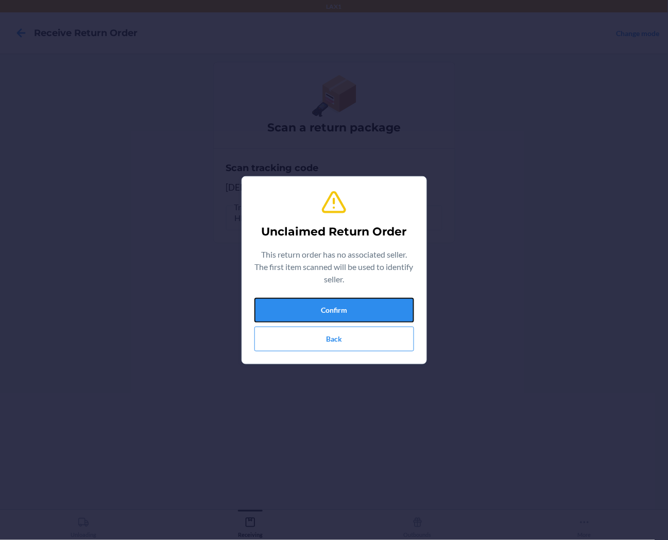
click at [366, 306] on button "Confirm" at bounding box center [335, 310] width 160 height 25
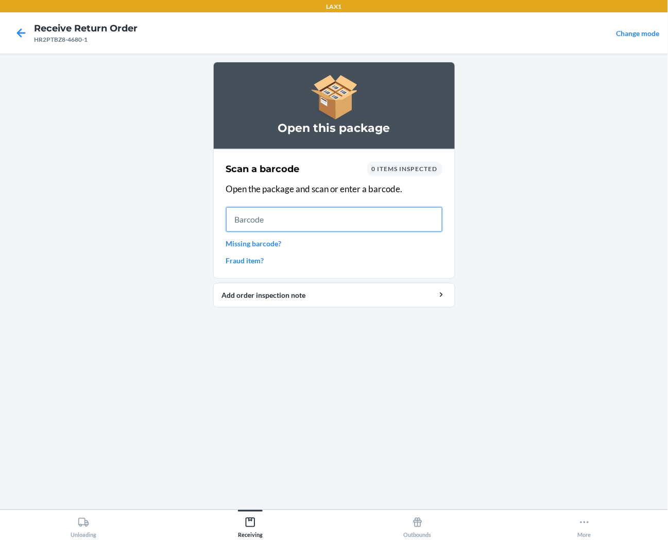
drag, startPoint x: 431, startPoint y: 227, endPoint x: 380, endPoint y: 231, distance: 51.7
click at [424, 227] on input "text" at bounding box center [334, 219] width 216 height 25
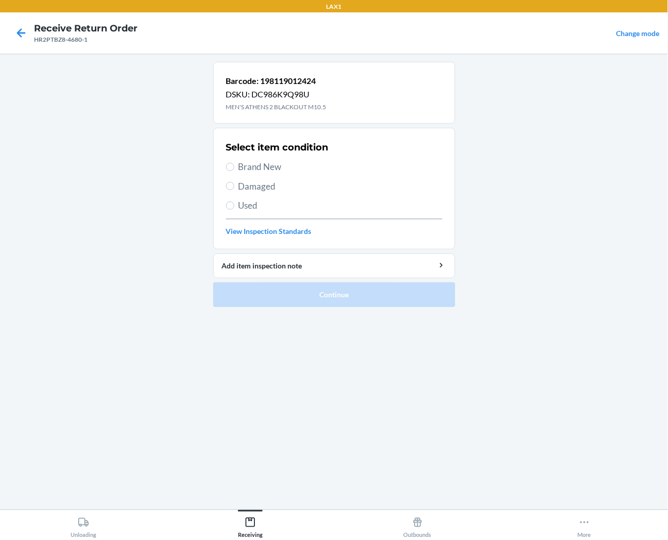
click at [250, 165] on span "Brand New" at bounding box center [341, 166] width 204 height 13
click at [234, 165] on input "Brand New" at bounding box center [230, 167] width 8 height 8
radio input "true"
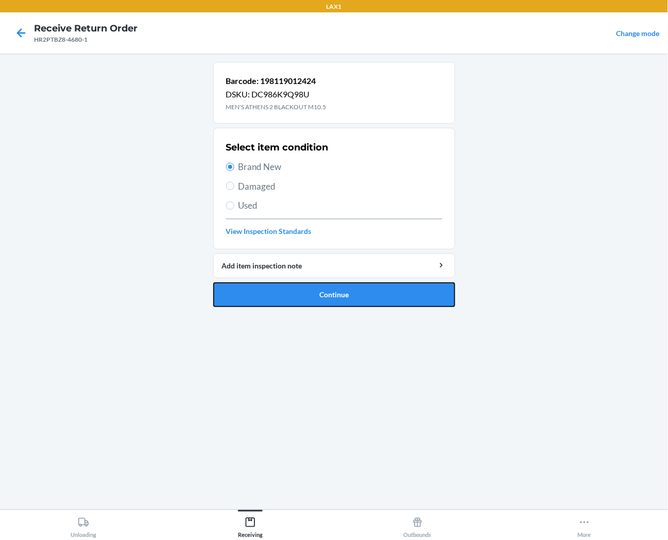
drag, startPoint x: 263, startPoint y: 295, endPoint x: 250, endPoint y: 290, distance: 13.2
click at [260, 294] on button "Continue" at bounding box center [334, 294] width 242 height 25
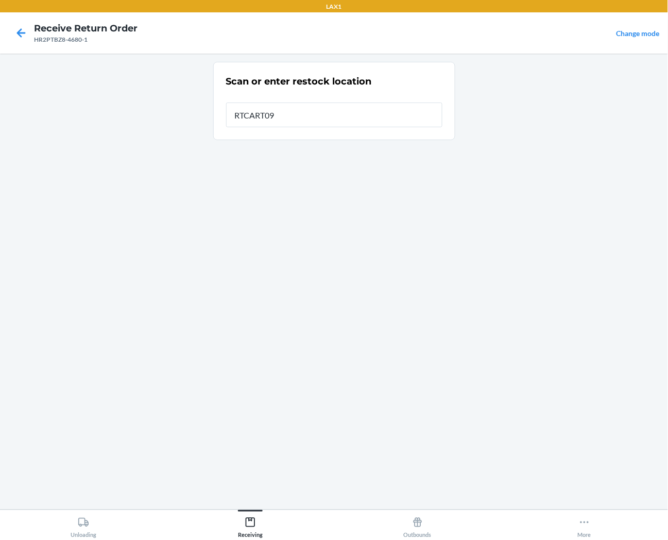
type input "RTCART090"
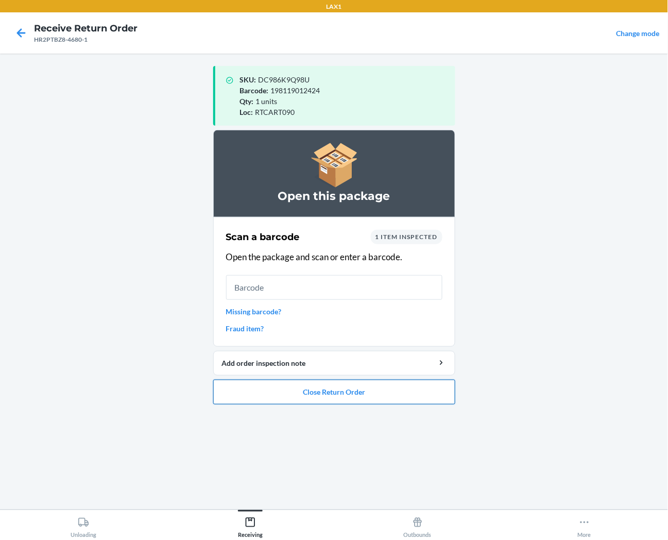
click at [331, 394] on button "Close Return Order" at bounding box center [334, 392] width 242 height 25
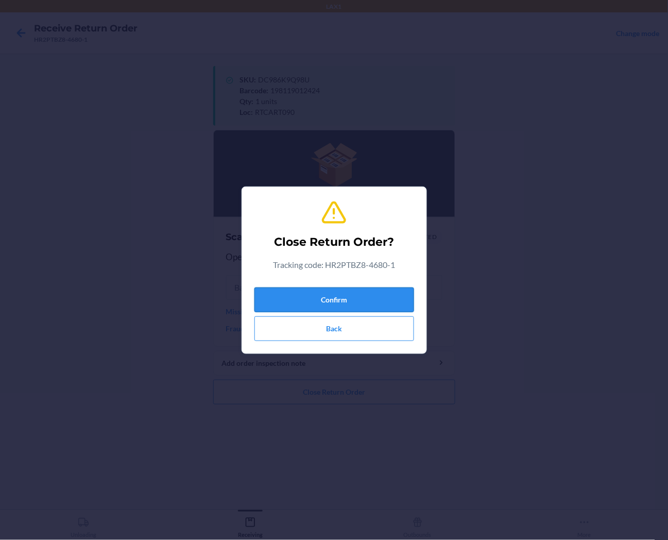
click at [330, 295] on button "Confirm" at bounding box center [335, 300] width 160 height 25
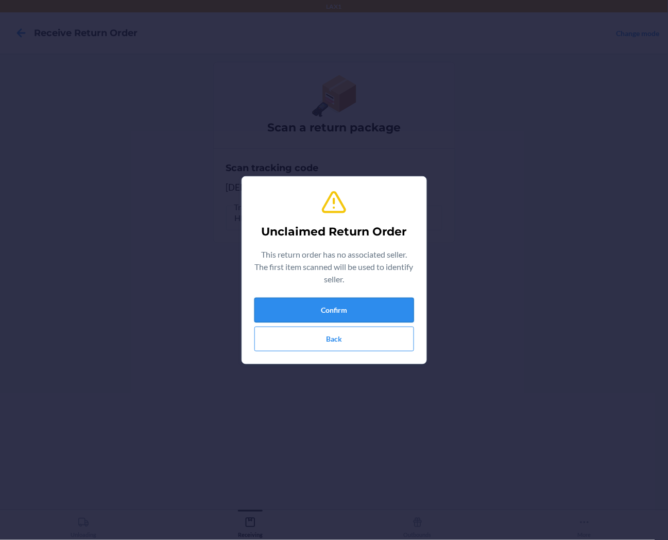
click at [392, 315] on button "Confirm" at bounding box center [335, 310] width 160 height 25
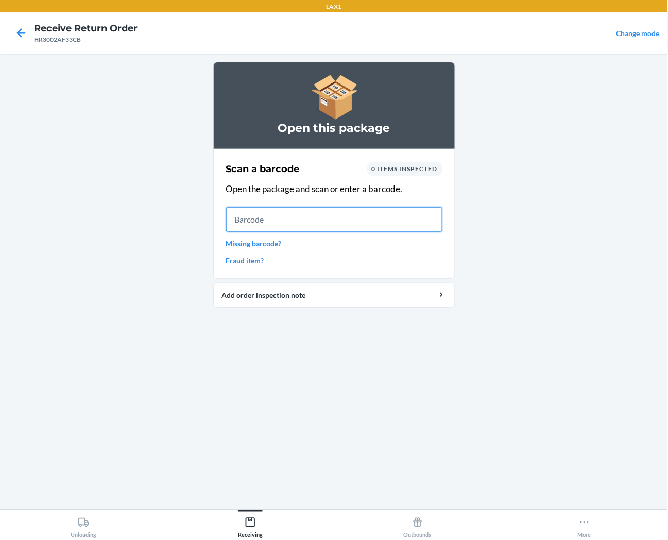
click at [393, 222] on input "text" at bounding box center [334, 219] width 216 height 25
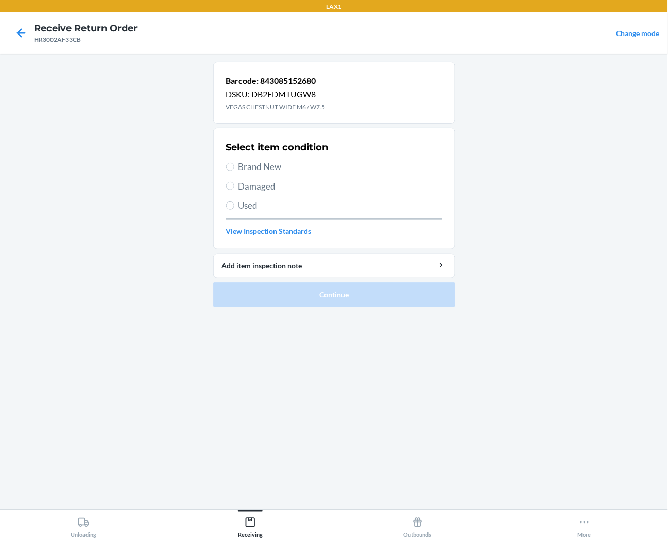
click at [269, 166] on span "Brand New" at bounding box center [341, 166] width 204 height 13
click at [234, 166] on input "Brand New" at bounding box center [230, 167] width 8 height 8
radio input "true"
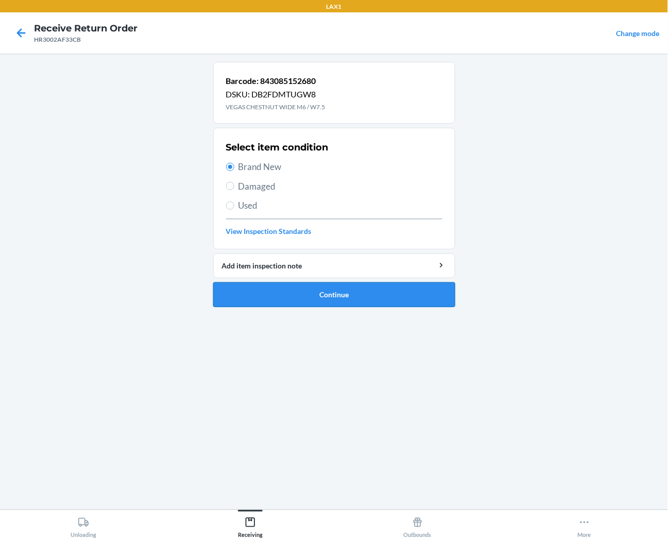
click at [286, 305] on button "Continue" at bounding box center [334, 294] width 242 height 25
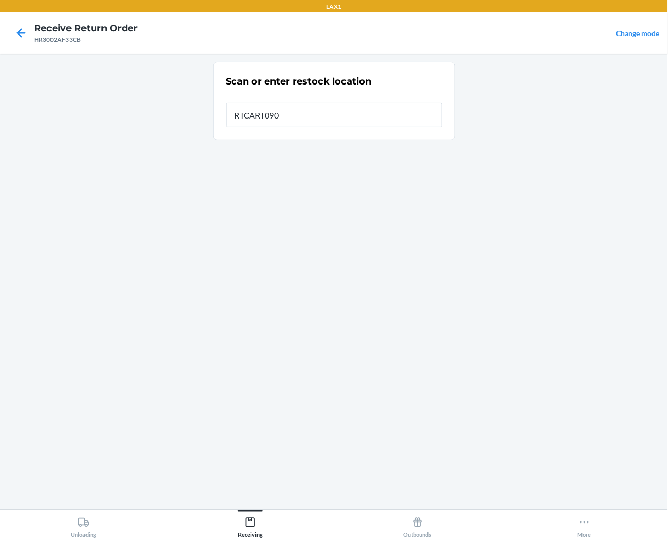
type input "RTCART090"
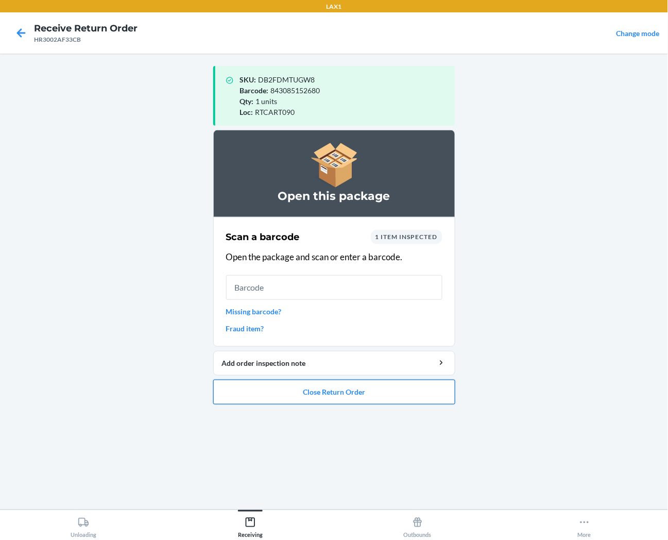
click at [397, 384] on button "Close Return Order" at bounding box center [334, 392] width 242 height 25
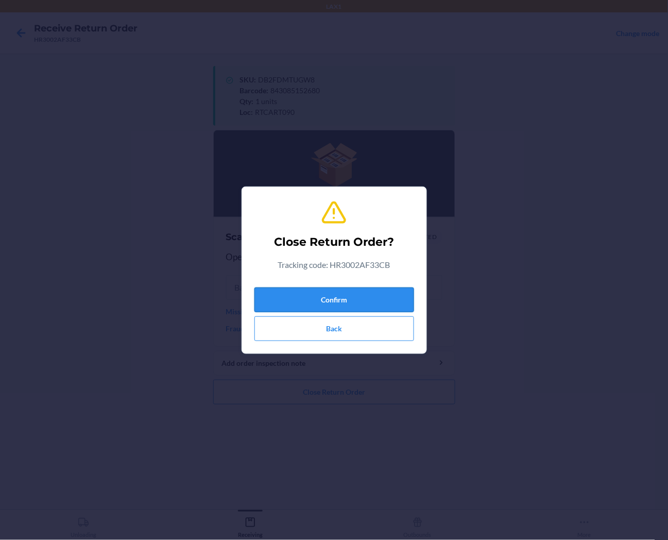
click at [391, 301] on button "Confirm" at bounding box center [335, 300] width 160 height 25
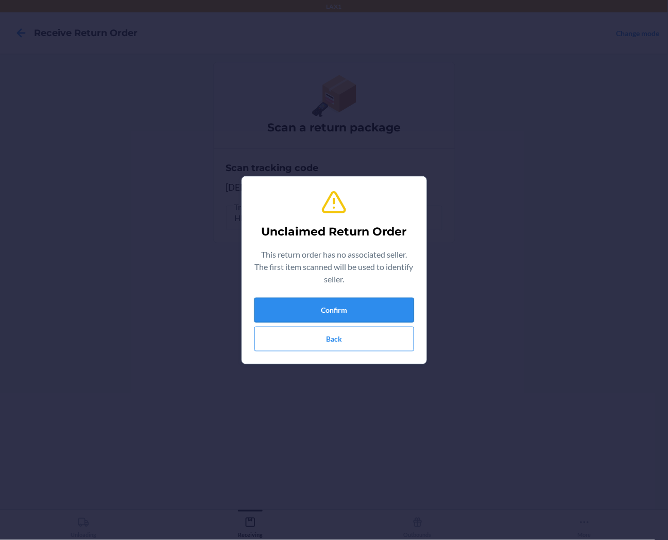
click at [362, 299] on button "Confirm" at bounding box center [335, 310] width 160 height 25
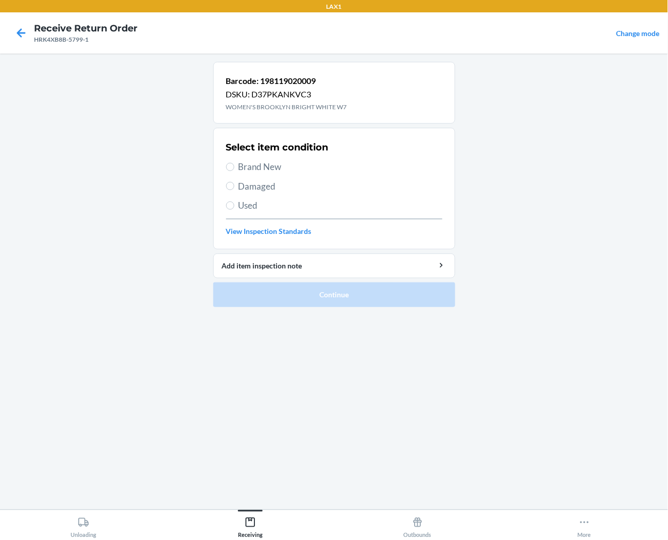
click at [246, 212] on div "Select item condition Brand New Damaged Used View Inspection Standards" at bounding box center [334, 189] width 216 height 102
click at [246, 209] on span "Used" at bounding box center [341, 205] width 204 height 13
click at [234, 209] on input "Used" at bounding box center [230, 205] width 8 height 8
radio input "true"
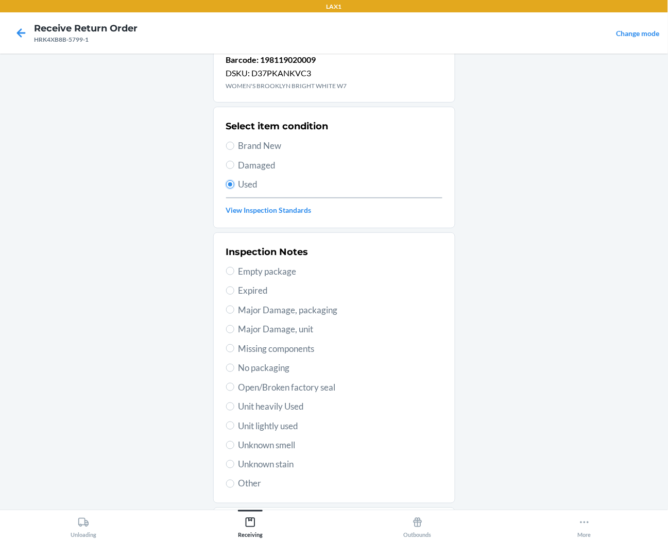
scroll to position [23, 0]
click at [272, 432] on div "Inspection Notes Empty package Expired Major Damage, packaging Major Damage, un…" at bounding box center [334, 366] width 216 height 251
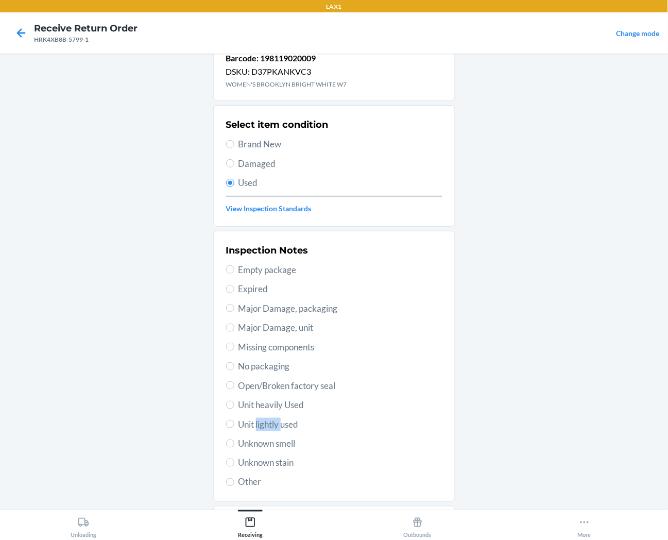
click at [273, 431] on div "Inspection Notes Empty package Expired Major Damage, packaging Major Damage, un…" at bounding box center [334, 366] width 216 height 251
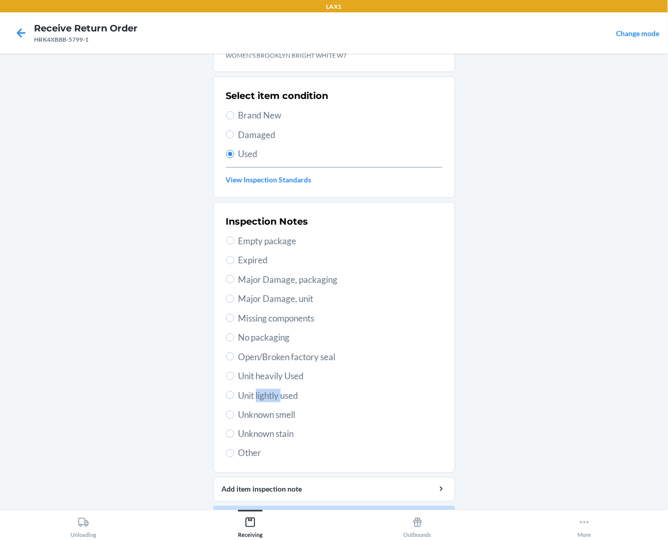
scroll to position [80, 0]
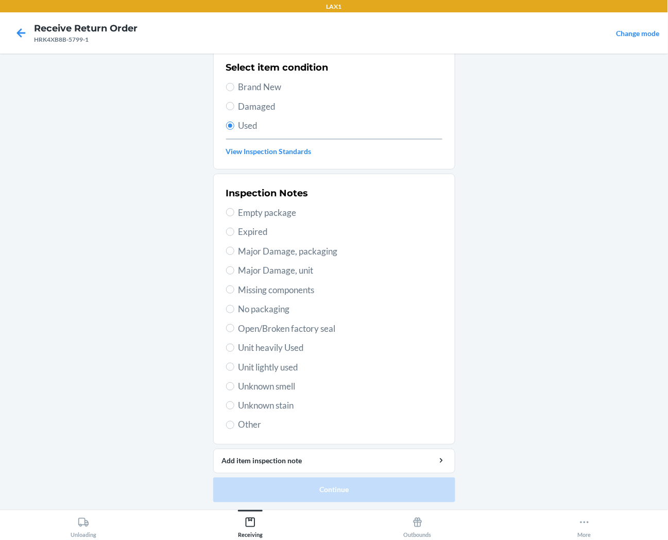
click at [243, 363] on span "Unit lightly used" at bounding box center [341, 367] width 204 height 13
click at [234, 363] on input "Unit lightly used" at bounding box center [230, 367] width 8 height 8
radio input "true"
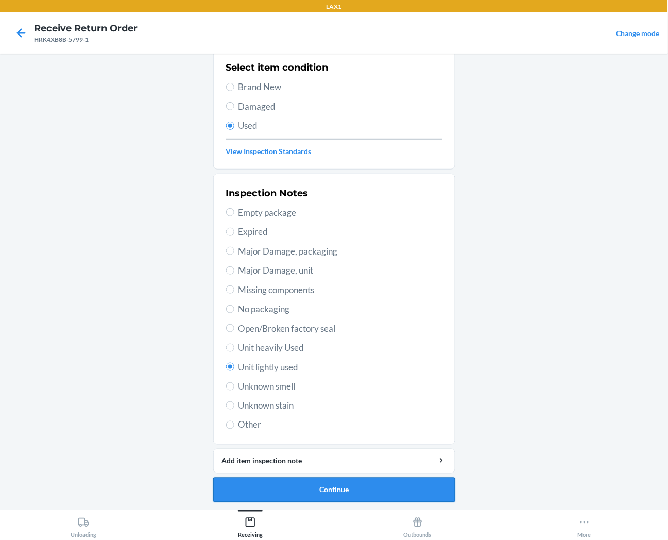
click at [254, 490] on button "Continue" at bounding box center [334, 490] width 242 height 25
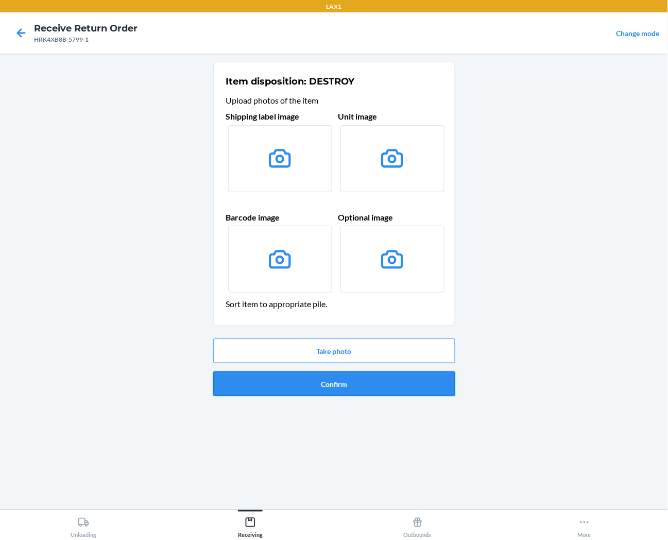
click at [276, 385] on button "Confirm" at bounding box center [334, 384] width 242 height 25
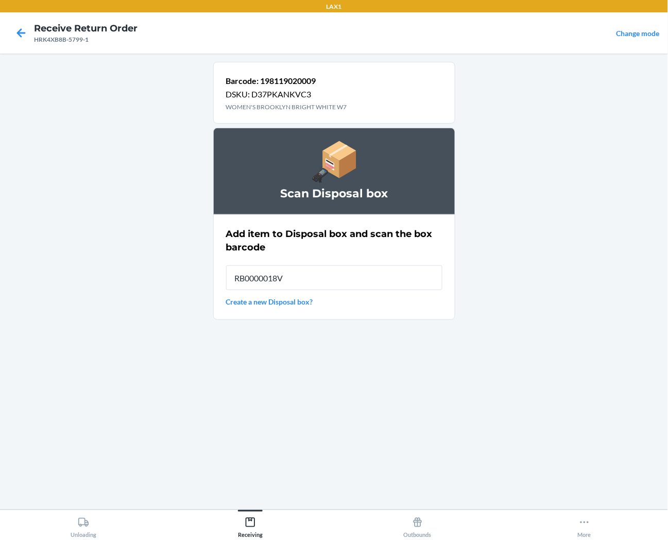
type input "RB0000018V5"
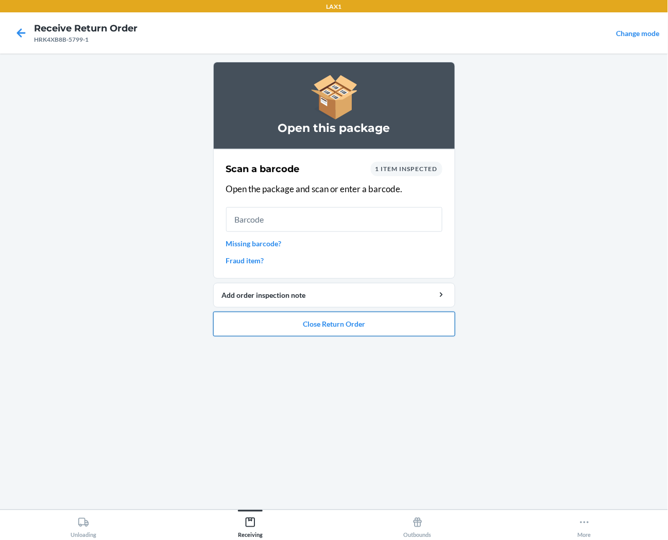
click at [299, 328] on button "Close Return Order" at bounding box center [334, 324] width 242 height 25
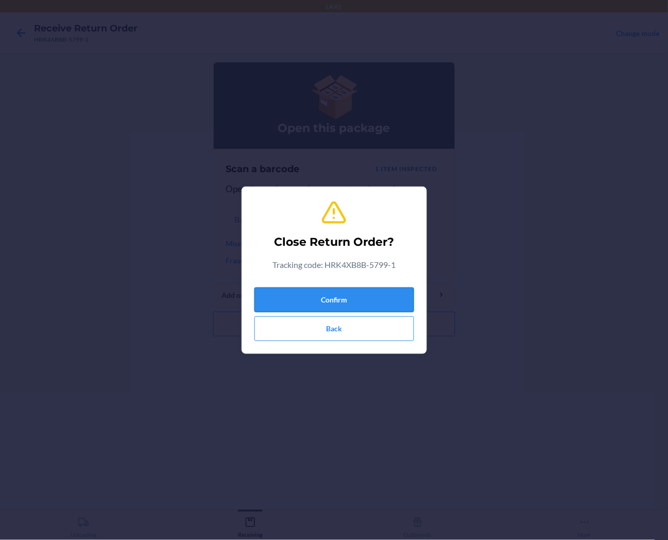
click at [304, 297] on button "Confirm" at bounding box center [335, 300] width 160 height 25
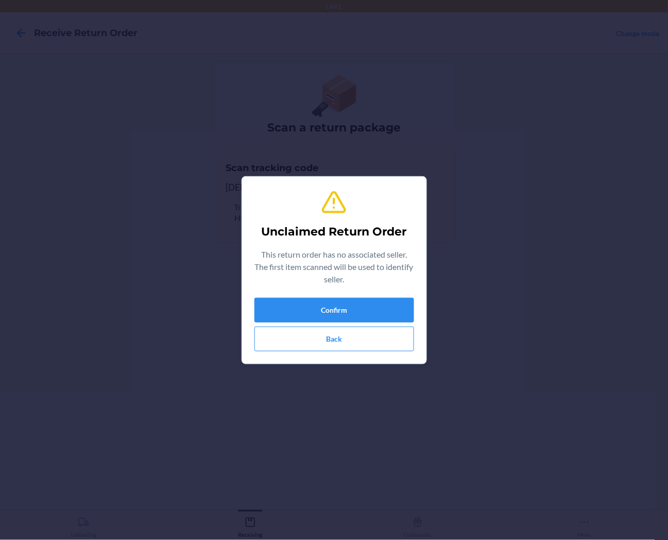
click at [384, 292] on div "Unclaimed Return Order This return order has no associated seller. The first it…" at bounding box center [335, 270] width 160 height 171
click at [381, 307] on button "Confirm" at bounding box center [335, 310] width 160 height 25
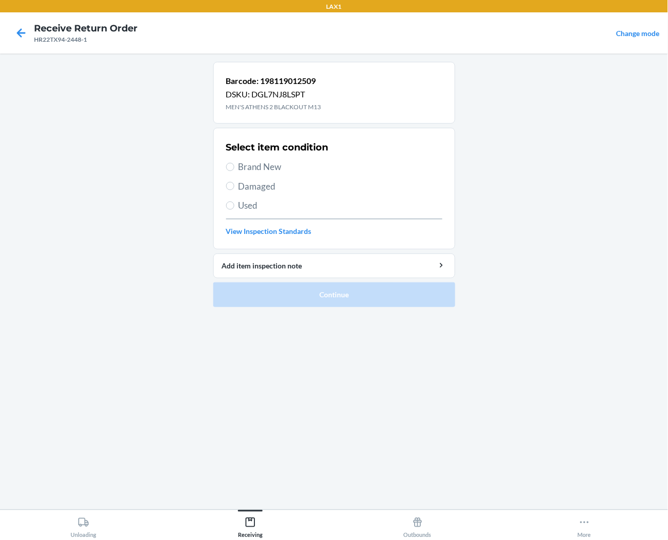
click at [256, 163] on span "Brand New" at bounding box center [341, 166] width 204 height 13
click at [234, 163] on input "Brand New" at bounding box center [230, 167] width 8 height 8
radio input "true"
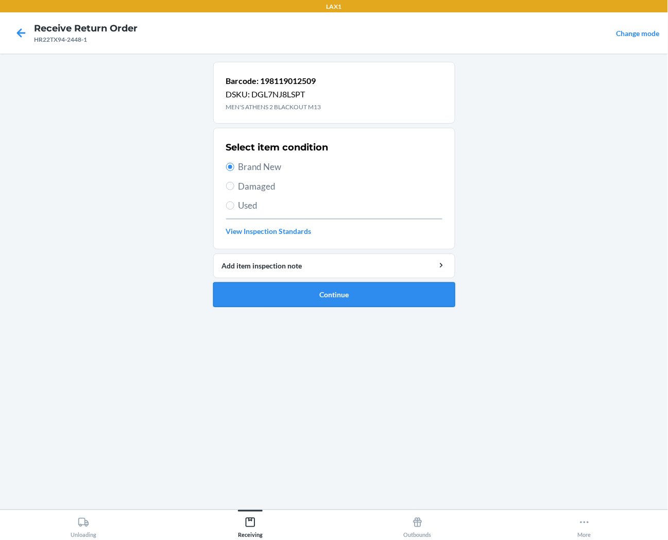
click at [287, 288] on button "Continue" at bounding box center [334, 294] width 242 height 25
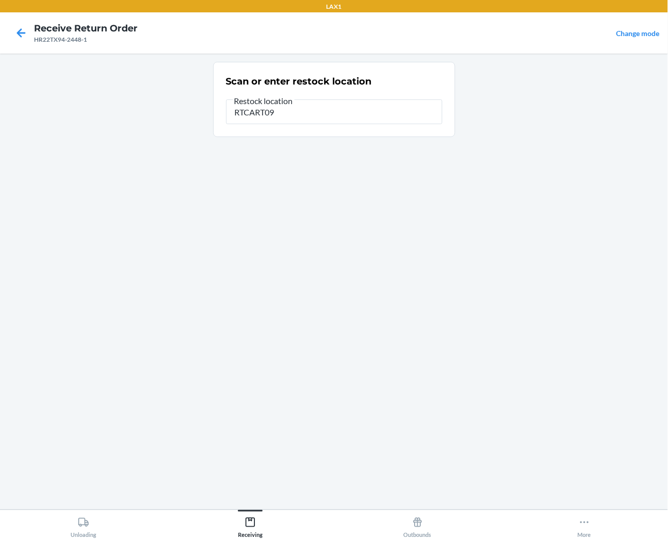
type input "RTCART090"
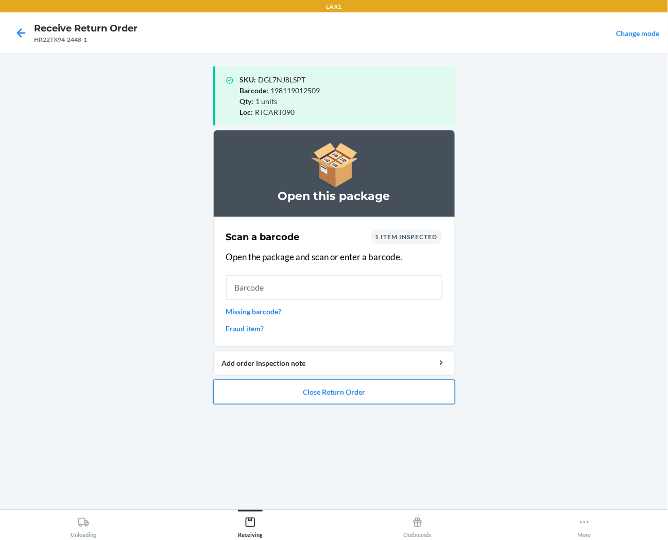
click at [328, 396] on button "Close Return Order" at bounding box center [334, 392] width 242 height 25
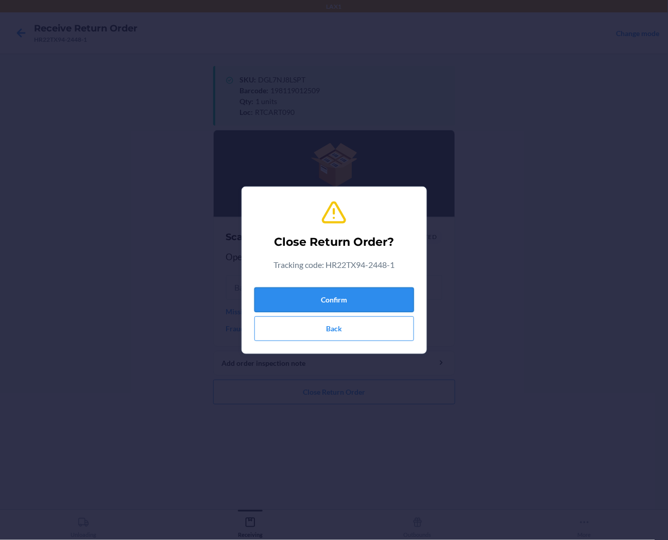
click at [359, 297] on button "Confirm" at bounding box center [335, 300] width 160 height 25
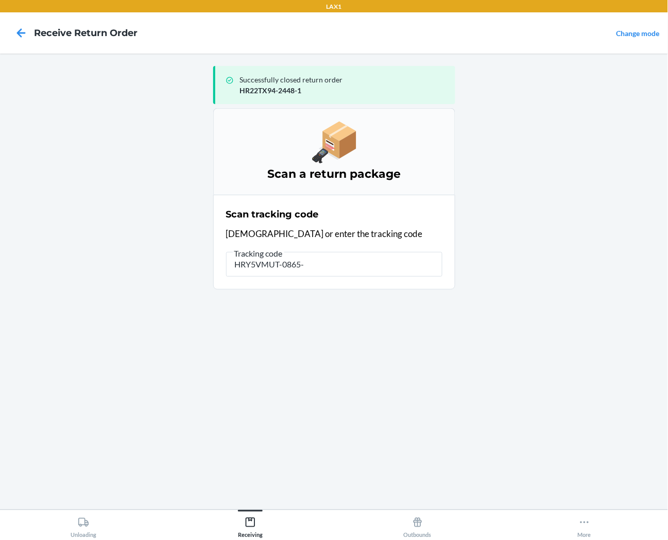
type input "HRY5VMUT-0865-1"
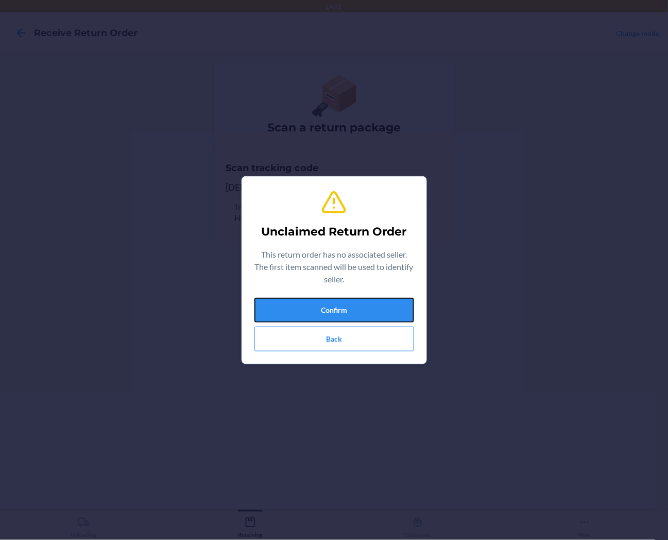
click at [359, 298] on button "Confirm" at bounding box center [335, 310] width 160 height 25
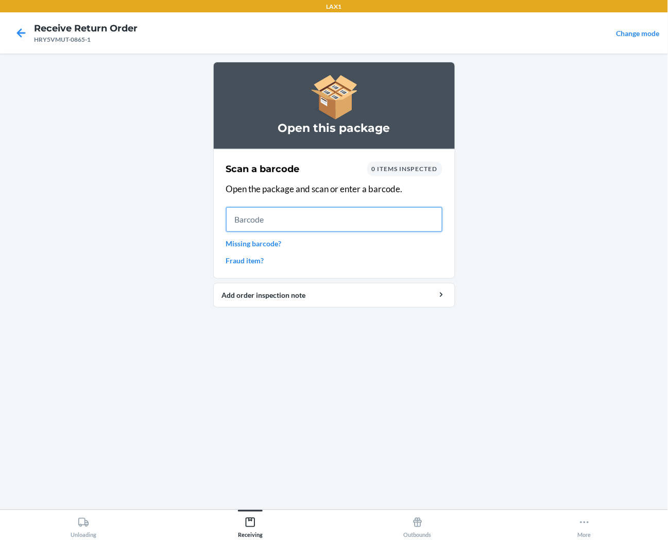
click at [391, 218] on input "text" at bounding box center [334, 219] width 216 height 25
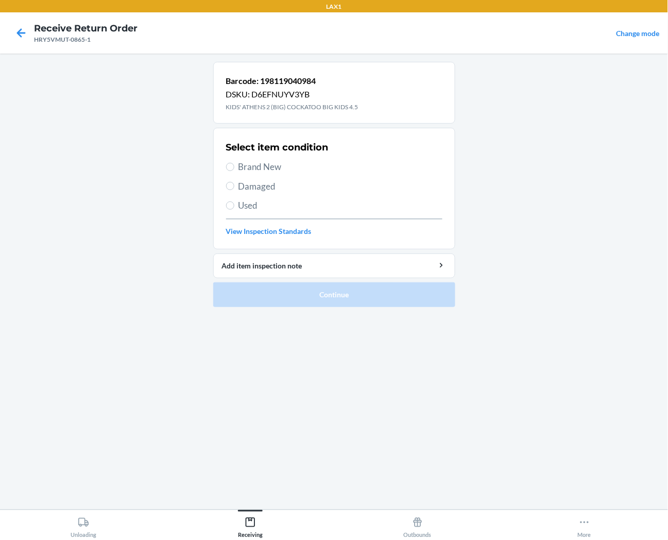
click at [260, 165] on span "Brand New" at bounding box center [341, 166] width 204 height 13
click at [234, 165] on input "Brand New" at bounding box center [230, 167] width 8 height 8
radio input "true"
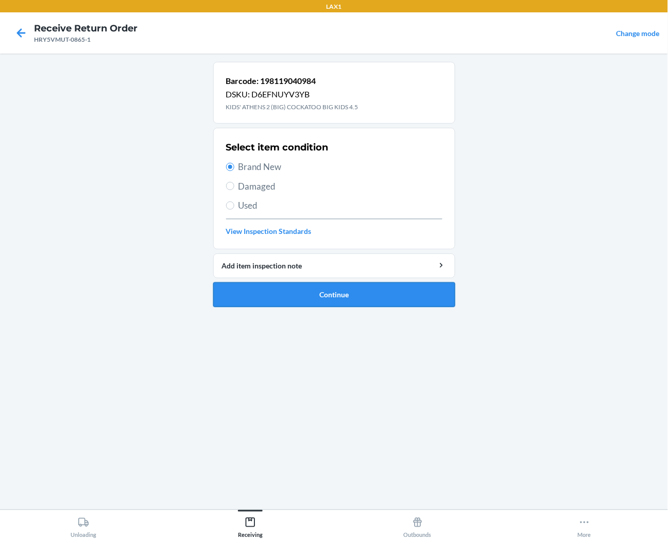
click at [265, 305] on button "Continue" at bounding box center [334, 294] width 242 height 25
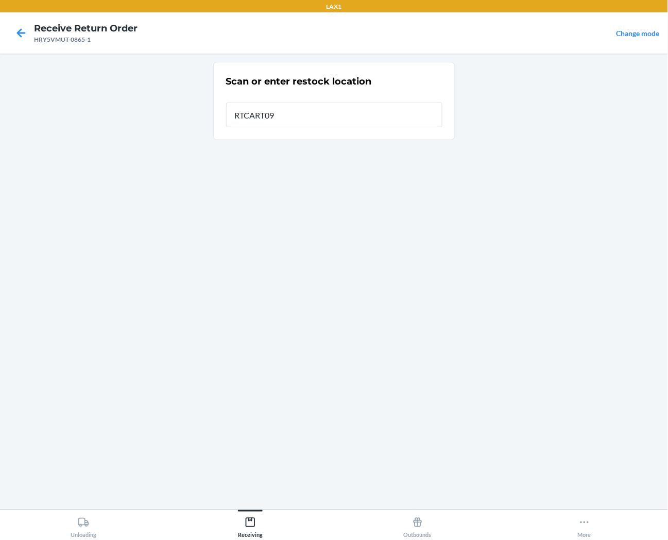
type input "RTCART090"
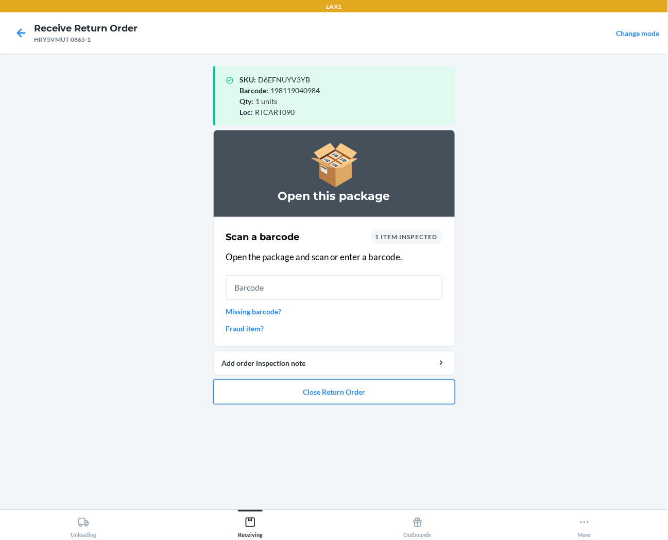
click at [356, 395] on button "Close Return Order" at bounding box center [334, 392] width 242 height 25
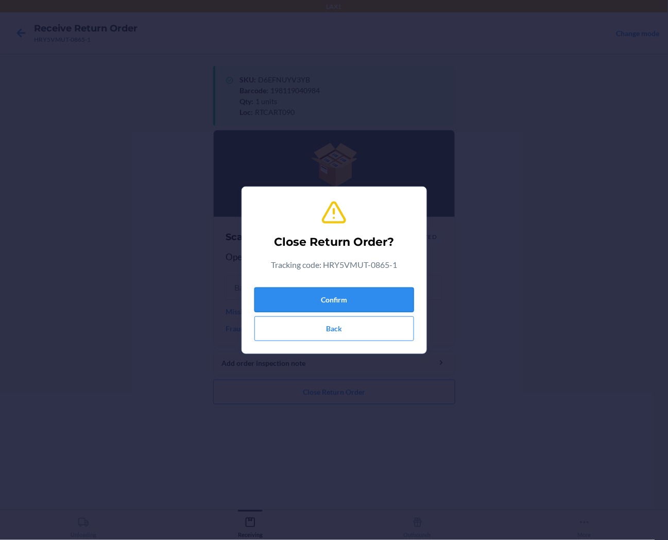
click at [384, 297] on button "Confirm" at bounding box center [335, 300] width 160 height 25
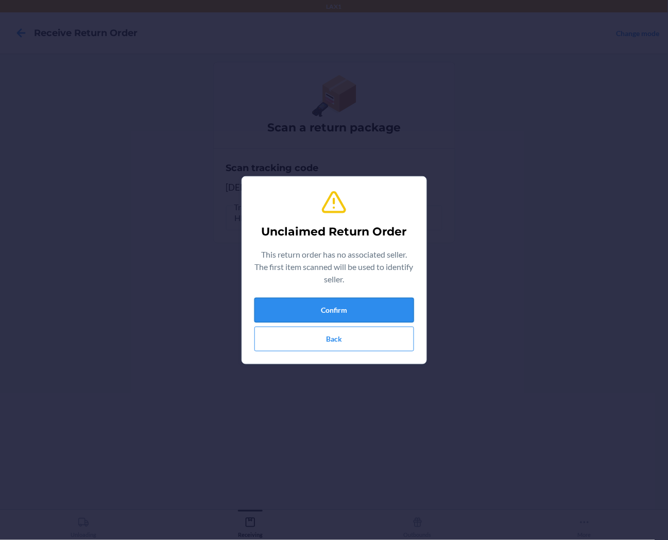
click at [383, 311] on button "Confirm" at bounding box center [335, 310] width 160 height 25
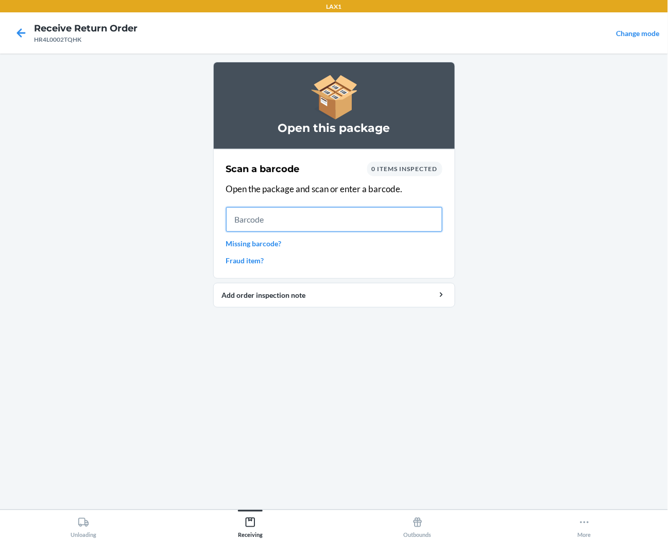
click at [424, 223] on input "text" at bounding box center [334, 219] width 216 height 25
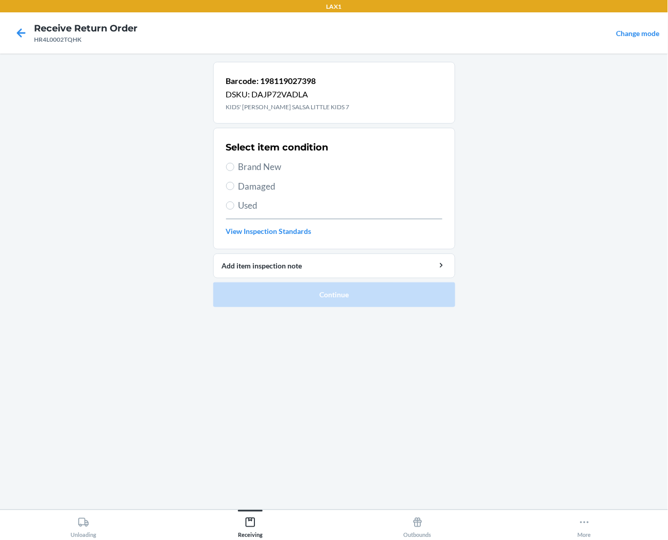
click at [238, 172] on label "Brand New" at bounding box center [334, 166] width 216 height 13
click at [234, 171] on input "Brand New" at bounding box center [230, 167] width 8 height 8
radio input "true"
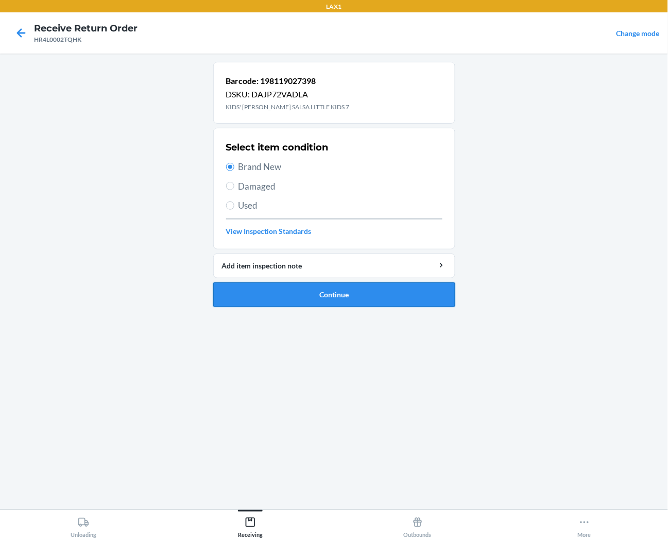
click at [260, 294] on button "Continue" at bounding box center [334, 294] width 242 height 25
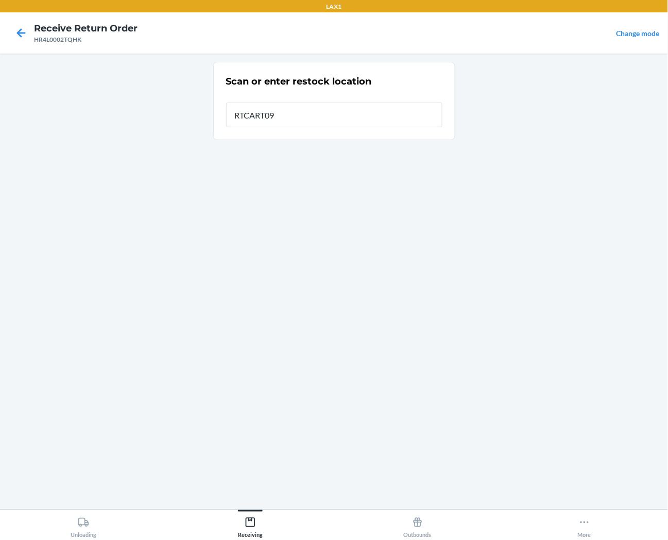
type input "RTCART090"
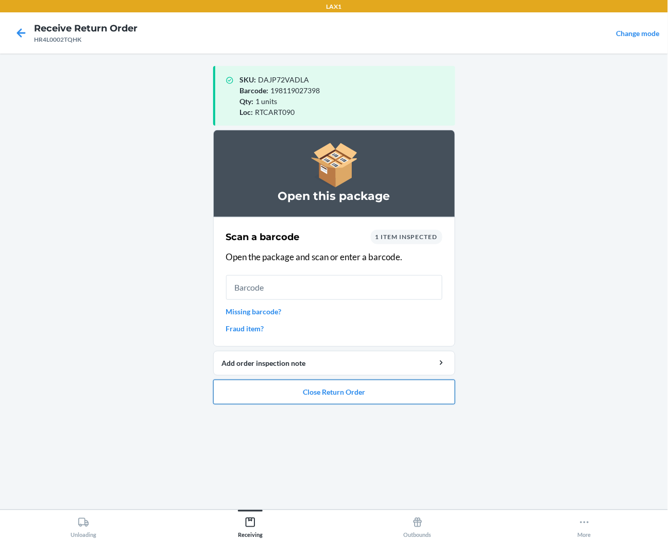
click at [297, 397] on button "Close Return Order" at bounding box center [334, 392] width 242 height 25
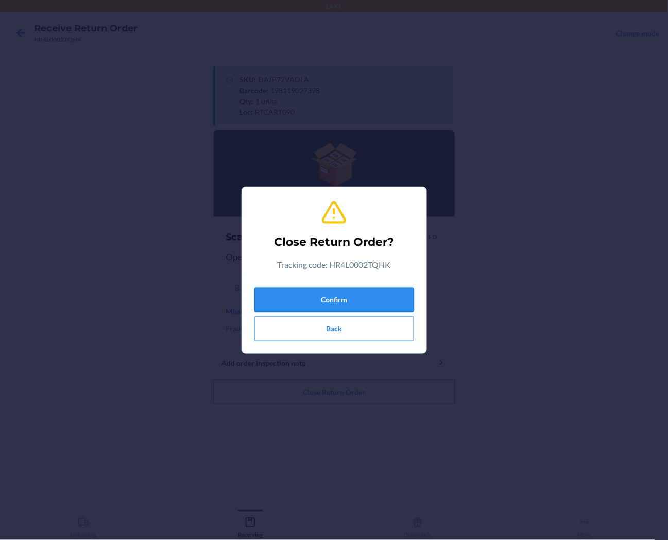
click at [333, 297] on button "Confirm" at bounding box center [335, 300] width 160 height 25
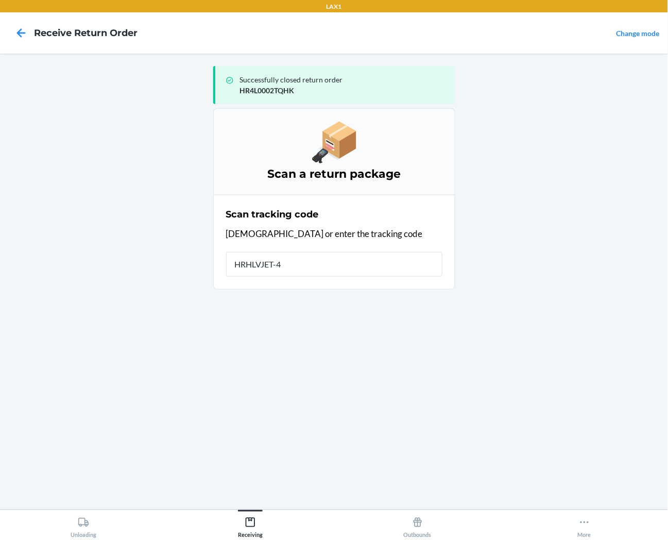
type input "HRHLVJET-49"
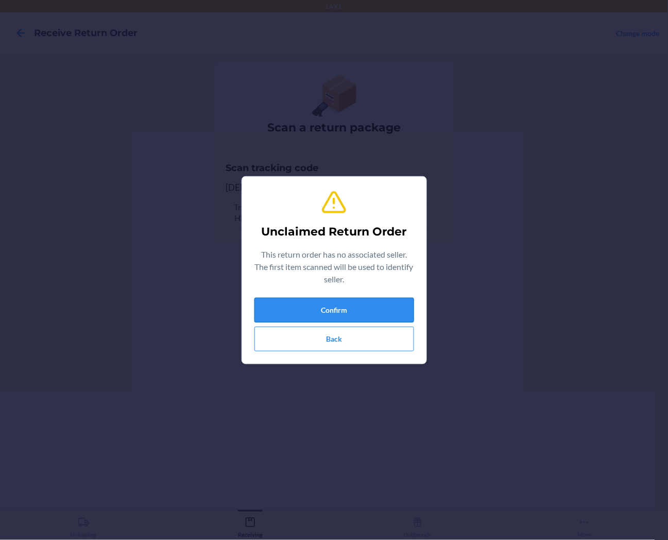
click at [384, 309] on button "Confirm" at bounding box center [335, 310] width 160 height 25
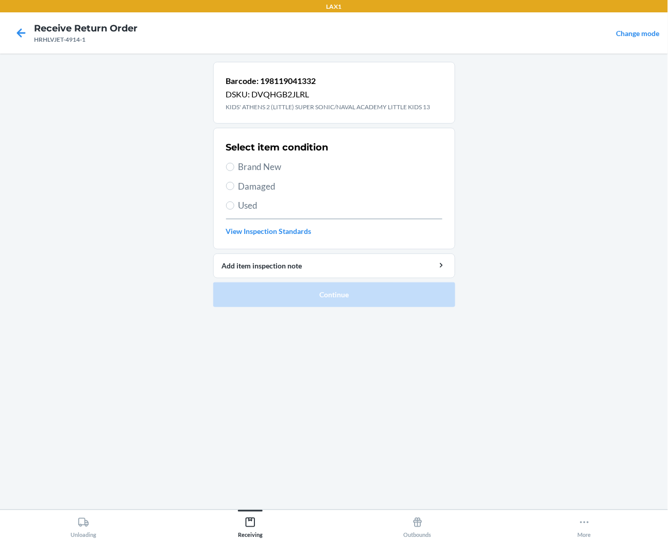
click at [269, 167] on span "Brand New" at bounding box center [341, 166] width 204 height 13
click at [234, 167] on input "Brand New" at bounding box center [230, 167] width 8 height 8
radio input "true"
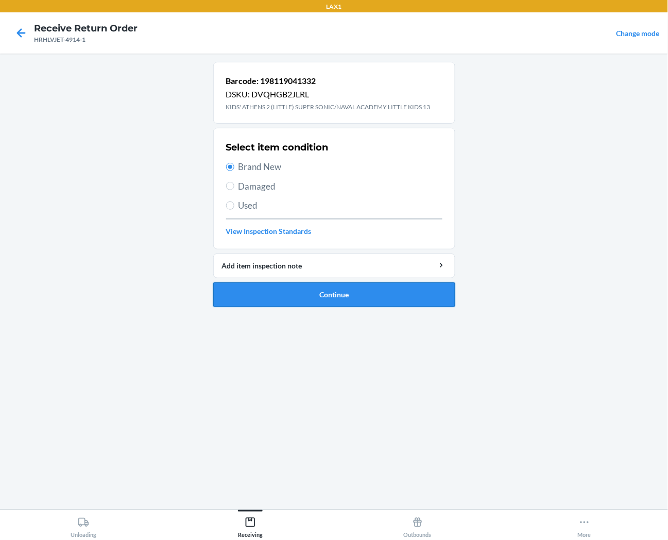
click at [311, 291] on button "Continue" at bounding box center [334, 294] width 242 height 25
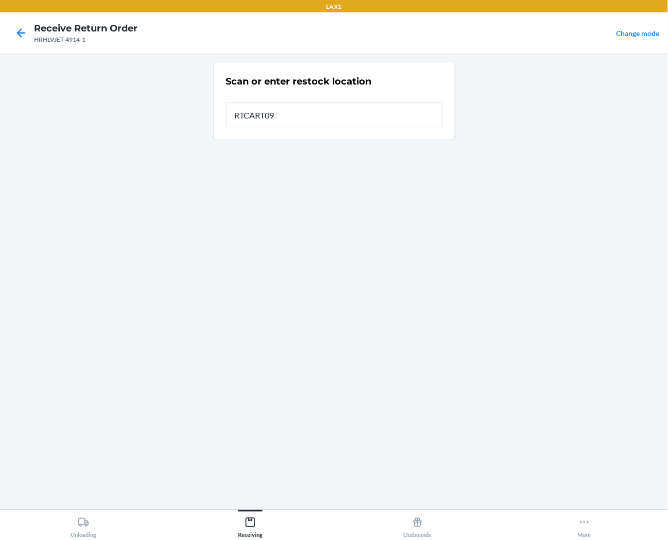
type input "RTCART090"
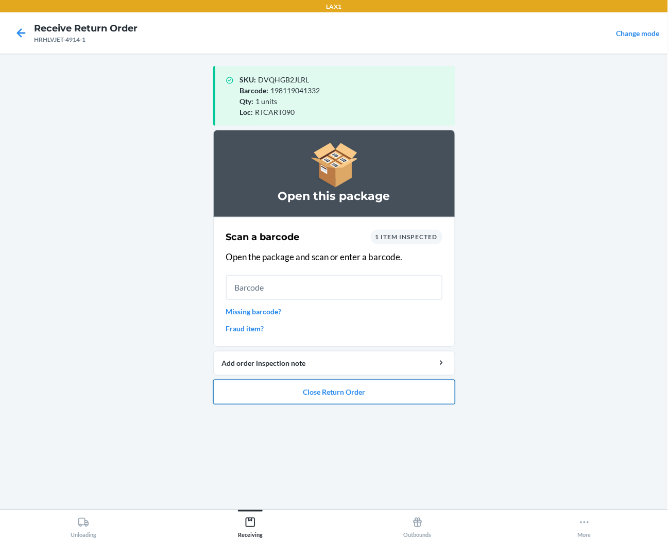
click at [352, 397] on button "Close Return Order" at bounding box center [334, 392] width 242 height 25
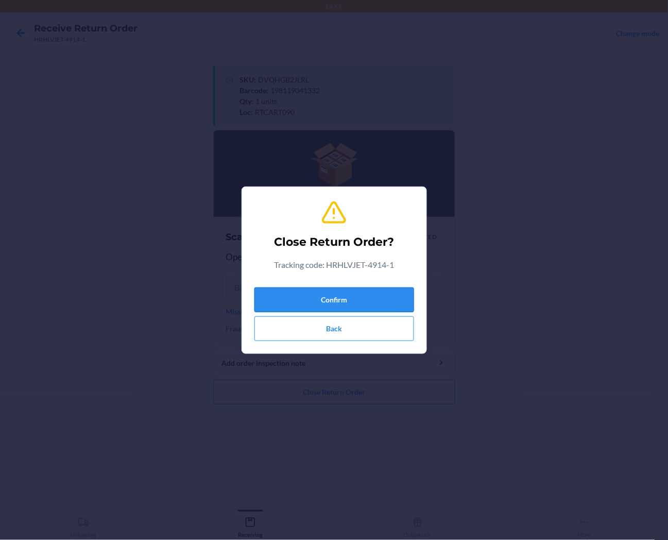
click at [347, 290] on button "Confirm" at bounding box center [335, 300] width 160 height 25
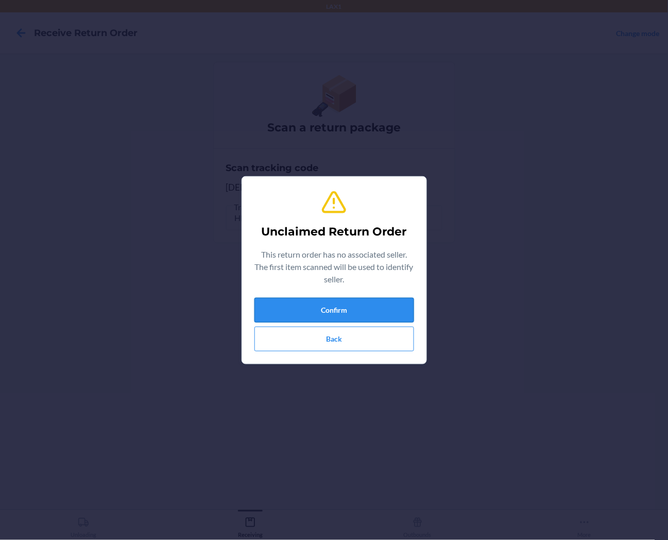
click at [343, 307] on button "Confirm" at bounding box center [335, 310] width 160 height 25
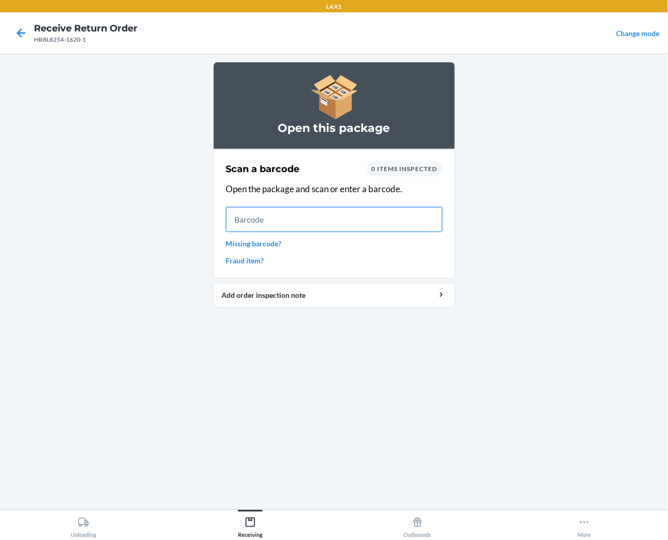
click at [374, 225] on input "text" at bounding box center [334, 219] width 216 height 25
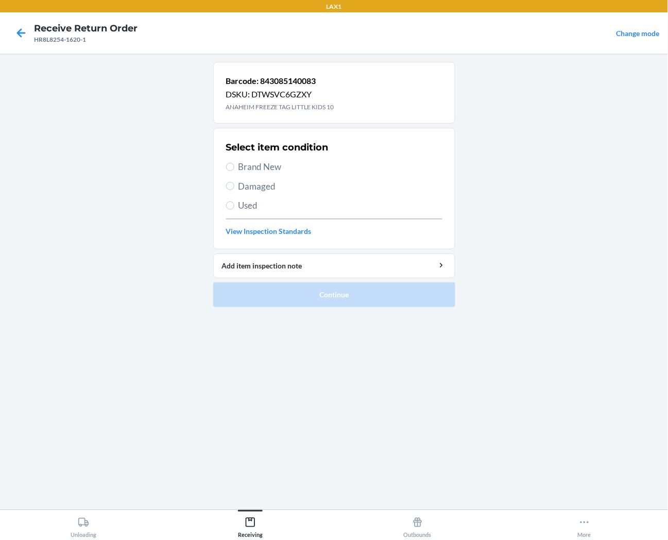
click at [258, 173] on span "Brand New" at bounding box center [341, 166] width 204 height 13
click at [234, 171] on input "Brand New" at bounding box center [230, 167] width 8 height 8
radio input "true"
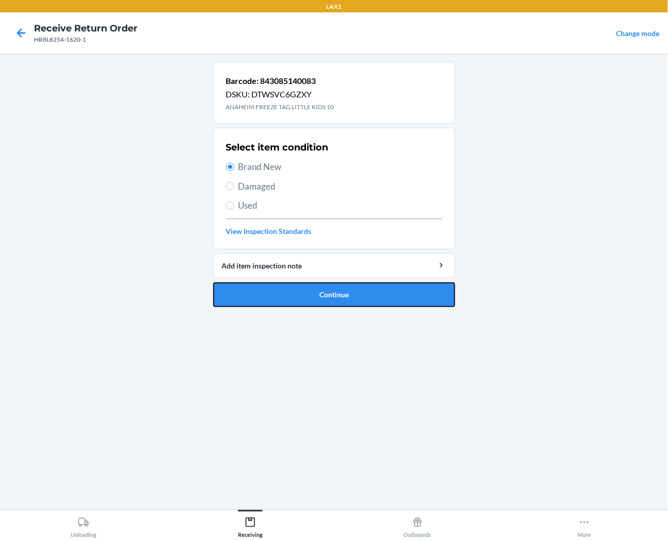
click at [282, 295] on button "Continue" at bounding box center [334, 294] width 242 height 25
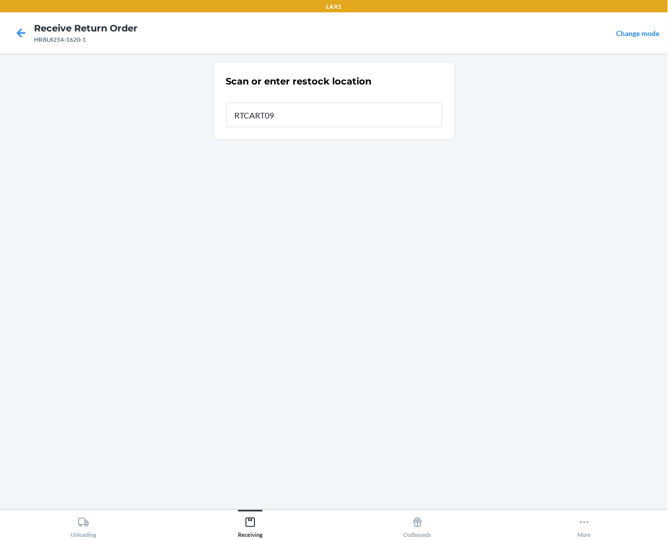
type input "RTCART090"
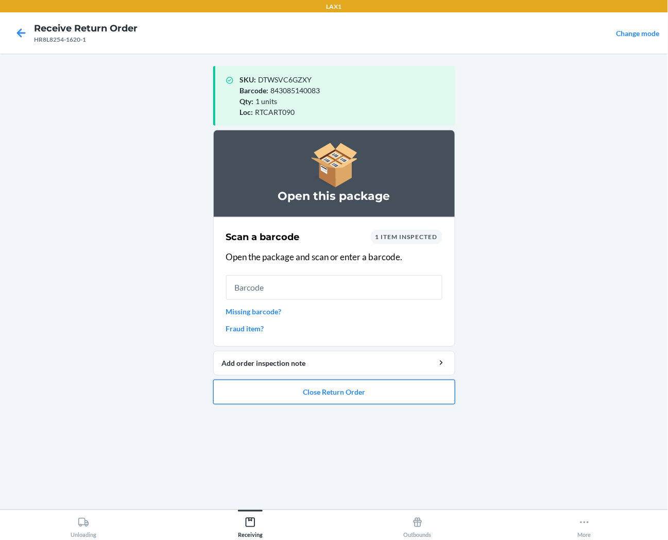
click at [330, 392] on button "Close Return Order" at bounding box center [334, 392] width 242 height 25
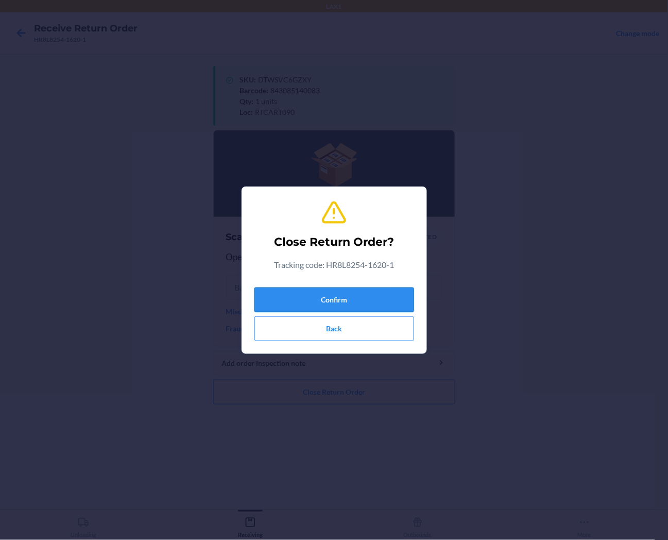
click at [331, 302] on button "Confirm" at bounding box center [335, 300] width 160 height 25
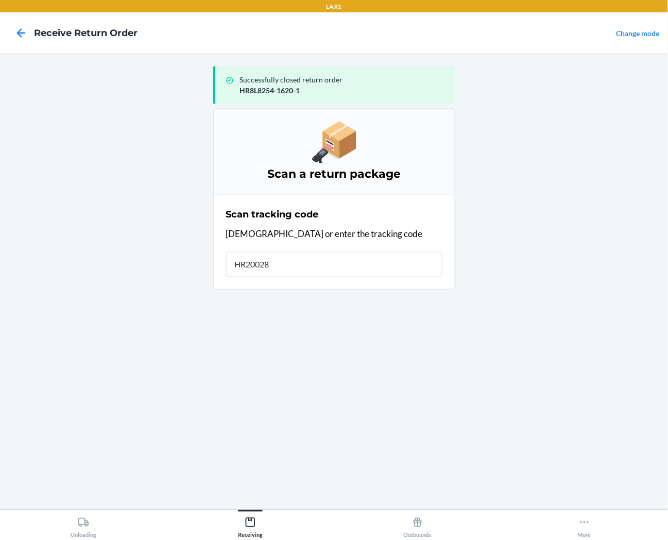
type input "HR20028F"
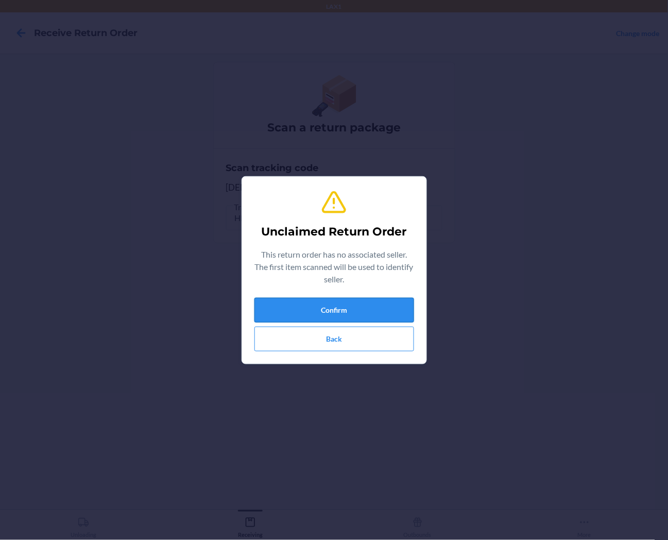
click at [295, 300] on button "Confirm" at bounding box center [335, 310] width 160 height 25
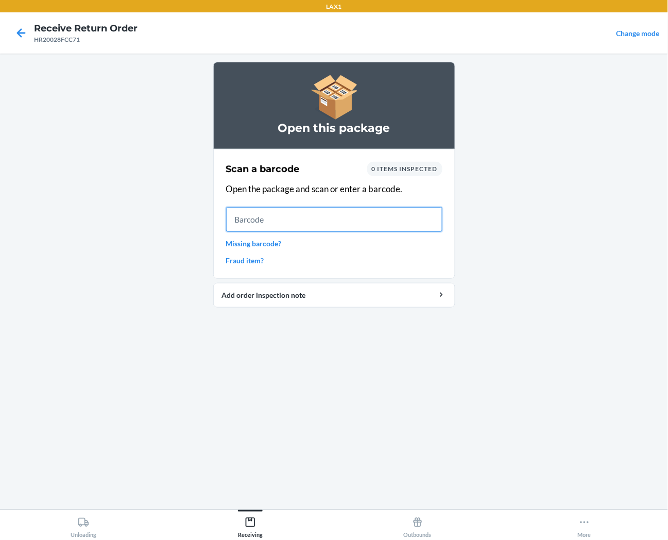
click at [423, 223] on input "text" at bounding box center [334, 219] width 216 height 25
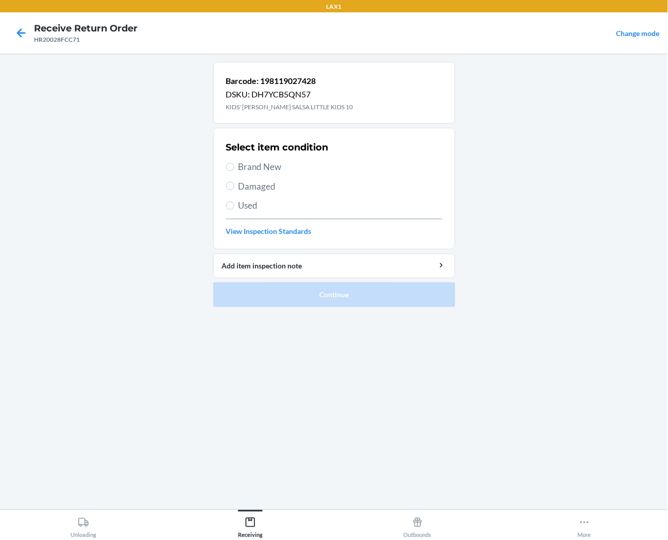
click at [270, 167] on span "Brand New" at bounding box center [341, 166] width 204 height 13
click at [234, 167] on input "Brand New" at bounding box center [230, 167] width 8 height 8
radio input "true"
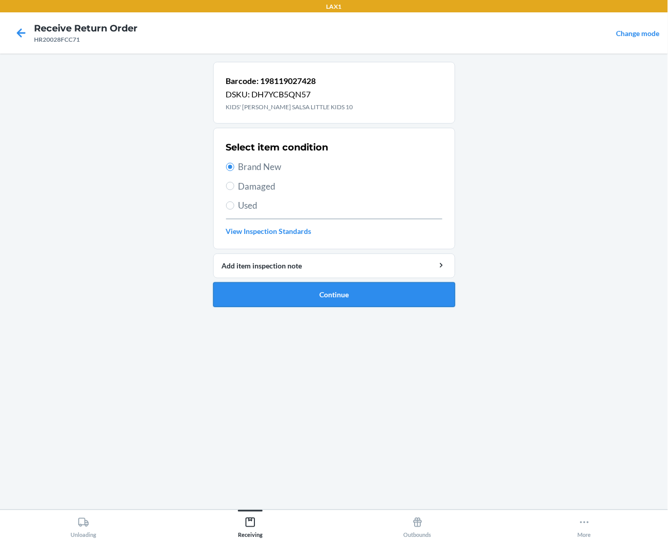
click at [291, 305] on button "Continue" at bounding box center [334, 294] width 242 height 25
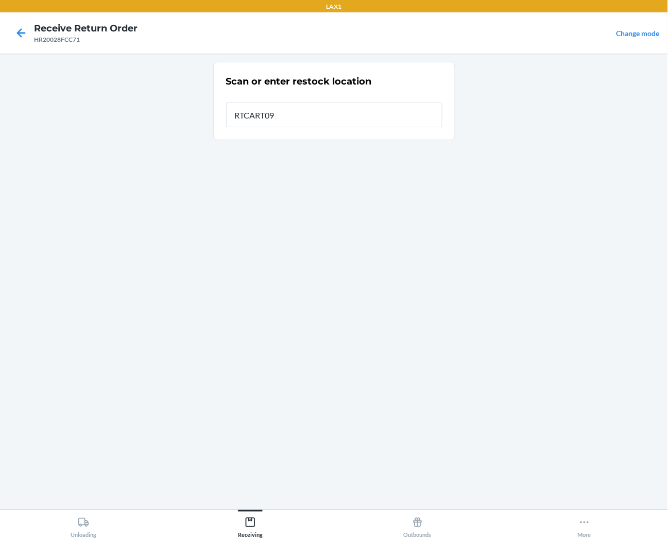
type input "RTCART090"
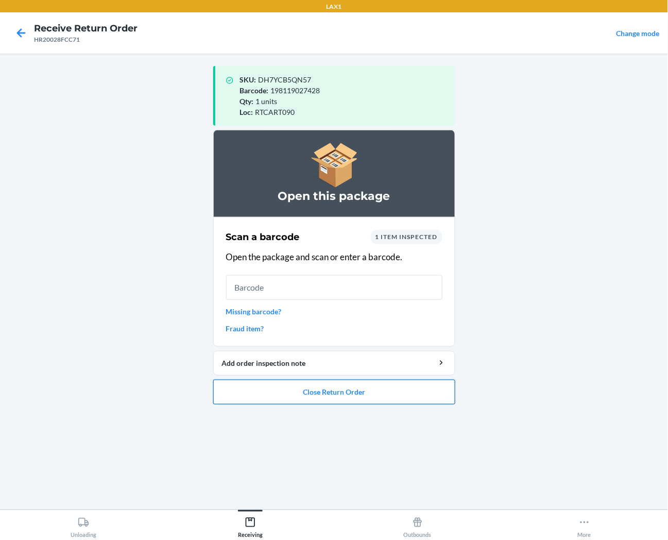
click at [370, 397] on button "Close Return Order" at bounding box center [334, 392] width 242 height 25
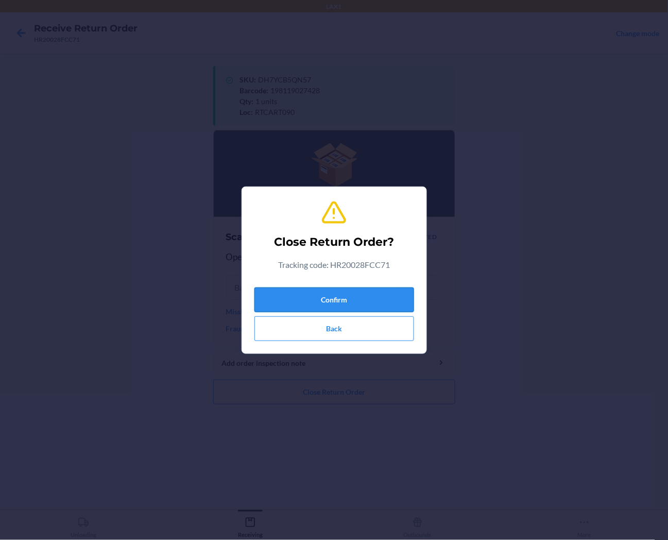
click at [369, 293] on button "Confirm" at bounding box center [335, 300] width 160 height 25
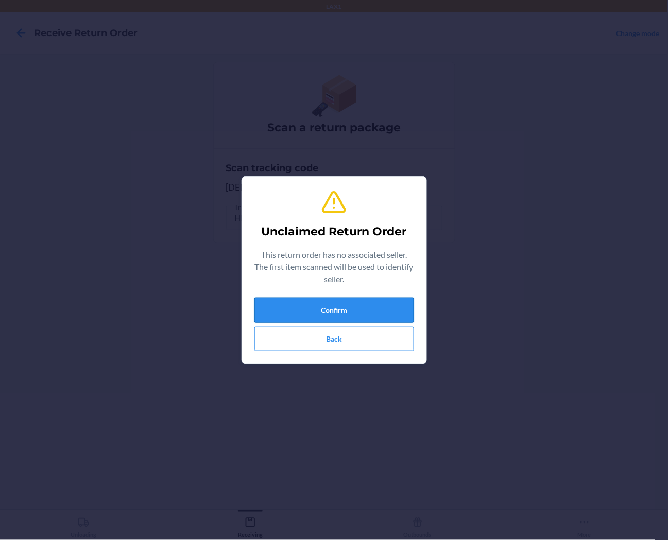
click at [301, 311] on button "Confirm" at bounding box center [335, 310] width 160 height 25
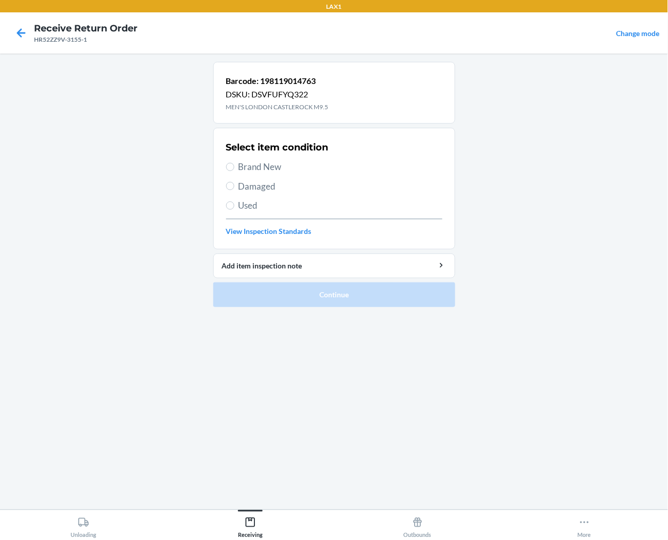
click at [260, 210] on span "Used" at bounding box center [341, 205] width 204 height 13
click at [234, 210] on input "Used" at bounding box center [230, 205] width 8 height 8
radio input "true"
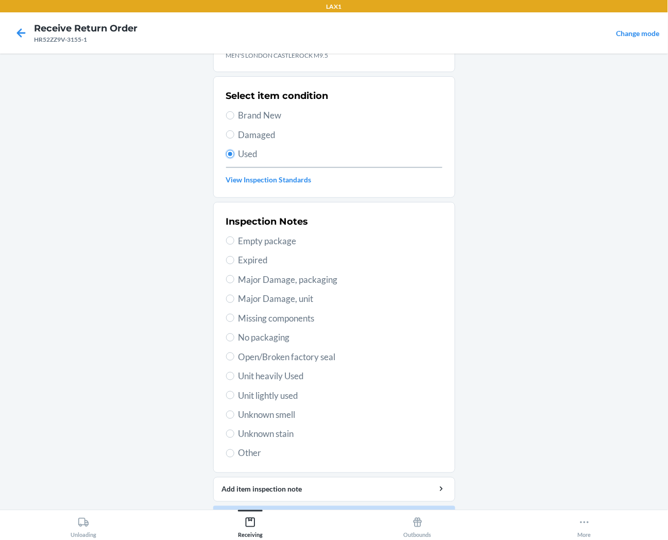
scroll to position [80, 0]
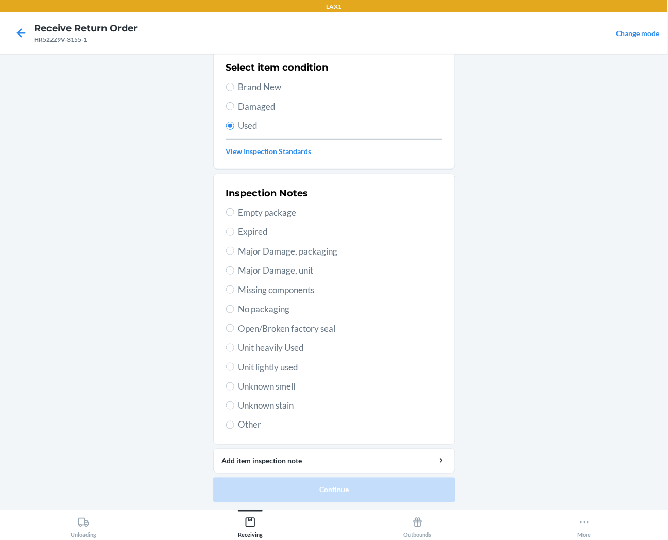
click at [280, 361] on span "Unit lightly used" at bounding box center [341, 367] width 204 height 13
click at [234, 363] on input "Unit lightly used" at bounding box center [230, 367] width 8 height 8
radio input "true"
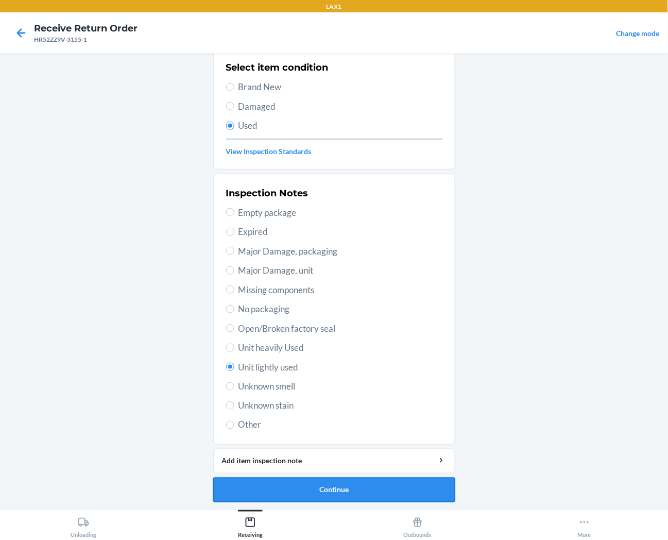
click at [254, 490] on button "Continue" at bounding box center [334, 490] width 242 height 25
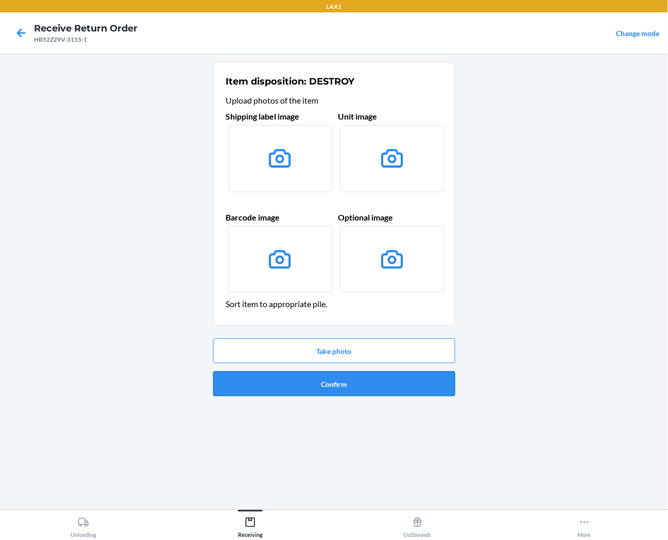
click at [290, 372] on button "Confirm" at bounding box center [334, 384] width 242 height 25
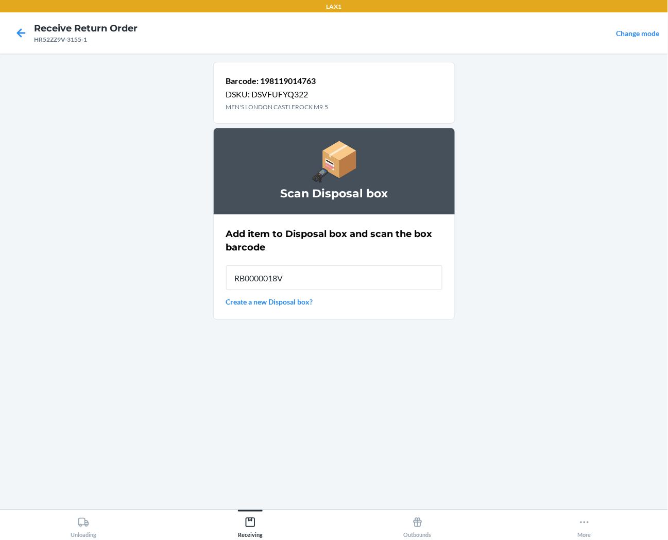
type input "RB0000018V5"
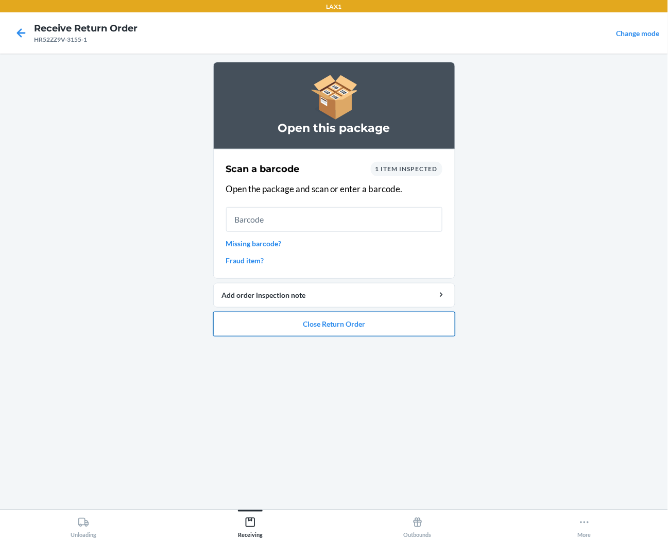
click at [327, 314] on button "Close Return Order" at bounding box center [334, 324] width 242 height 25
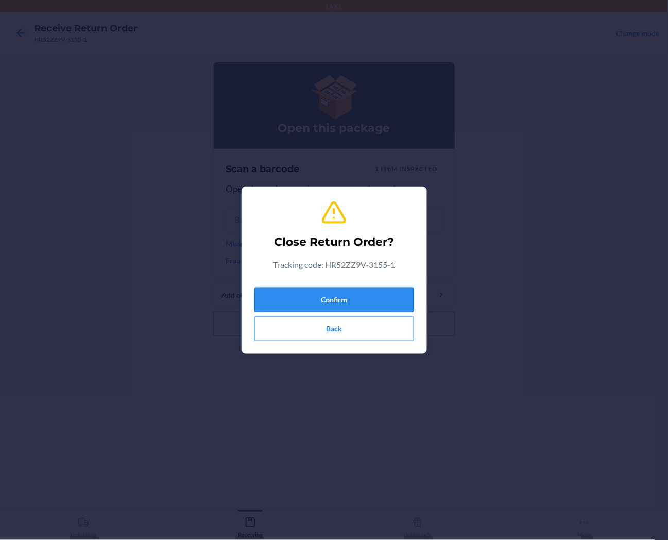
click at [339, 309] on button "Confirm" at bounding box center [335, 300] width 160 height 25
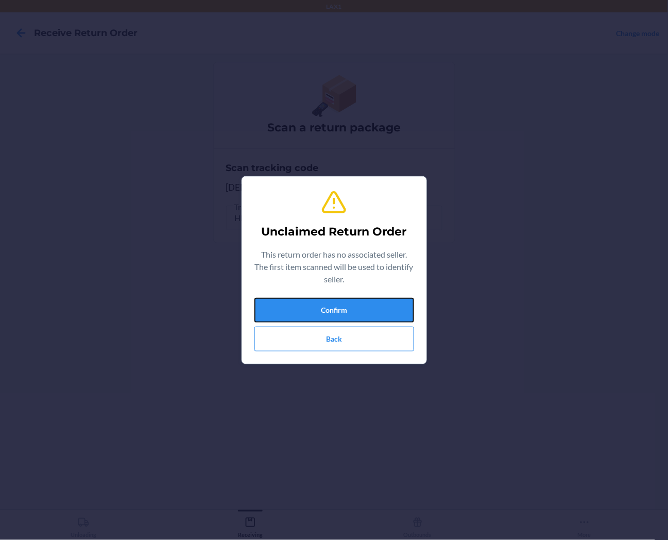
click at [341, 309] on button "Confirm" at bounding box center [335, 310] width 160 height 25
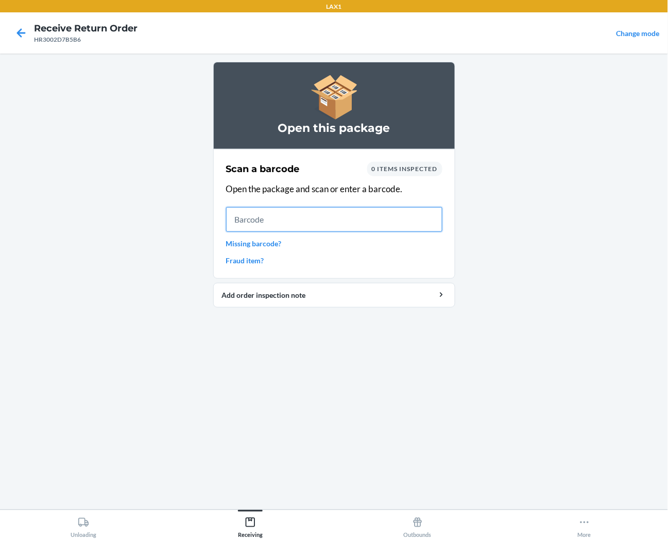
click at [418, 217] on input "text" at bounding box center [334, 219] width 216 height 25
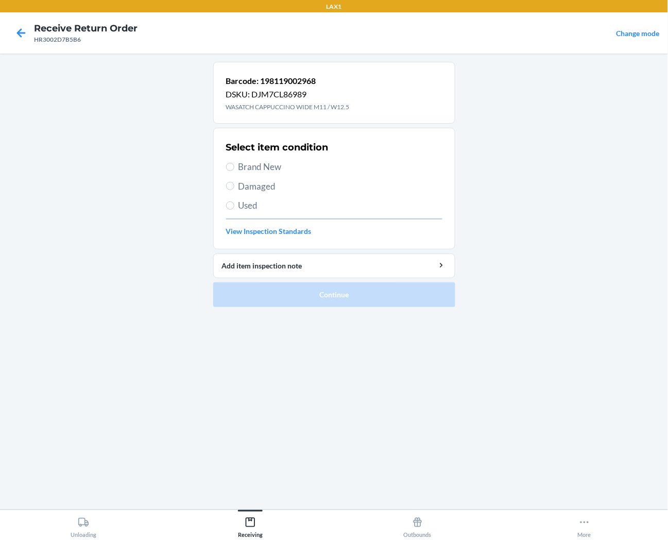
click at [270, 170] on span "Brand New" at bounding box center [341, 166] width 204 height 13
click at [234, 170] on input "Brand New" at bounding box center [230, 167] width 8 height 8
radio input "true"
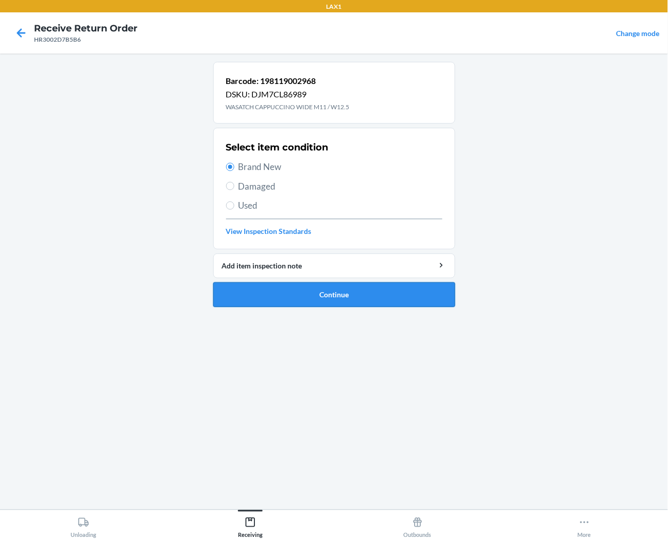
click at [290, 293] on button "Continue" at bounding box center [334, 294] width 242 height 25
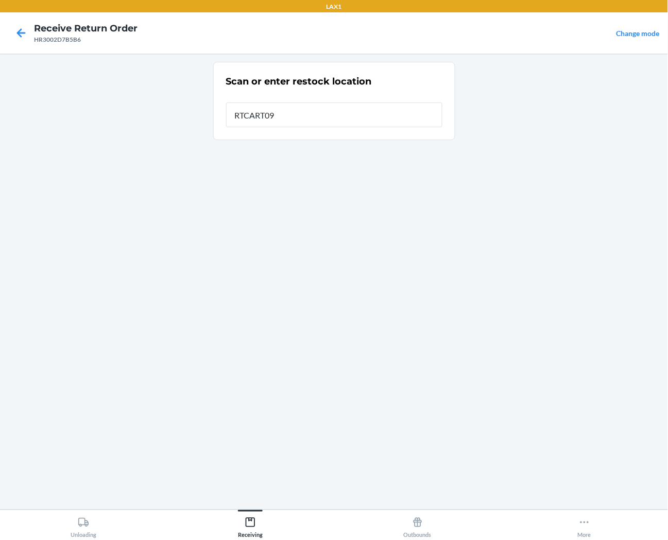
type input "RTCART090"
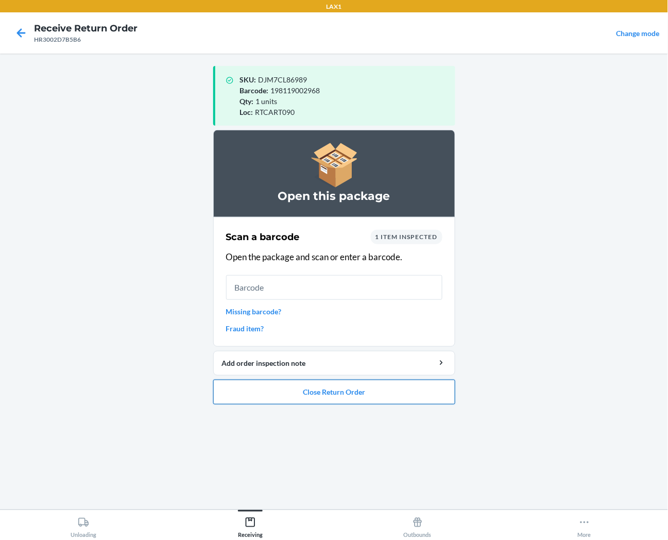
click at [424, 389] on button "Close Return Order" at bounding box center [334, 392] width 242 height 25
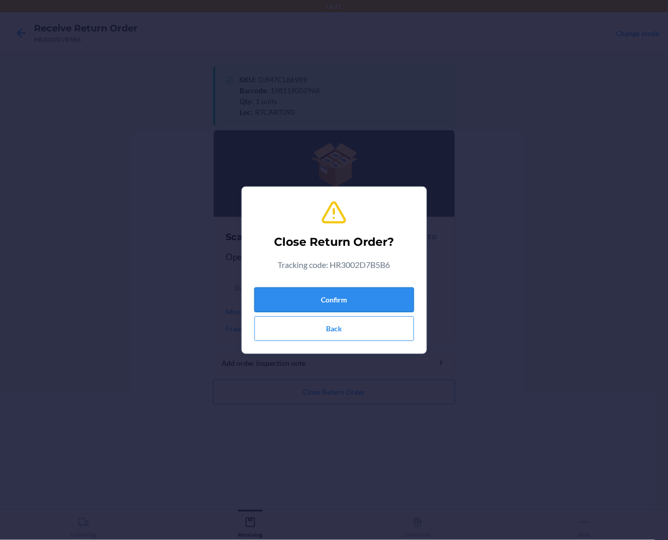
click at [409, 302] on button "Confirm" at bounding box center [335, 300] width 160 height 25
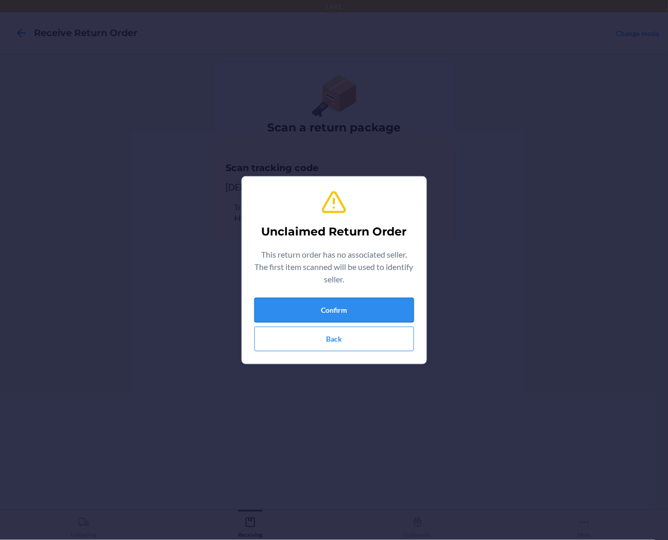
click at [310, 306] on button "Confirm" at bounding box center [335, 310] width 160 height 25
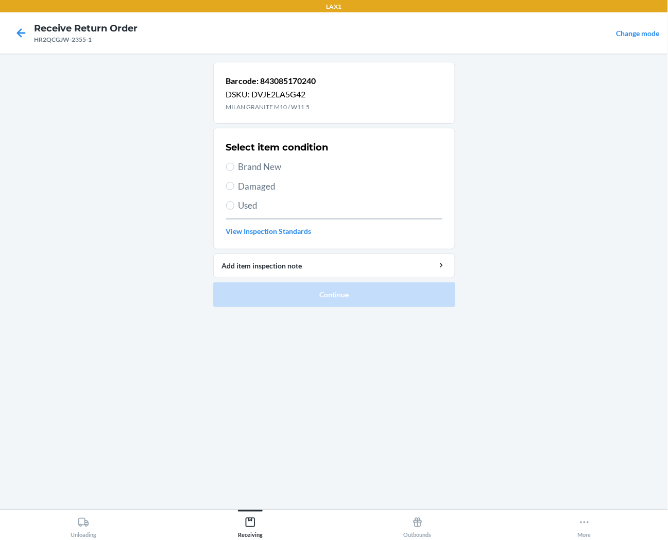
click at [272, 163] on span "Brand New" at bounding box center [341, 166] width 204 height 13
click at [234, 163] on input "Brand New" at bounding box center [230, 167] width 8 height 8
radio input "true"
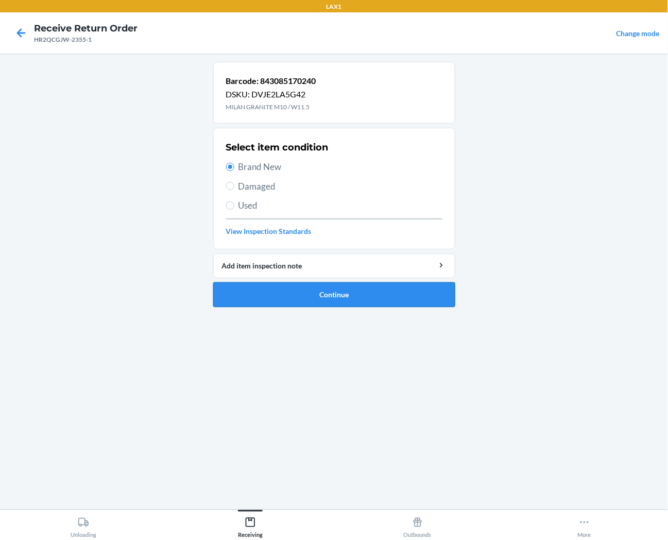
click at [315, 294] on button "Continue" at bounding box center [334, 294] width 242 height 25
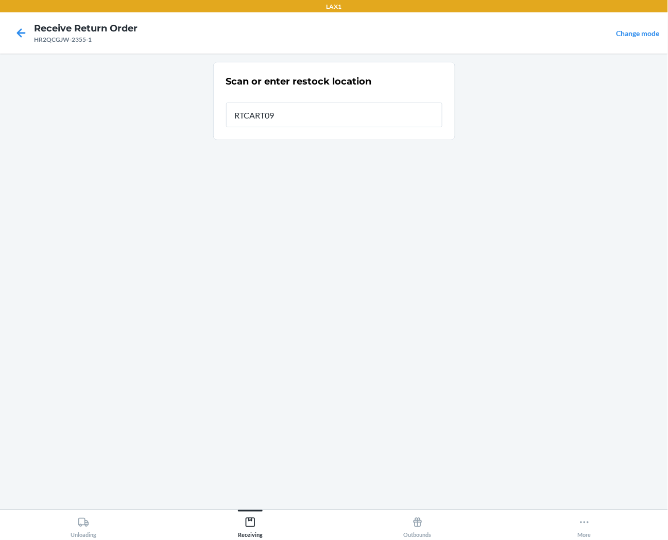
type input "RTCART090"
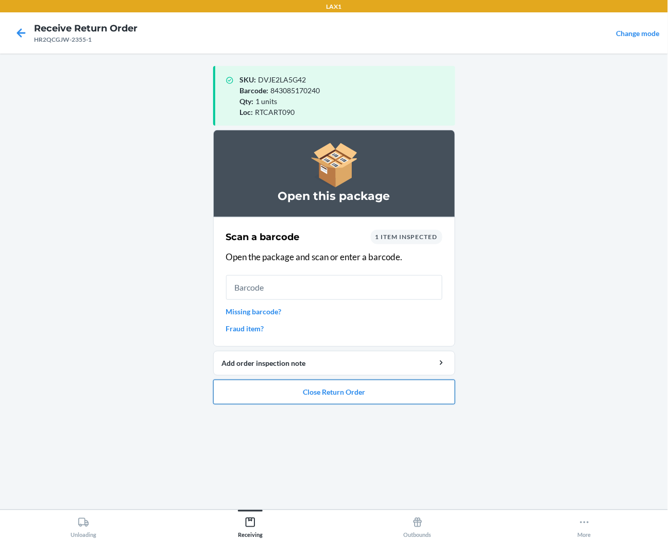
drag, startPoint x: 336, startPoint y: 391, endPoint x: 327, endPoint y: 380, distance: 13.9
click at [333, 387] on button "Close Return Order" at bounding box center [334, 392] width 242 height 25
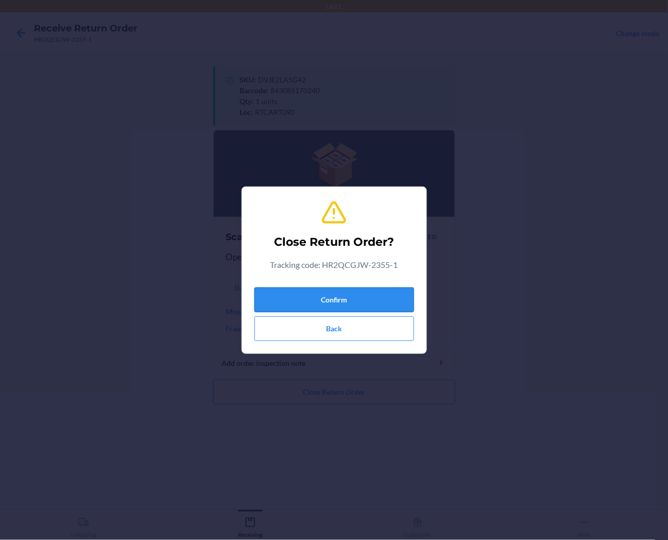
click at [317, 299] on button "Confirm" at bounding box center [335, 300] width 160 height 25
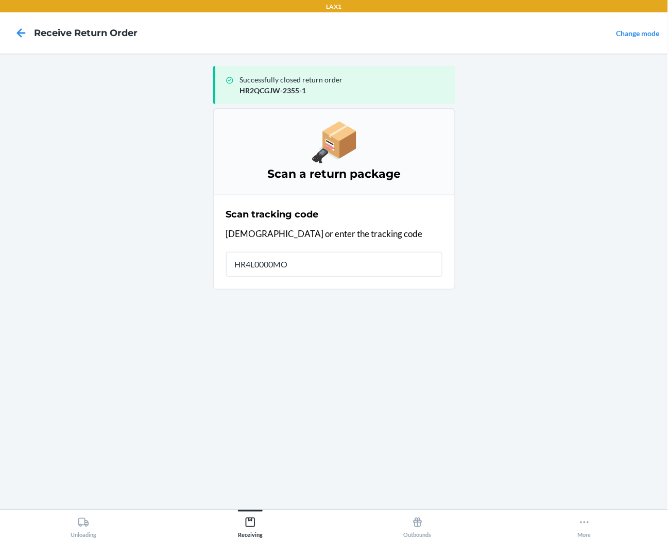
type input "HR4L0000MOU"
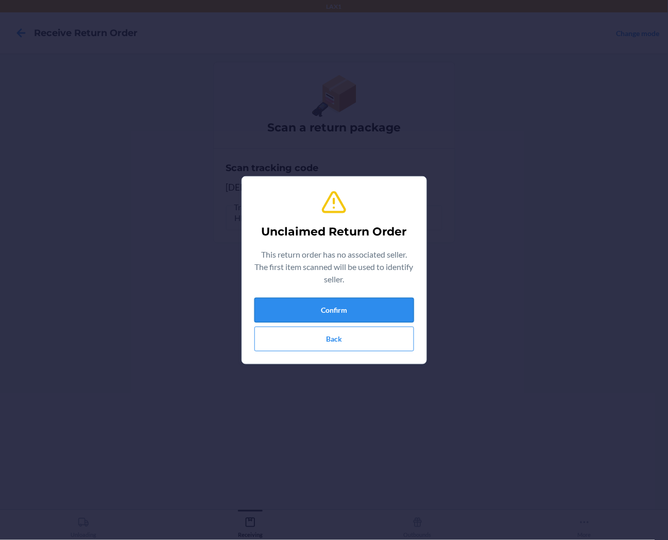
click at [325, 308] on button "Confirm" at bounding box center [335, 310] width 160 height 25
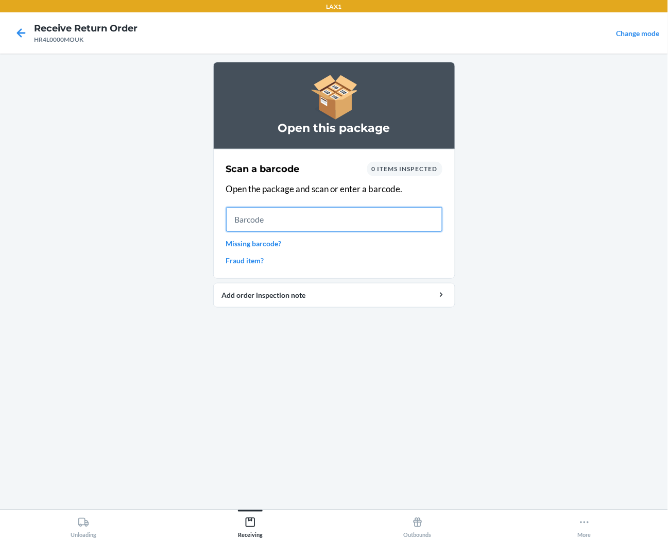
click at [390, 218] on input "text" at bounding box center [334, 219] width 216 height 25
drag, startPoint x: 390, startPoint y: 218, endPoint x: 248, endPoint y: 361, distance: 201.1
drag, startPoint x: 248, startPoint y: 361, endPoint x: 228, endPoint y: 349, distance: 23.6
click at [225, 486] on main "Open this package Scan a barcode 0 items inspected Open the package and scan or…" at bounding box center [334, 282] width 668 height 456
click at [264, 224] on input "text" at bounding box center [334, 219] width 216 height 25
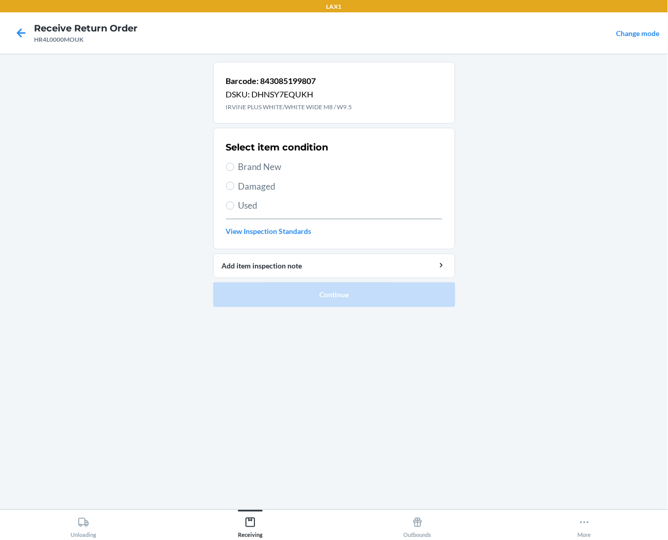
click at [255, 156] on div "Select item condition Brand New Damaged Used View Inspection Standards" at bounding box center [334, 189] width 216 height 102
click at [262, 166] on span "Brand New" at bounding box center [341, 166] width 204 height 13
click at [234, 166] on input "Brand New" at bounding box center [230, 167] width 8 height 8
radio input "true"
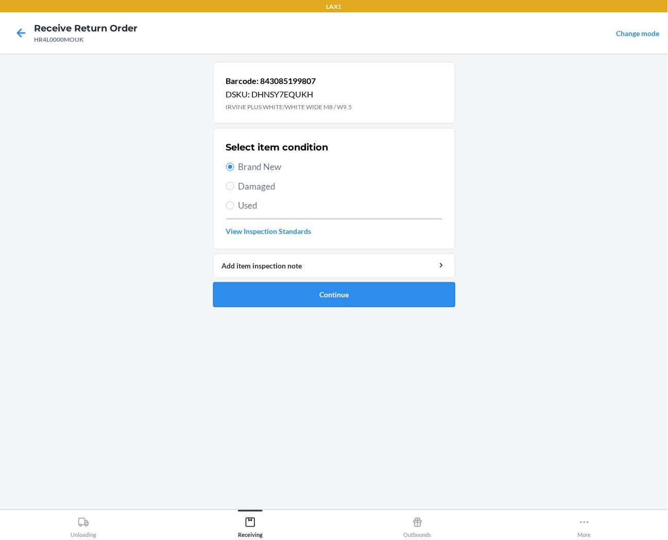
click at [308, 286] on button "Continue" at bounding box center [334, 294] width 242 height 25
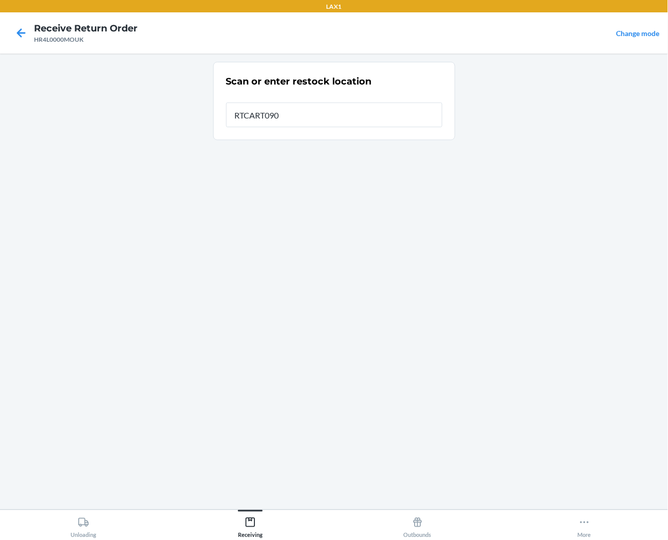
type input "RTCART090"
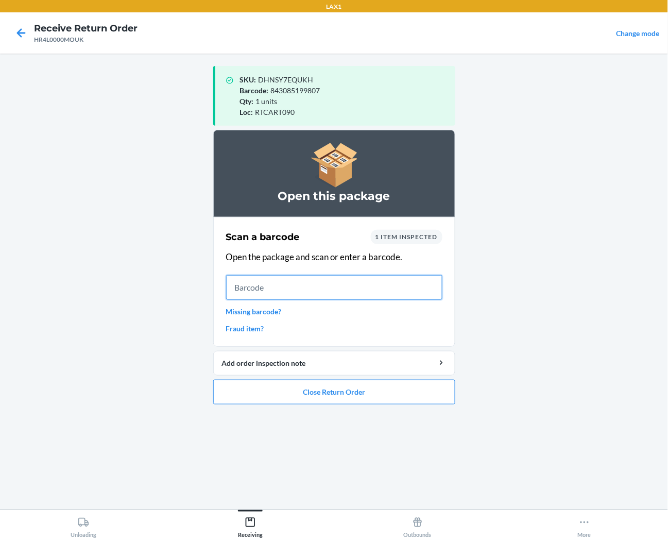
click at [333, 282] on input "text" at bounding box center [334, 287] width 216 height 25
click at [346, 390] on button "Close Return Order" at bounding box center [334, 392] width 242 height 25
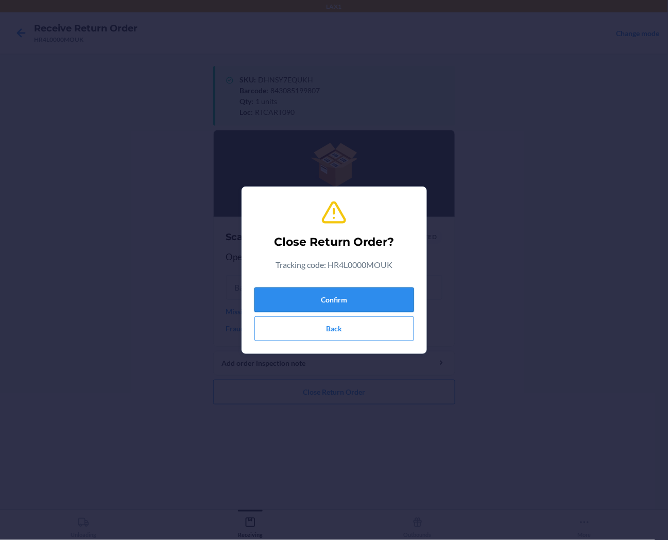
click at [346, 294] on button "Confirm" at bounding box center [335, 300] width 160 height 25
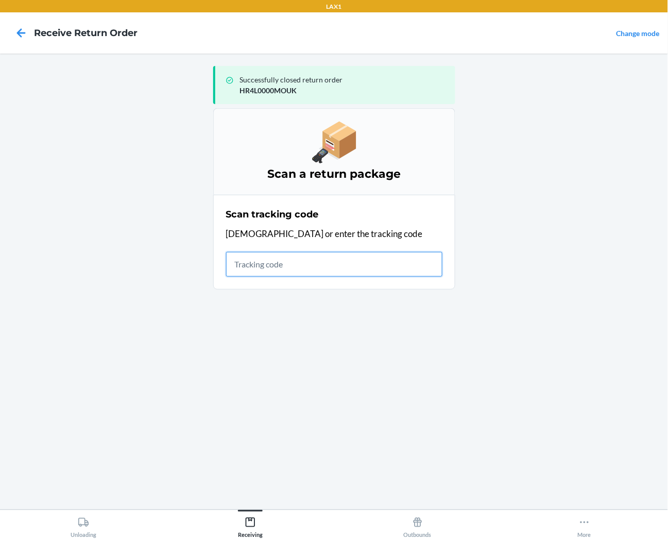
click at [383, 271] on input "text" at bounding box center [334, 264] width 216 height 25
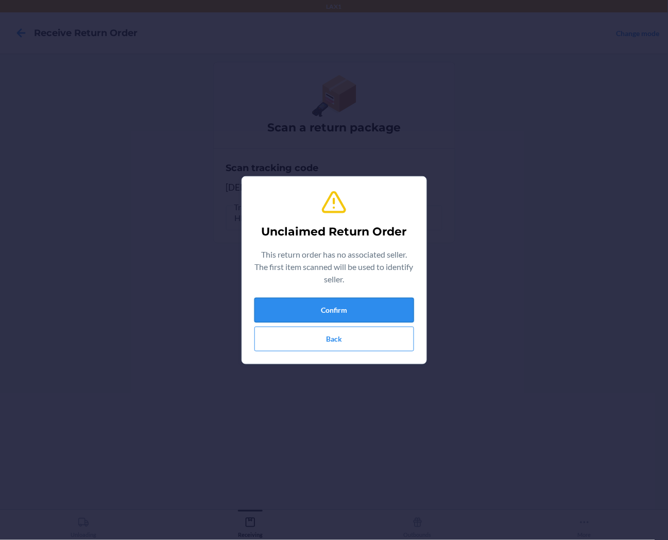
click at [387, 312] on button "Confirm" at bounding box center [335, 310] width 160 height 25
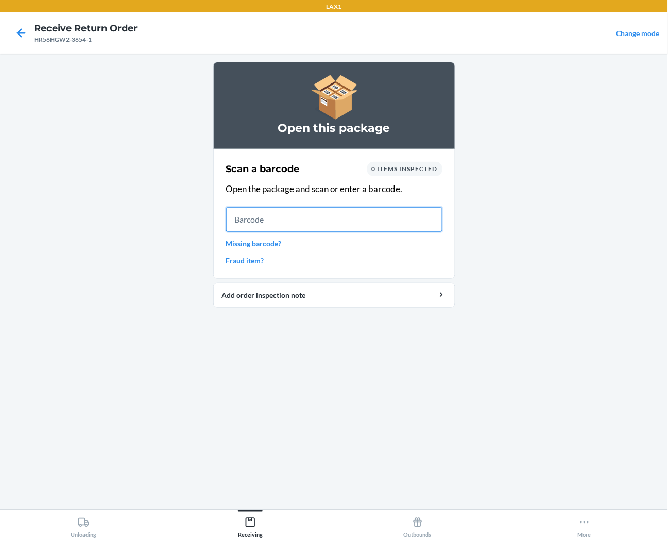
click at [408, 208] on input "text" at bounding box center [334, 219] width 216 height 25
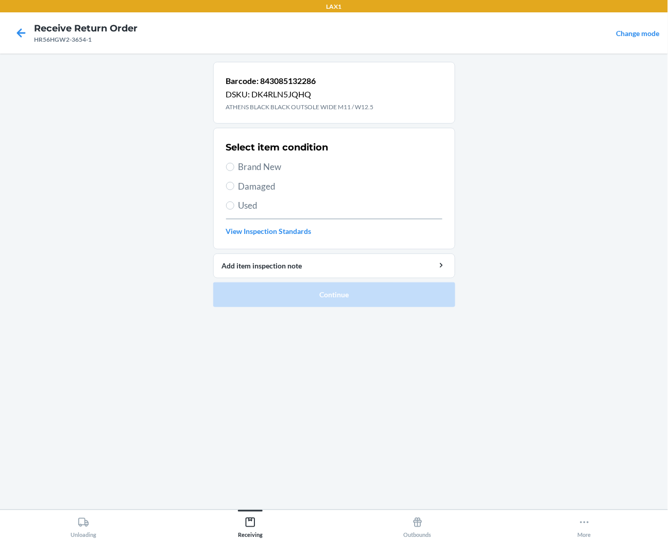
click at [263, 166] on span "Brand New" at bounding box center [341, 166] width 204 height 13
click at [234, 166] on input "Brand New" at bounding box center [230, 167] width 8 height 8
radio input "true"
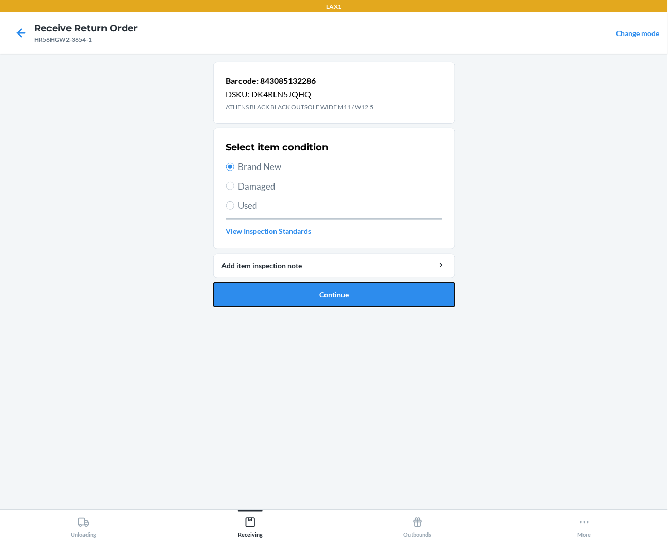
drag, startPoint x: 298, startPoint y: 296, endPoint x: 292, endPoint y: 294, distance: 6.0
click at [296, 295] on button "Continue" at bounding box center [334, 294] width 242 height 25
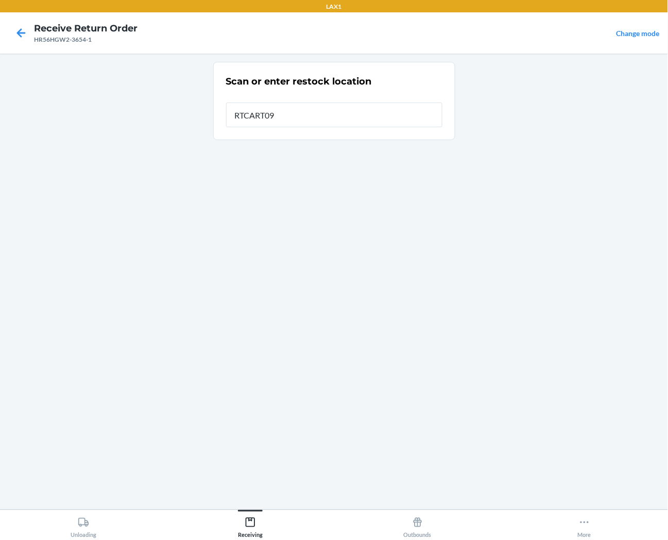
type input "RTCART090"
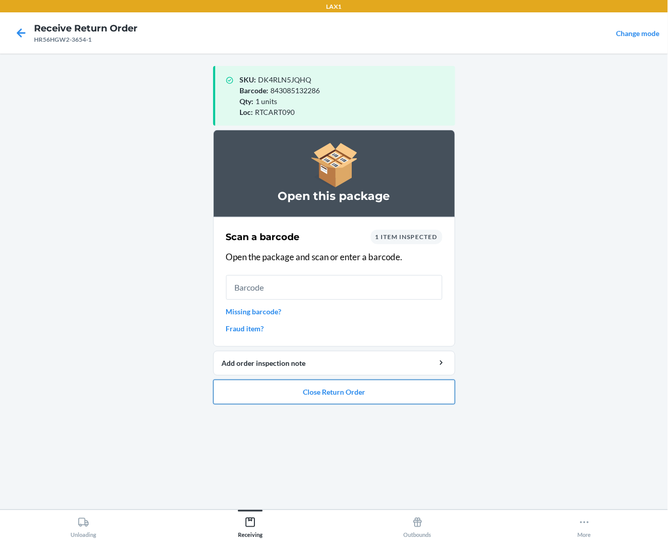
click at [376, 390] on button "Close Return Order" at bounding box center [334, 392] width 242 height 25
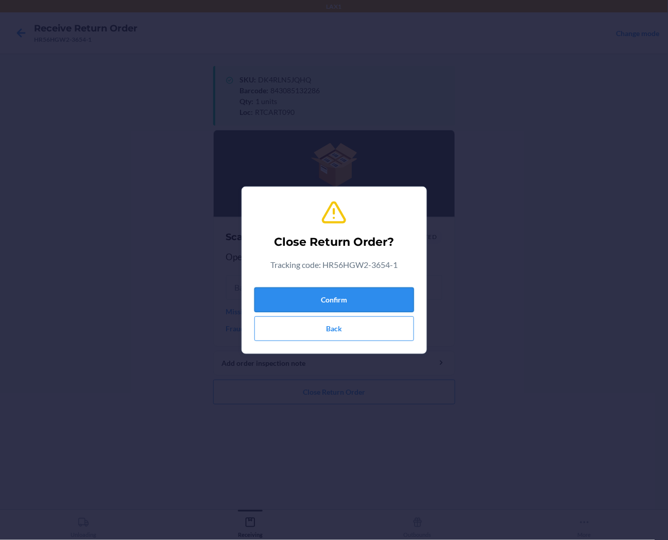
click at [395, 293] on button "Confirm" at bounding box center [335, 300] width 160 height 25
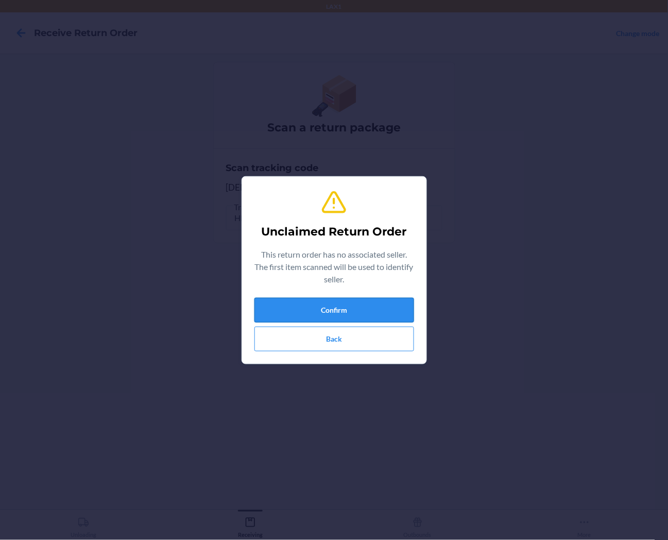
click at [287, 313] on button "Confirm" at bounding box center [335, 310] width 160 height 25
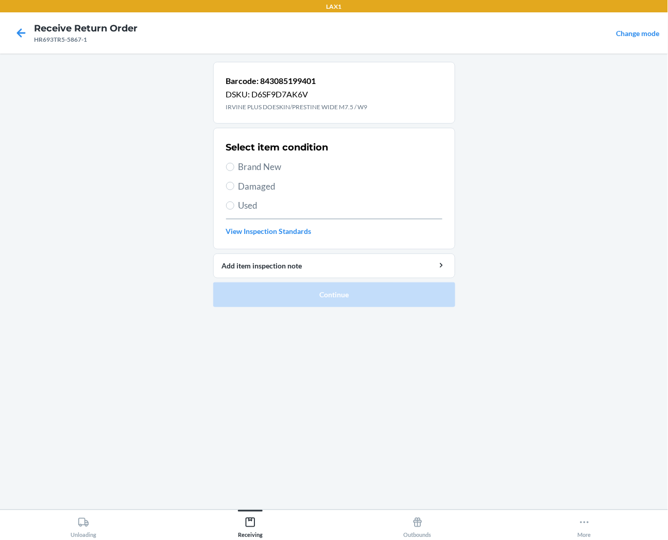
click at [252, 171] on span "Brand New" at bounding box center [341, 166] width 204 height 13
click at [234, 171] on input "Brand New" at bounding box center [230, 167] width 8 height 8
radio input "true"
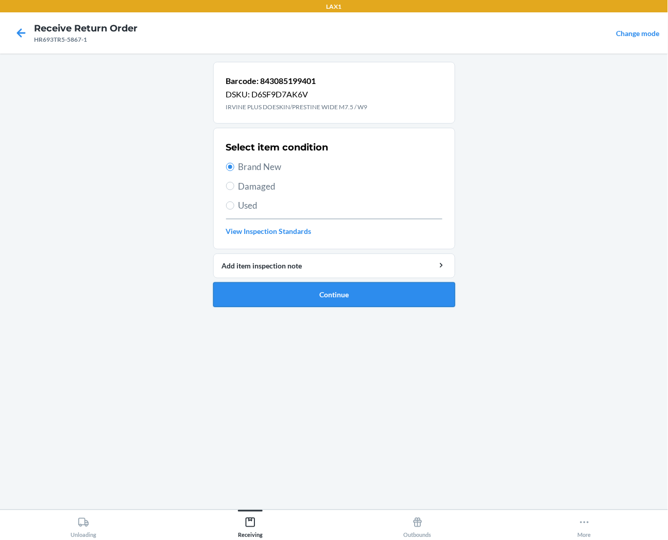
click at [250, 291] on button "Continue" at bounding box center [334, 294] width 242 height 25
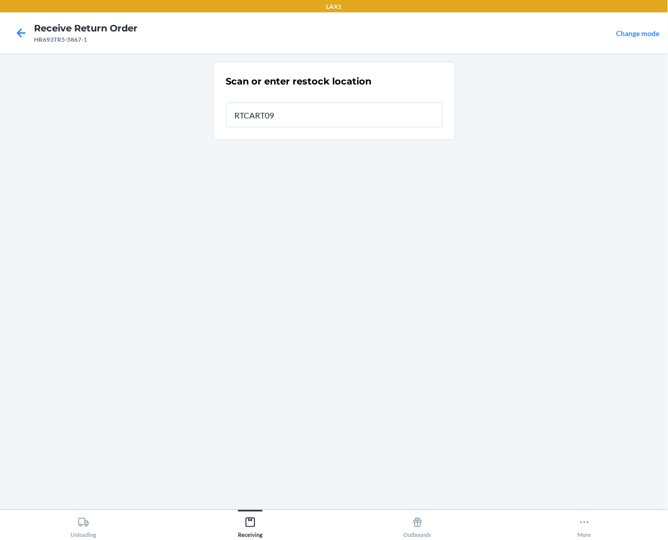
type input "RTCART090"
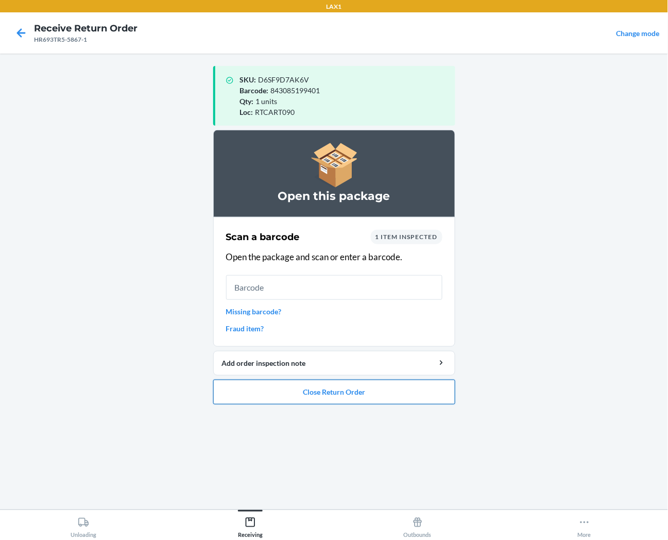
click at [356, 389] on button "Close Return Order" at bounding box center [334, 392] width 242 height 25
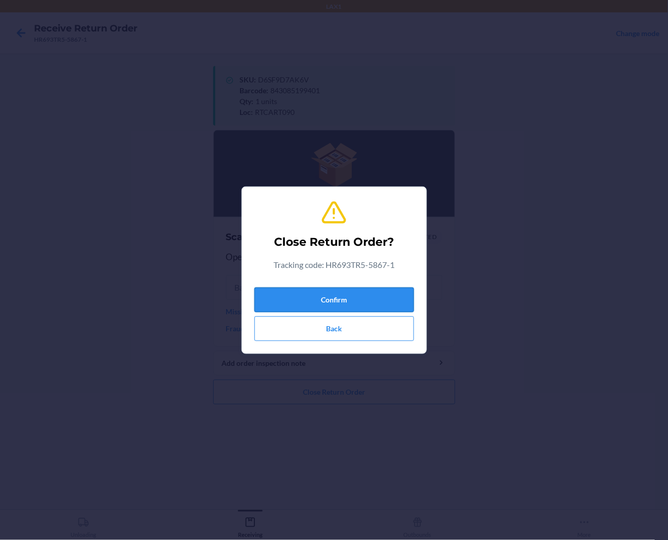
click at [372, 295] on button "Confirm" at bounding box center [335, 300] width 160 height 25
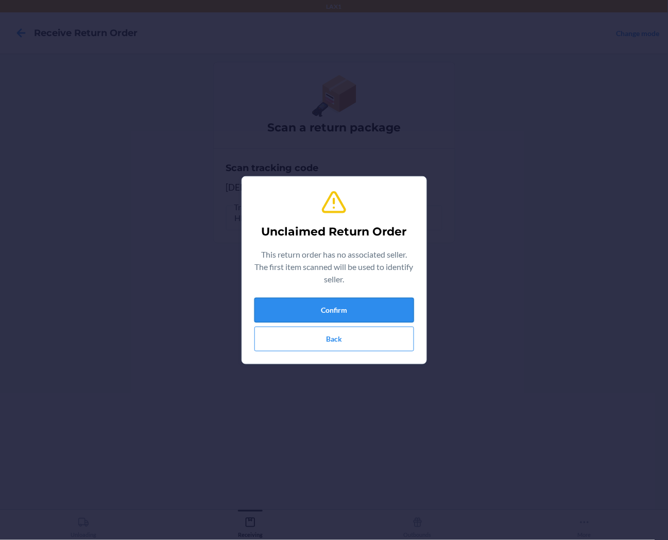
click at [392, 306] on button "Confirm" at bounding box center [335, 310] width 160 height 25
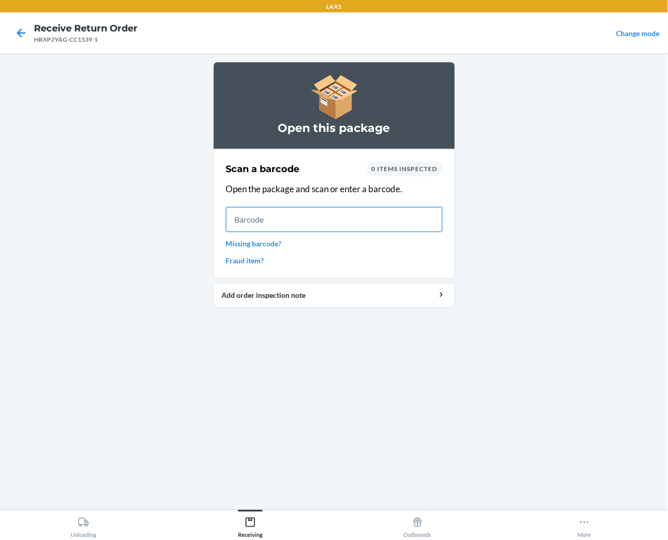
click at [392, 220] on input "text" at bounding box center [334, 219] width 216 height 25
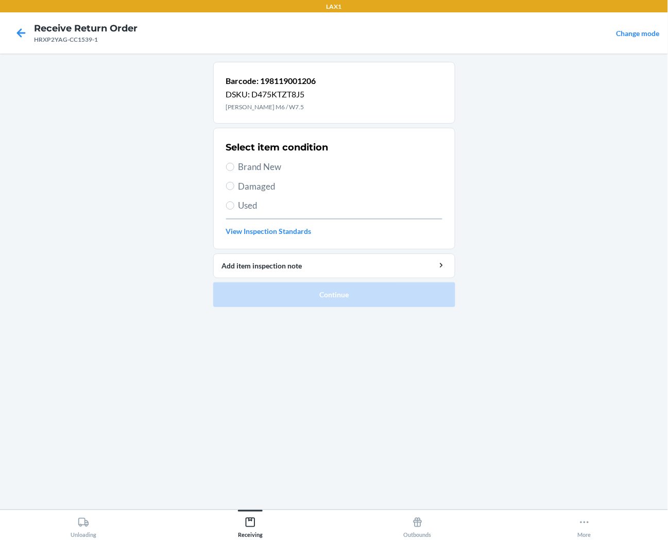
click at [249, 167] on span "Brand New" at bounding box center [341, 166] width 204 height 13
click at [234, 167] on input "Brand New" at bounding box center [230, 167] width 8 height 8
radio input "true"
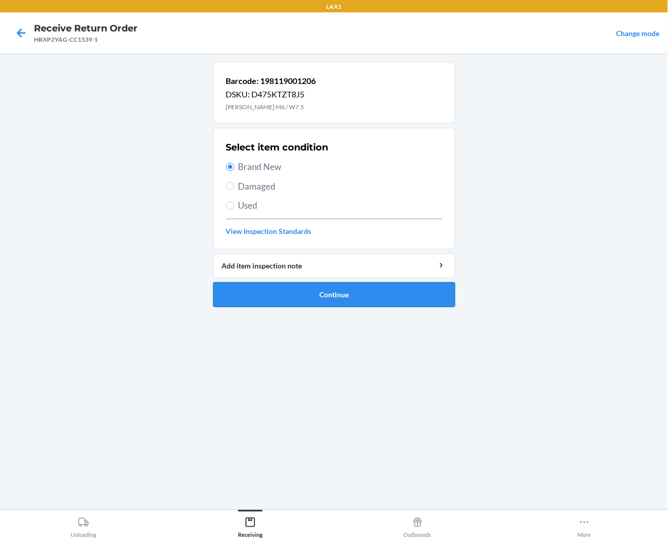
click at [255, 298] on button "Continue" at bounding box center [334, 294] width 242 height 25
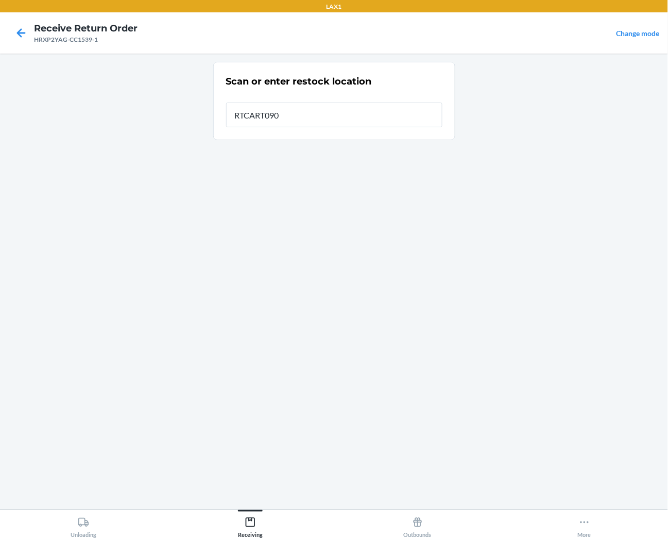
type input "RTCART090"
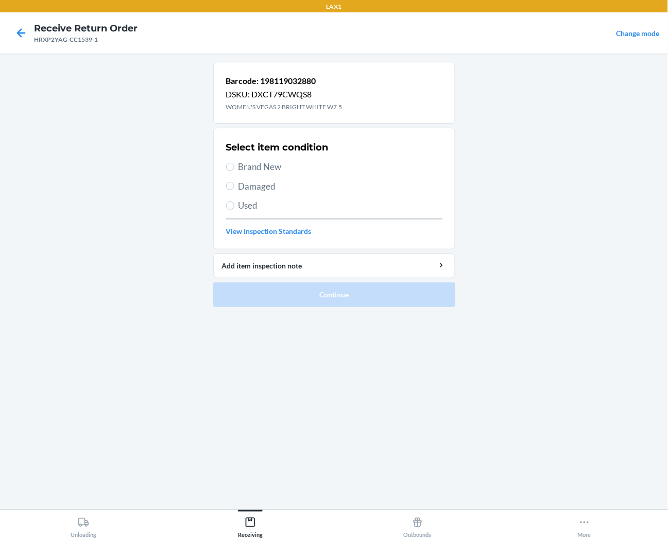
click at [260, 166] on span "Brand New" at bounding box center [341, 166] width 204 height 13
click at [234, 166] on input "Brand New" at bounding box center [230, 167] width 8 height 8
radio input "true"
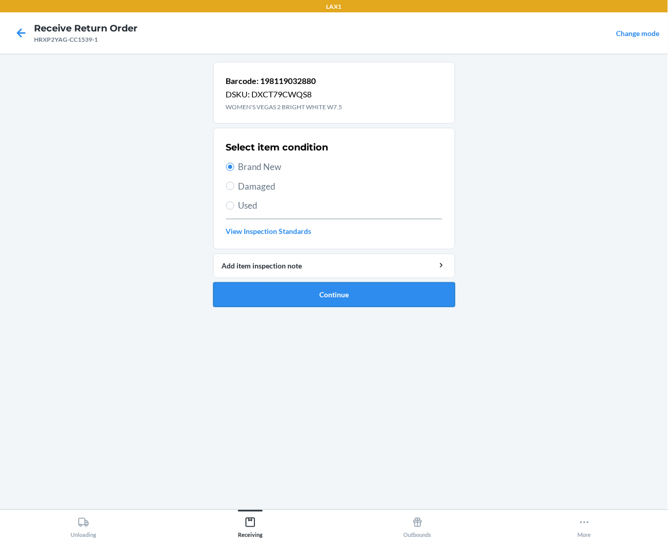
click at [256, 307] on button "Continue" at bounding box center [334, 294] width 242 height 25
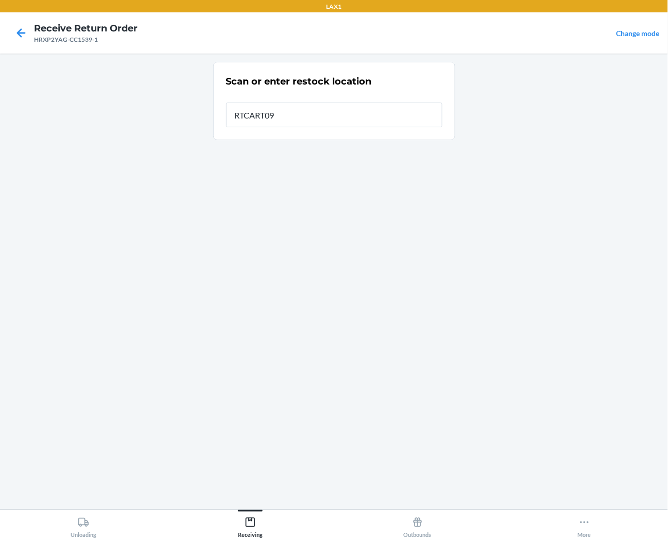
type input "RTCART090"
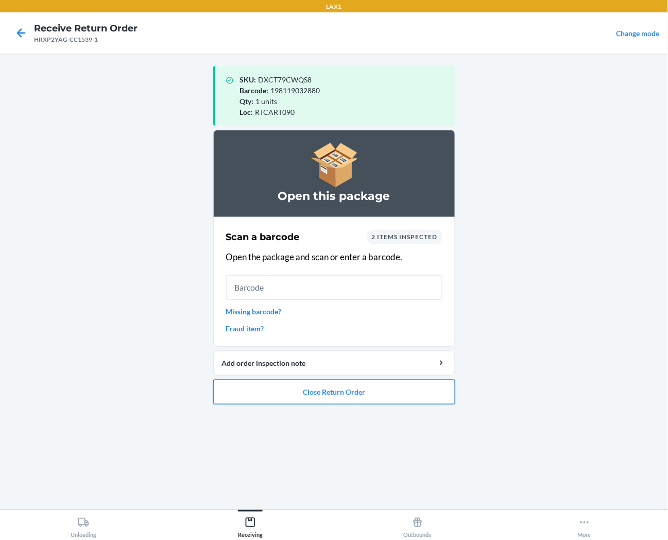
click at [404, 399] on button "Close Return Order" at bounding box center [334, 392] width 242 height 25
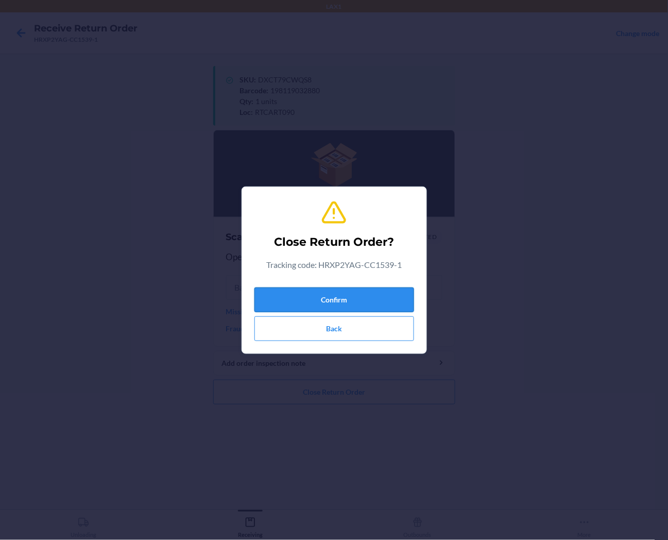
click at [400, 291] on button "Confirm" at bounding box center [335, 300] width 160 height 25
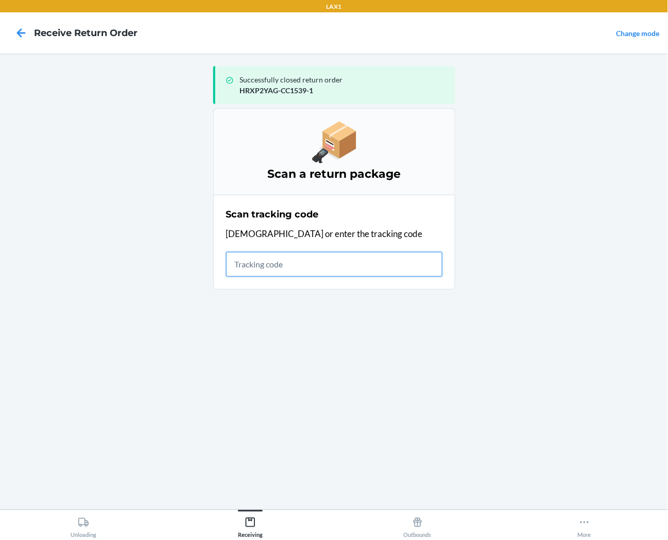
click at [322, 264] on input "text" at bounding box center [334, 264] width 216 height 25
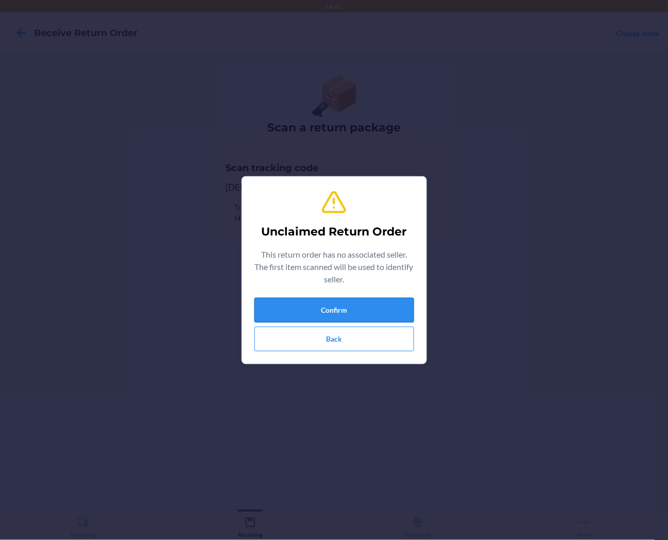
click at [364, 317] on button "Confirm" at bounding box center [335, 310] width 160 height 25
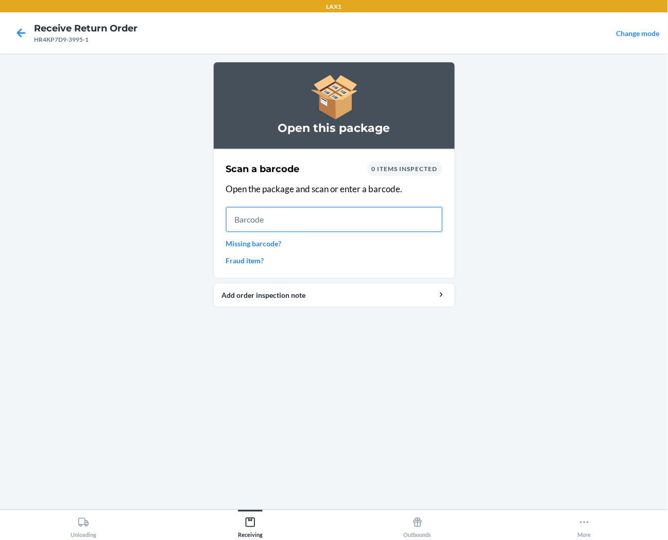
click at [411, 225] on input "text" at bounding box center [334, 219] width 216 height 25
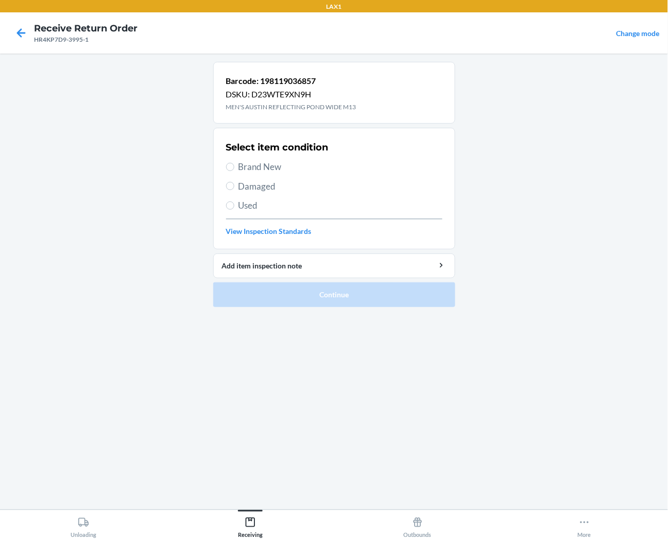
click at [271, 164] on span "Brand New" at bounding box center [341, 166] width 204 height 13
click at [234, 164] on input "Brand New" at bounding box center [230, 167] width 8 height 8
radio input "true"
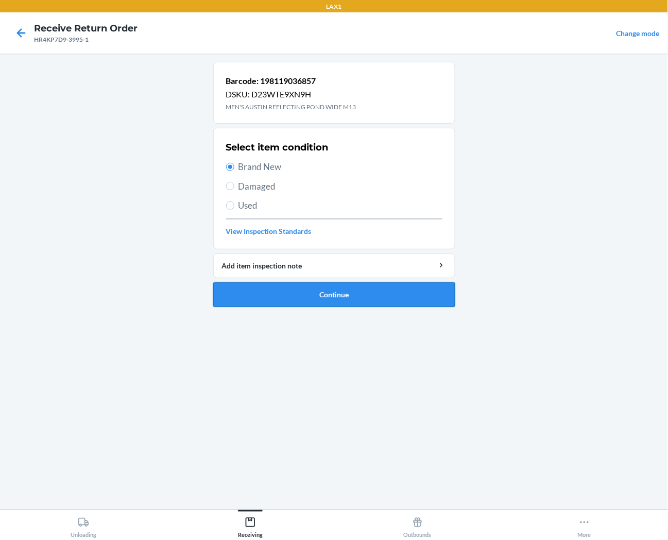
click at [311, 298] on button "Continue" at bounding box center [334, 294] width 242 height 25
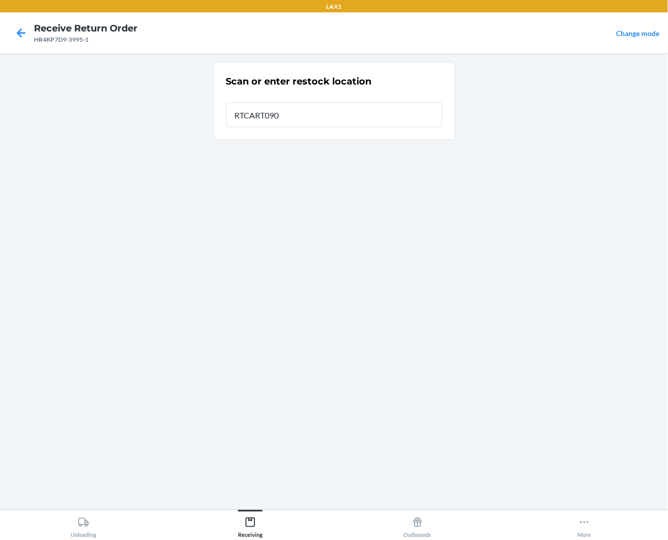
type input "RTCART090"
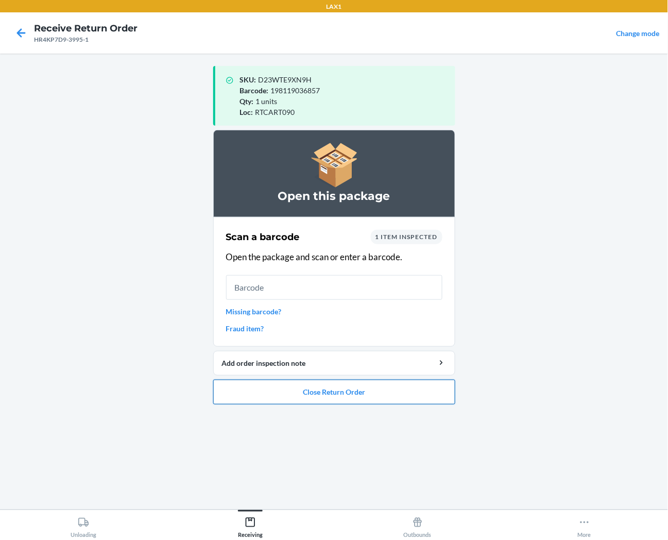
click at [311, 399] on button "Close Return Order" at bounding box center [334, 392] width 242 height 25
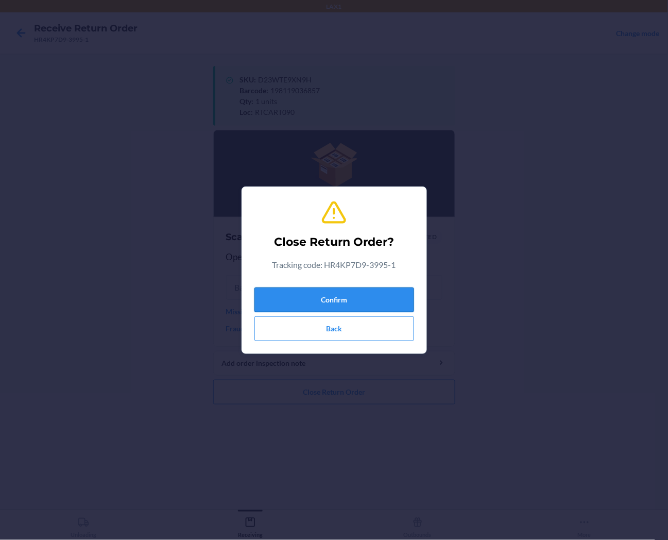
click at [338, 305] on button "Confirm" at bounding box center [335, 300] width 160 height 25
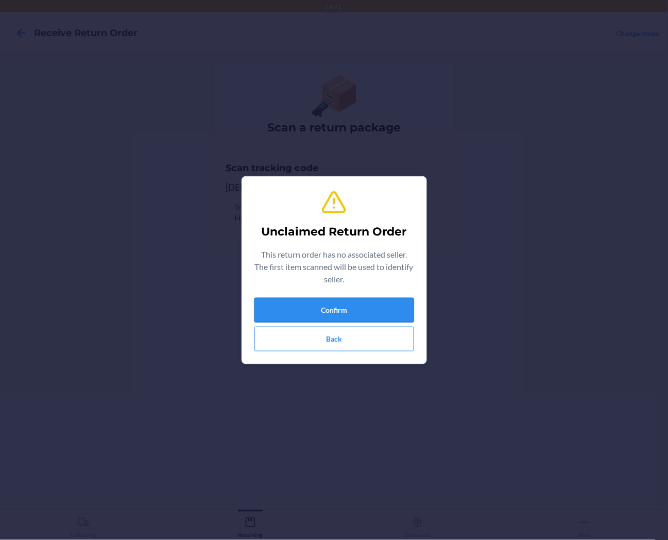
click at [374, 308] on button "Confirm" at bounding box center [335, 310] width 160 height 25
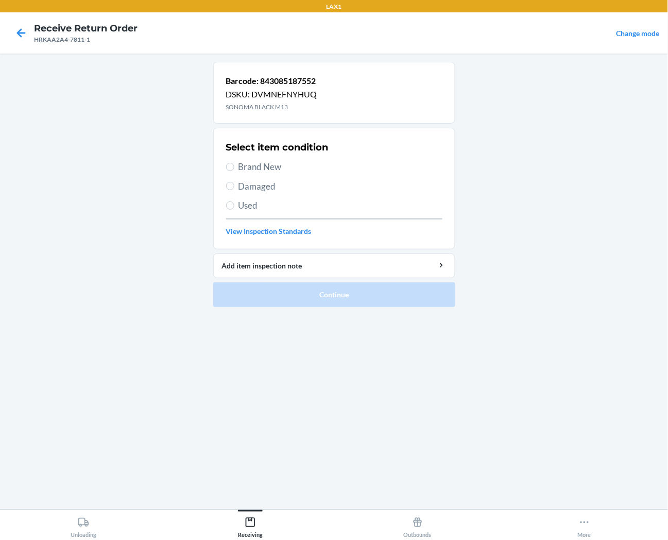
click at [264, 166] on span "Brand New" at bounding box center [341, 166] width 204 height 13
click at [234, 166] on input "Brand New" at bounding box center [230, 167] width 8 height 8
radio input "true"
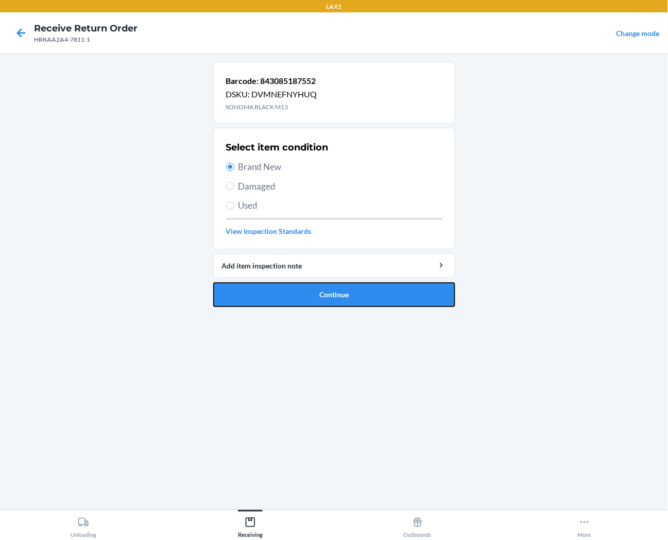
drag, startPoint x: 256, startPoint y: 296, endPoint x: 223, endPoint y: 272, distance: 40.5
click at [255, 296] on button "Continue" at bounding box center [334, 294] width 242 height 25
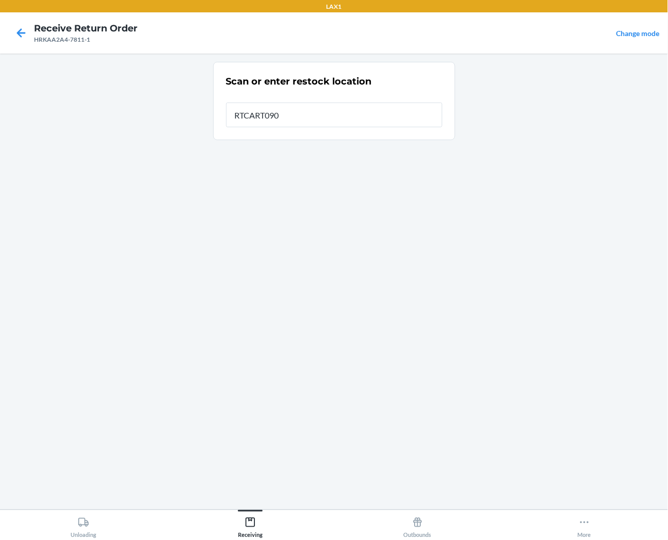
type input "RTCART090"
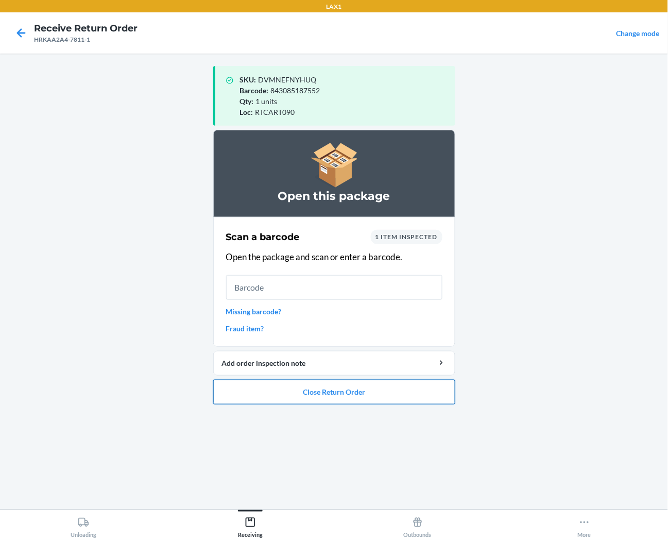
click at [271, 392] on button "Close Return Order" at bounding box center [334, 392] width 242 height 25
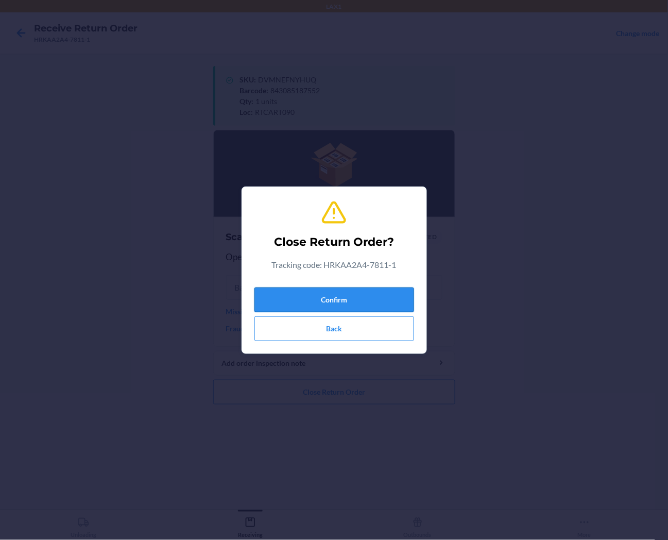
click at [297, 295] on button "Confirm" at bounding box center [335, 300] width 160 height 25
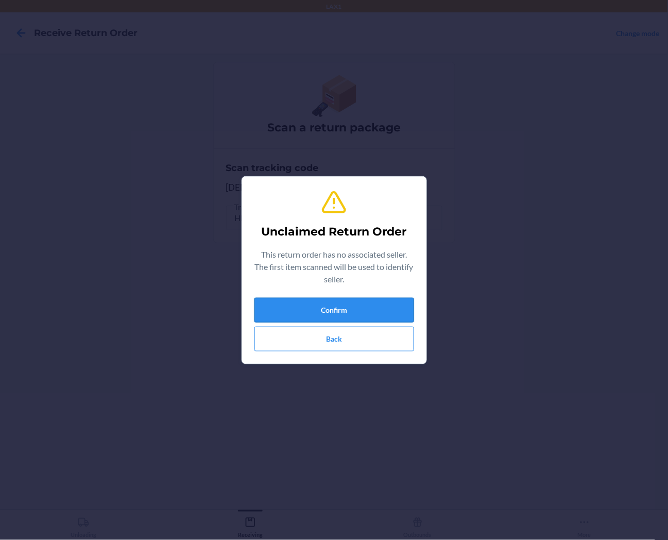
click at [304, 314] on button "Confirm" at bounding box center [335, 310] width 160 height 25
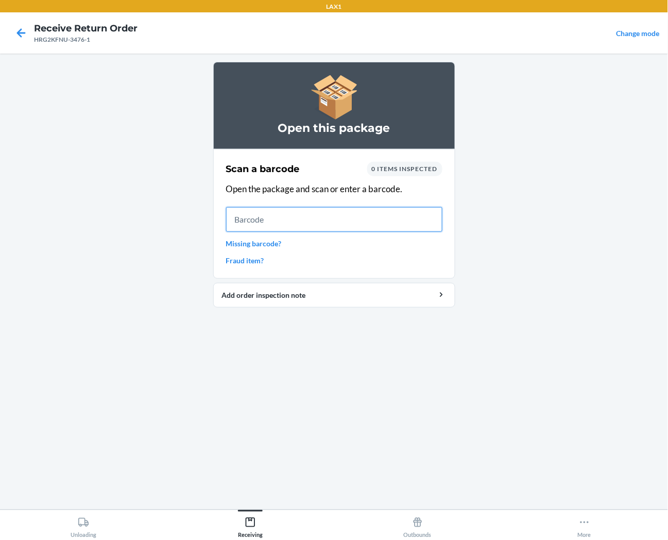
click at [424, 214] on input "text" at bounding box center [334, 219] width 216 height 25
click at [420, 222] on input "text" at bounding box center [334, 219] width 216 height 25
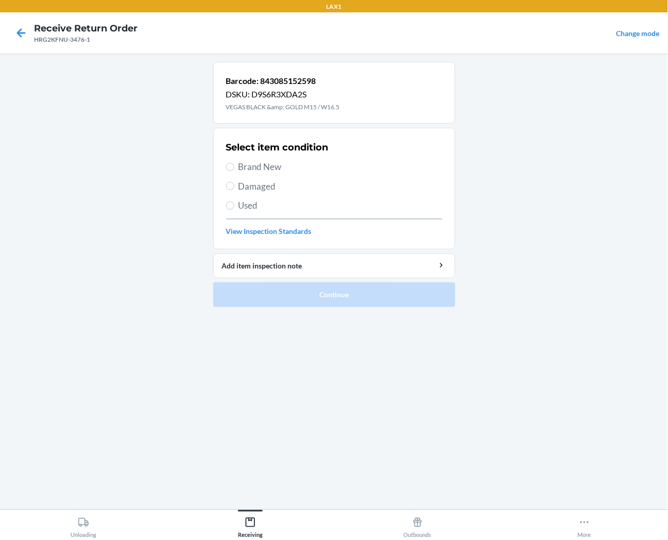
click at [267, 168] on span "Brand New" at bounding box center [341, 166] width 204 height 13
click at [234, 168] on input "Brand New" at bounding box center [230, 167] width 8 height 8
radio input "true"
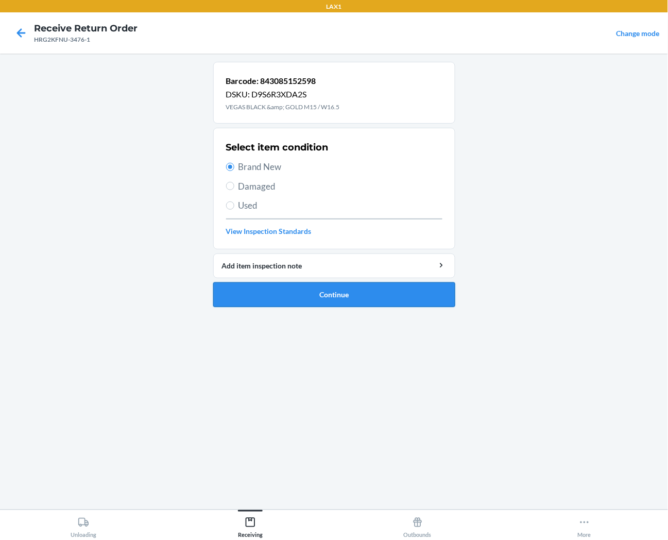
click at [281, 302] on button "Continue" at bounding box center [334, 294] width 242 height 25
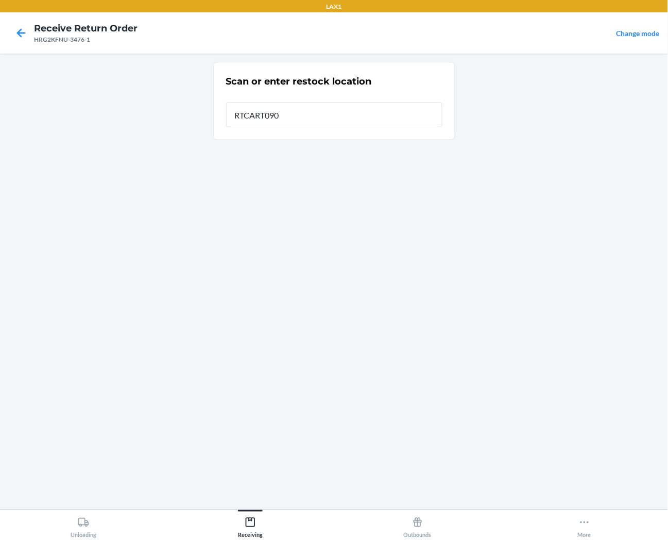
type input "RTCART090"
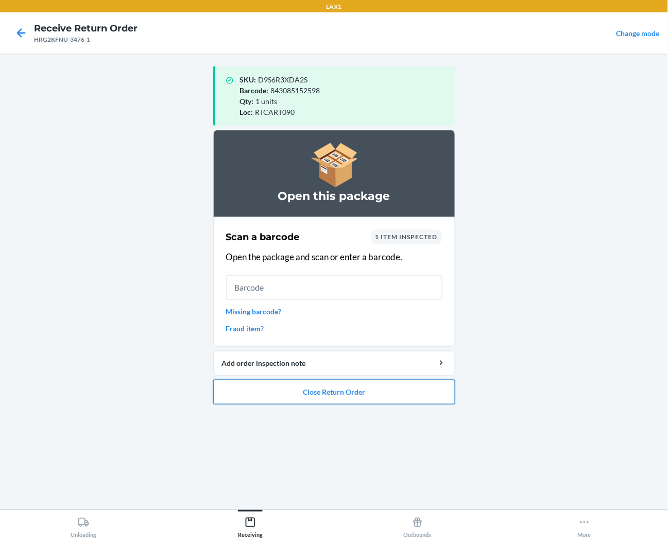
click at [311, 390] on button "Close Return Order" at bounding box center [334, 392] width 242 height 25
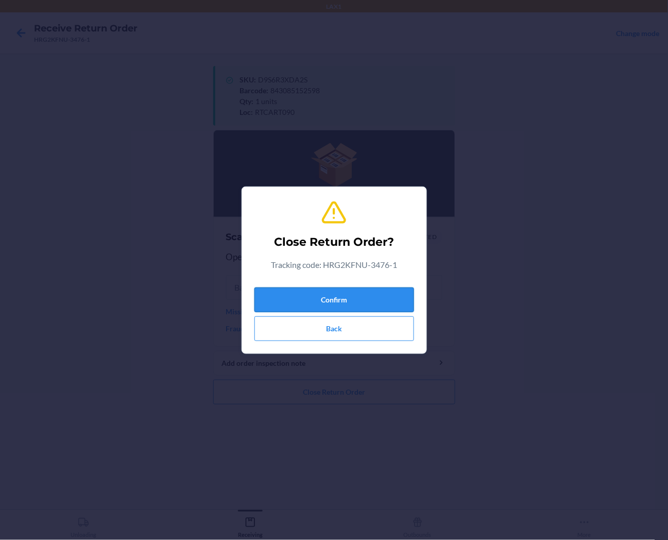
click at [333, 307] on button "Confirm" at bounding box center [335, 300] width 160 height 25
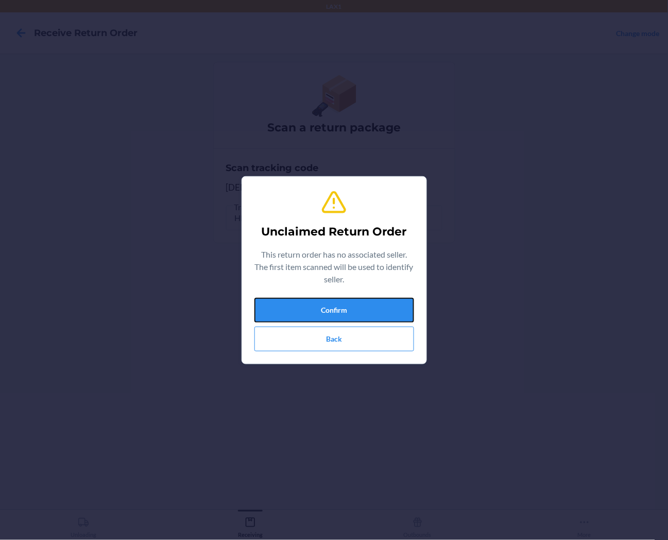
click at [333, 307] on button "Confirm" at bounding box center [335, 310] width 160 height 25
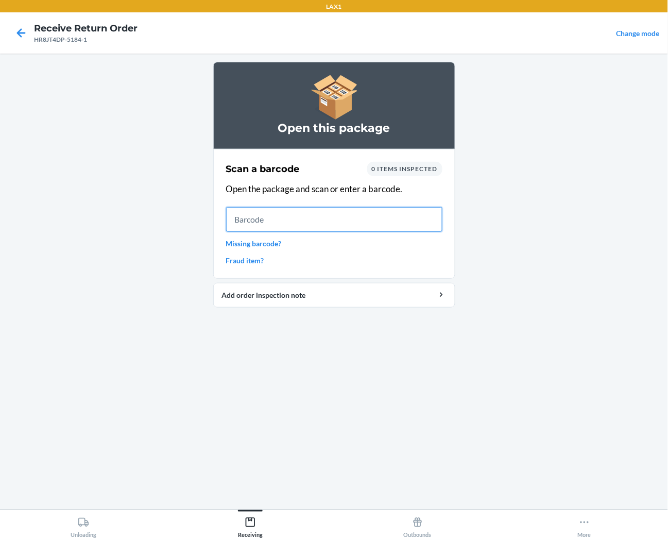
click at [423, 215] on input "text" at bounding box center [334, 219] width 216 height 25
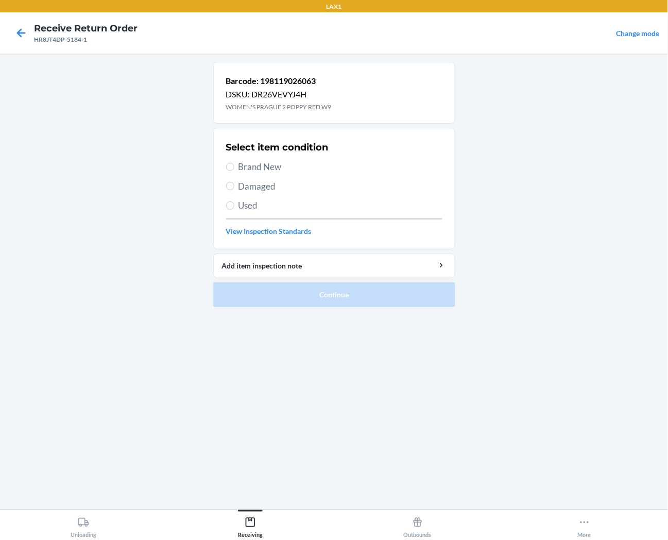
click at [256, 168] on span "Brand New" at bounding box center [341, 166] width 204 height 13
click at [234, 168] on input "Brand New" at bounding box center [230, 167] width 8 height 8
radio input "true"
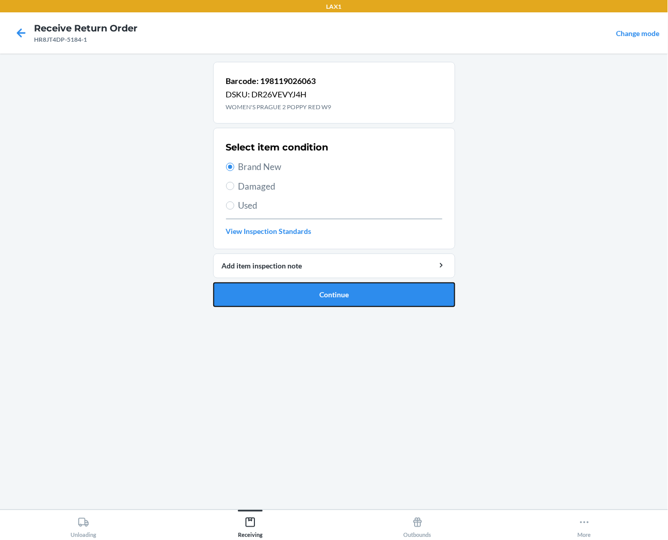
drag, startPoint x: 271, startPoint y: 301, endPoint x: 255, endPoint y: 291, distance: 19.4
click at [269, 299] on button "Continue" at bounding box center [334, 294] width 242 height 25
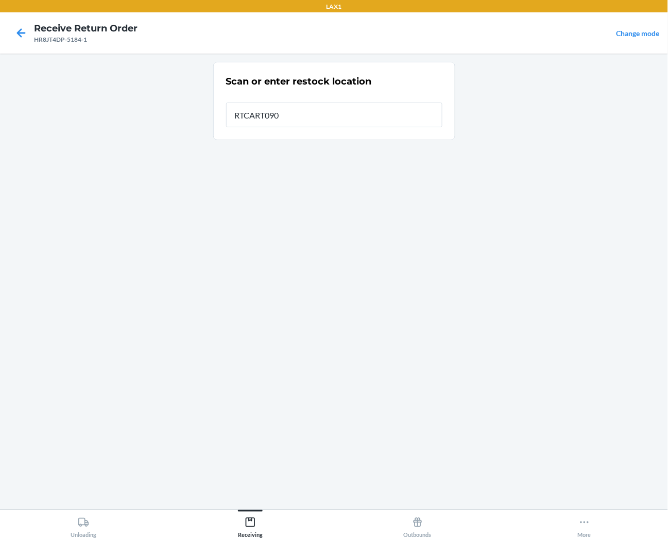
type input "RTCART090"
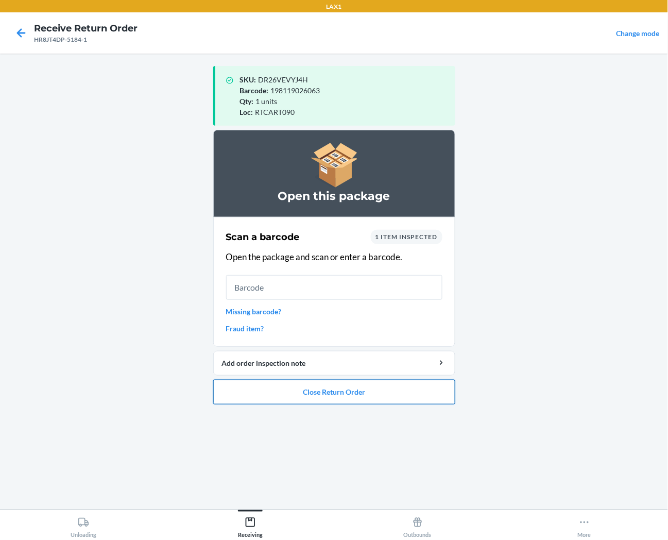
click at [311, 401] on button "Close Return Order" at bounding box center [334, 392] width 242 height 25
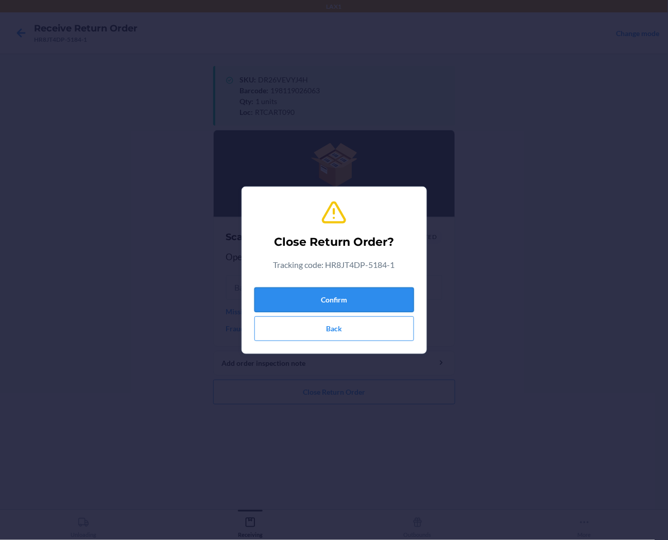
click at [333, 293] on button "Confirm" at bounding box center [335, 300] width 160 height 25
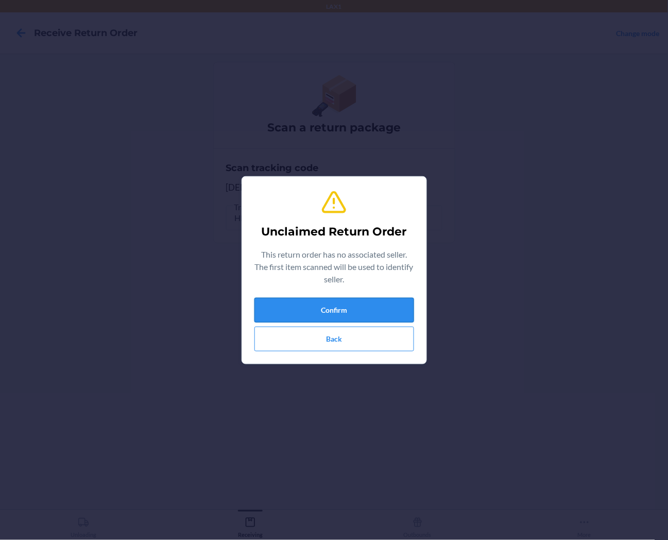
click at [356, 306] on button "Confirm" at bounding box center [335, 310] width 160 height 25
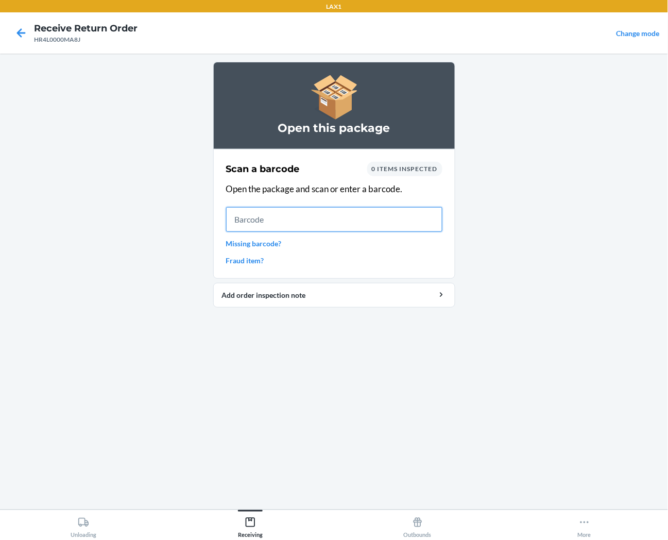
click at [286, 220] on input "text" at bounding box center [334, 219] width 216 height 25
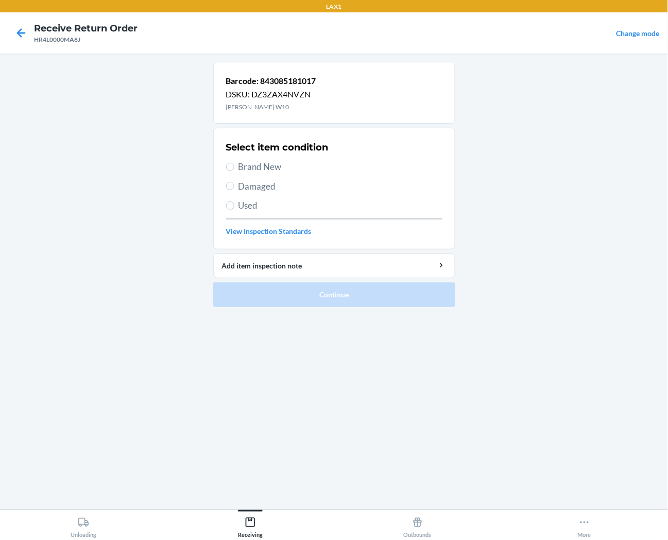
click at [274, 163] on span "Brand New" at bounding box center [341, 166] width 204 height 13
click at [234, 163] on input "Brand New" at bounding box center [230, 167] width 8 height 8
radio input "true"
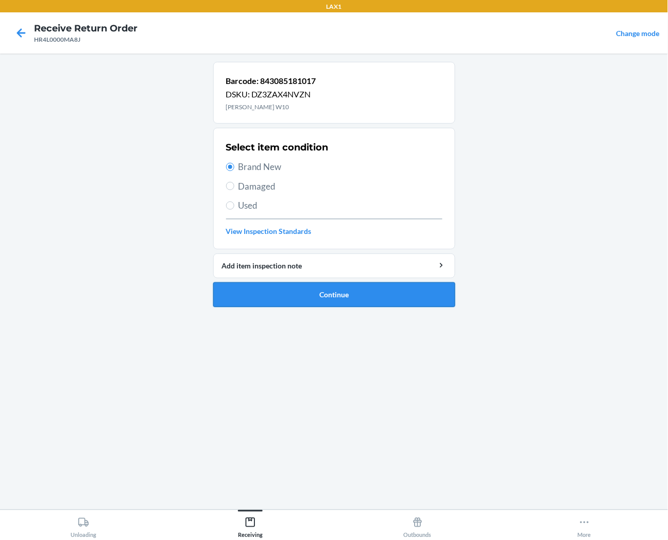
click at [283, 286] on button "Continue" at bounding box center [334, 294] width 242 height 25
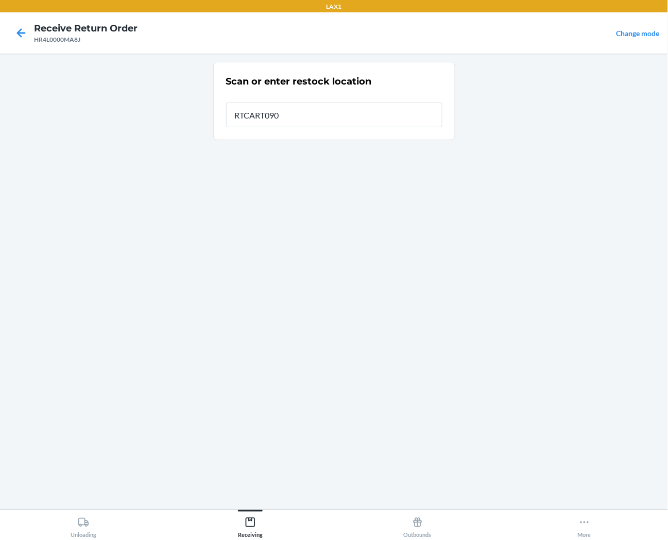
type input "RTCART090"
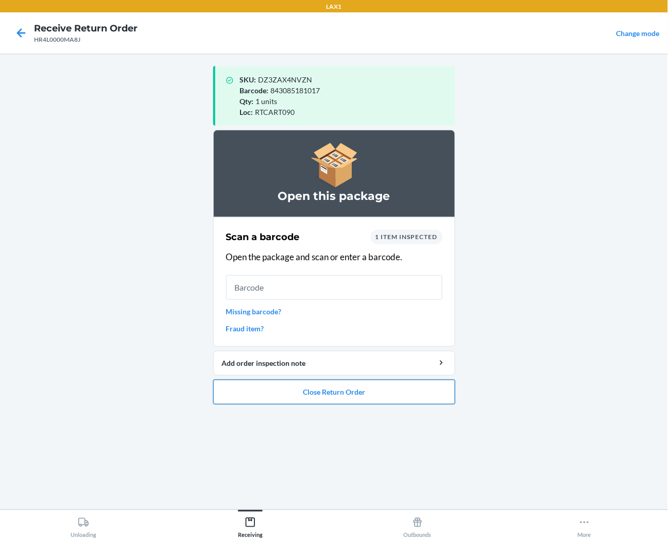
click at [374, 399] on button "Close Return Order" at bounding box center [334, 392] width 242 height 25
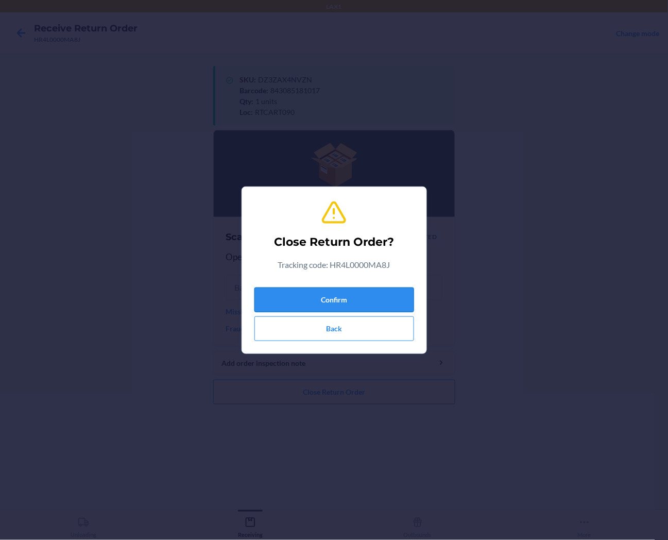
click at [372, 301] on button "Confirm" at bounding box center [335, 300] width 160 height 25
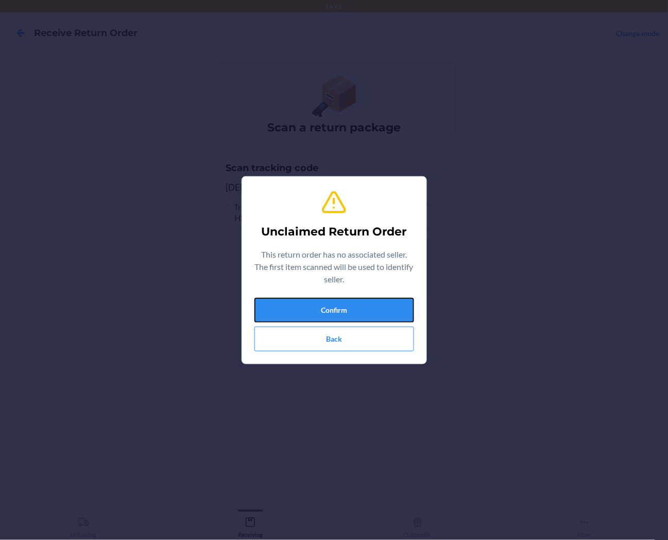
click at [335, 317] on button "Confirm" at bounding box center [335, 310] width 160 height 25
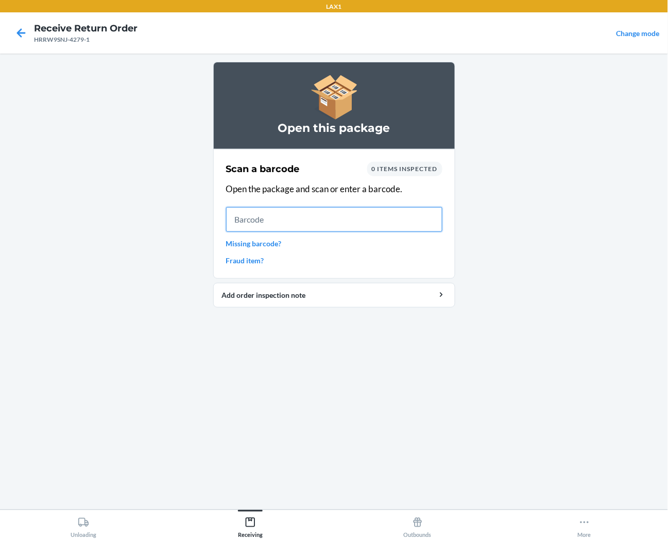
drag, startPoint x: 427, startPoint y: 217, endPoint x: 398, endPoint y: 221, distance: 28.5
click at [423, 217] on input "text" at bounding box center [334, 219] width 216 height 25
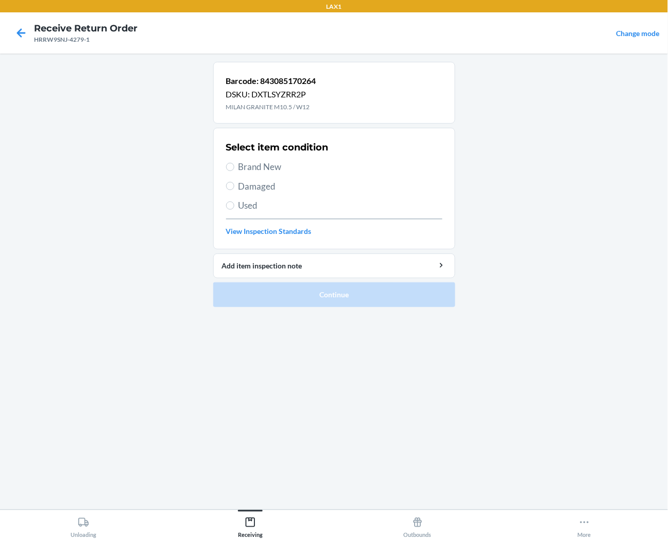
click at [277, 167] on span "Brand New" at bounding box center [341, 166] width 204 height 13
click at [234, 167] on input "Brand New" at bounding box center [230, 167] width 8 height 8
radio input "true"
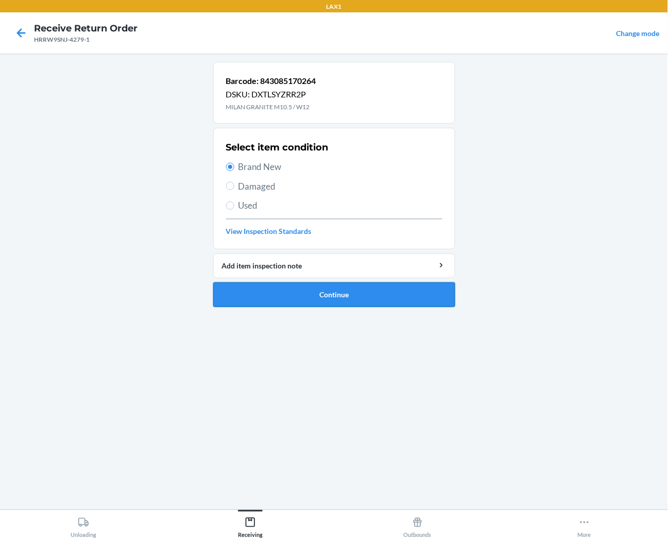
click at [296, 296] on button "Continue" at bounding box center [334, 294] width 242 height 25
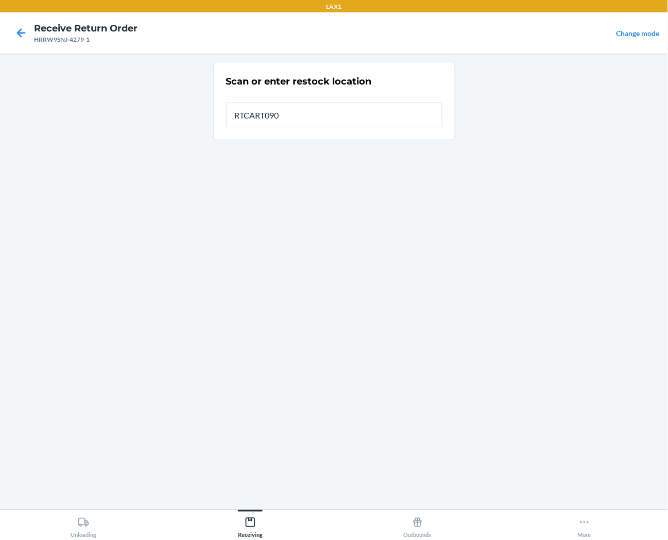
type input "RTCART090"
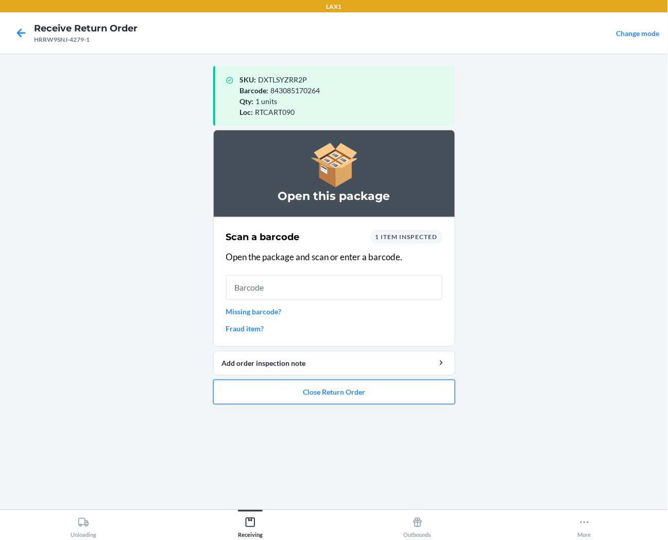
click at [311, 389] on button "Close Return Order" at bounding box center [334, 392] width 242 height 25
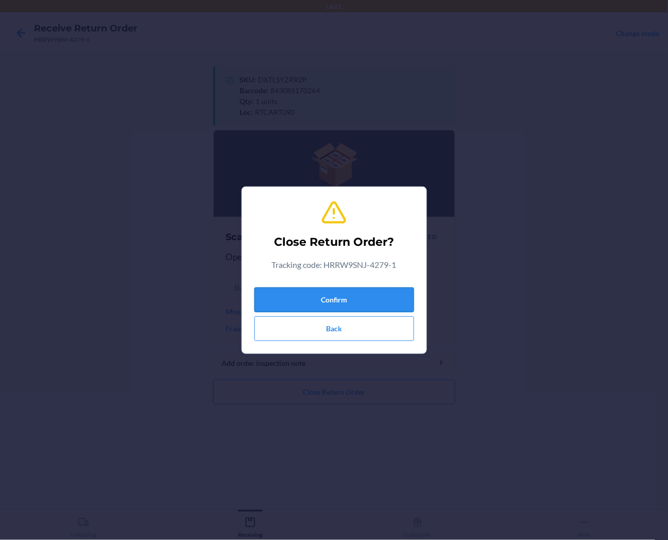
click at [342, 300] on button "Confirm" at bounding box center [335, 300] width 160 height 25
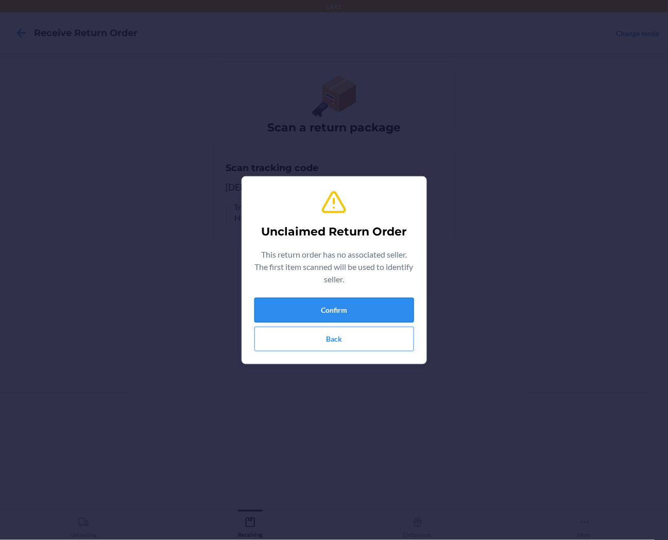
click at [287, 310] on button "Confirm" at bounding box center [335, 310] width 160 height 25
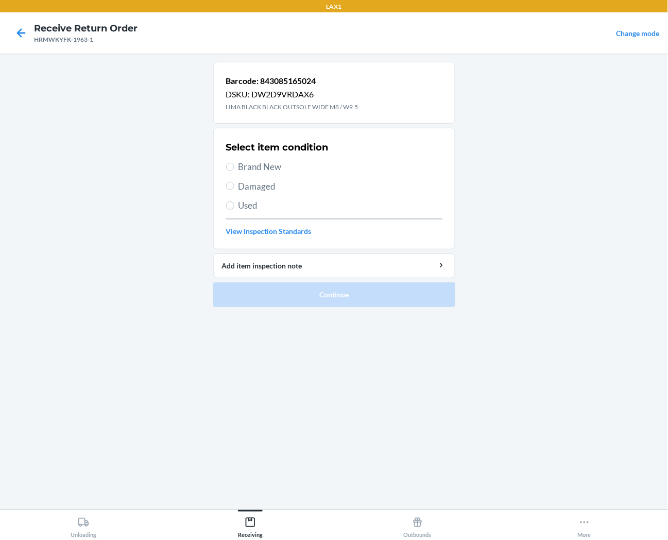
click at [265, 166] on span "Brand New" at bounding box center [341, 166] width 204 height 13
click at [234, 166] on input "Brand New" at bounding box center [230, 167] width 8 height 8
radio input "true"
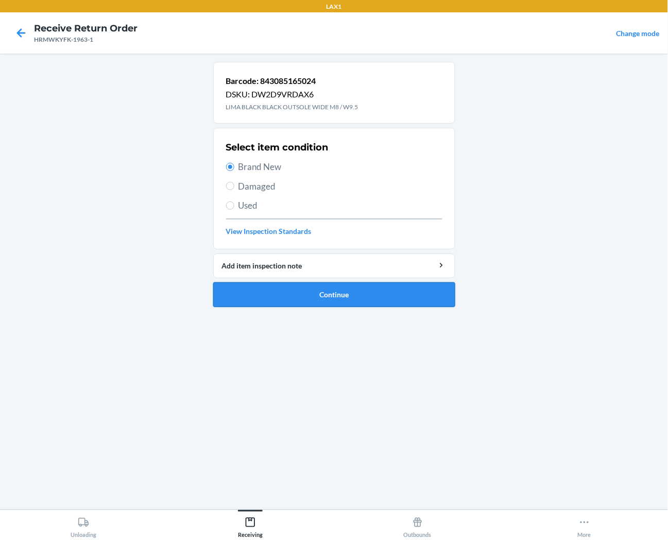
click at [281, 292] on button "Continue" at bounding box center [334, 294] width 242 height 25
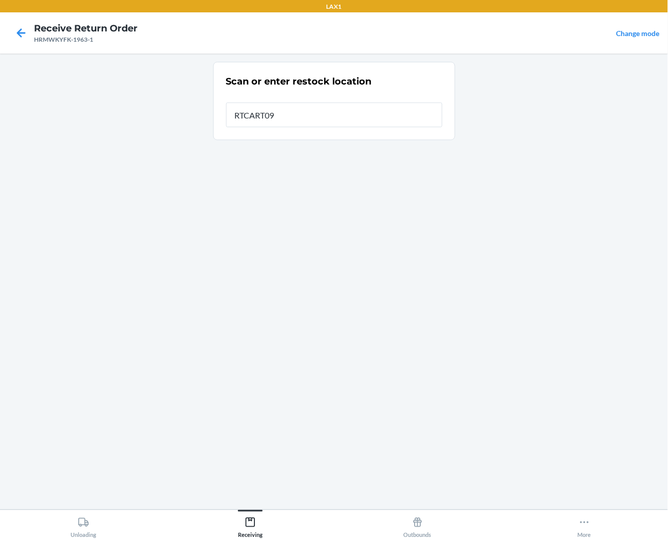
type input "RTCART090"
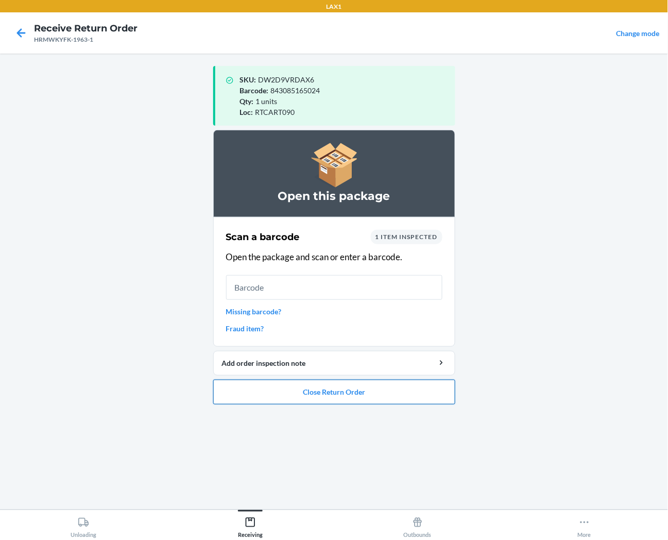
click at [280, 403] on button "Close Return Order" at bounding box center [334, 392] width 242 height 25
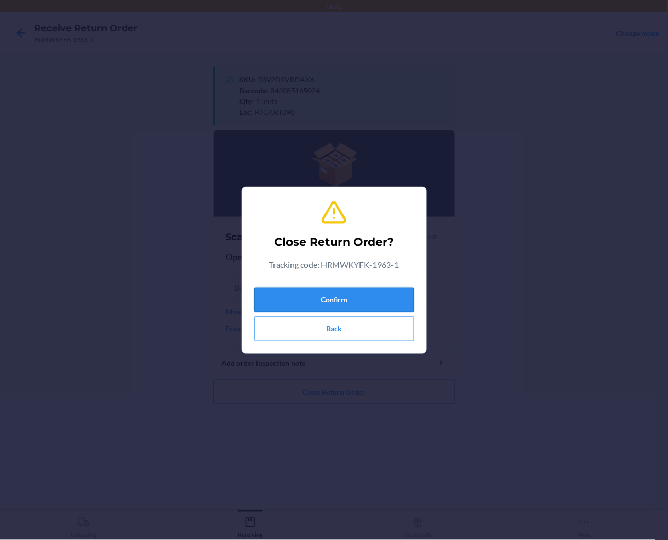
click at [294, 302] on button "Confirm" at bounding box center [335, 300] width 160 height 25
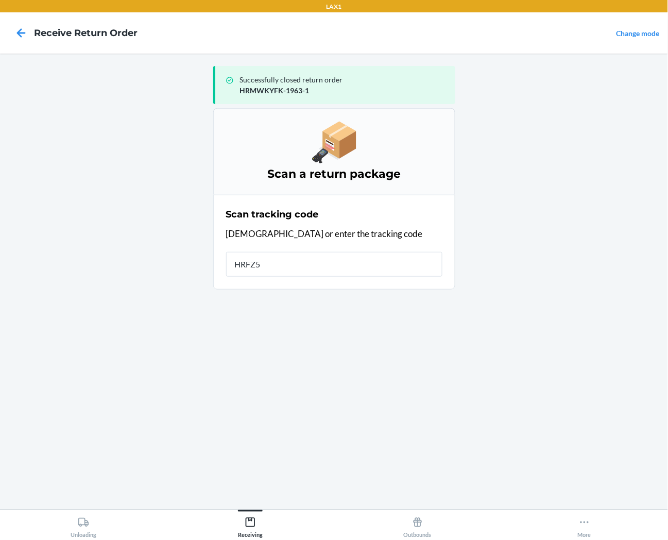
type input "HRFZ5J"
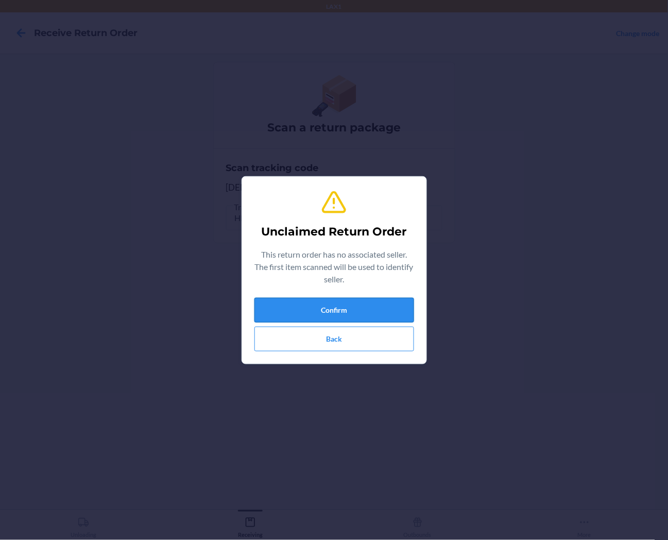
click at [349, 315] on button "Confirm" at bounding box center [335, 310] width 160 height 25
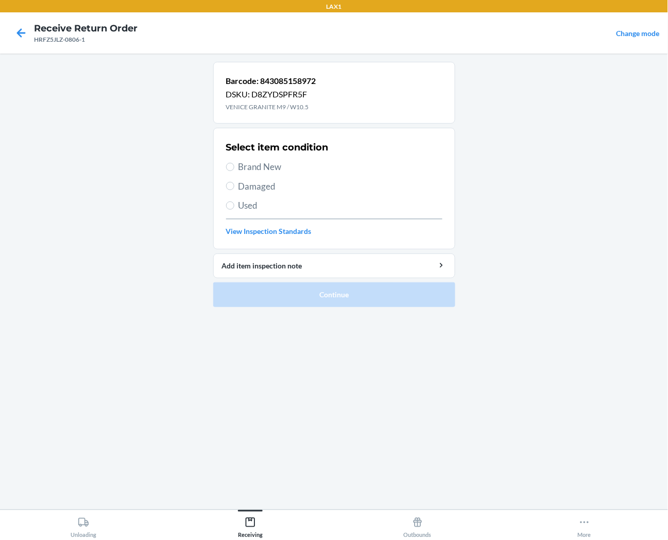
click at [239, 167] on span "Brand New" at bounding box center [341, 166] width 204 height 13
click at [234, 167] on input "Brand New" at bounding box center [230, 167] width 8 height 8
radio input "true"
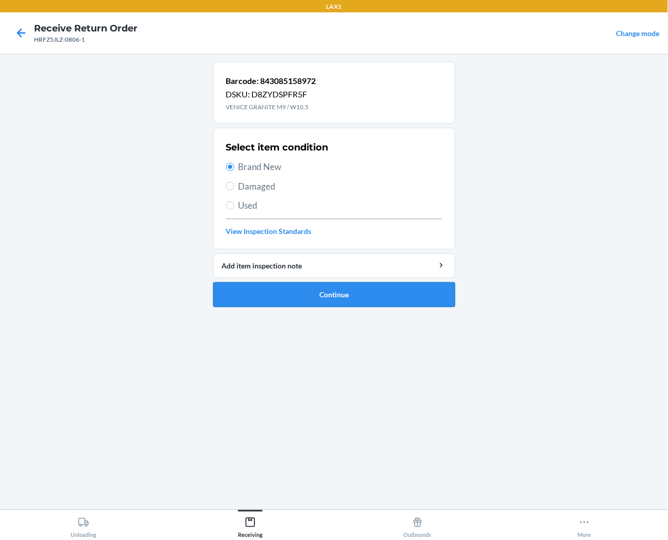
click at [261, 295] on button "Continue" at bounding box center [334, 294] width 242 height 25
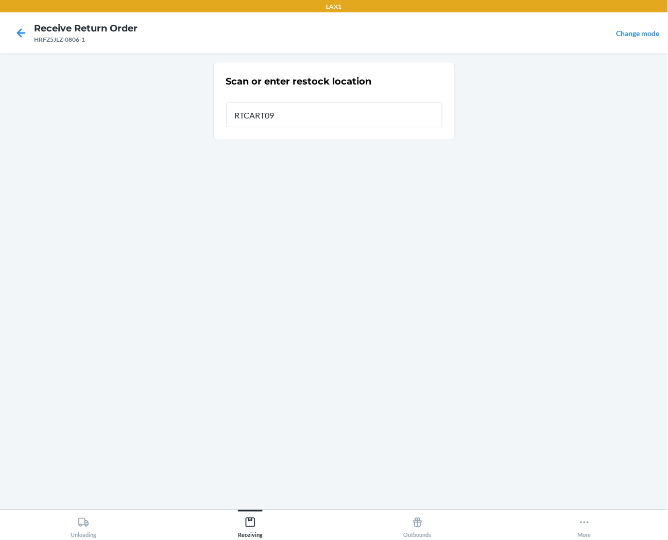
type input "RTCART090"
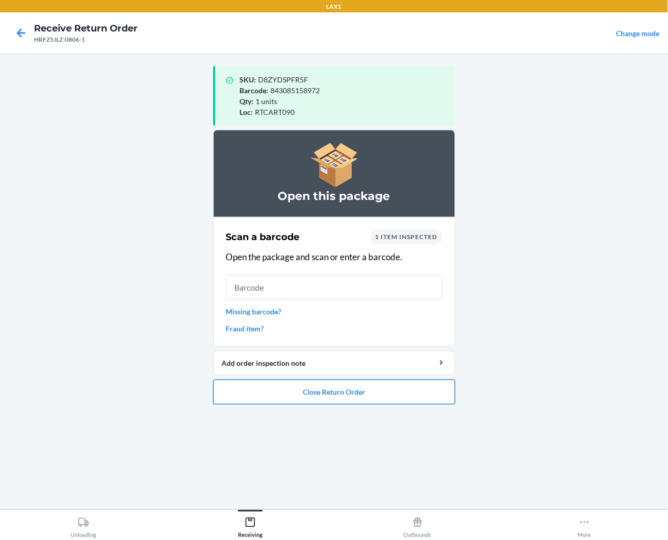
click at [423, 389] on button "Close Return Order" at bounding box center [334, 392] width 242 height 25
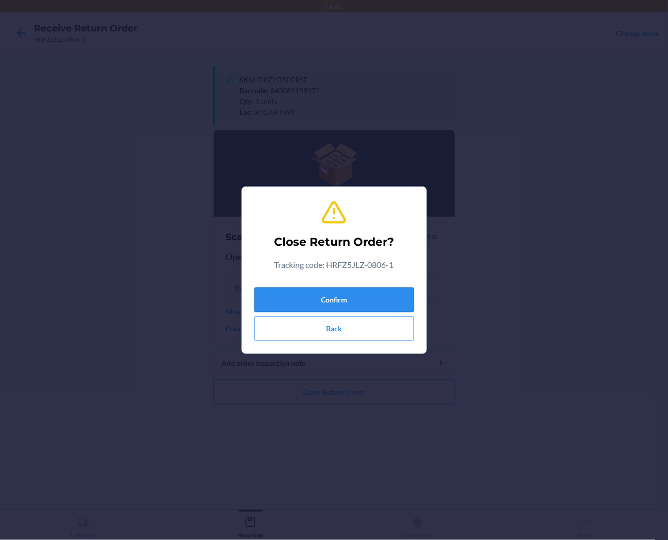
click at [399, 300] on button "Confirm" at bounding box center [335, 300] width 160 height 25
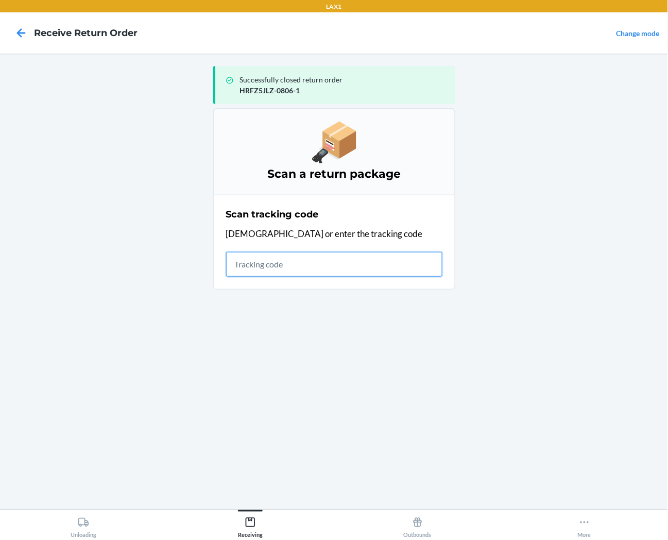
click at [361, 272] on input "text" at bounding box center [334, 264] width 216 height 25
click at [355, 268] on input "text" at bounding box center [334, 264] width 216 height 25
